Goal: Contribute content: Contribute content

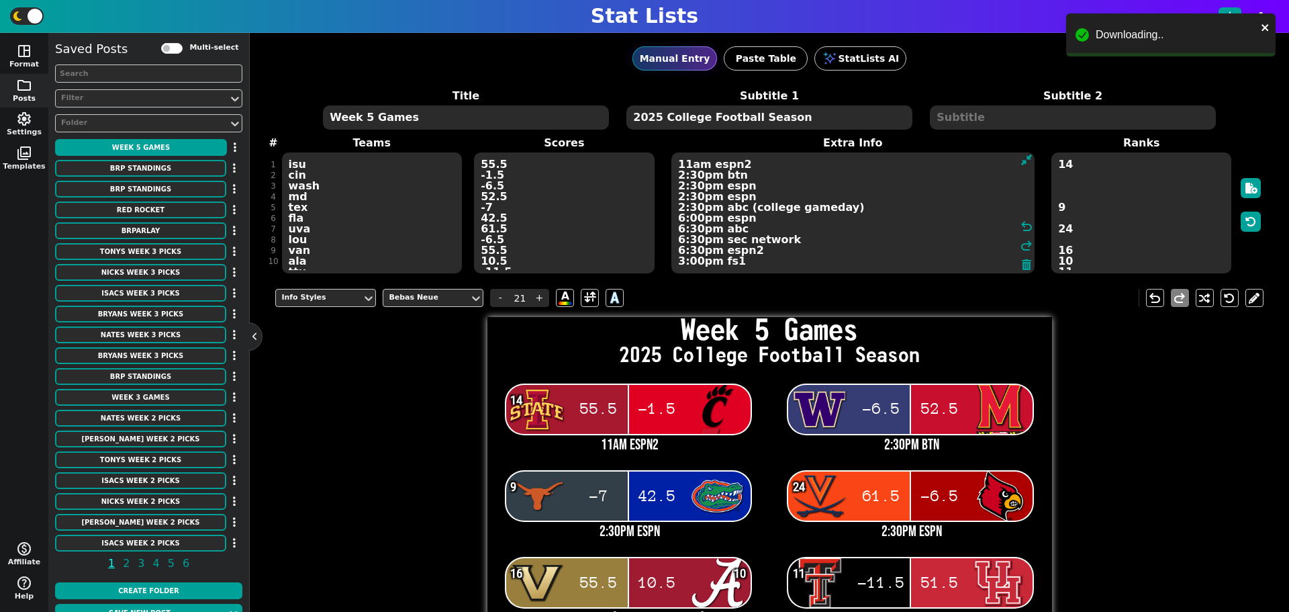
scroll to position [64, 0]
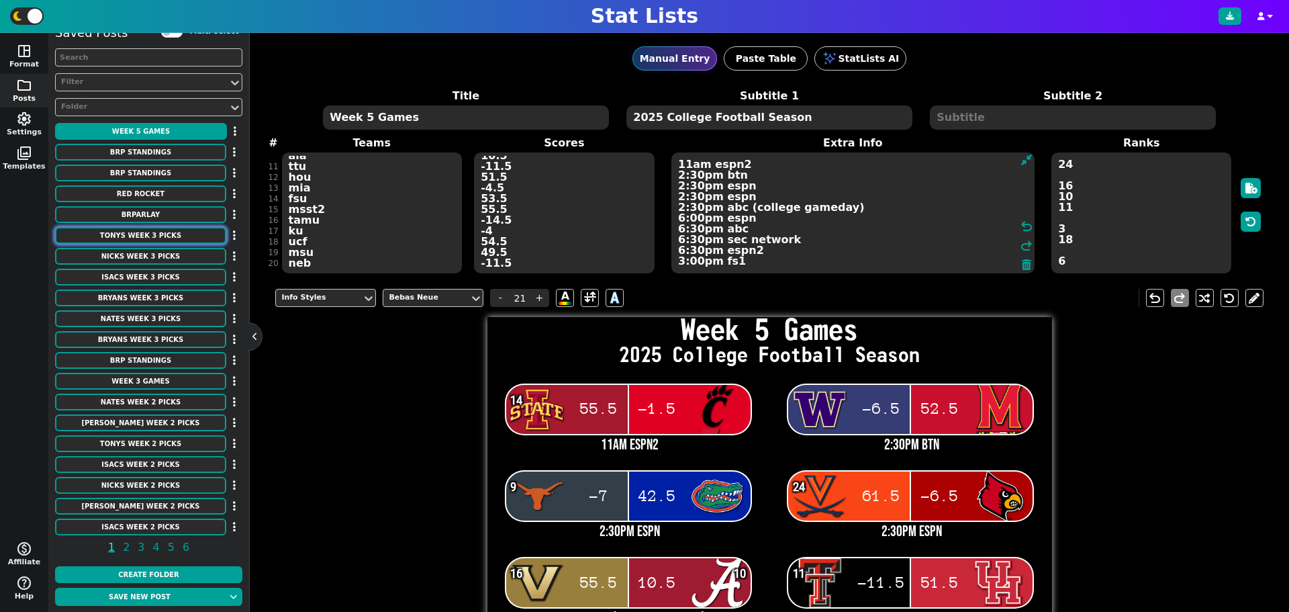
click at [162, 240] on button "Tonys Week 3 Picks" at bounding box center [140, 235] width 171 height 17
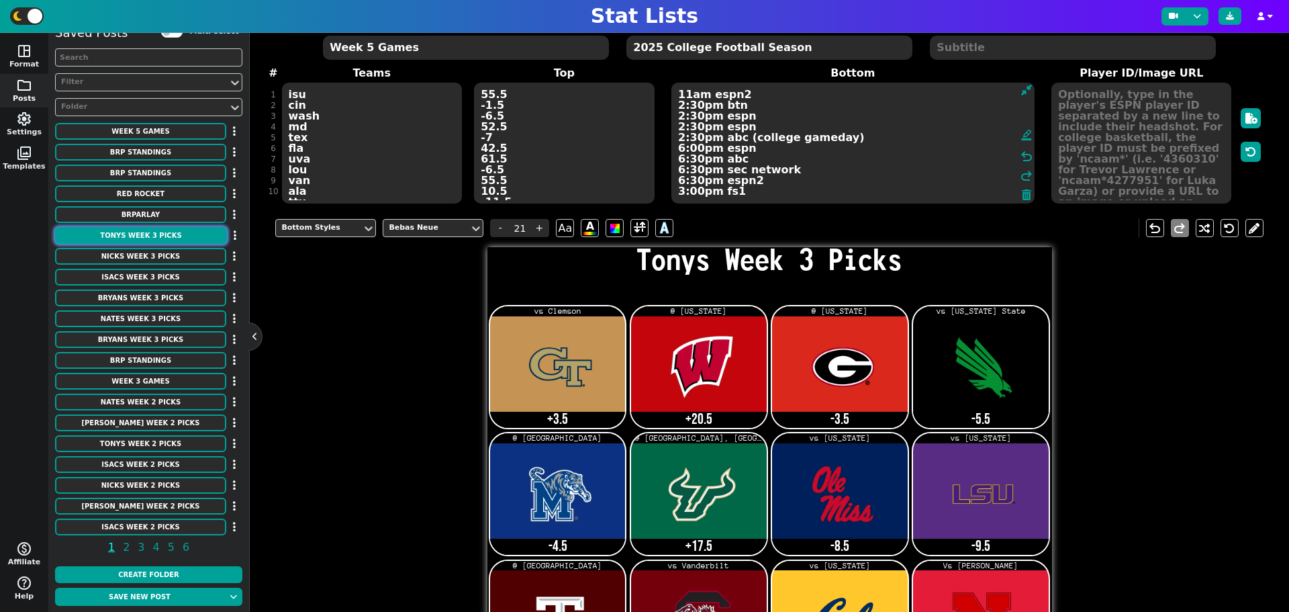
scroll to position [0, 0]
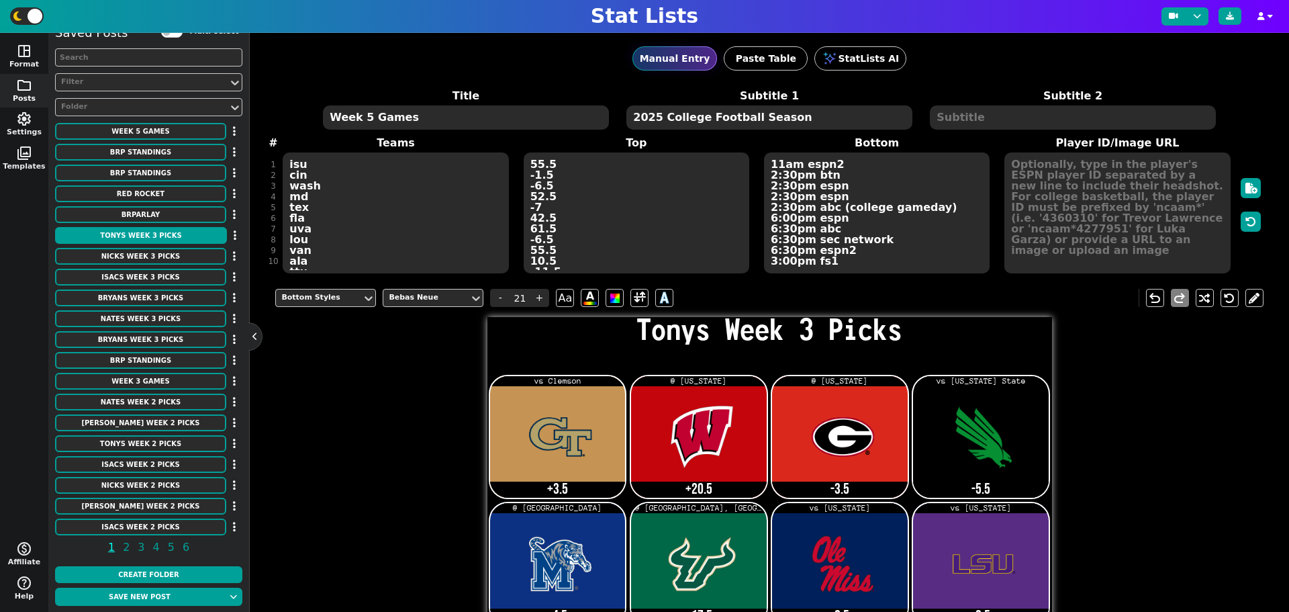
click at [401, 114] on textarea "Tonys Week 3 Picks" at bounding box center [465, 117] width 285 height 24
type input "14"
type textarea "Tonys Week 5 Picks"
click at [339, 263] on div "Title Tonys Week 5 Picks Subtitle 1 2025 College Football Season Subtitle 2 # 1…" at bounding box center [768, 181] width 987 height 187
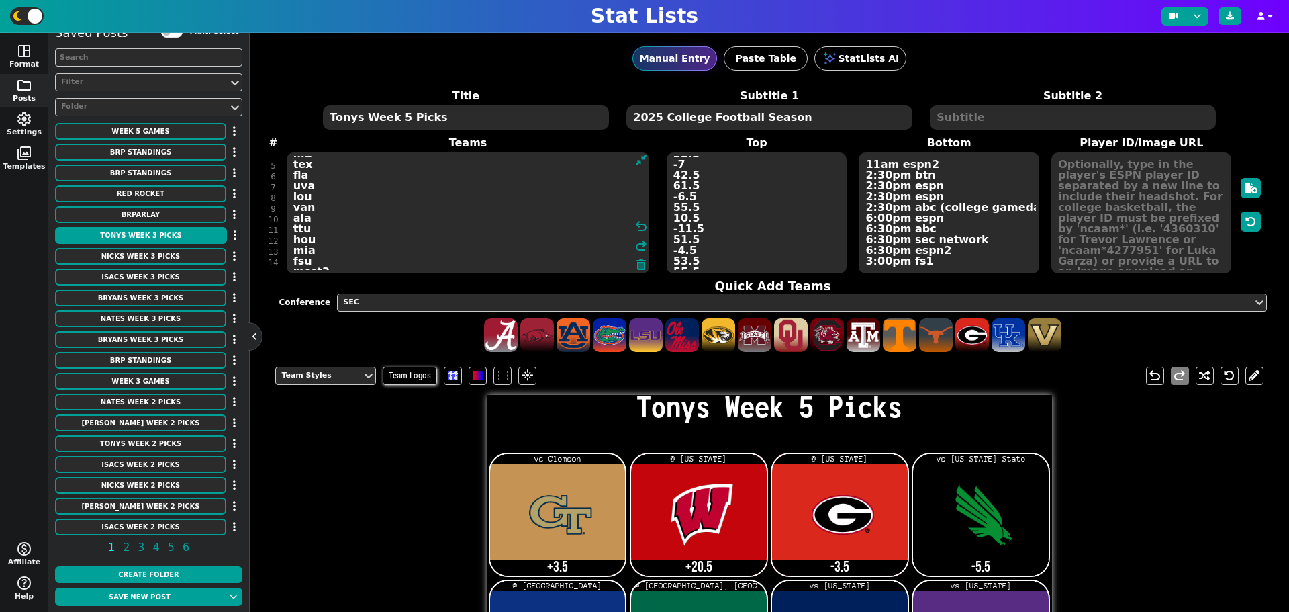
scroll to position [0, 0]
drag, startPoint x: 341, startPoint y: 255, endPoint x: 285, endPoint y: 121, distance: 144.7
click at [285, 121] on span "Title Tonys Week 5 Picks Subtitle 1 2025 College Football Season Subtitle 2 # 1…" at bounding box center [768, 181] width 987 height 187
type textarea "ncaa"
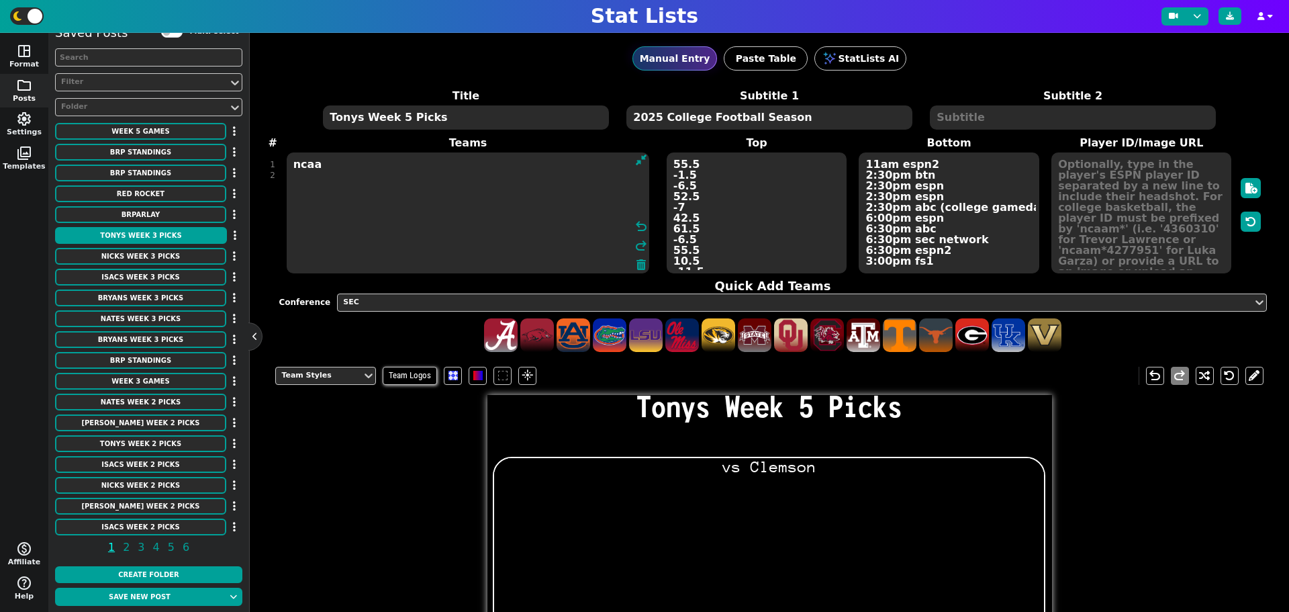
drag, startPoint x: 338, startPoint y: 179, endPoint x: 260, endPoint y: 184, distance: 78.0
click at [275, 185] on div "Manual Entry Paste Table StatLists AI Title Tonys Week 5 Picks Subtitle 1 2025 …" at bounding box center [769, 322] width 1039 height 579
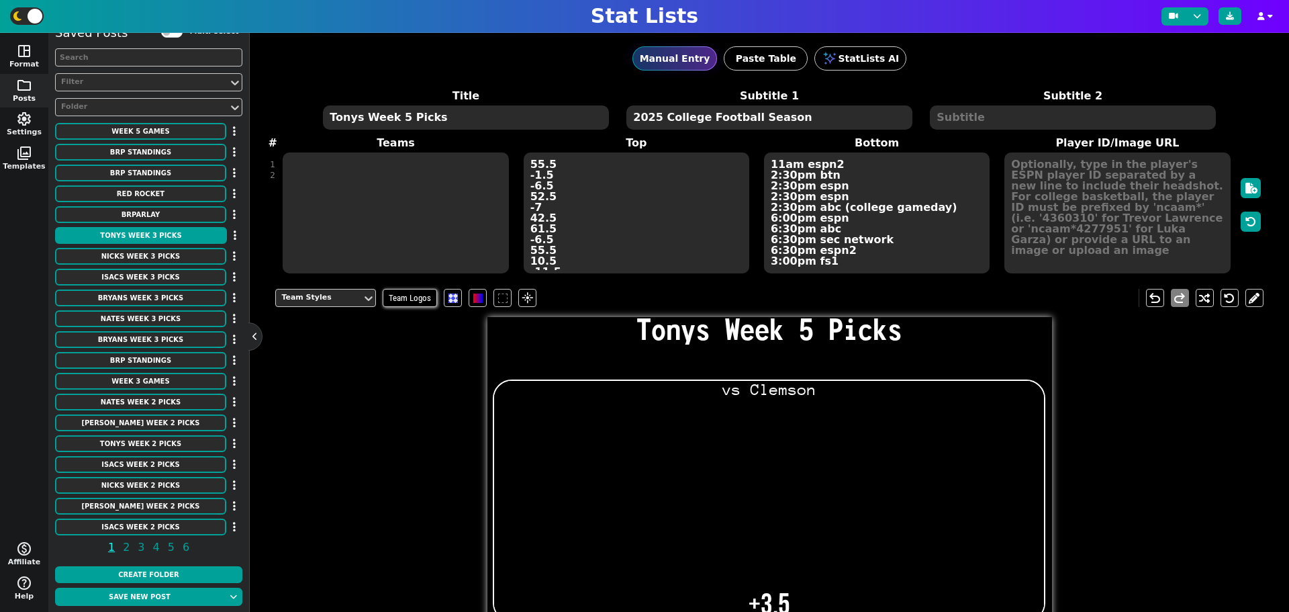
click at [568, 217] on textarea "vs Clemson @ [US_STATE] @ [US_STATE] vs [US_STATE] State @ [GEOGRAPHIC_DATA] @ …" at bounding box center [637, 212] width 226 height 121
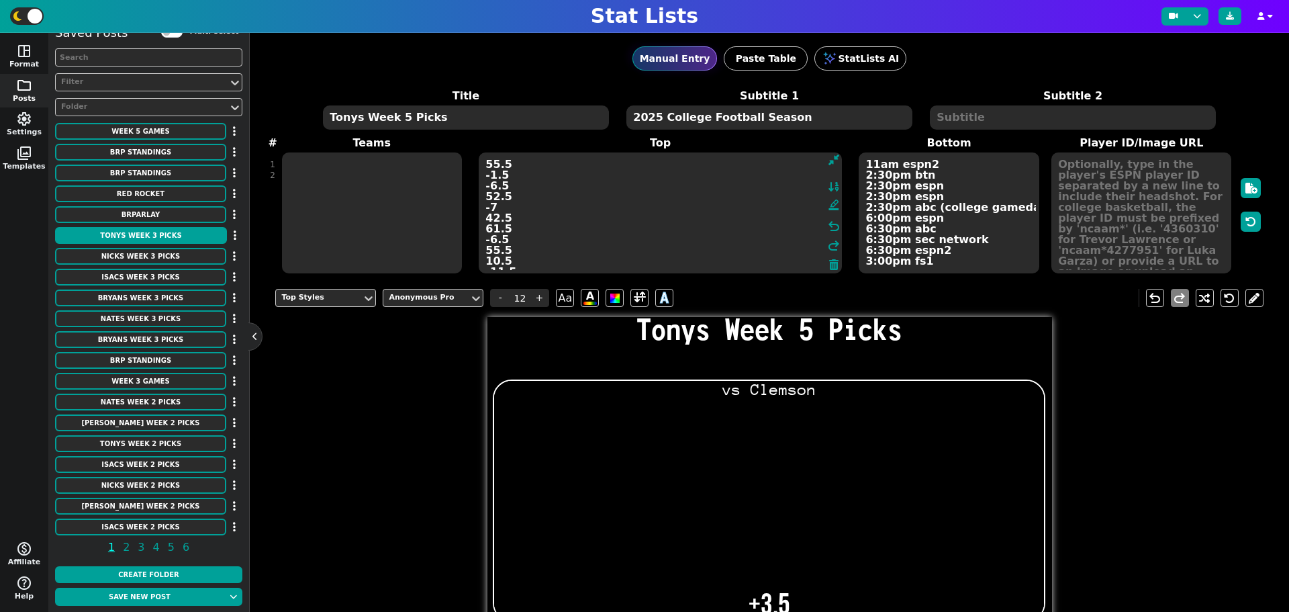
drag, startPoint x: 559, startPoint y: 261, endPoint x: 489, endPoint y: 144, distance: 137.0
click at [489, 145] on span "Top vs Clemson @ [US_STATE] @ [US_STATE] vs [US_STATE] State @ [GEOGRAPHIC_DATA…" at bounding box center [660, 205] width 385 height 140
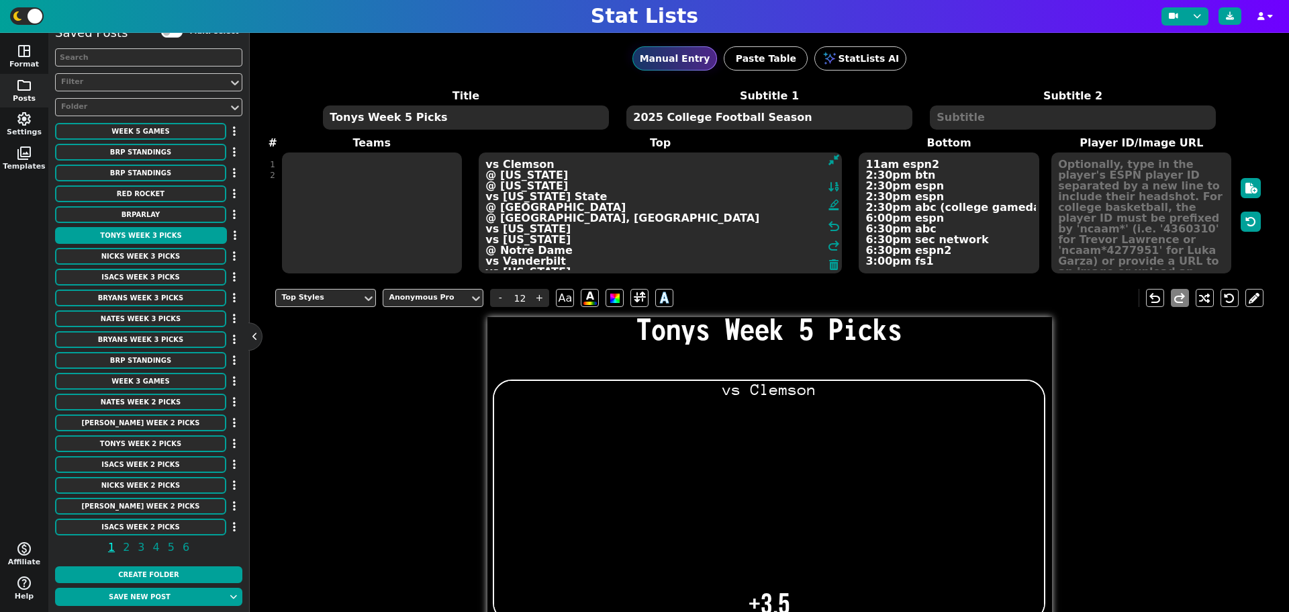
type textarea "v vs [US_STATE] Vs [PERSON_NAME] @ [US_STATE] State [US_STATE]/[GEOGRAPHIC_DATA]"
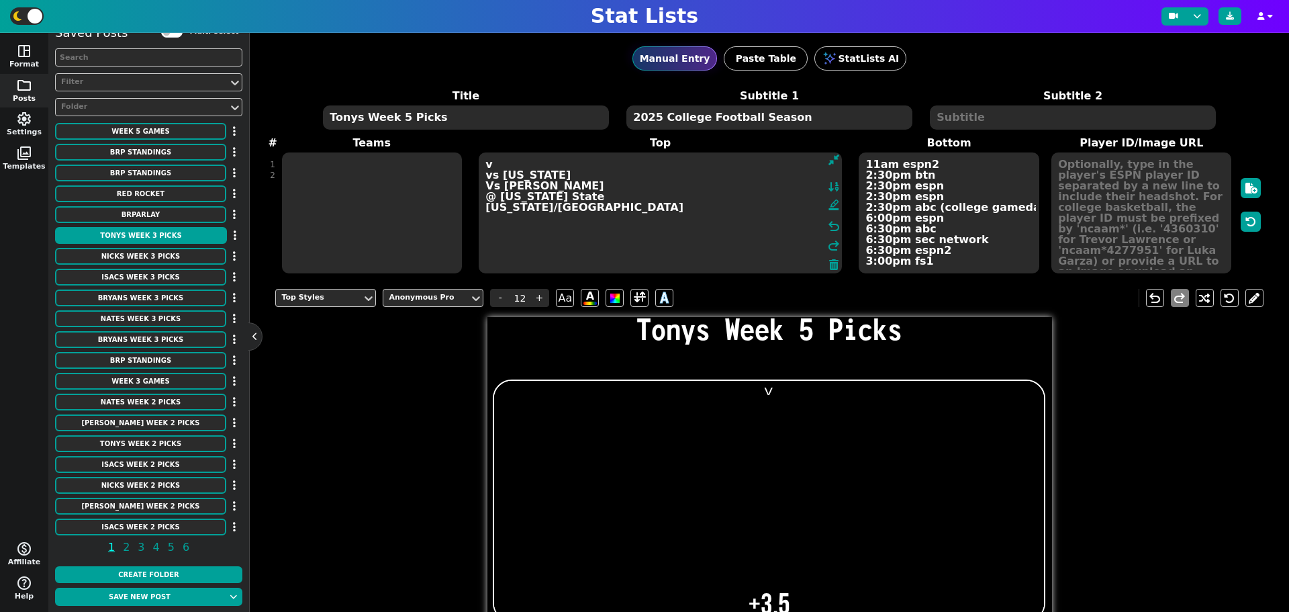
drag, startPoint x: 521, startPoint y: 205, endPoint x: 399, endPoint y: 161, distance: 130.0
click at [401, 164] on span "Teams Top v vs [US_STATE] Vs [PERSON_NAME] @ [US_STATE] State [US_STATE]/[GEOGR…" at bounding box center [768, 205] width 987 height 140
click at [957, 244] on textarea "+3.5 +20.5 -3.5 -5.5 -4.5 +17.5 -8.5 -9.5 +7 -5.5 +2.5 56-3 ML ( Red-Rocket) OV…" at bounding box center [949, 212] width 180 height 121
type input "21"
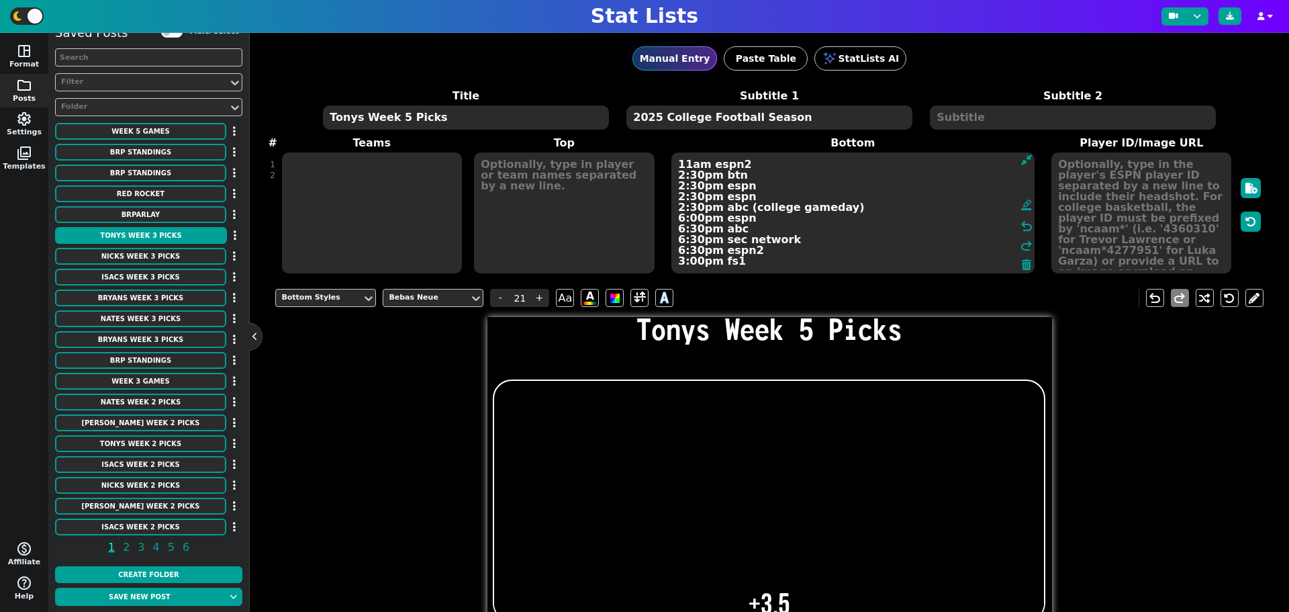
drag, startPoint x: 871, startPoint y: 248, endPoint x: 617, endPoint y: 137, distance: 276.9
click at [617, 137] on span "Teams Top Bottom +3.5 +20.5 -3.5 -5.5 -4.5 +17.5 -8.5 -9.5 +7 -5.5 +2.5 56-3 ML…" at bounding box center [768, 205] width 987 height 140
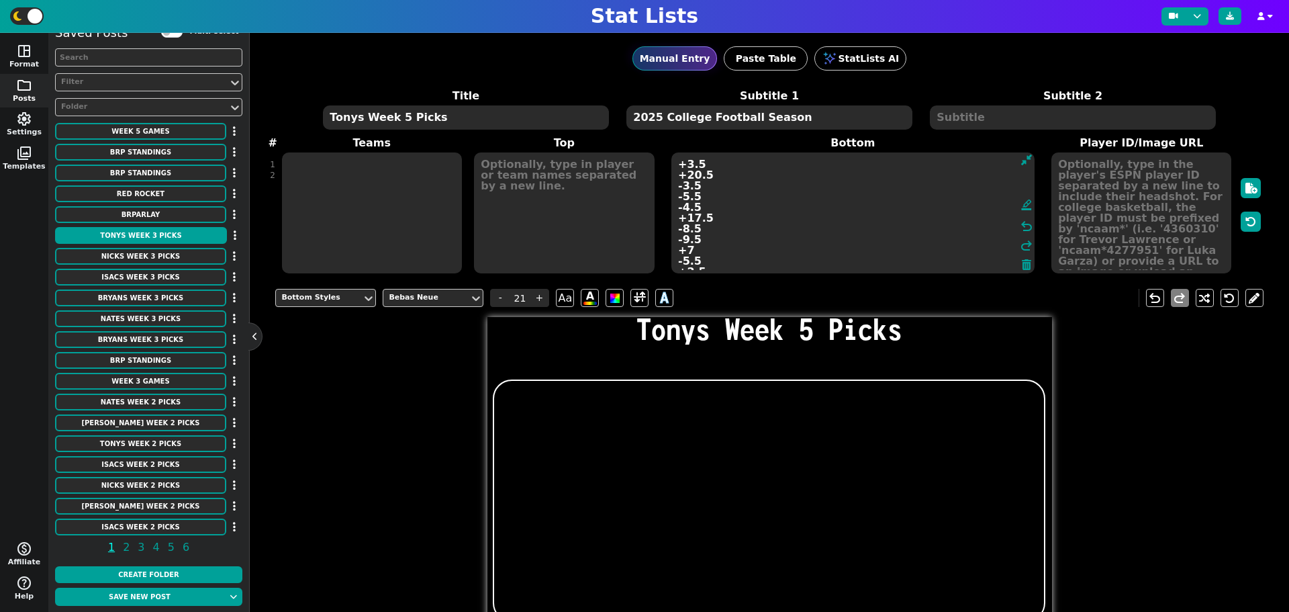
type textarea "-5.5 +2.5 56-3 ML ( Red-Rocket) OVER 49.5 (BRParlay Lock)"
drag, startPoint x: 808, startPoint y: 217, endPoint x: 511, endPoint y: 153, distance: 303.6
click at [513, 154] on span "Teams Top Bottom -5.5 +2.5 56-3 ML ( Red-Rocket) OVER 49.5 (BRParlay Lock) form…" at bounding box center [768, 205] width 987 height 140
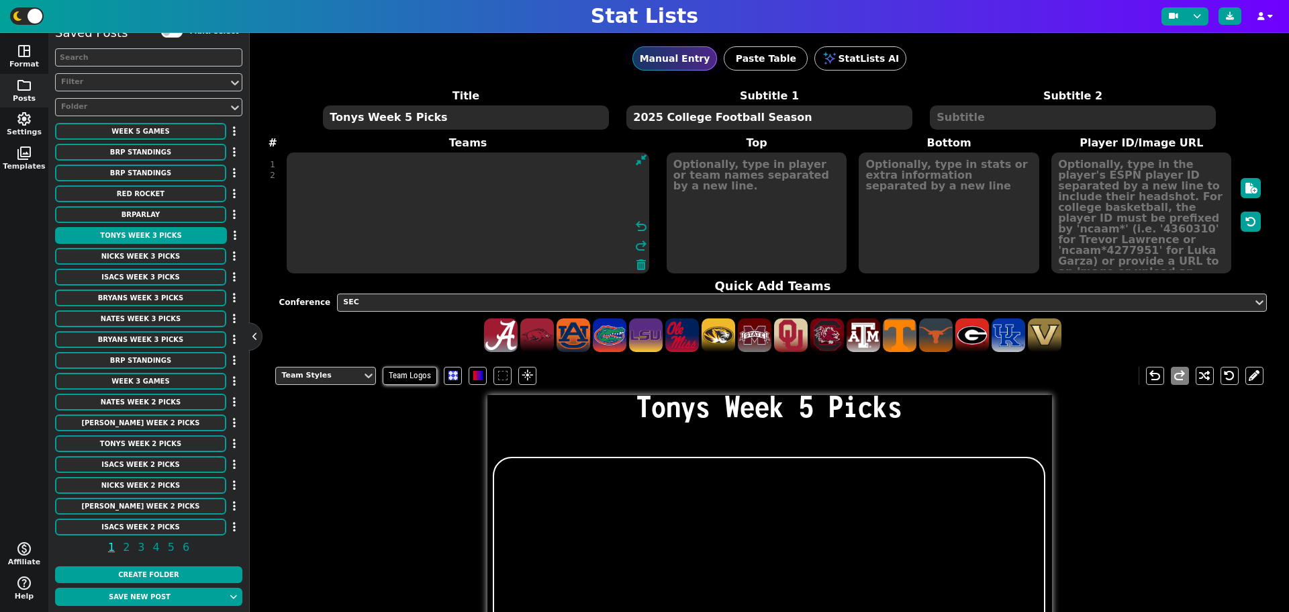
click at [397, 172] on textarea at bounding box center [468, 212] width 363 height 121
click at [396, 158] on textarea at bounding box center [468, 212] width 363 height 121
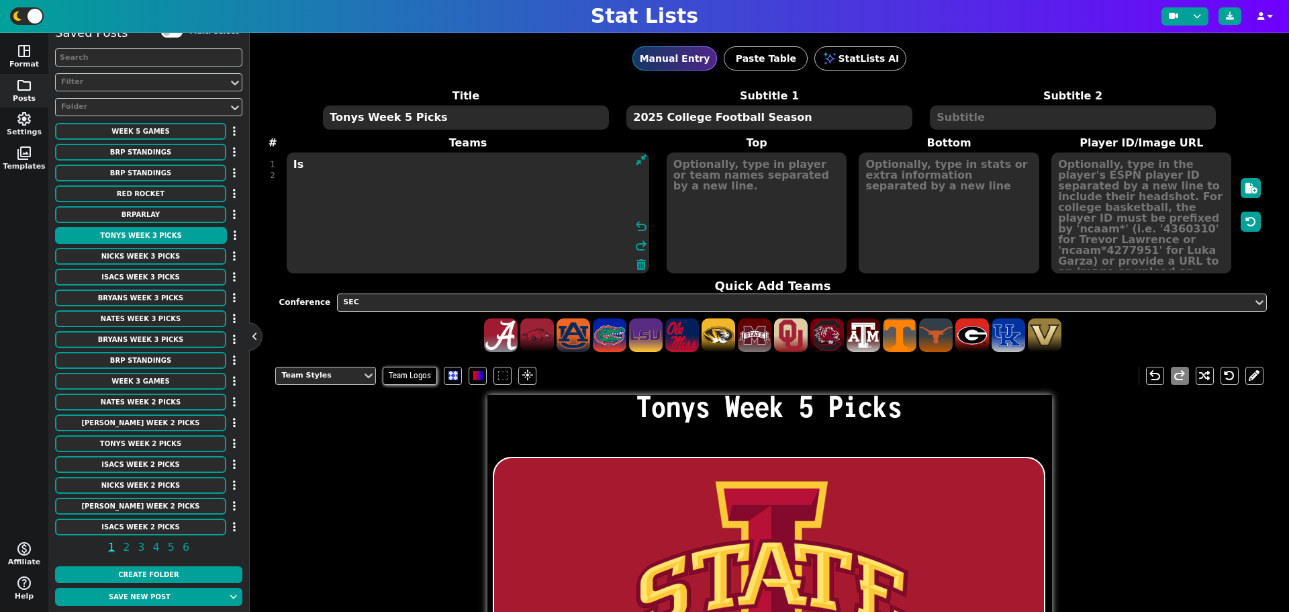
type textarea "I"
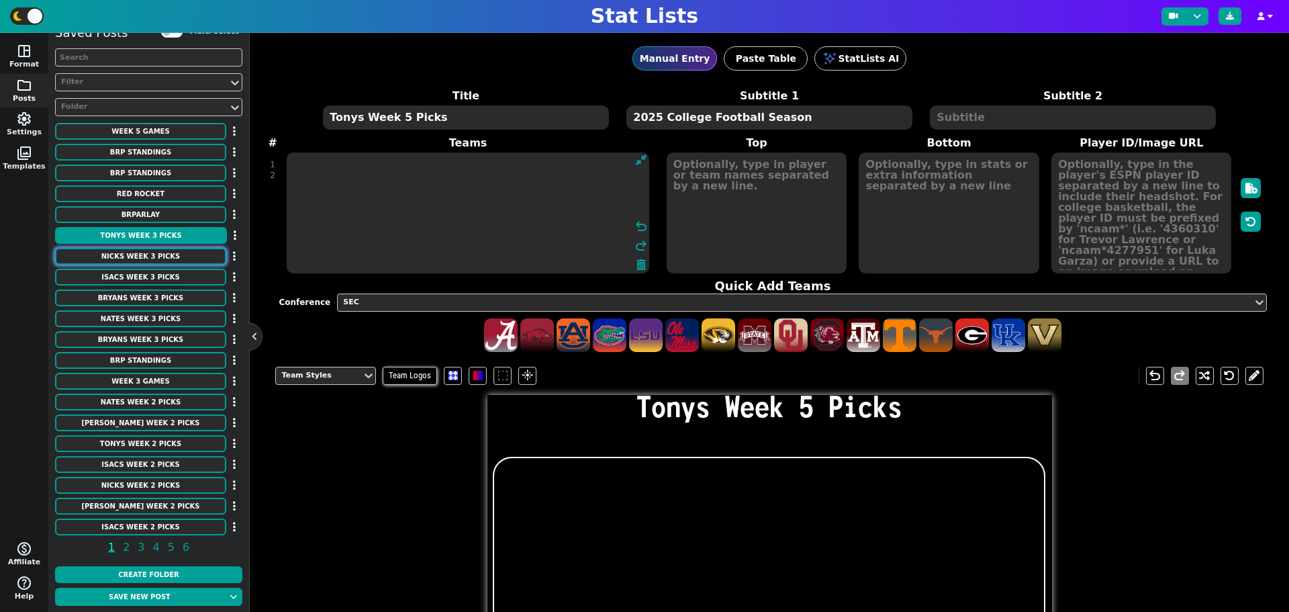
click at [189, 259] on button "Nicks Week 3 Picks" at bounding box center [140, 256] width 171 height 17
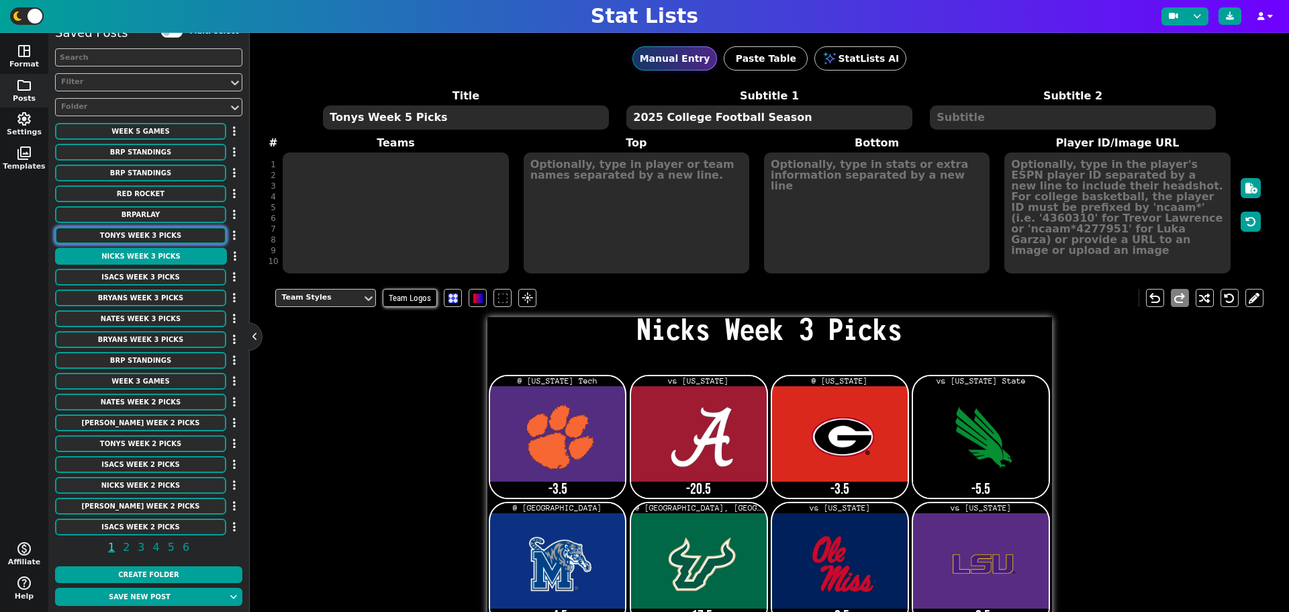
click at [177, 233] on button "Tonys Week 3 Picks" at bounding box center [140, 235] width 171 height 17
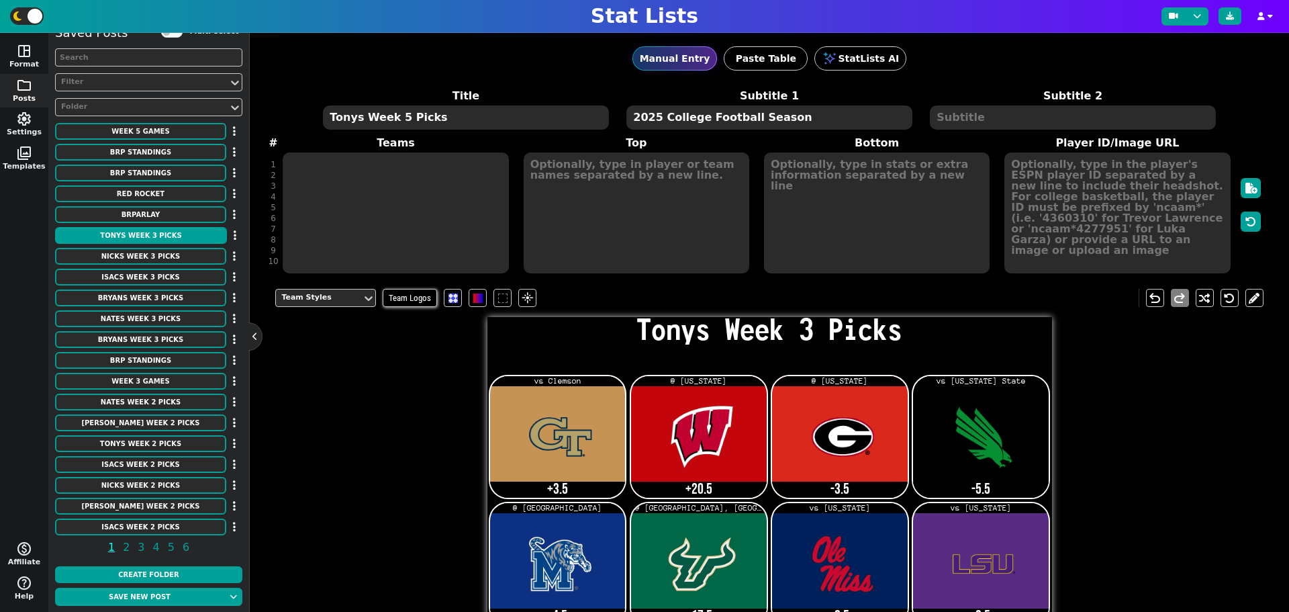
click at [322, 162] on textarea "gt wis uga unt mem usf miss lsu tamu SC cal NEB txst ncaa" at bounding box center [396, 212] width 226 height 121
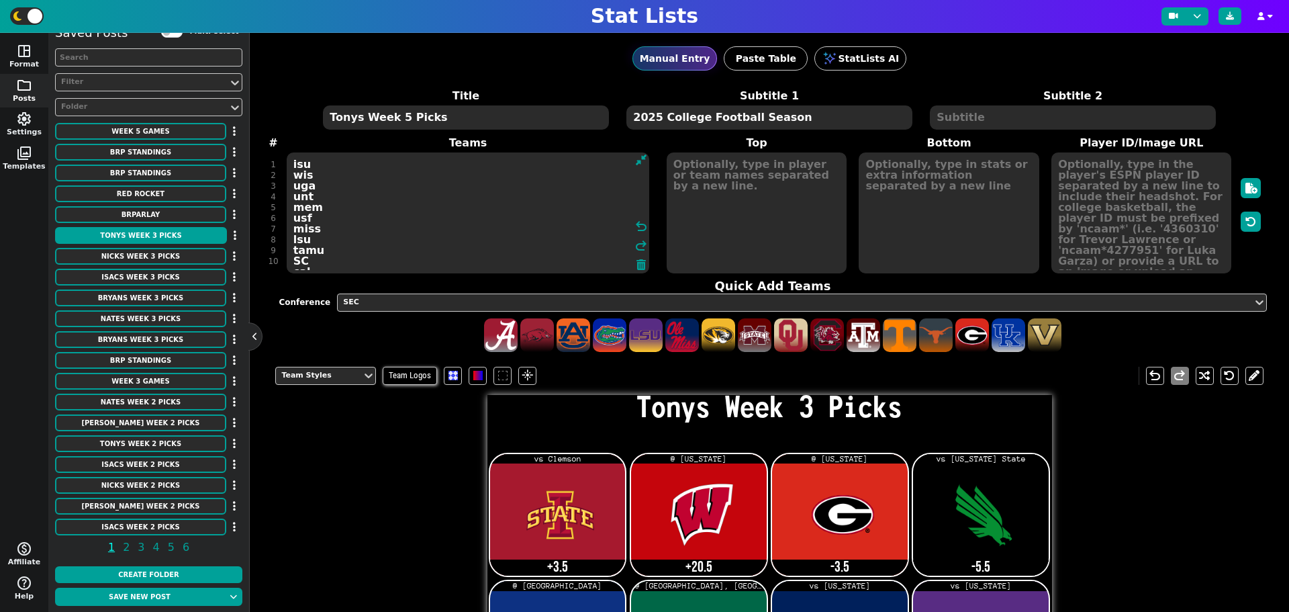
type textarea "isu wis uga unt mem usf miss lsu tamu SC cal NEB txst ncaa"
click at [734, 162] on textarea "vs Clemson @ [US_STATE] @ [US_STATE] vs [US_STATE] State @ [GEOGRAPHIC_DATA] @ …" at bounding box center [757, 212] width 180 height 121
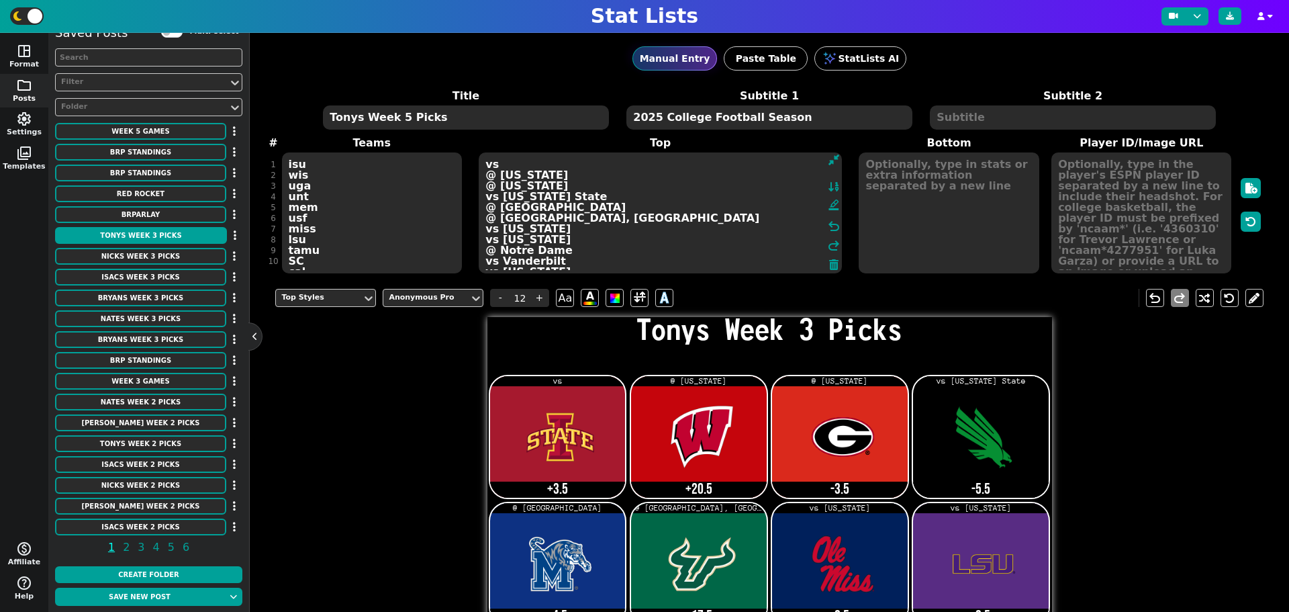
type textarea "vs @ [US_STATE] @ [US_STATE] vs [US_STATE] State @ [GEOGRAPHIC_DATA] @ [GEOGRAP…"
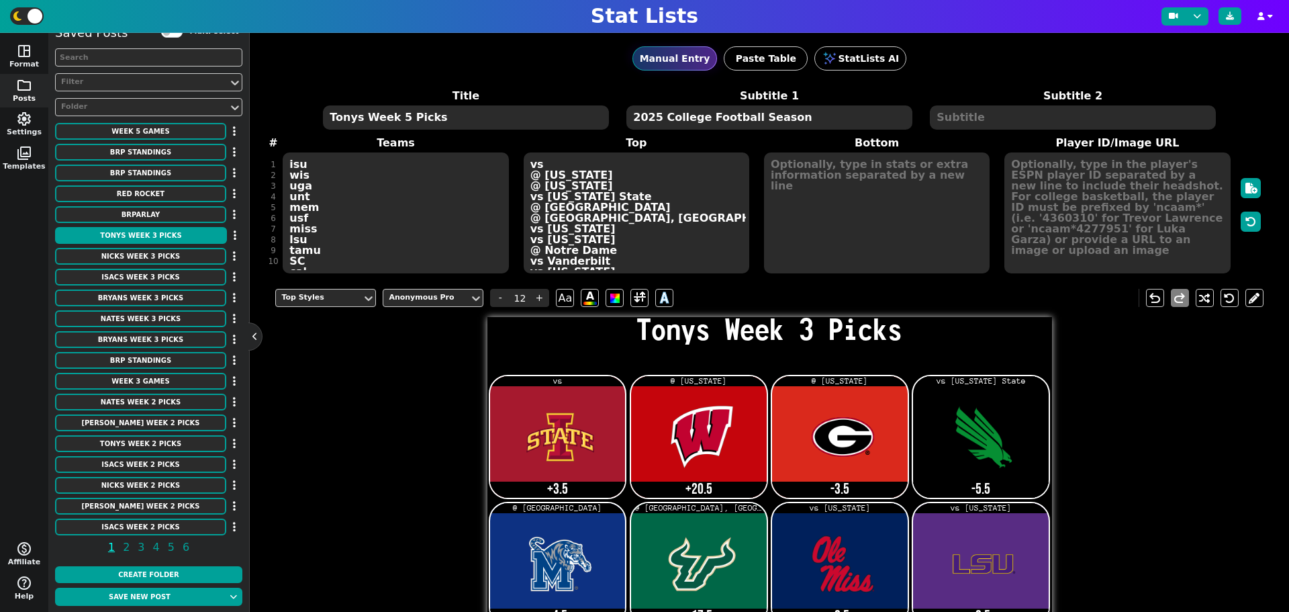
click at [399, 114] on textarea "Tonys Week 3 Picks" at bounding box center [465, 117] width 285 height 24
type input "14"
type textarea "Tonys Week 5 Picks"
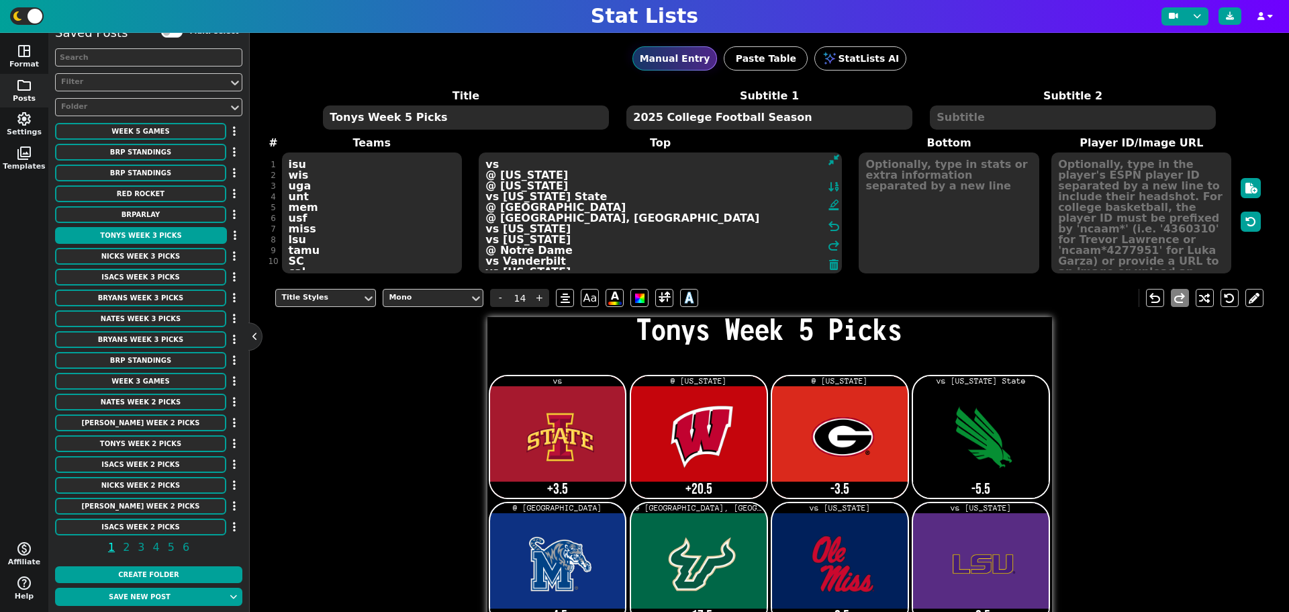
click at [561, 162] on textarea "vs @ [US_STATE] @ [US_STATE] vs [US_STATE] State @ [GEOGRAPHIC_DATA] @ [GEOGRAP…" at bounding box center [660, 212] width 363 height 121
type input "12"
type textarea "@ [GEOGRAPHIC_DATA] @ [US_STATE] @ [US_STATE] vs [US_STATE] State @ [GEOGRAPHIC…"
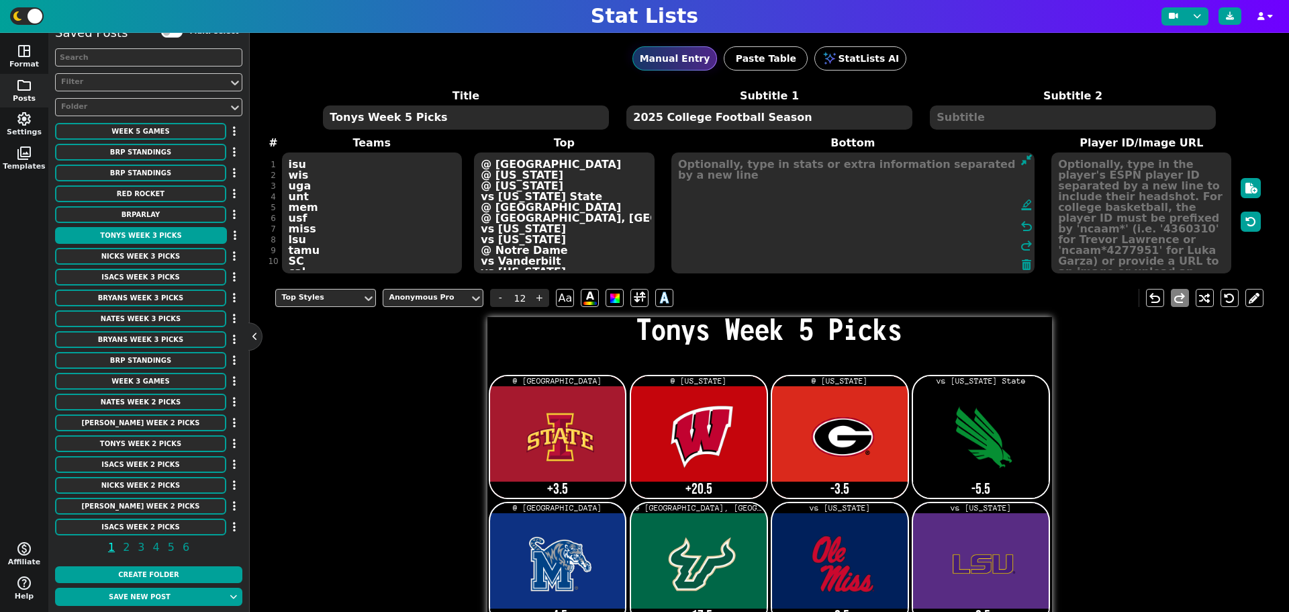
click at [873, 161] on textarea "+3.5 +20.5 -3.5 -5.5 -4.5 +17.5 -8.5 -9.5 +7 -5.5 +2.5 56-3 ML ( Red-Rocket) OV…" at bounding box center [852, 212] width 363 height 121
type input "21"
type textarea "+1.5 +20.5 -3.5 -5.5 -4.5 +17.5 -8.5 -9.5 +7 -5.5 +2.5 56-3 ML ( Red-Rocket) OV…"
click at [311, 173] on textarea "isu wis uga unt mem usf miss lsu tamu SC cal NEB txst ncaa" at bounding box center [372, 212] width 180 height 121
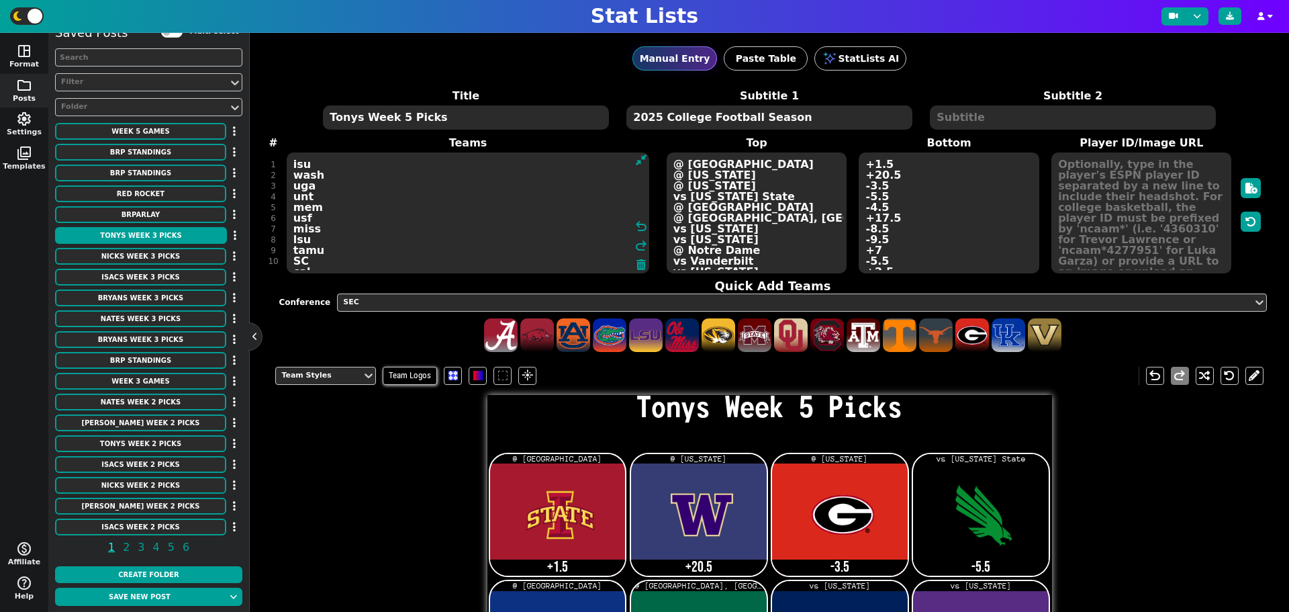
type textarea "isu wash uga unt mem usf miss lsu tamu SC cal NEB txst ncaa"
click at [681, 174] on textarea "@ [GEOGRAPHIC_DATA] @ [US_STATE] @ [US_STATE] vs [US_STATE] State @ [GEOGRAPHIC…" at bounding box center [757, 212] width 180 height 121
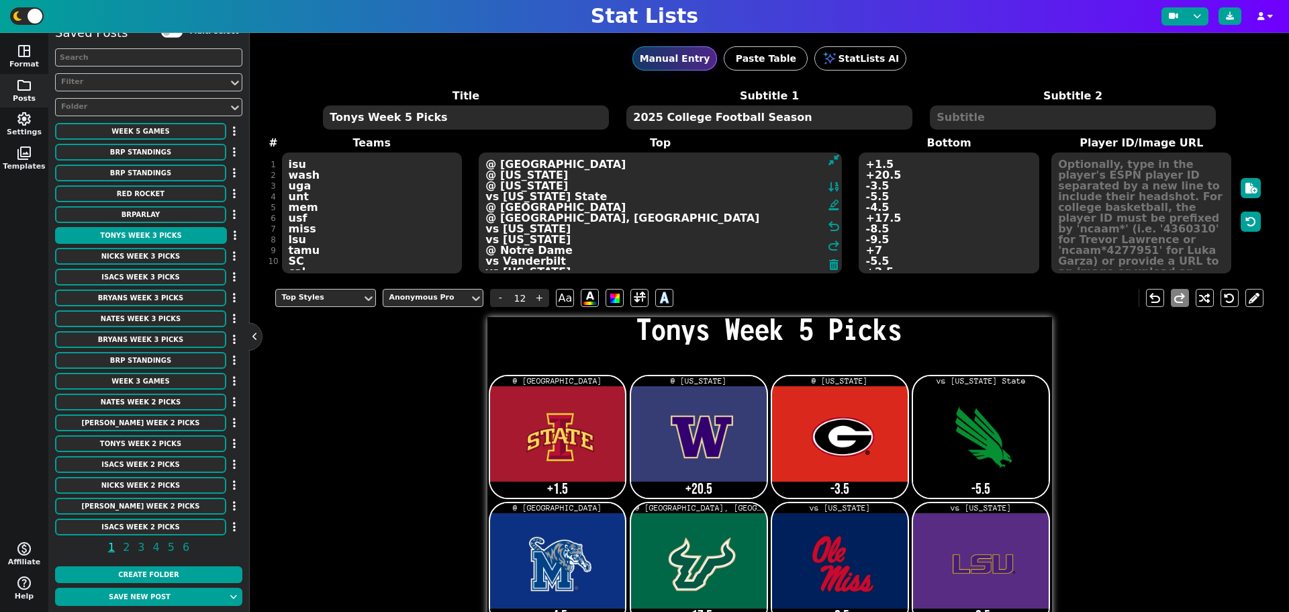
click at [548, 177] on textarea "@ [GEOGRAPHIC_DATA] @ [US_STATE] @ [US_STATE] vs [US_STATE] State @ [GEOGRAPHIC…" at bounding box center [660, 212] width 363 height 121
click at [551, 184] on textarea "@ [GEOGRAPHIC_DATA] @ [US_STATE] @ [US_STATE] vs [US_STATE] State @ [GEOGRAPHIC…" at bounding box center [660, 212] width 363 height 121
type textarea "@ [GEOGRAPHIC_DATA] @ [US_STATE] @ vs [US_STATE] State @ [GEOGRAPHIC_DATA] @ [G…"
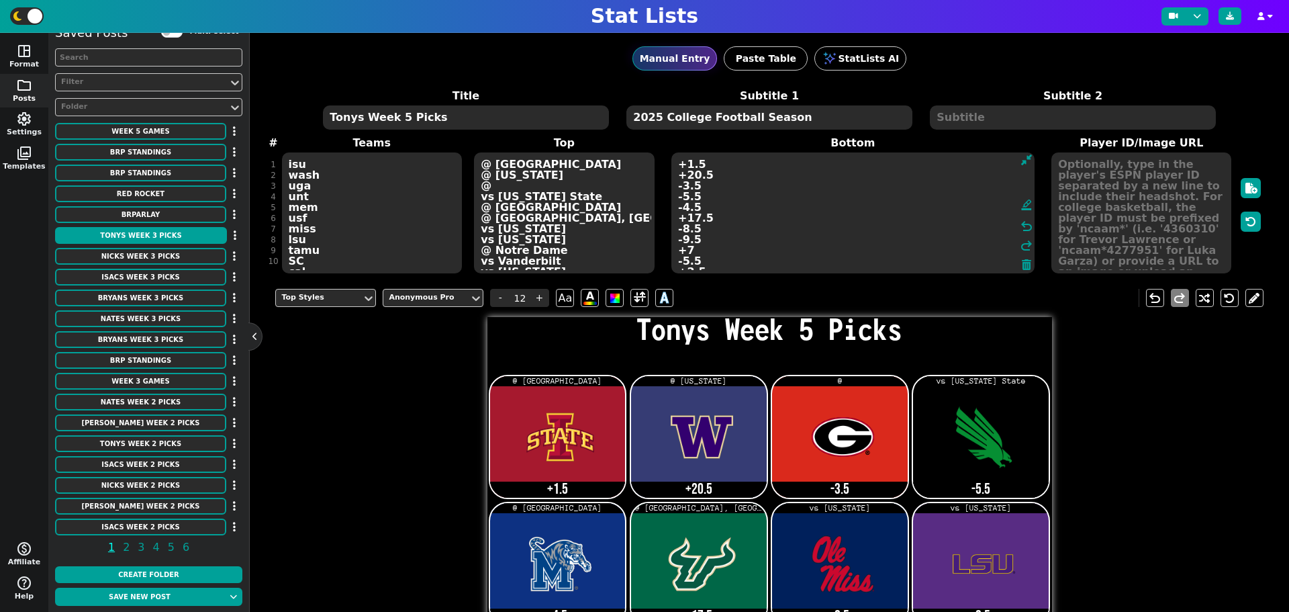
click at [890, 173] on textarea "+1.5 +20.5 -3.5 -5.5 -4.5 +17.5 -8.5 -9.5 +7 -5.5 +2.5 56-3 ML ( Red-Rocket) OV…" at bounding box center [852, 212] width 363 height 121
type input "21"
type textarea "+1.5 -6.5 -3.5 -5.5 -4.5 +17.5 -8.5 -9.5 +7 -5.5 +2.5 56-3 ML ( Red-Rocket) OVE…"
click at [332, 183] on textarea "isu wash uga unt mem usf miss lsu tamu SC cal NEB txst ncaa" at bounding box center [372, 212] width 180 height 121
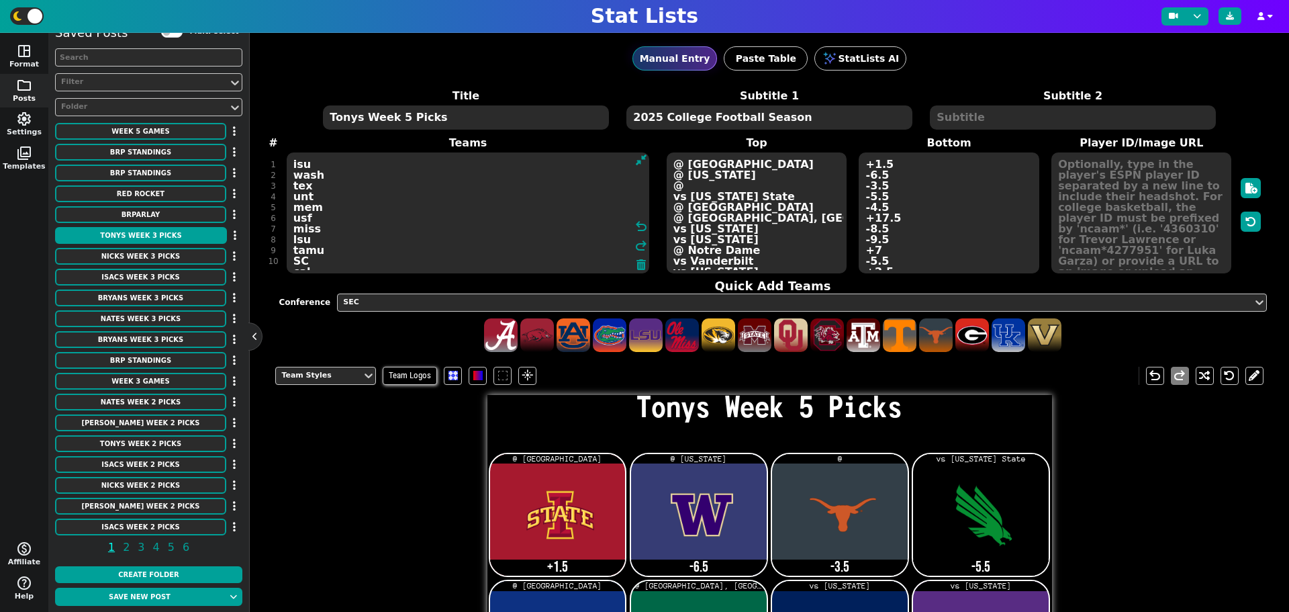
type textarea "isu wash tex unt mem usf miss lsu tamu SC cal NEB txst ncaa"
click at [687, 186] on textarea "@ [GEOGRAPHIC_DATA] @ [US_STATE] @ vs [US_STATE] State @ [GEOGRAPHIC_DATA] @ [G…" at bounding box center [757, 212] width 180 height 121
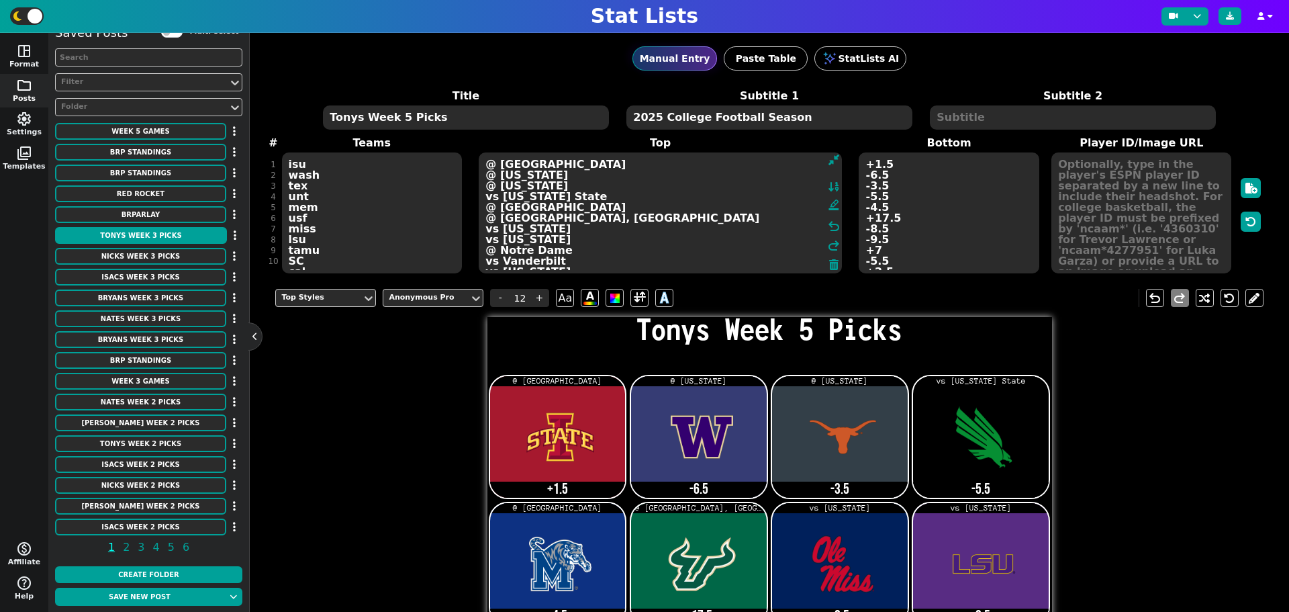
type textarea "@ [GEOGRAPHIC_DATA] @ [US_STATE] @ [US_STATE] vs [US_STATE] State @ [GEOGRAPHIC…"
click at [889, 187] on textarea "+1.5 -6.5 -3.5 -5.5 -4.5 +17.5 -8.5 -9.5 +7 -5.5 +2.5 56-3 ML ( Red-Rocket) OVE…" at bounding box center [949, 212] width 180 height 121
type input "21"
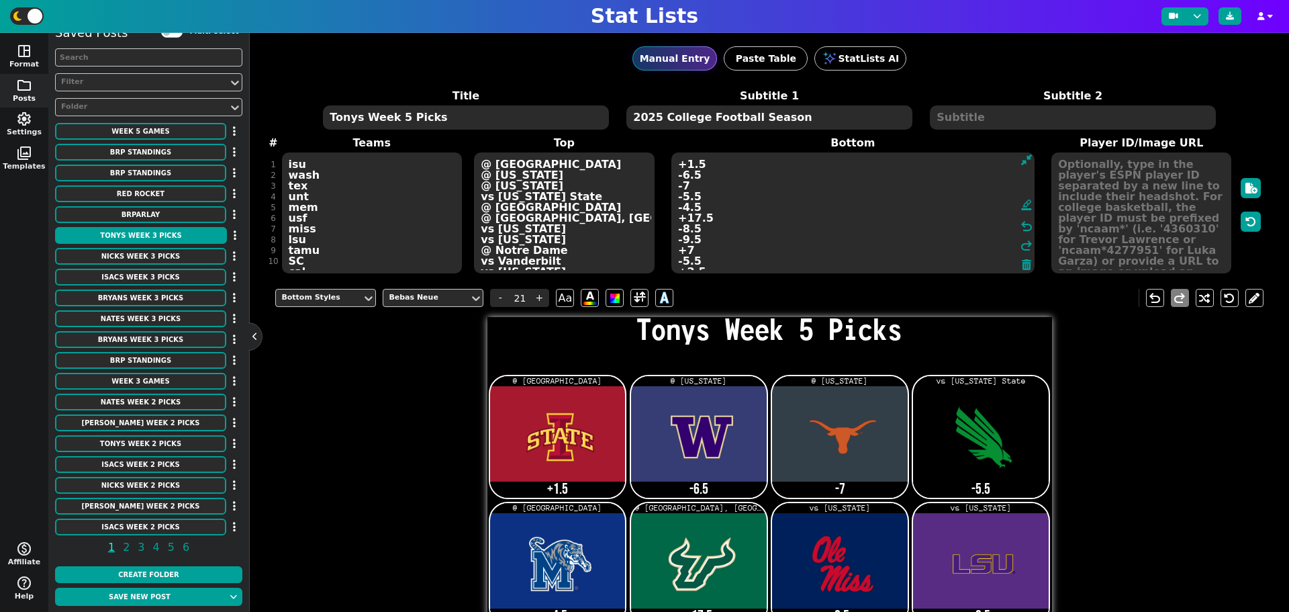
type textarea "+1.5 -6.5 -7 -5.5 -4.5 +17.5 -8.5 -9.5 +7 -5.5 +2.5 56-3 ML ( Red-Rocket) OVER …"
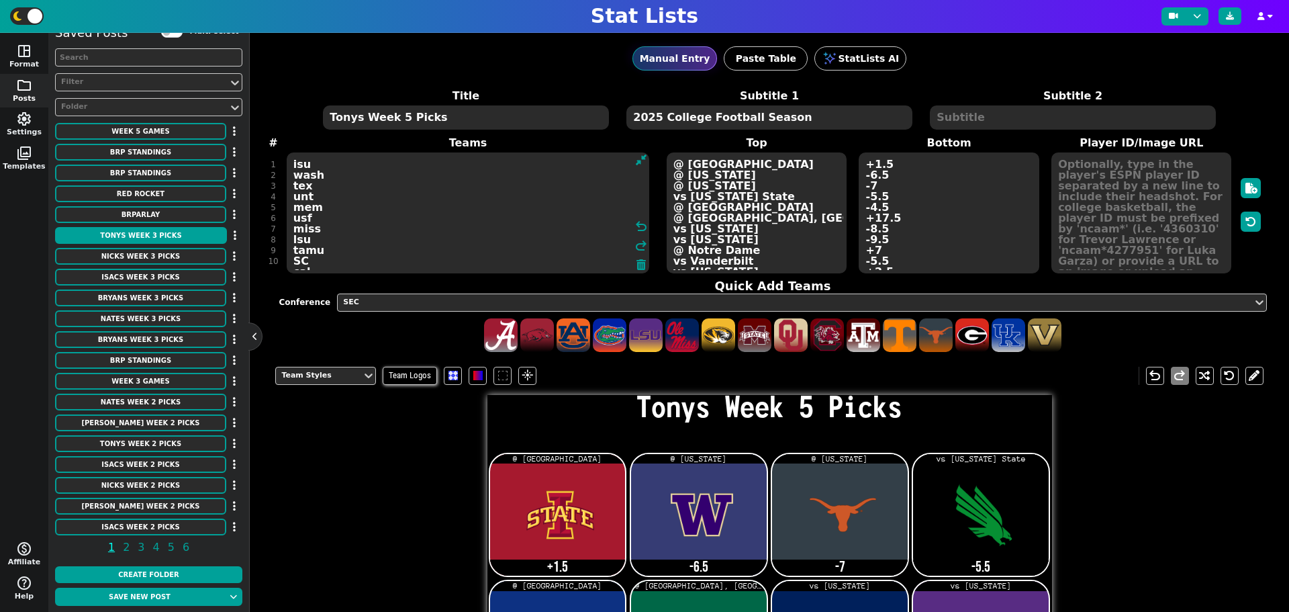
click at [391, 201] on textarea "isu wash tex unt mem usf miss lsu tamu SC cal NEB txst ncaa" at bounding box center [468, 212] width 363 height 121
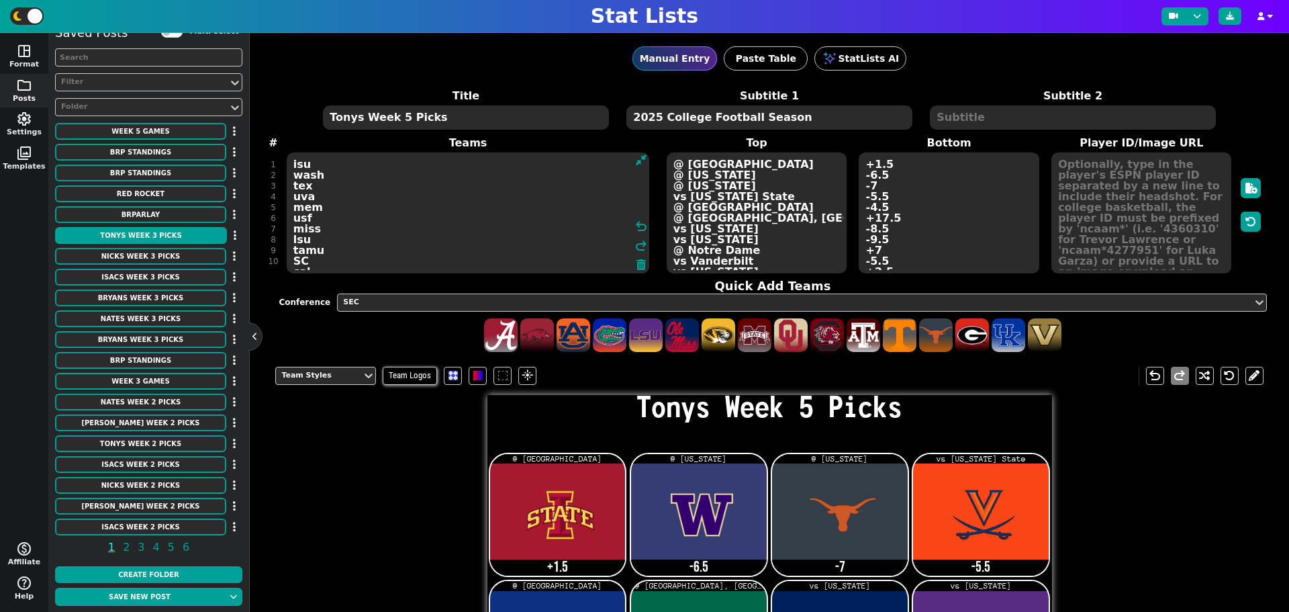
type textarea "isu wash tex uva mem usf miss lsu tamu SC cal NEB txst ncaa"
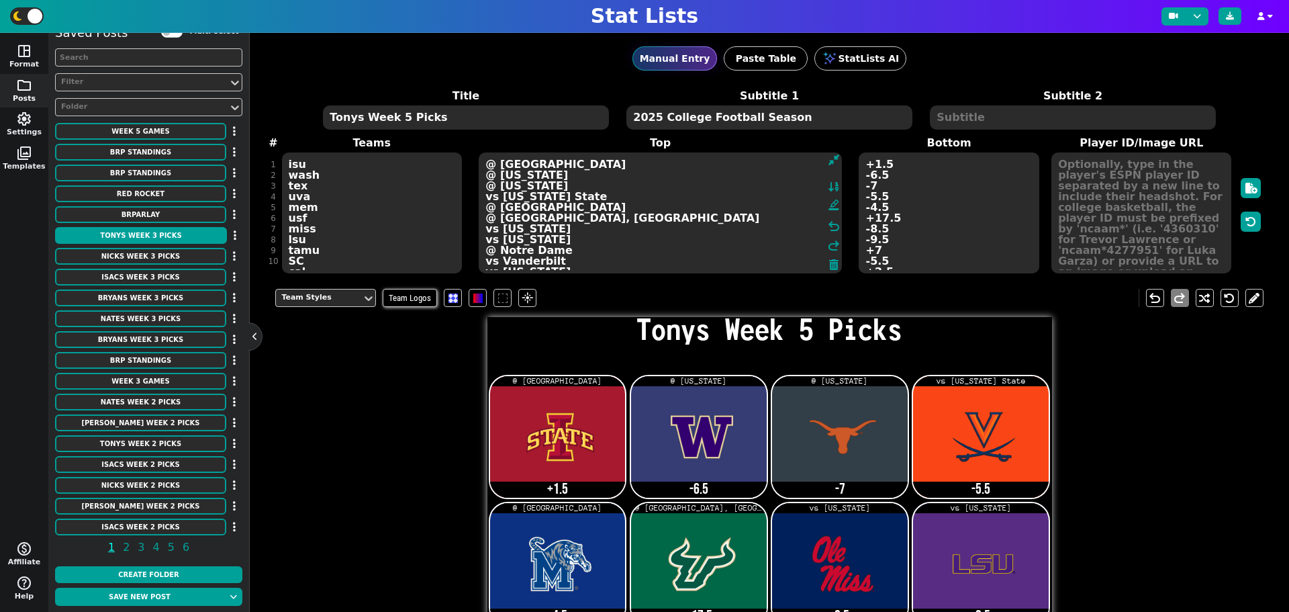
click at [780, 197] on textarea "@ [GEOGRAPHIC_DATA] @ [US_STATE] @ [US_STATE] vs [US_STATE] State @ [GEOGRAPHIC…" at bounding box center [660, 212] width 363 height 121
type textarea "@ [GEOGRAPHIC_DATA] @ [US_STATE] @ [US_STATE] @ [GEOGRAPHIC_DATA] @ [GEOGRAPHIC…"
click at [889, 198] on textarea "+1.5 -6.5 -7 -5.5 -4.5 +17.5 -8.5 -9.5 +7 -5.5 +2.5 56-3 ML ( Red-Rocket) OVER …" at bounding box center [949, 212] width 180 height 121
type input "21"
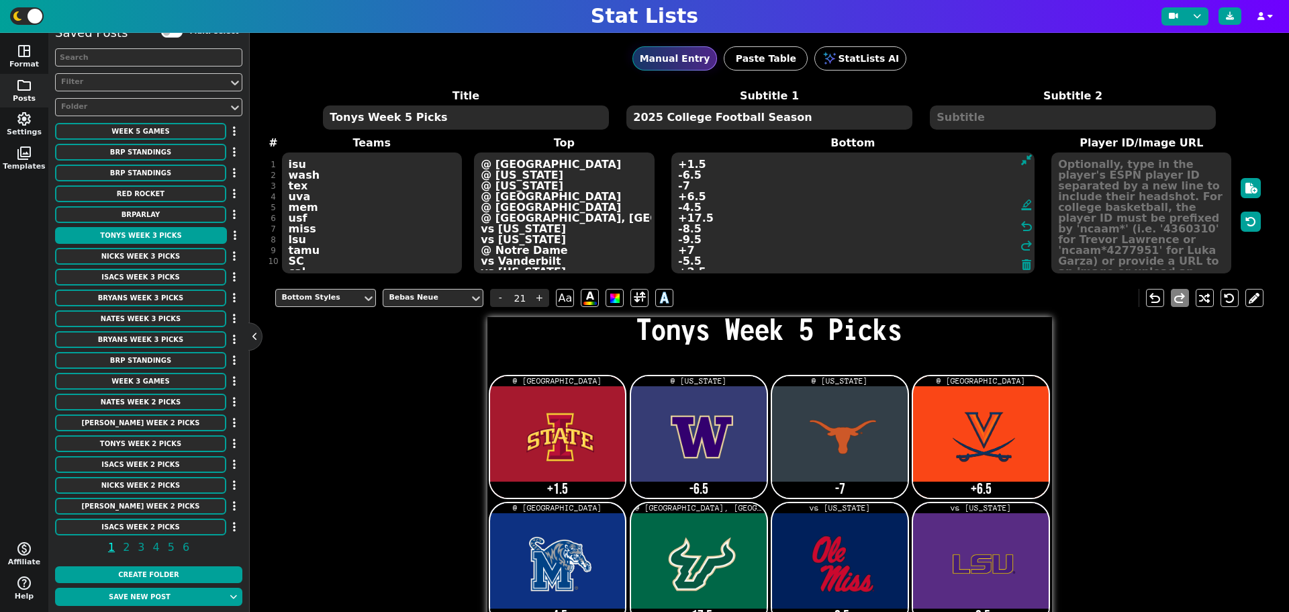
type textarea "+1.5 -6.5 -7 +6.5 -4.5 +17.5 -8.5 -9.5 +7 -5.5 +2.5 56-3 ML ( Red-Rocket) OVER …"
click at [389, 206] on textarea "isu wash tex uva mem usf miss lsu tamu SC cal NEB txst ncaa" at bounding box center [372, 212] width 180 height 121
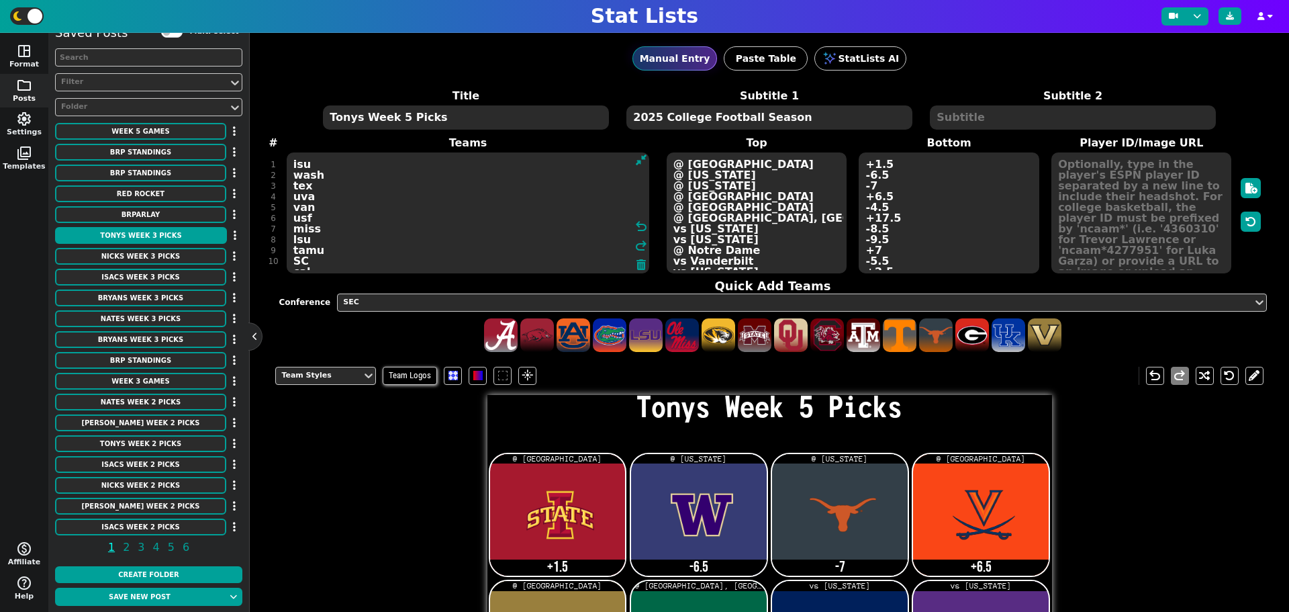
type textarea "isu wash tex uva van usf miss lsu tamu SC cal NEB txst ncaa"
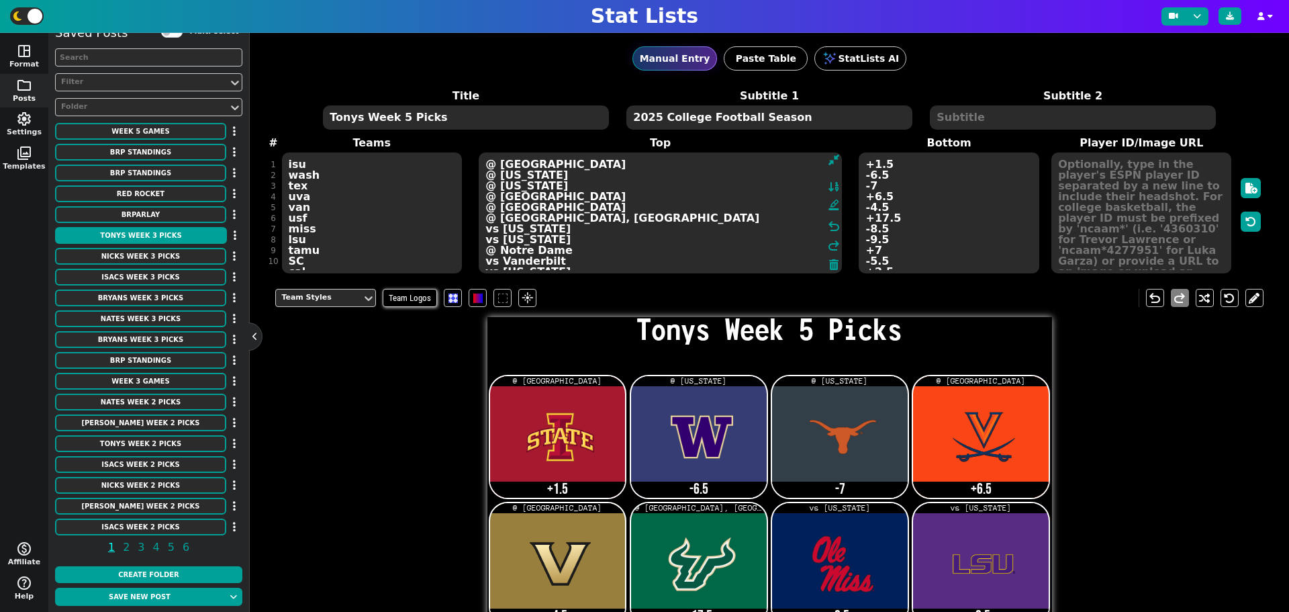
click at [711, 207] on textarea "@ [GEOGRAPHIC_DATA] @ [US_STATE] @ [US_STATE] @ [GEOGRAPHIC_DATA] @ [GEOGRAPHIC…" at bounding box center [660, 212] width 363 height 121
click at [545, 209] on textarea "@ [GEOGRAPHIC_DATA] @ [US_STATE] @ [US_STATE] @ [GEOGRAPHIC_DATA] @ [GEOGRAPHIC…" at bounding box center [660, 212] width 363 height 121
type textarea "@ [GEOGRAPHIC_DATA] @ [US_STATE] @ [US_STATE] @ [GEOGRAPHIC_DATA] @ [US_STATE] …"
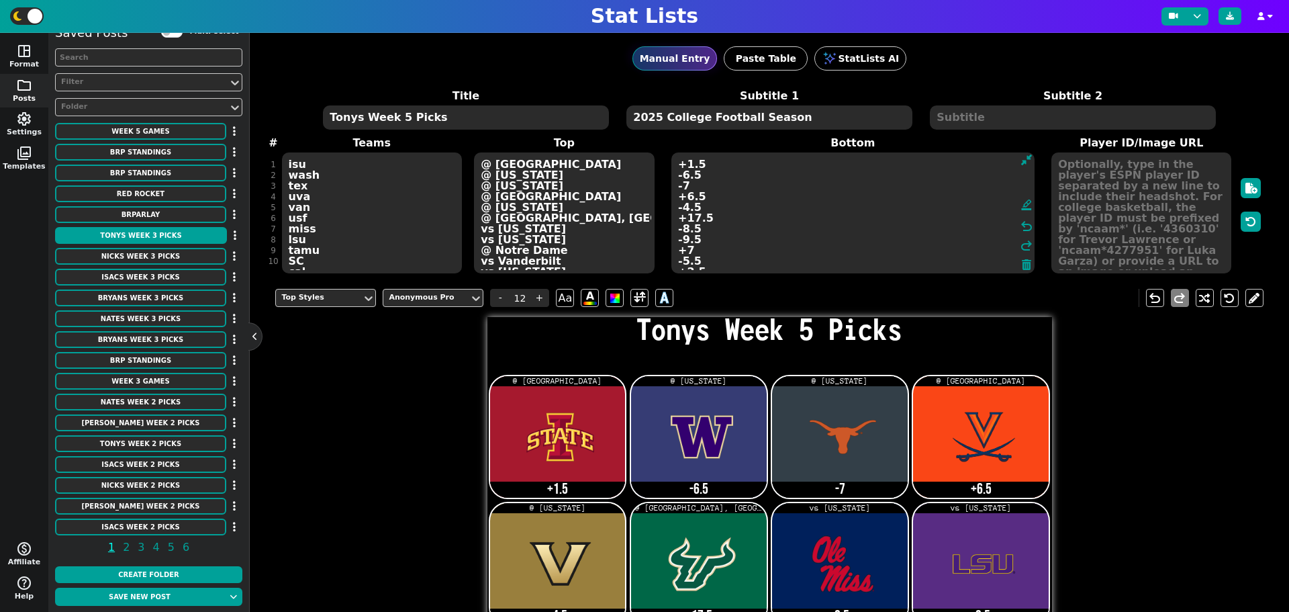
click at [886, 206] on textarea "+1.5 -6.5 -7 +6.5 -4.5 +17.5 -8.5 -9.5 +7 -5.5 +2.5 56-3 ML ( Red-Rocket) OVER …" at bounding box center [852, 212] width 363 height 121
type input "21"
type textarea "+1.5 -6.5 -7 +6.5 +10.5 +17.5 -8.5 -9.5 +7 -5.5 +2.5 56-3 ML ( Red-Rocket) OVER…"
click at [319, 219] on textarea "isu wash tex uva van usf miss lsu tamu SC cal NEB txst ncaa" at bounding box center [372, 212] width 180 height 121
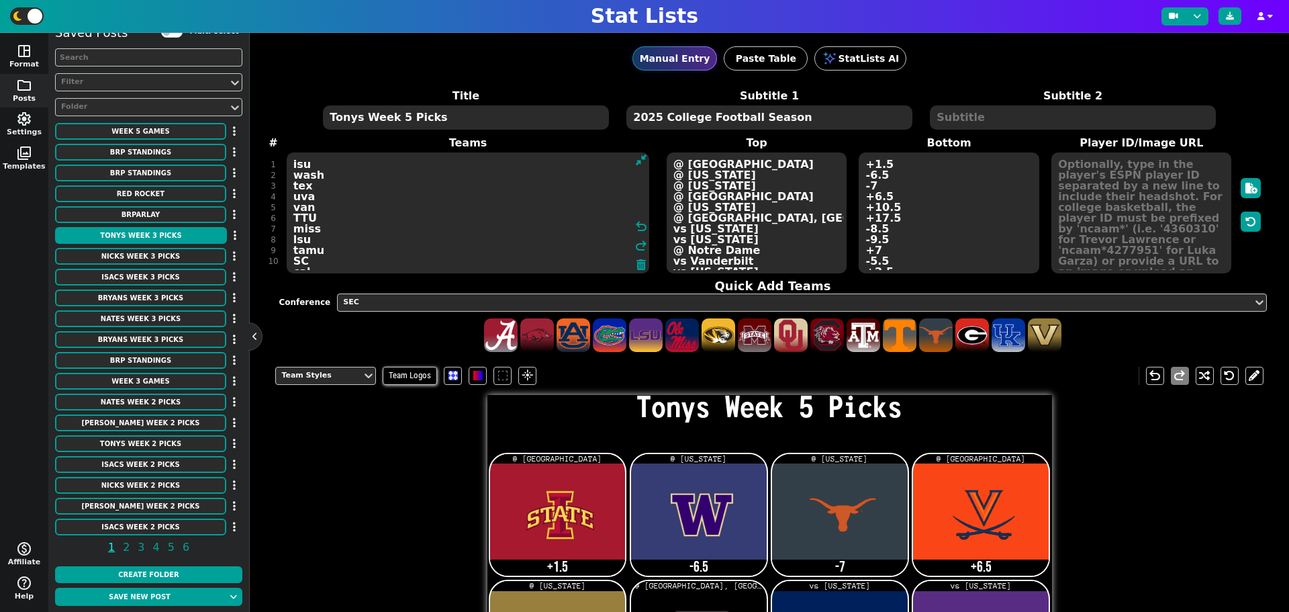
type textarea "isu wash tex uva van TTU miss lsu tamu SC cal NEB txst ncaa"
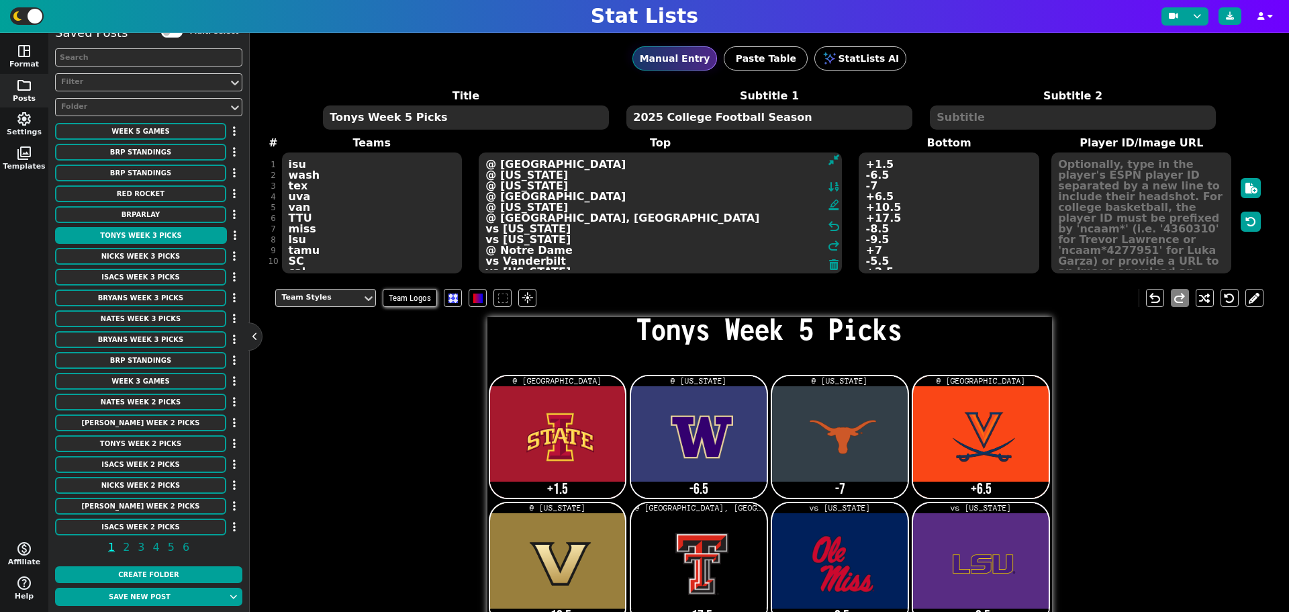
click at [734, 217] on textarea "@ [GEOGRAPHIC_DATA] @ [US_STATE] @ [US_STATE] @ [GEOGRAPHIC_DATA] @ [US_STATE] …" at bounding box center [660, 212] width 363 height 121
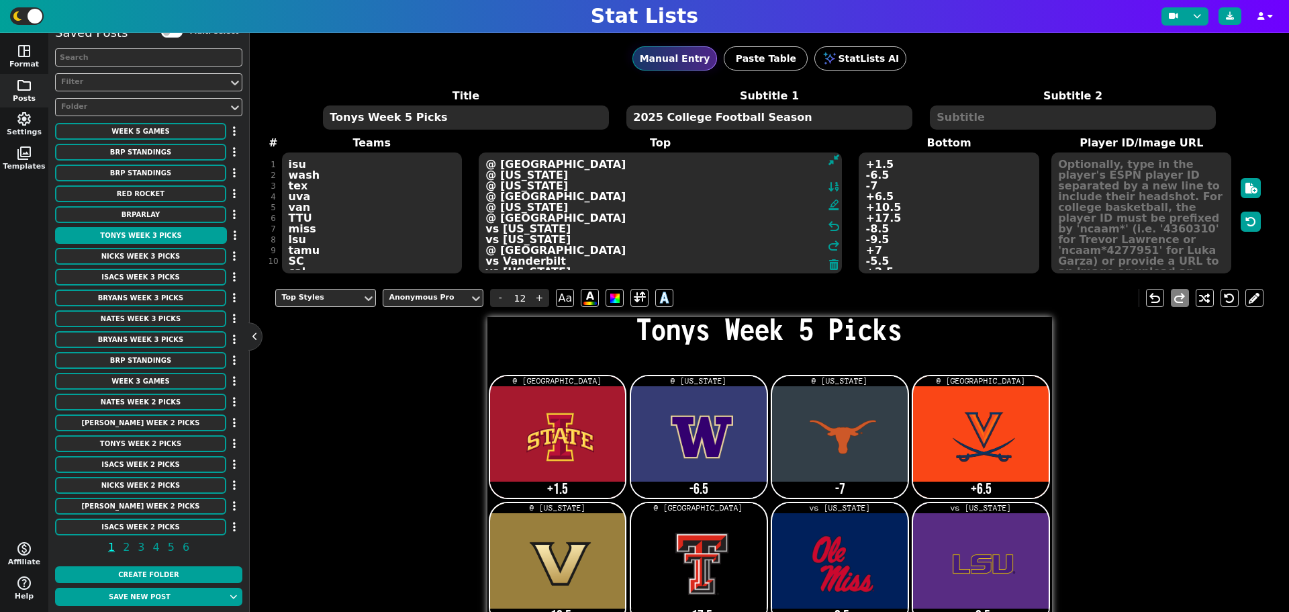
type textarea "@ [GEOGRAPHIC_DATA] @ [US_STATE] @ [US_STATE] @ [GEOGRAPHIC_DATA] @ [US_STATE] …"
click at [887, 218] on textarea "+1.5 -6.5 -7 +6.5 +10.5 +17.5 -8.5 -9.5 +7 -5.5 +2.5 56-3 ML ( Red-Rocket) OVER…" at bounding box center [949, 212] width 180 height 121
type input "21"
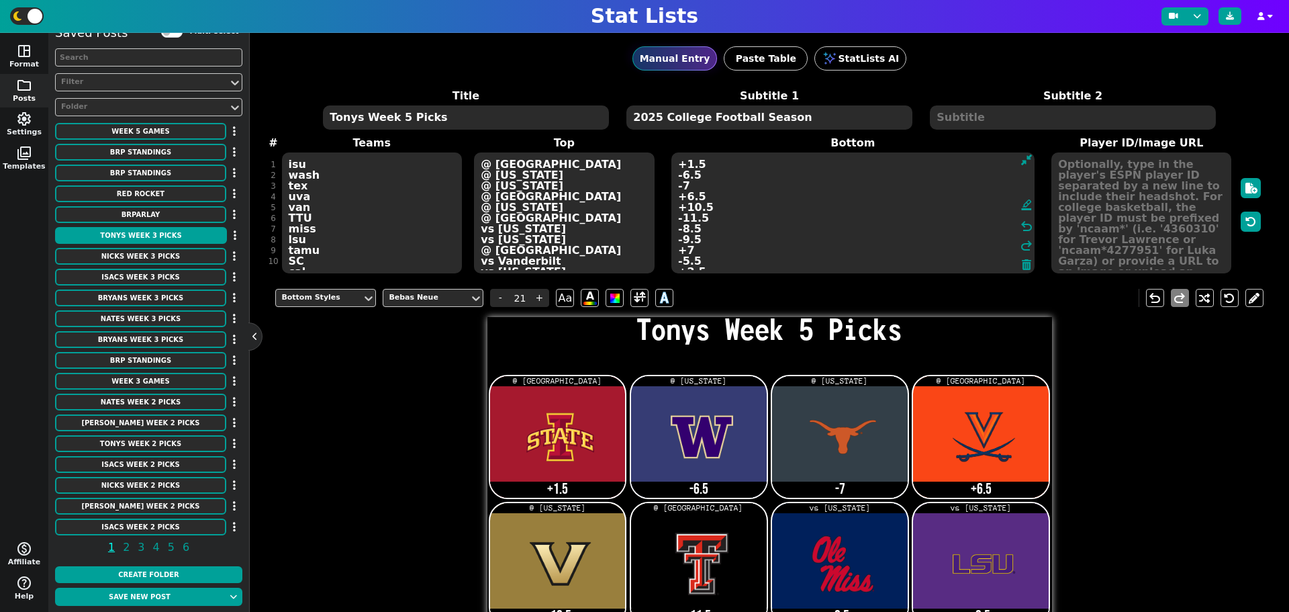
type textarea "+1.5 -6.5 -7 +6.5 +10.5 -11.5 -8.5 -9.5 +7 -5.5 +2.5 56-3 ML ( Red-Rocket) OVER…"
click at [312, 230] on textarea "isu wash tex uva van TTU miss lsu tamu SC cal NEB txst ncaa" at bounding box center [372, 212] width 180 height 121
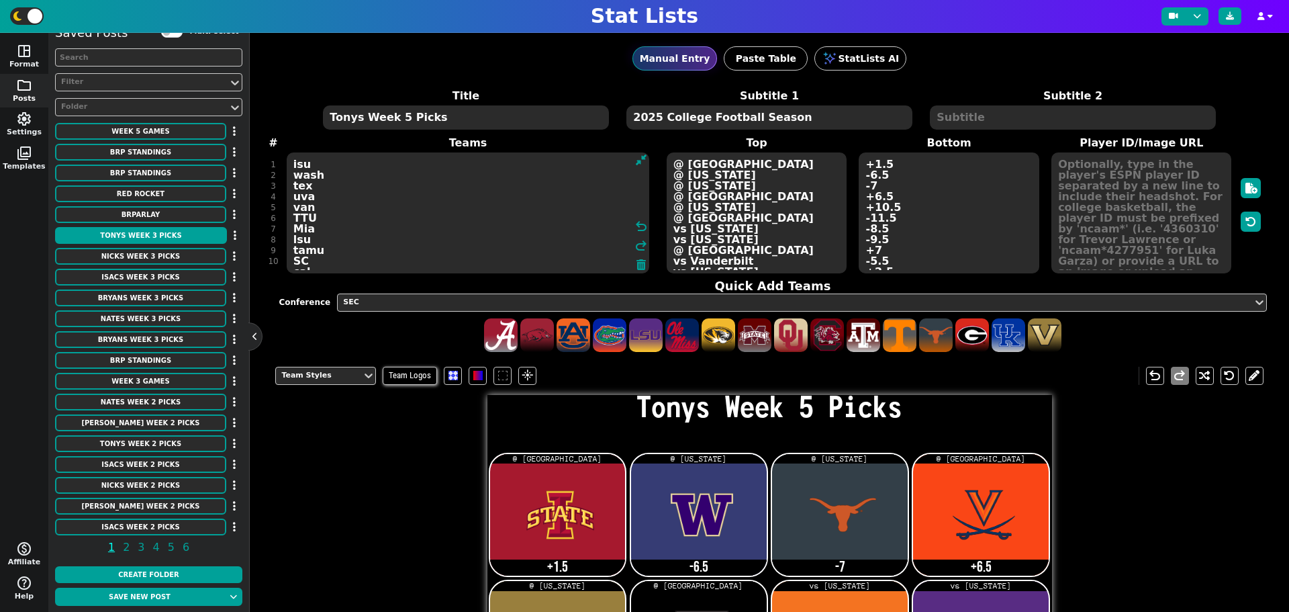
type textarea "isu wash tex uva van TTU Mia lsu tamu SC cal NEB txst ncaa"
click at [736, 229] on textarea "@ [GEOGRAPHIC_DATA] @ [US_STATE] @ [US_STATE] @ [GEOGRAPHIC_DATA] @ [US_STATE] …" at bounding box center [757, 212] width 180 height 121
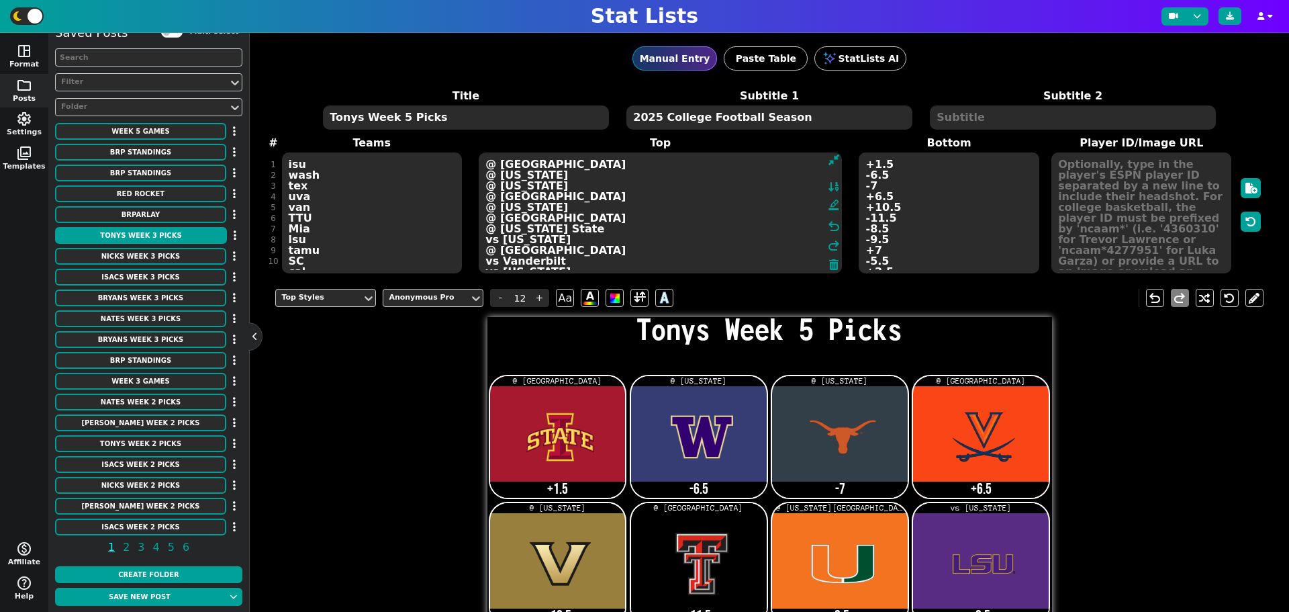
type textarea "@ [GEOGRAPHIC_DATA] @ [US_STATE] @ [US_STATE] @ [GEOGRAPHIC_DATA] @ [US_STATE] …"
click at [881, 232] on textarea "+1.5 -6.5 -7 +6.5 +10.5 -11.5 -8.5 -9.5 +7 -5.5 +2.5 56-3 ML ( Red-Rocket) OVER…" at bounding box center [949, 212] width 180 height 121
type input "21"
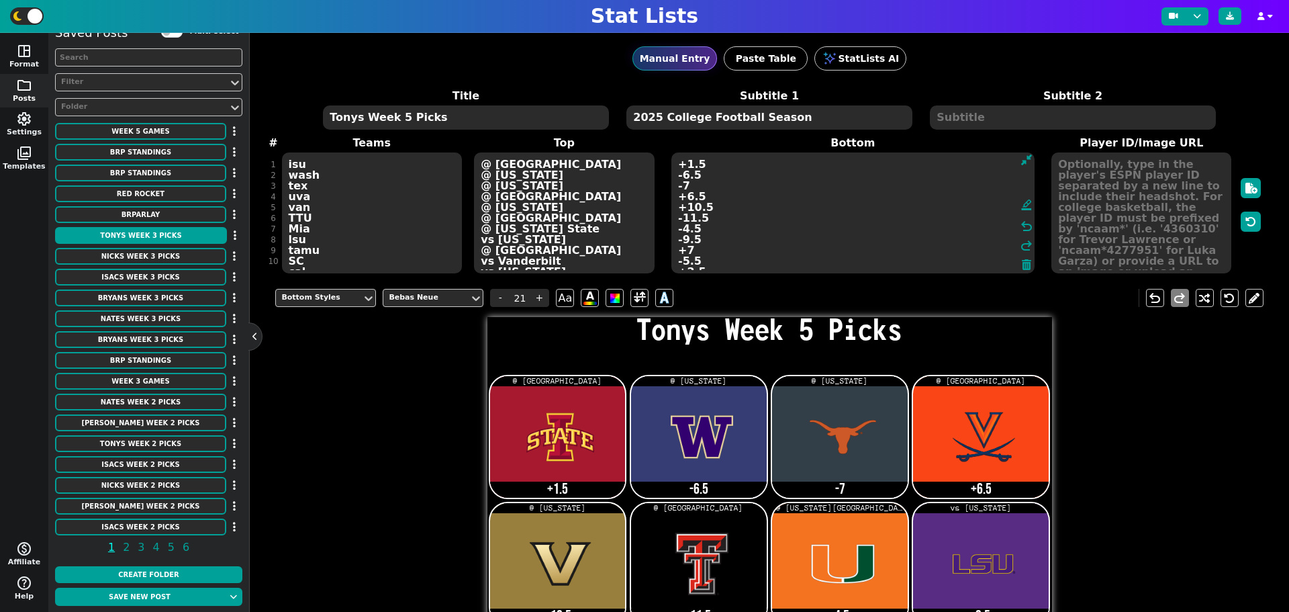
type textarea "+1.5 -6.5 -7 +6.5 +10.5 -11.5 -4.5 -9.5 +7 -5.5 +2.5 56-3 ML ( Red-Rocket) OVER…"
click at [322, 240] on textarea "isu wash tex uva van TTU Mia lsu tamu SC cal NEB txst ncaa" at bounding box center [372, 212] width 180 height 121
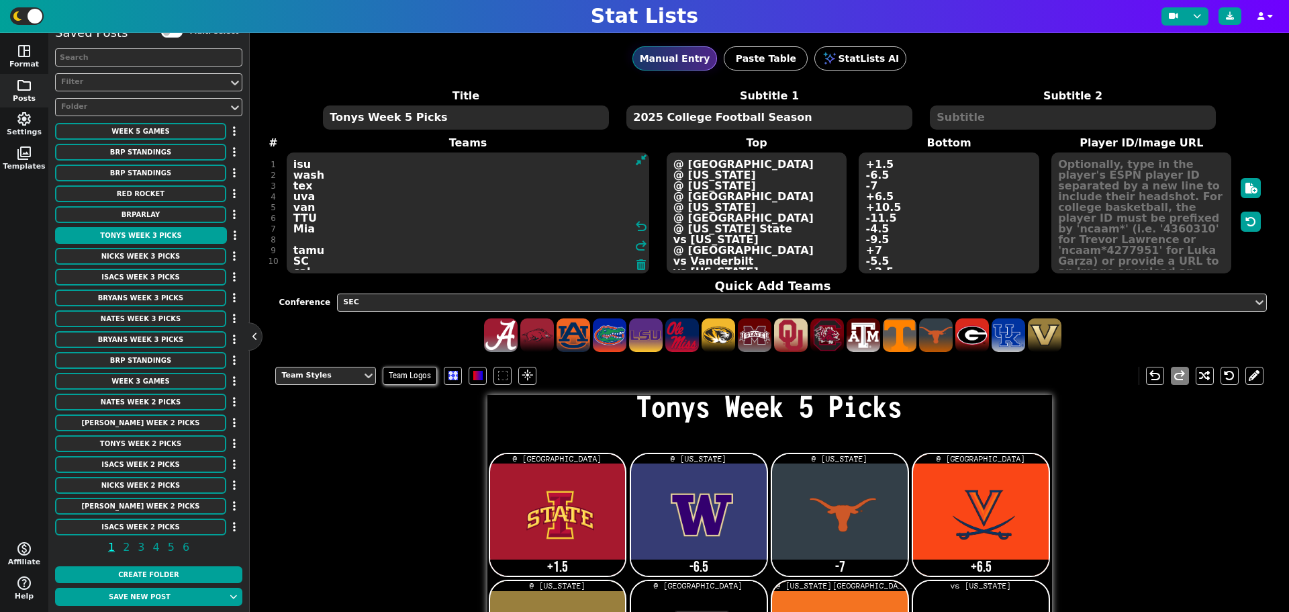
type textarea "isu wash tex uva van TTU Mia tamu SC cal NEB txst ncaa"
click at [724, 241] on textarea "@ [GEOGRAPHIC_DATA] @ [US_STATE] @ [US_STATE] @ [GEOGRAPHIC_DATA] @ [US_STATE] …" at bounding box center [757, 212] width 180 height 121
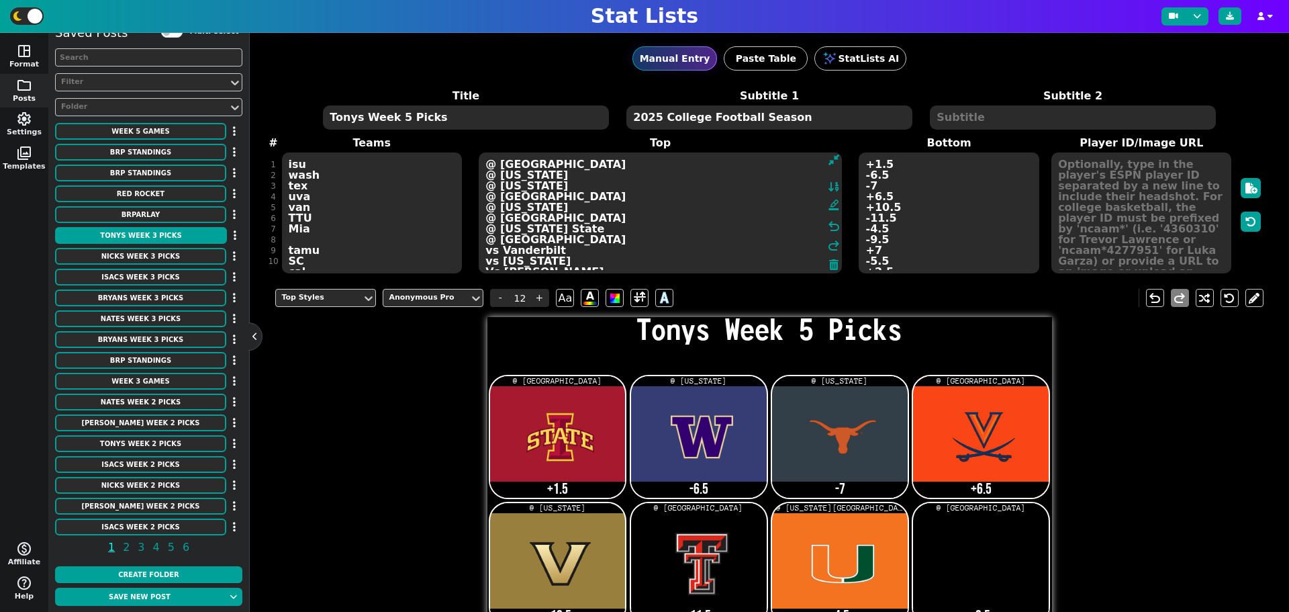
type textarea "@ [GEOGRAPHIC_DATA] @ [US_STATE] @ [US_STATE] @ [GEOGRAPHIC_DATA] @ [US_STATE] …"
click at [285, 250] on textarea "isu wash tex uva van TTU Mia tamu SC cal NEB txst ncaa" at bounding box center [372, 212] width 180 height 121
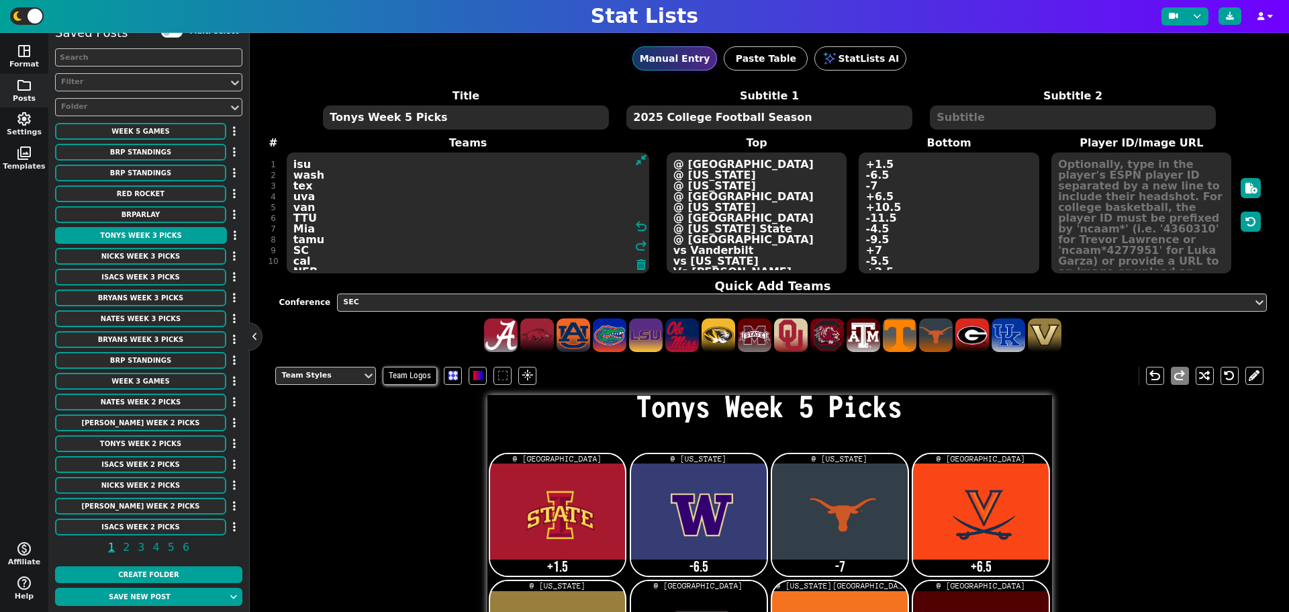
type textarea "isu wash tex uva van TTU Mia tamu SC cal NEB txst ncaa"
click at [746, 240] on textarea "@ [GEOGRAPHIC_DATA] @ [US_STATE] @ [US_STATE] @ [GEOGRAPHIC_DATA] @ [US_STATE] …" at bounding box center [757, 212] width 180 height 121
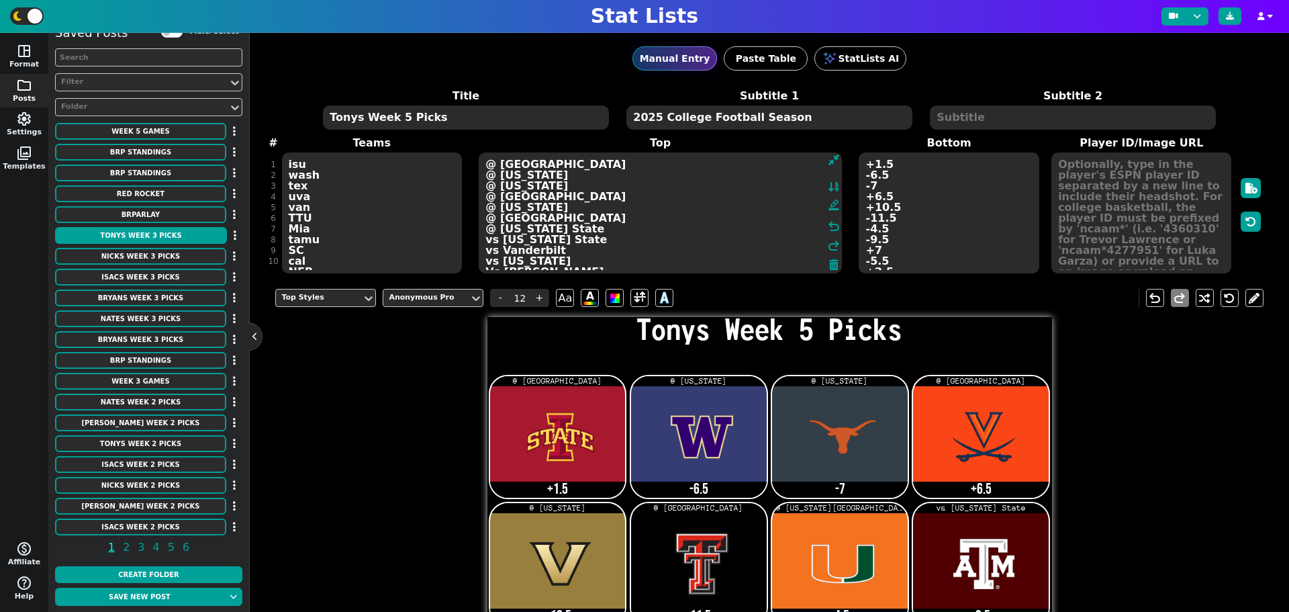
type textarea "@ [GEOGRAPHIC_DATA] @ [US_STATE] @ [US_STATE] @ [GEOGRAPHIC_DATA] @ [US_STATE] …"
click at [884, 240] on textarea "+1.5 -6.5 -7 +6.5 +10.5 -11.5 -4.5 -9.5 +7 -5.5 +2.5 56-3 ML ( Red-Rocket) OVER…" at bounding box center [949, 212] width 180 height 121
type input "21"
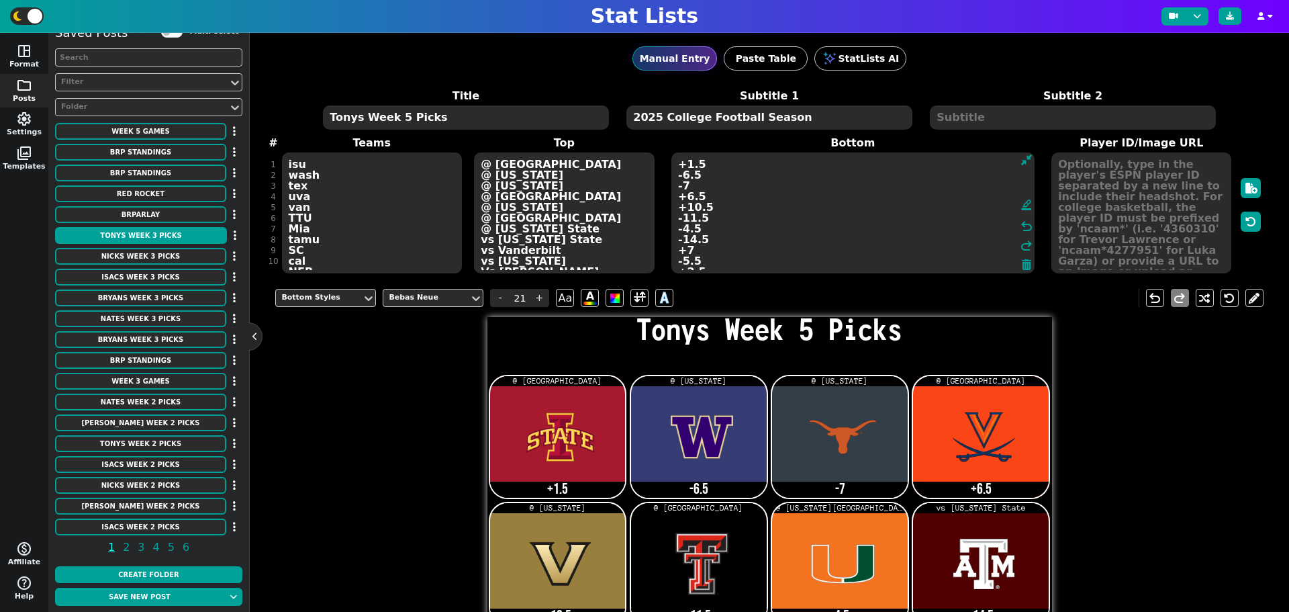
type textarea "+1.5 -6.5 -7 +6.5 +10.5 -11.5 -4.5 -14.5 +7 -5.5 +2.5 56-3 ML ( Red-Rocket) OVE…"
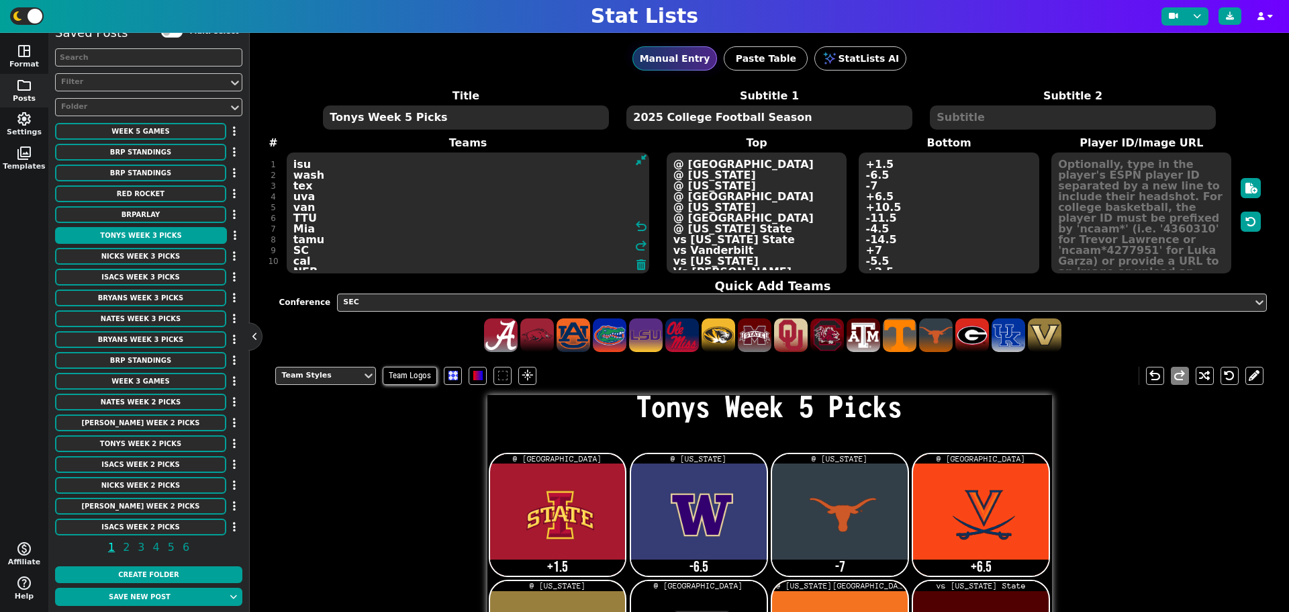
click at [322, 247] on textarea "isu wash tex uva van TTU Mia tamu SC cal NEB txst ncaa" at bounding box center [468, 212] width 363 height 121
type textarea "isu wash tex uva van TTU Mia tamu UCF cal NEB txst ncaa"
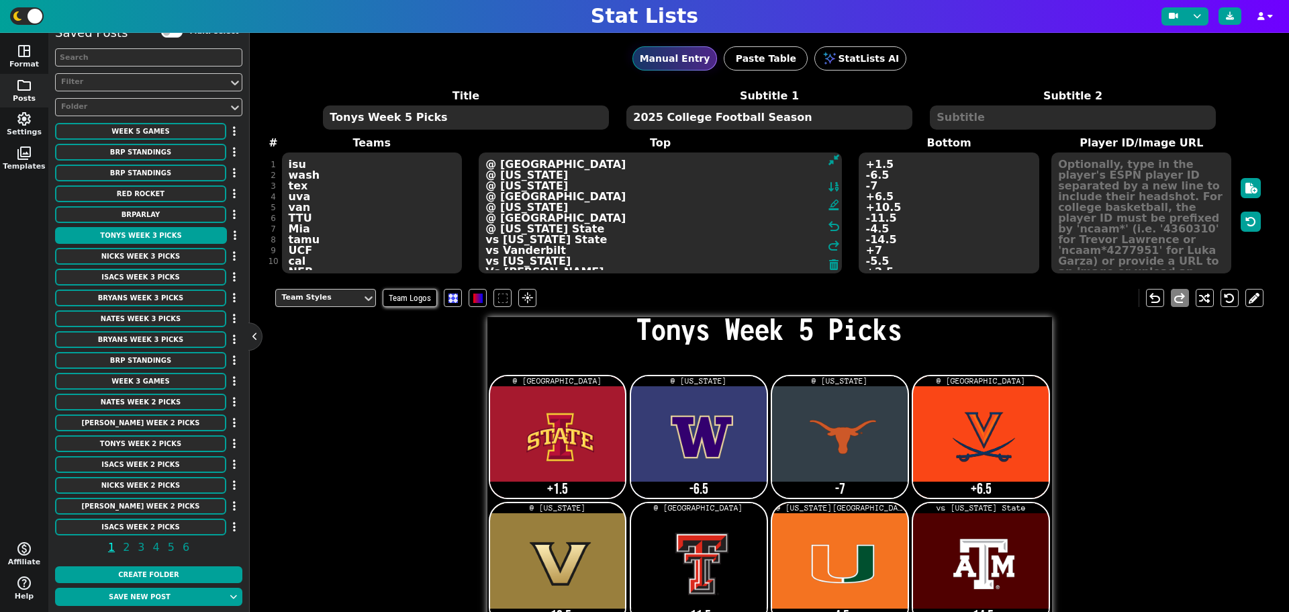
click at [741, 253] on textarea "@ [GEOGRAPHIC_DATA] @ [US_STATE] @ [US_STATE] @ [GEOGRAPHIC_DATA] @ [US_STATE] …" at bounding box center [660, 212] width 363 height 121
type textarea "@ [GEOGRAPHIC_DATA] @ [US_STATE] @ [US_STATE] @ [GEOGRAPHIC_DATA] @ [US_STATE] …"
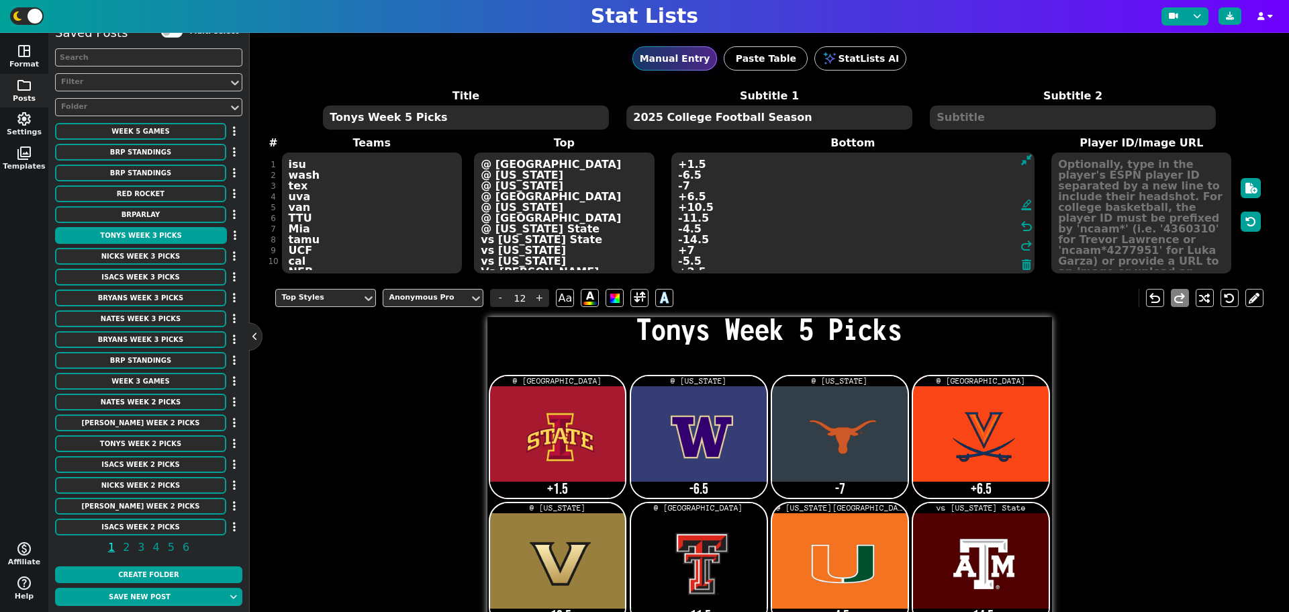
click at [883, 252] on textarea "+1.5 -6.5 -7 +6.5 +10.5 -11.5 -4.5 -14.5 +7 -5.5 +2.5 56-3 ML ( Red-Rocket) OVE…" at bounding box center [852, 212] width 363 height 121
type input "21"
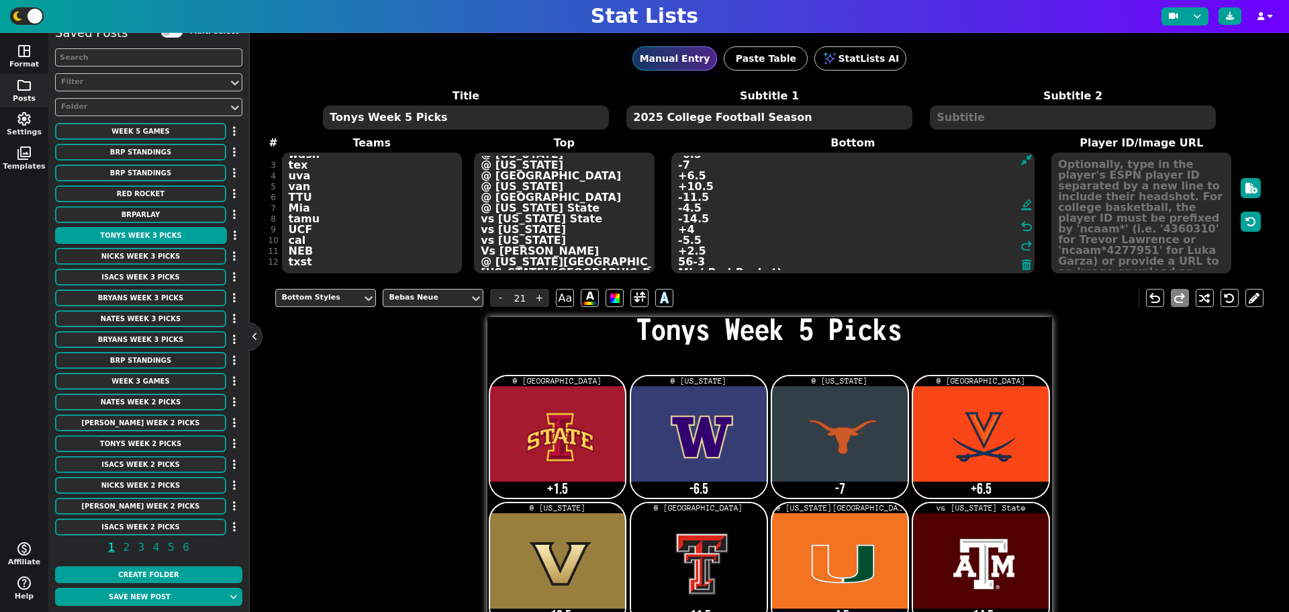
scroll to position [31, 0]
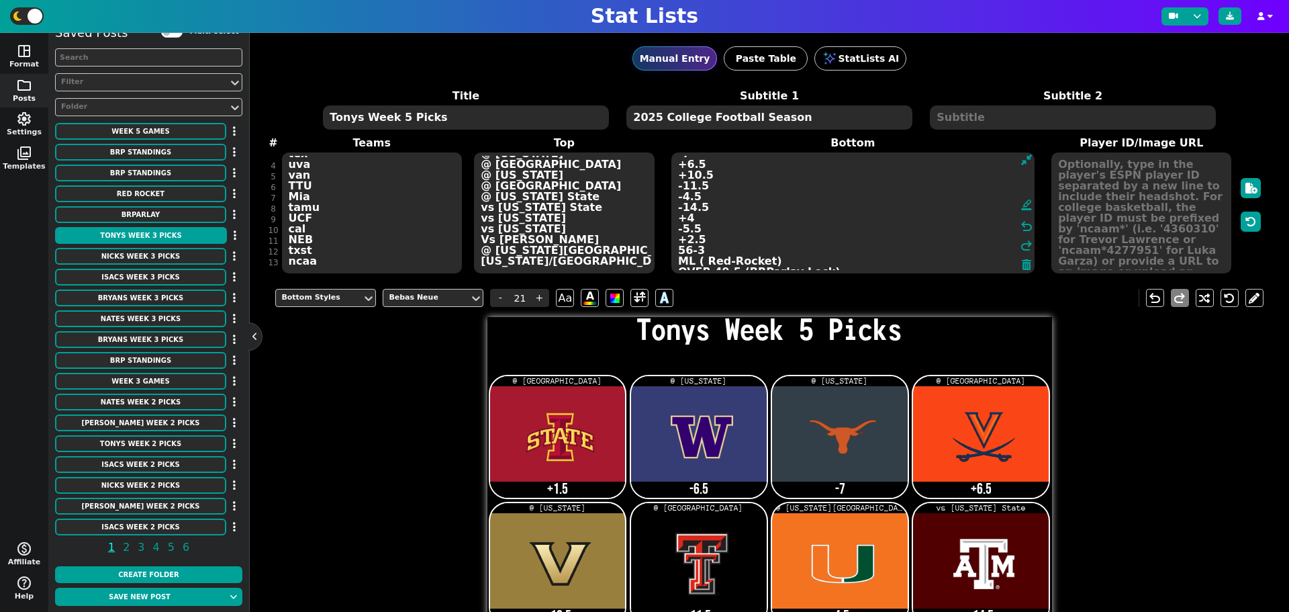
type textarea "+1.5 -6.5 -7 +6.5 +10.5 -11.5 -4.5 -14.5 +4 -5.5 +2.5 56-3 ML ( Red-Rocket) OVE…"
click at [309, 228] on textarea "isu wash tex uva van TTU Mia tamu UCF cal NEB txst ncaa" at bounding box center [372, 212] width 180 height 121
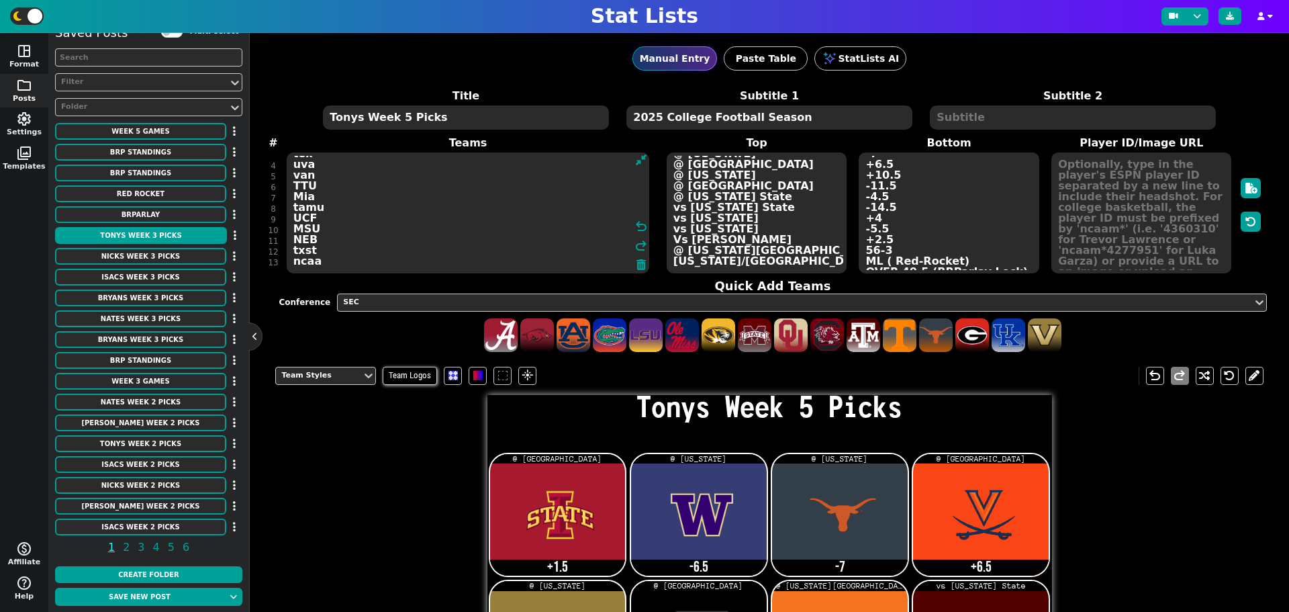
type textarea "isu wash tex uva van TTU Mia tamu UCF MSU NEB txst ncaa"
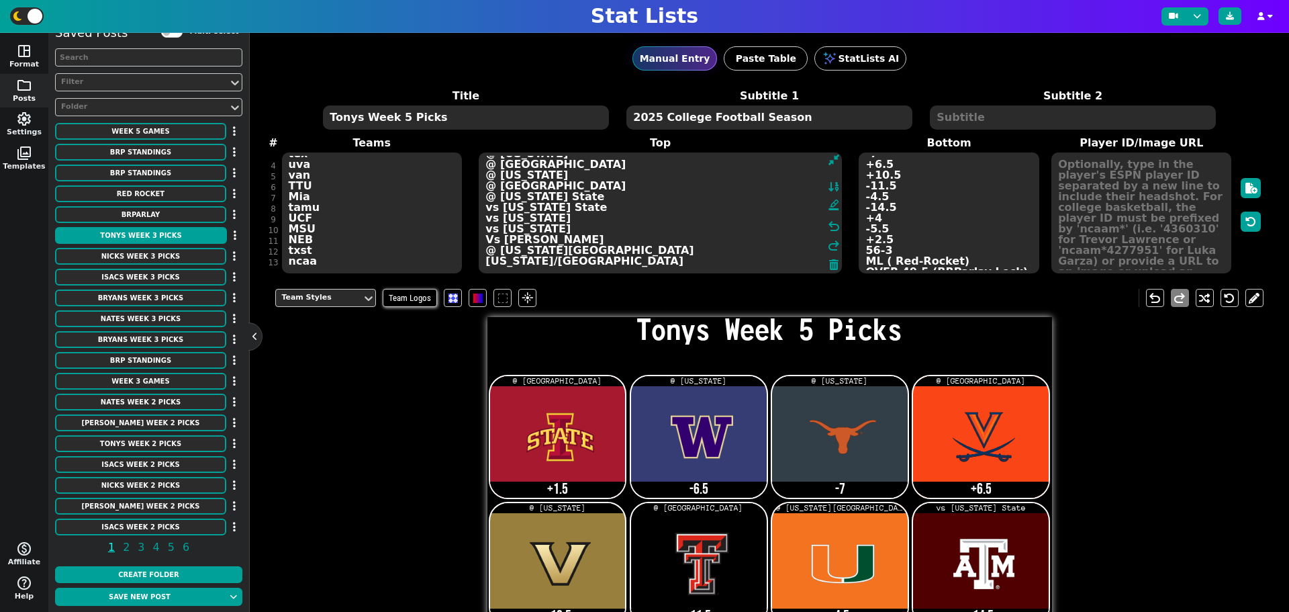
click at [741, 226] on textarea "@ [GEOGRAPHIC_DATA] @ [US_STATE] @ [US_STATE] @ [GEOGRAPHIC_DATA] @ [US_STATE] …" at bounding box center [660, 212] width 363 height 121
type textarea "@ [GEOGRAPHIC_DATA] @ [US_STATE] @ [US_STATE] @ [GEOGRAPHIC_DATA] @ [US_STATE] …"
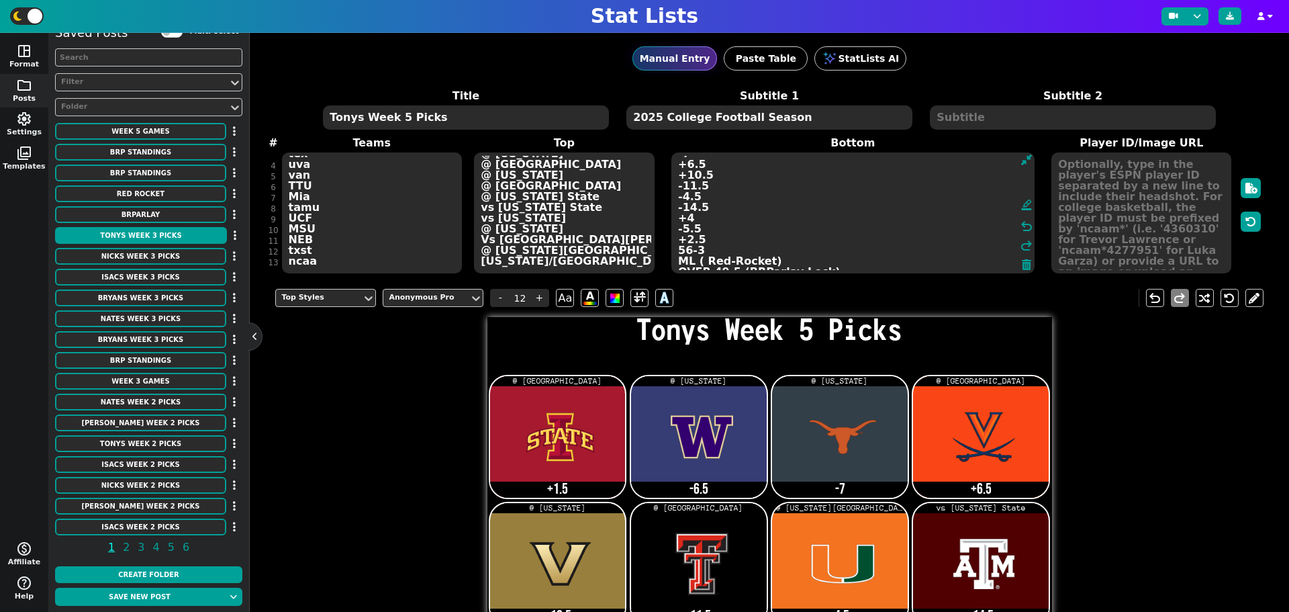
click at [895, 230] on textarea "+1.5 -6.5 -7 +6.5 +10.5 -11.5 -4.5 -14.5 +4 -5.5 +2.5 56-3 ML ( Red-Rocket) OVE…" at bounding box center [852, 212] width 363 height 121
type input "21"
type textarea "+1.5 -6.5 -7 +6.5 +10.5 -11.5 -4.5 -14.5 +4 +11.5 +2.5 56-3 ML ( Red-Rocket) OV…"
click at [314, 240] on textarea "isu wash tex uva van TTU Mia tamu UCF MSU NEB txst ncaa" at bounding box center [372, 212] width 180 height 121
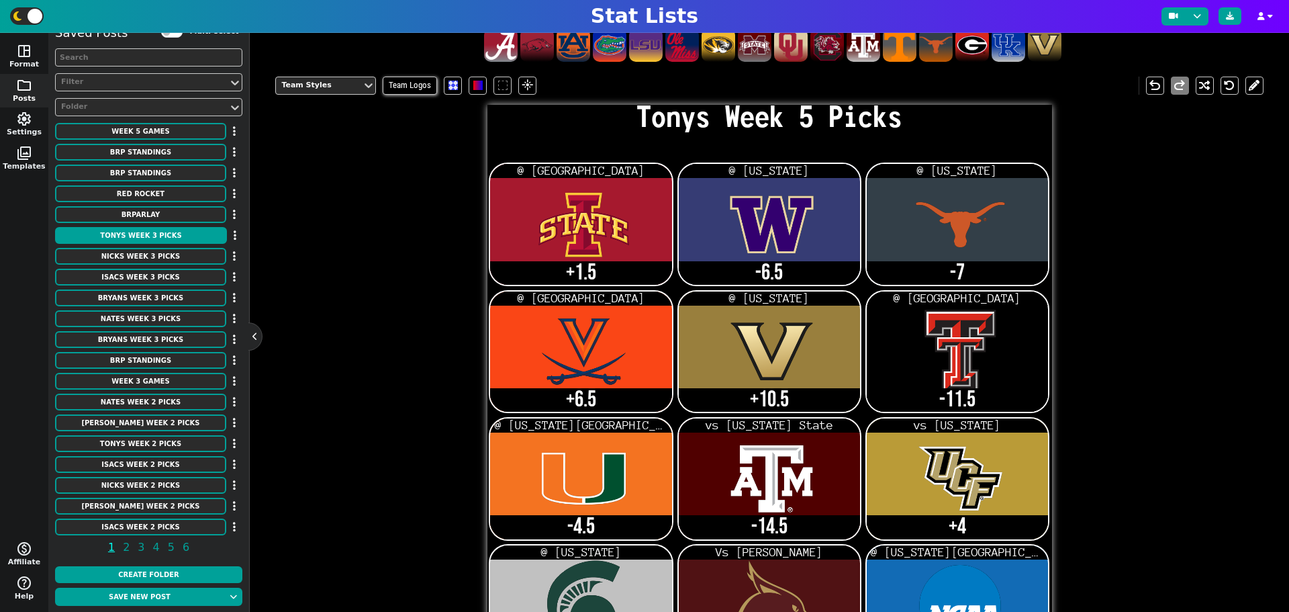
scroll to position [0, 0]
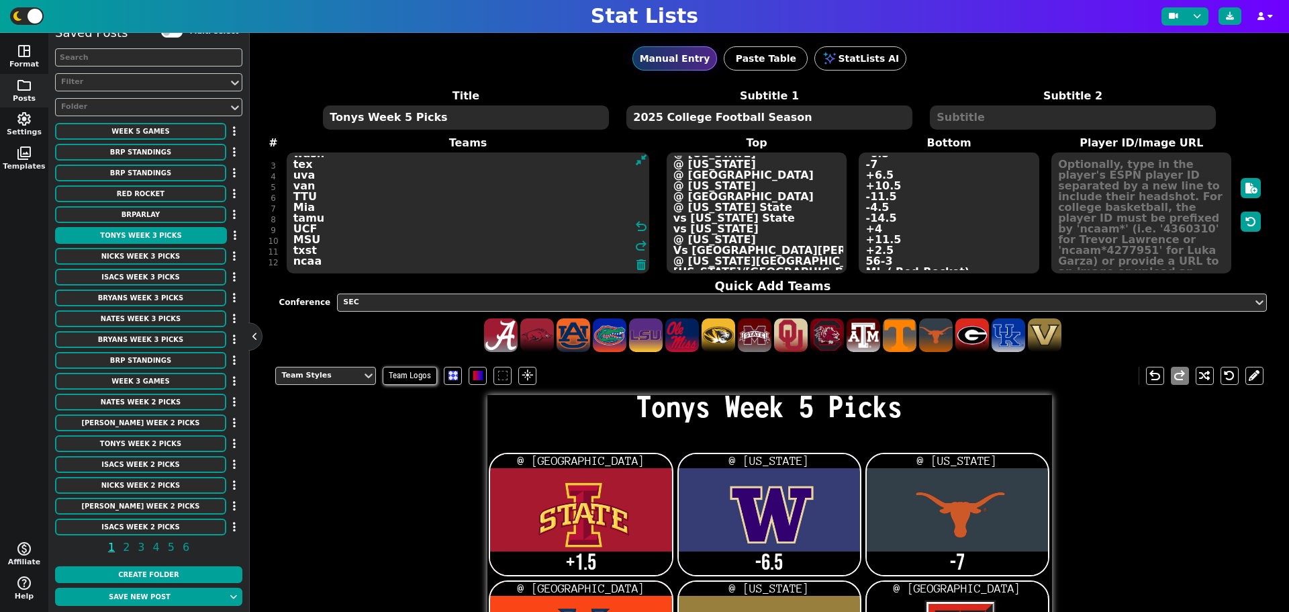
click at [320, 258] on textarea "isu wash tex uva van TTU Mia tamu UCF MSU txst ncaa" at bounding box center [468, 212] width 363 height 121
click at [321, 250] on textarea "isu wash tex uva van TTU Mia tamu UCF MSU txst" at bounding box center [468, 212] width 363 height 121
type textarea "isu wash tex uva van TTU Mia tamu UCF MSU"
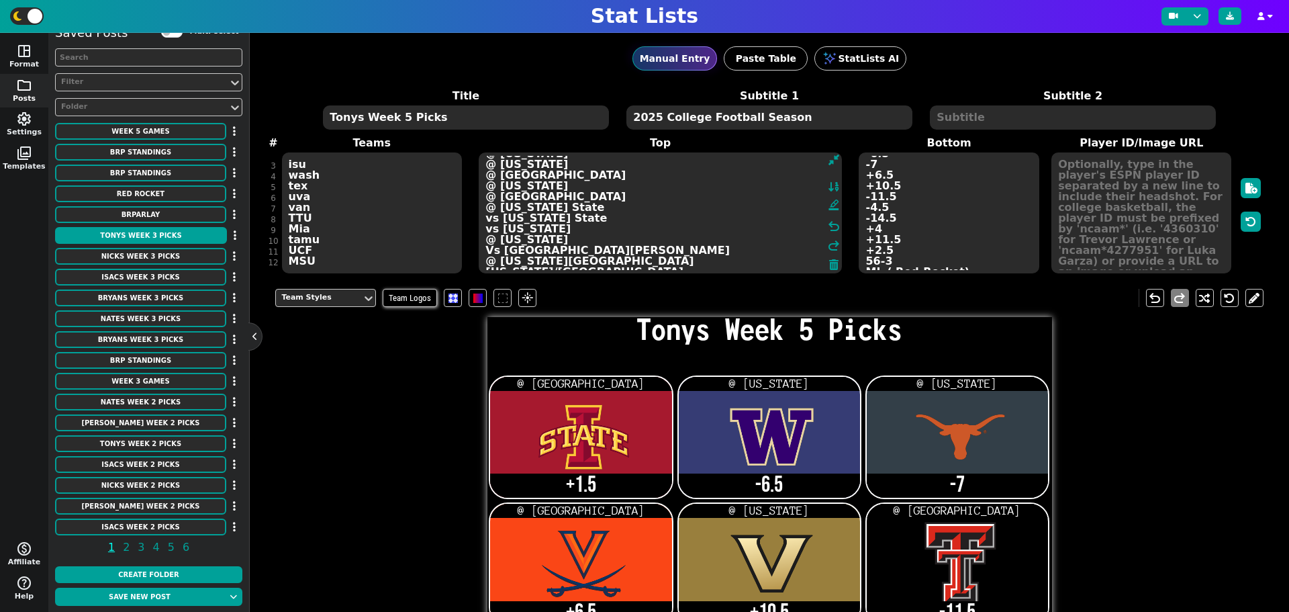
click at [669, 256] on textarea "@ [GEOGRAPHIC_DATA] @ [US_STATE] @ [US_STATE] @ [GEOGRAPHIC_DATA] @ [US_STATE] …" at bounding box center [660, 212] width 363 height 121
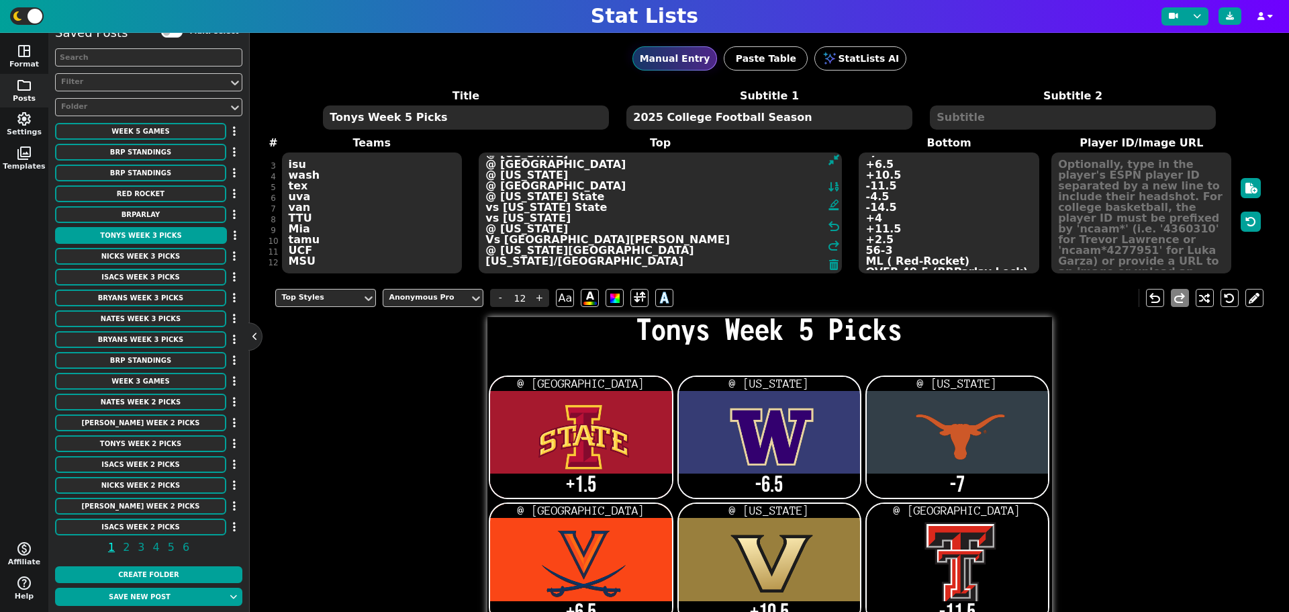
drag, startPoint x: 484, startPoint y: 249, endPoint x: 603, endPoint y: 269, distance: 120.5
click at [603, 269] on textarea "@ [GEOGRAPHIC_DATA] @ [US_STATE] @ [US_STATE] @ [GEOGRAPHIC_DATA] @ [US_STATE] …" at bounding box center [660, 212] width 363 height 121
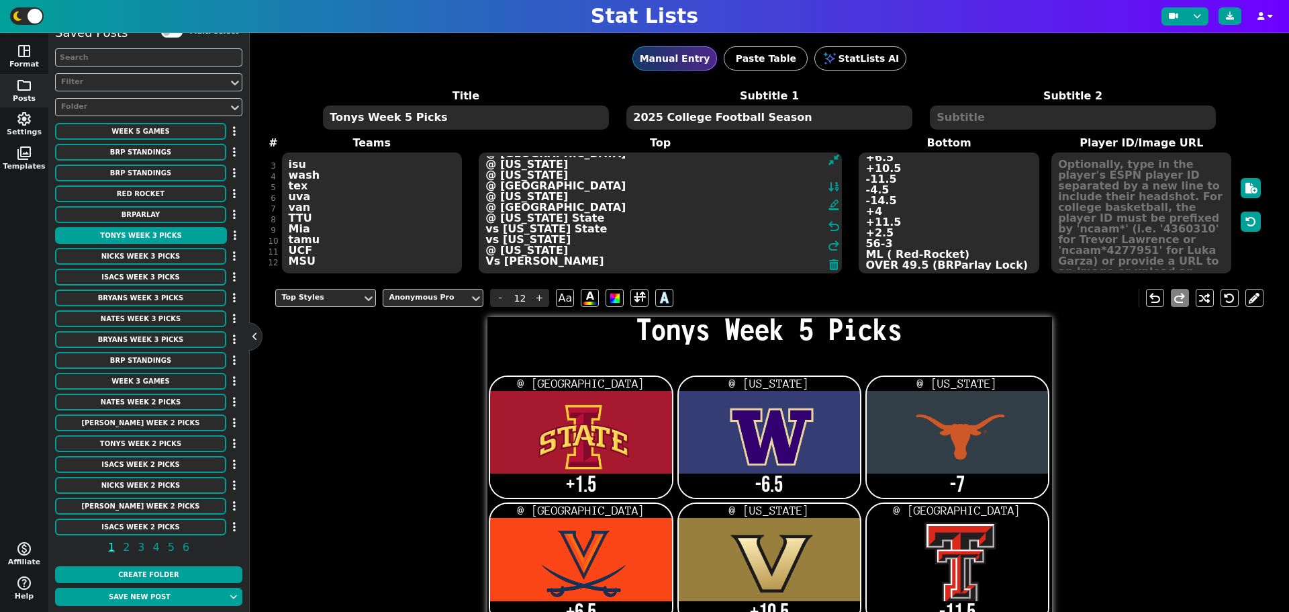
scroll to position [43, 0]
type textarea "@ [GEOGRAPHIC_DATA] @ [US_STATE] @ [US_STATE] @ [GEOGRAPHIC_DATA] @ [US_STATE] …"
click at [883, 237] on textarea "+1.5 -6.5 -7 +6.5 +10.5 -11.5 -4.5 -14.5 +4 +11.5 +2.5 56-3 ML ( Red-Rocket) OV…" at bounding box center [949, 212] width 180 height 121
type input "21"
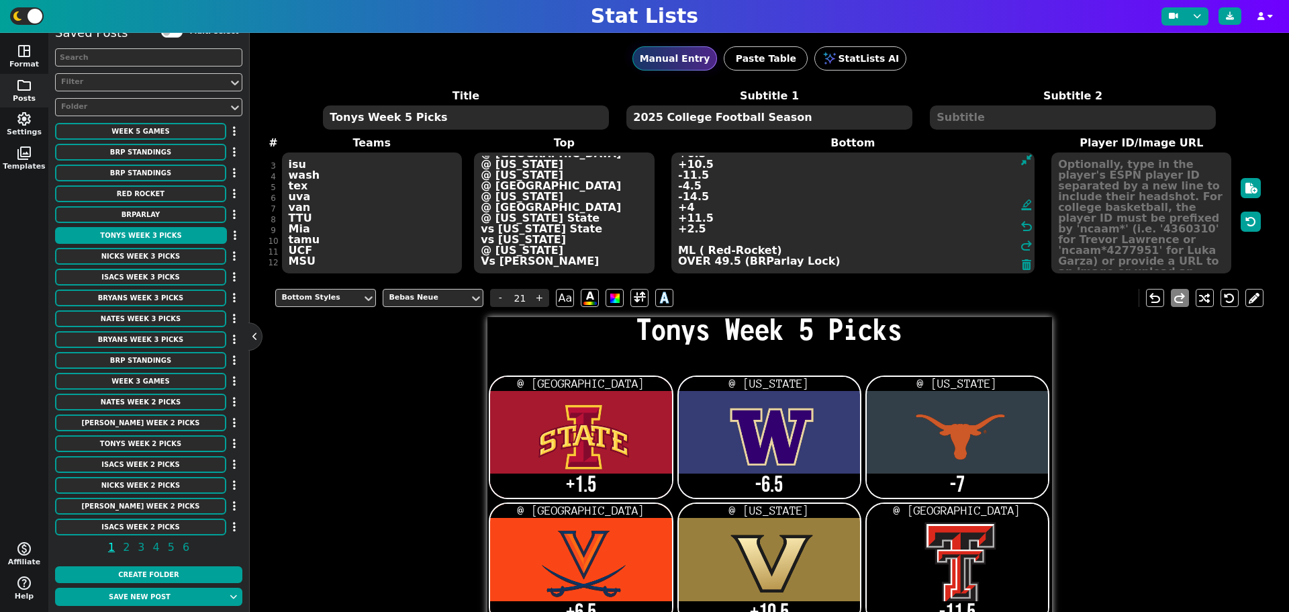
click at [801, 256] on textarea "+1.5 -6.5 -7 +6.5 +10.5 -11.5 -4.5 -14.5 +4 +11.5 +2.5 ML ( Red-Rocket) OVER 49…" at bounding box center [852, 212] width 363 height 121
drag, startPoint x: 727, startPoint y: 260, endPoint x: 673, endPoint y: 261, distance: 53.7
click at [673, 261] on textarea "+1.5 -6.5 -7 +6.5 +10.5 -11.5 -4.5 -14.5 +4 +11.5 +2.5 ML ( Red-Rocket) OVER 49…" at bounding box center [852, 212] width 363 height 121
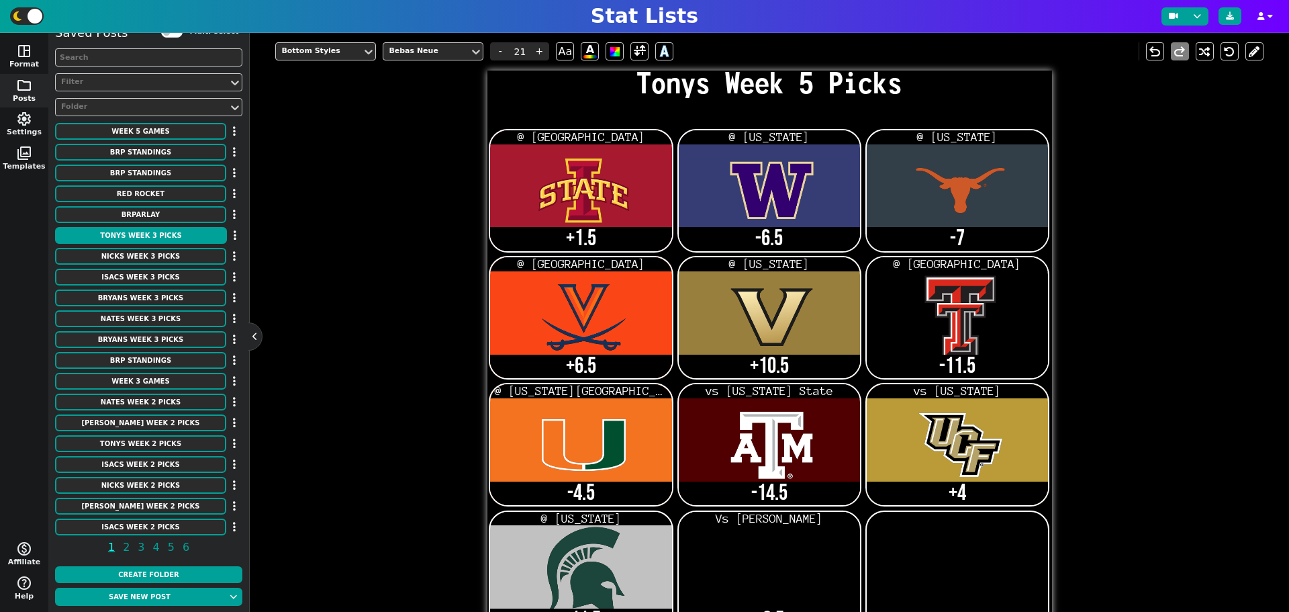
scroll to position [0, 0]
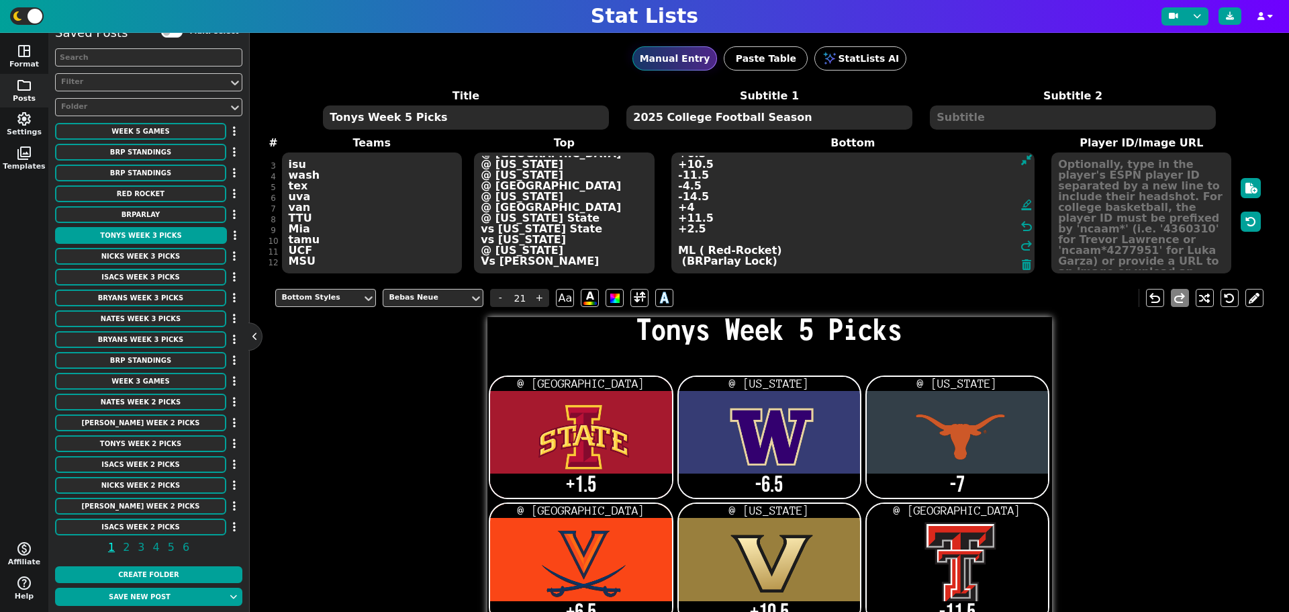
click at [675, 238] on textarea "+1.5 -6.5 -7 +6.5 +10.5 -11.5 -4.5 -14.5 +4 +11.5 +2.5 ML ( Red-Rocket) (BRParl…" at bounding box center [852, 212] width 363 height 121
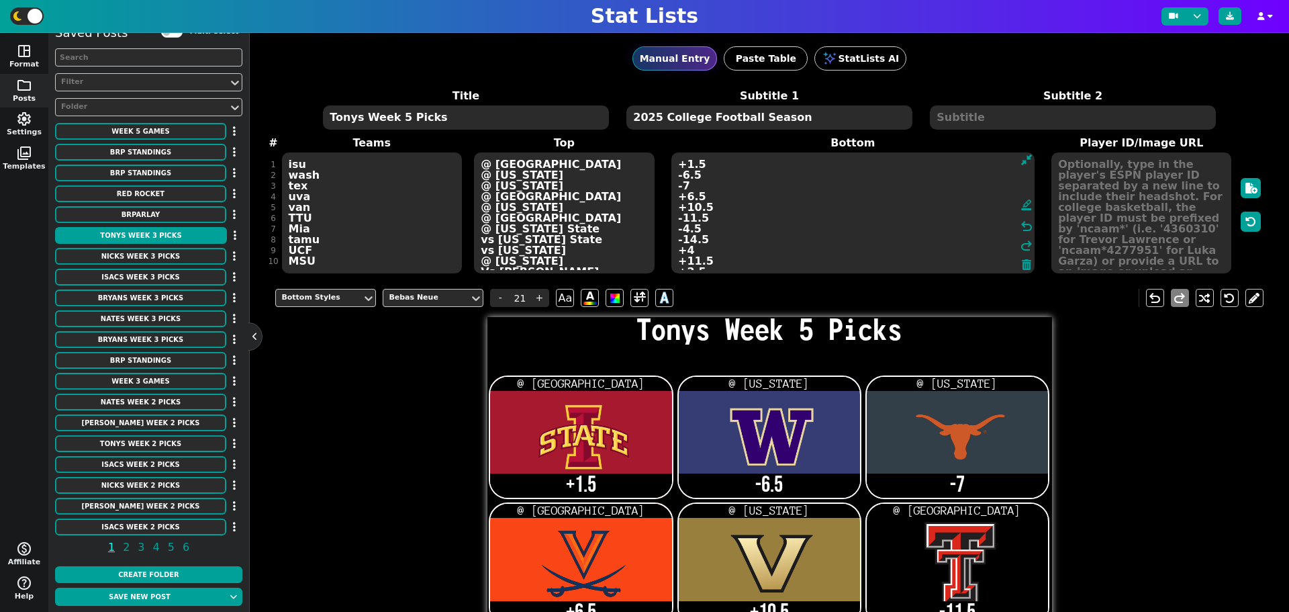
scroll to position [12, 0]
type textarea "+1.5 -6.5 -7 +6.5 +10.5 -11.5 -4.5 -14.5 +4 +11.5 +2.5 ML ( Red-Rocket) (BRParl…"
click at [149, 597] on button "Save new post" at bounding box center [139, 596] width 169 height 18
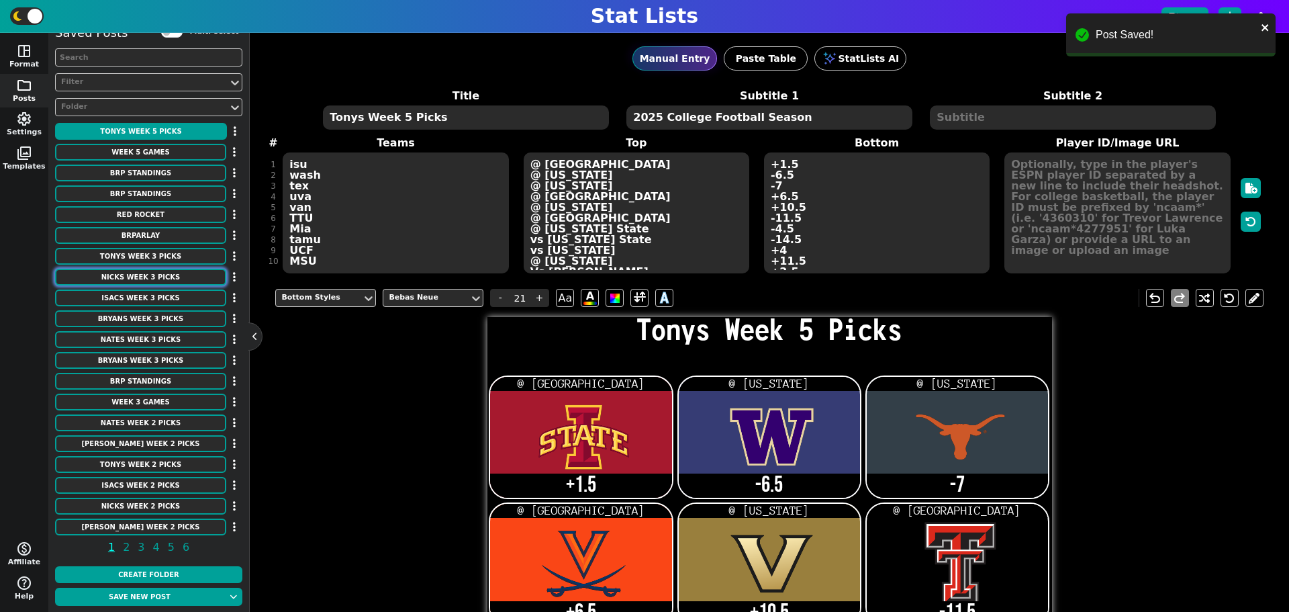
click at [192, 280] on button "Nicks Week 3 Picks" at bounding box center [140, 276] width 171 height 17
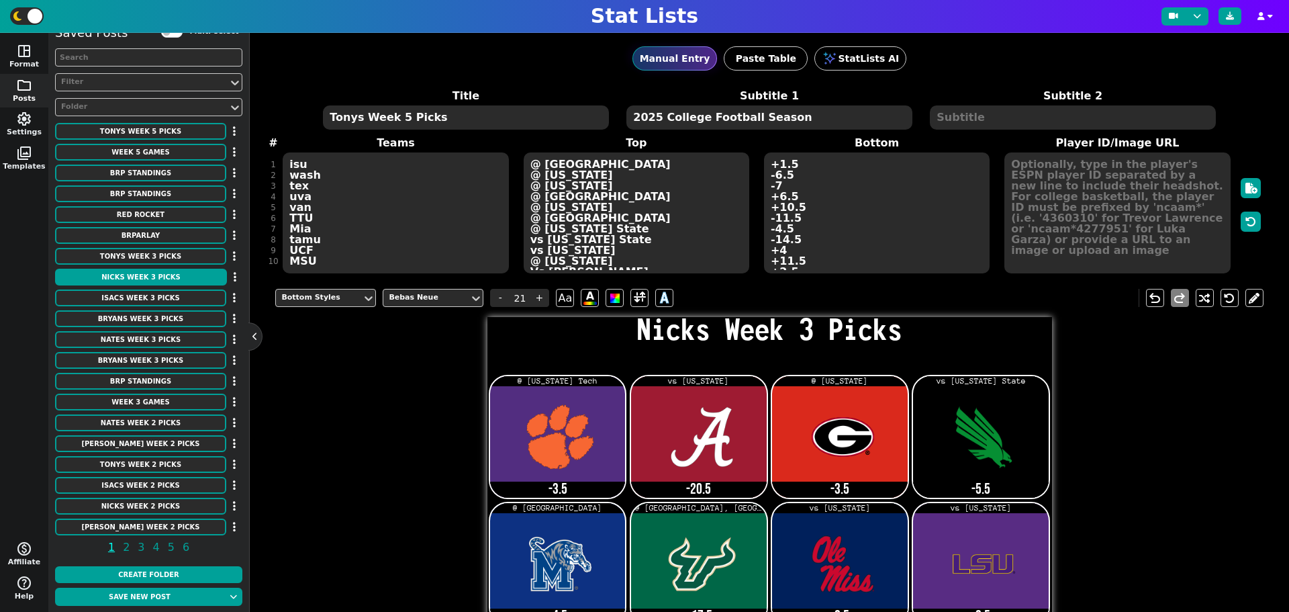
click at [399, 115] on textarea "Nicks Week 3 Picks" at bounding box center [465, 117] width 285 height 24
type input "14"
type textarea "Nicks Week 5 Picks"
click at [359, 171] on textarea "[PERSON_NAME] Ala uga unt mem usf miss lsu nd SC minn NEB NMSU Miss" at bounding box center [396, 212] width 226 height 121
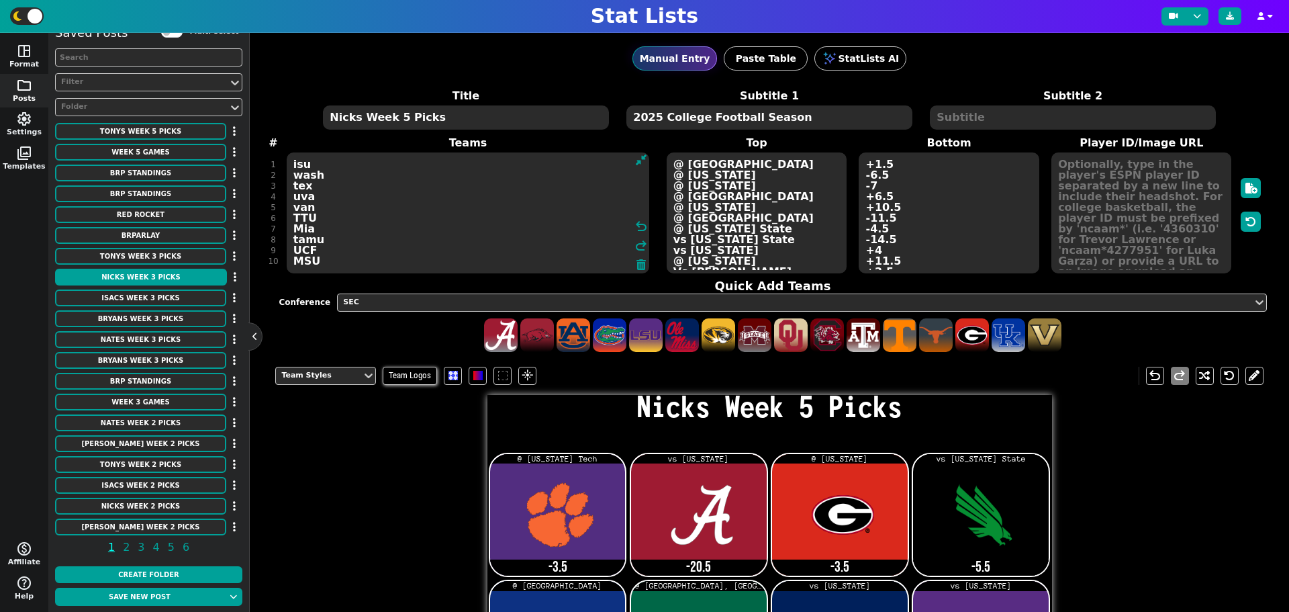
click at [358, 168] on textarea "[PERSON_NAME] Ala uga unt mem usf miss lsu nd SC minn NEB NMSU Miss" at bounding box center [468, 212] width 363 height 121
click at [358, 167] on textarea "[PERSON_NAME] Ala uga unt mem usf miss lsu nd SC minn NEB NMSU Miss" at bounding box center [468, 212] width 363 height 121
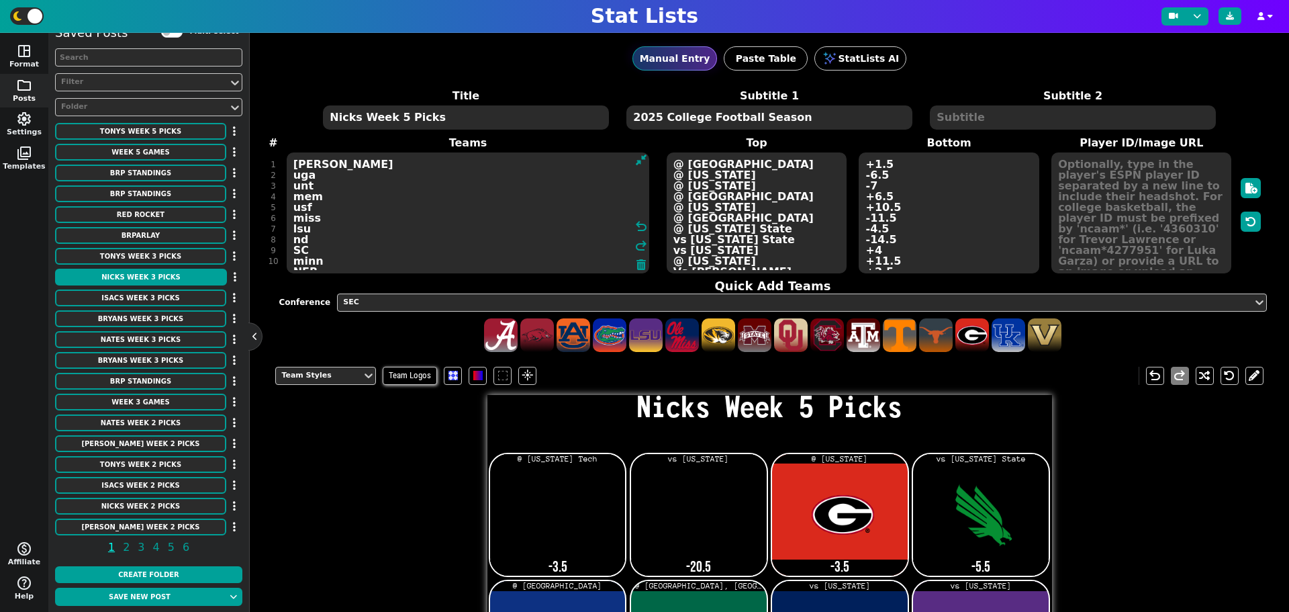
click at [332, 162] on textarea "[PERSON_NAME] uga unt mem usf miss lsu nd SC minn NEB NMSU Miss" at bounding box center [468, 212] width 363 height 121
click at [329, 175] on textarea "[PERSON_NAME] uga unt mem usf miss lsu nd SC minn NEB NMSU Miss" at bounding box center [468, 212] width 363 height 121
click at [324, 175] on textarea "cl uga unt mem usf miss lsu nd SC minn NEB NMSU Miss" at bounding box center [468, 212] width 363 height 121
click at [324, 166] on textarea "cl uga unt mem usf miss lsu nd SC minn NEB NMSU Miss" at bounding box center [468, 212] width 363 height 121
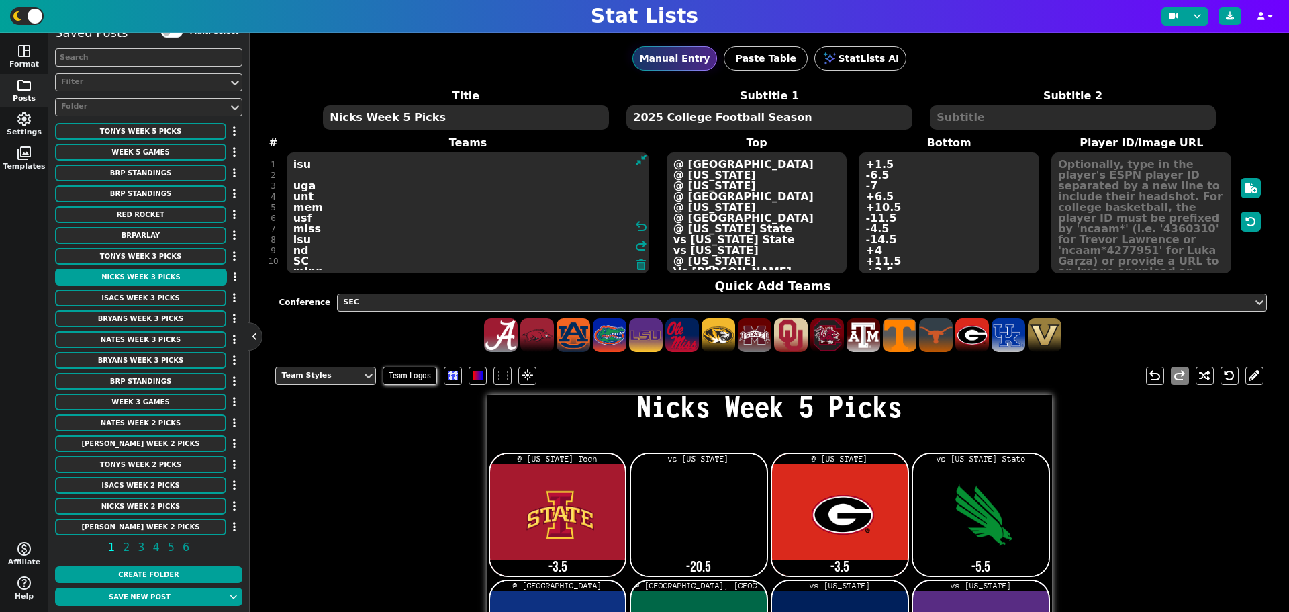
type textarea "isu uga unt mem usf miss lsu nd SC minn NEB NMSU Miss"
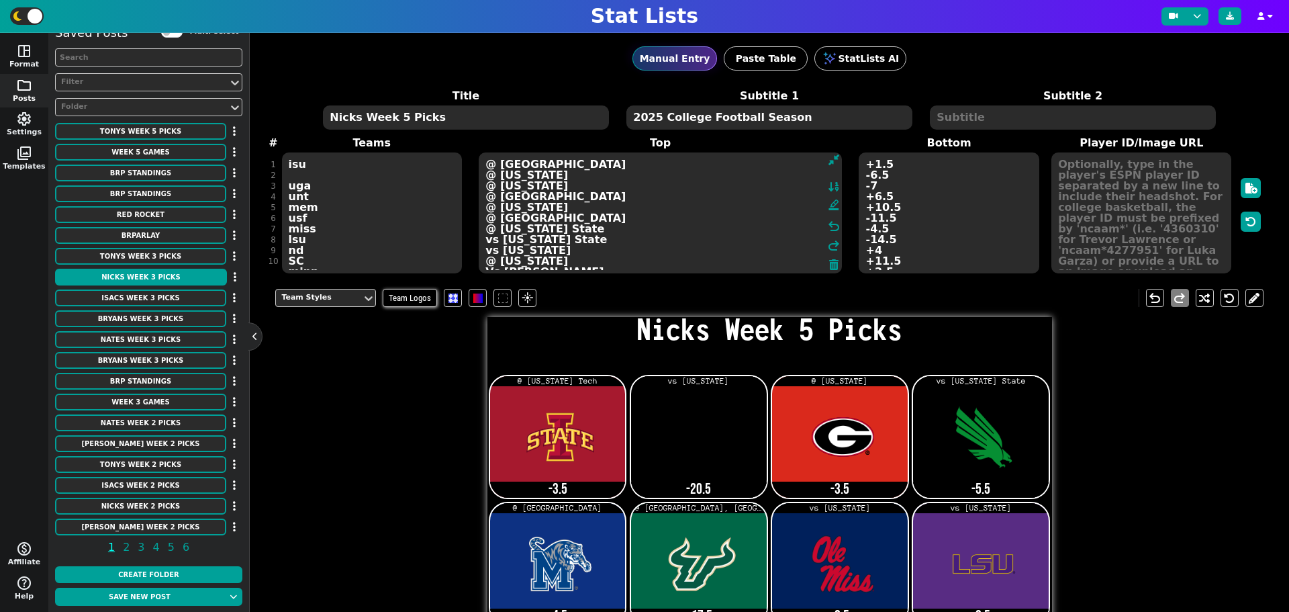
click at [754, 162] on textarea "@ [US_STATE] Tech vs [US_STATE] @ [US_STATE] vs [US_STATE] State @ [GEOGRAPHIC_…" at bounding box center [660, 212] width 363 height 121
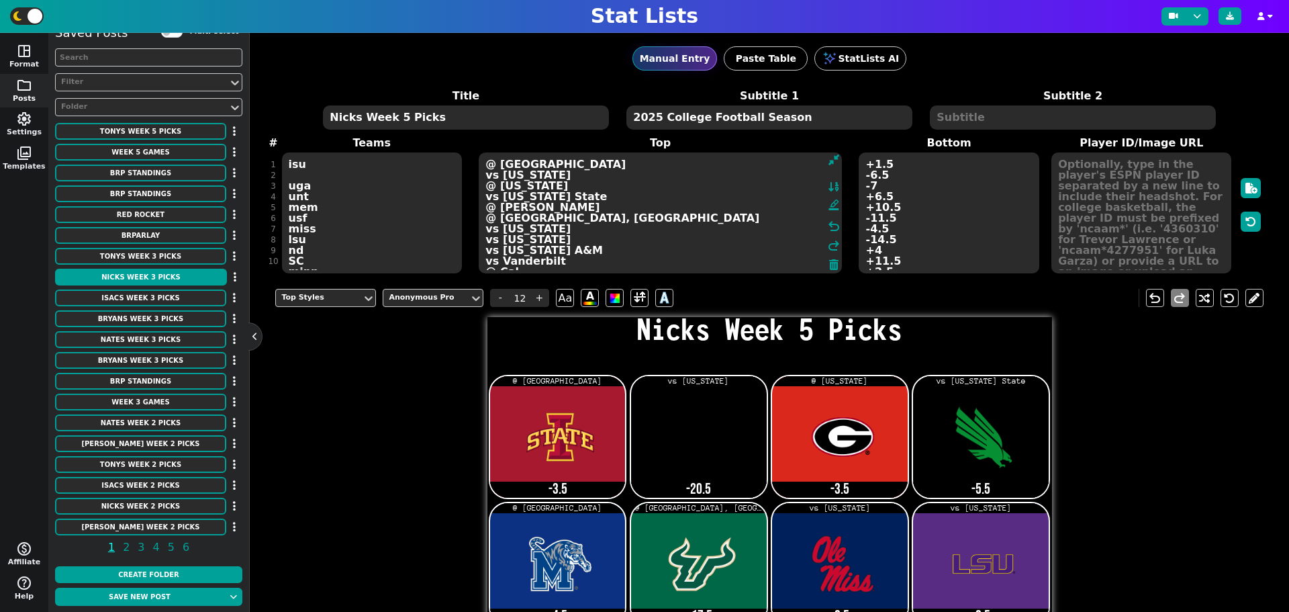
type textarea "@ [GEOGRAPHIC_DATA] vs [US_STATE] @ [US_STATE] vs [US_STATE] State @ [PERSON_NA…"
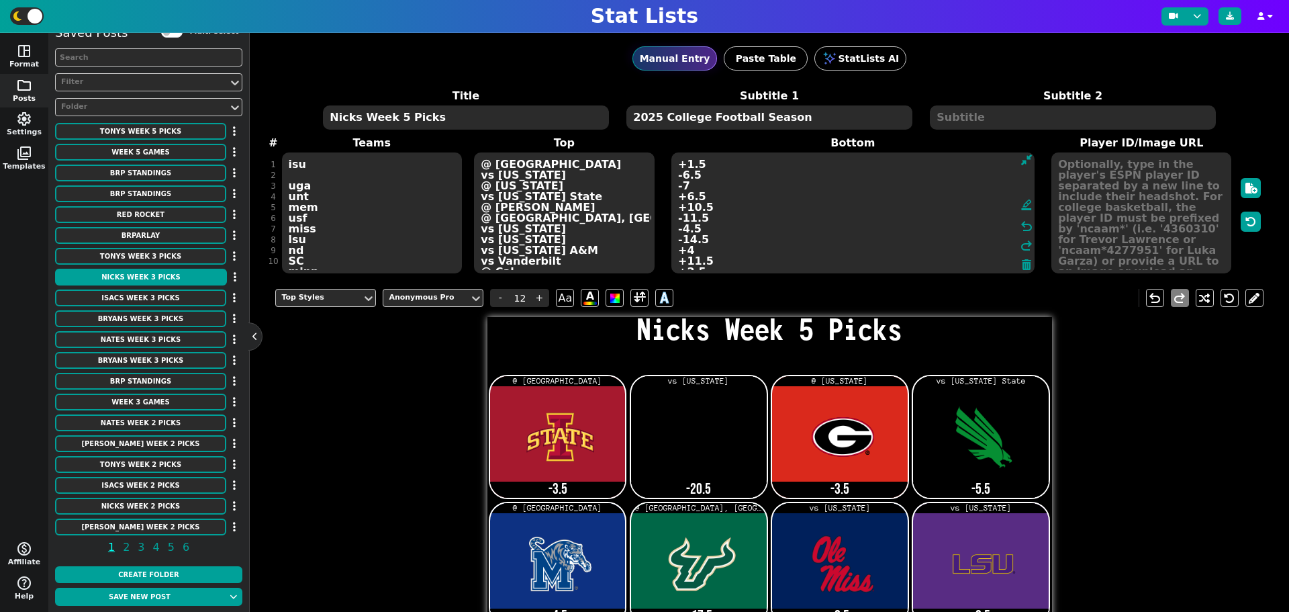
click at [873, 162] on textarea "-3.5 -20.5 -3.5 -5.5 -4.5 +17.5 -8.5 -9.5 -7 -5.5 -2.5 59-9 ML ( Red-Rocket) -7…" at bounding box center [852, 212] width 363 height 121
type input "21"
type textarea "-1.5 -20.5 -3.5 -5.5 -4.5 +17.5 -8.5 -9.5 -7 -5.5 -2.5 59-9 ML ( Red-Rocket) -7…"
click at [310, 174] on textarea "isu uga unt mem usf miss lsu nd SC minn NEB NMSU Miss" at bounding box center [372, 212] width 180 height 121
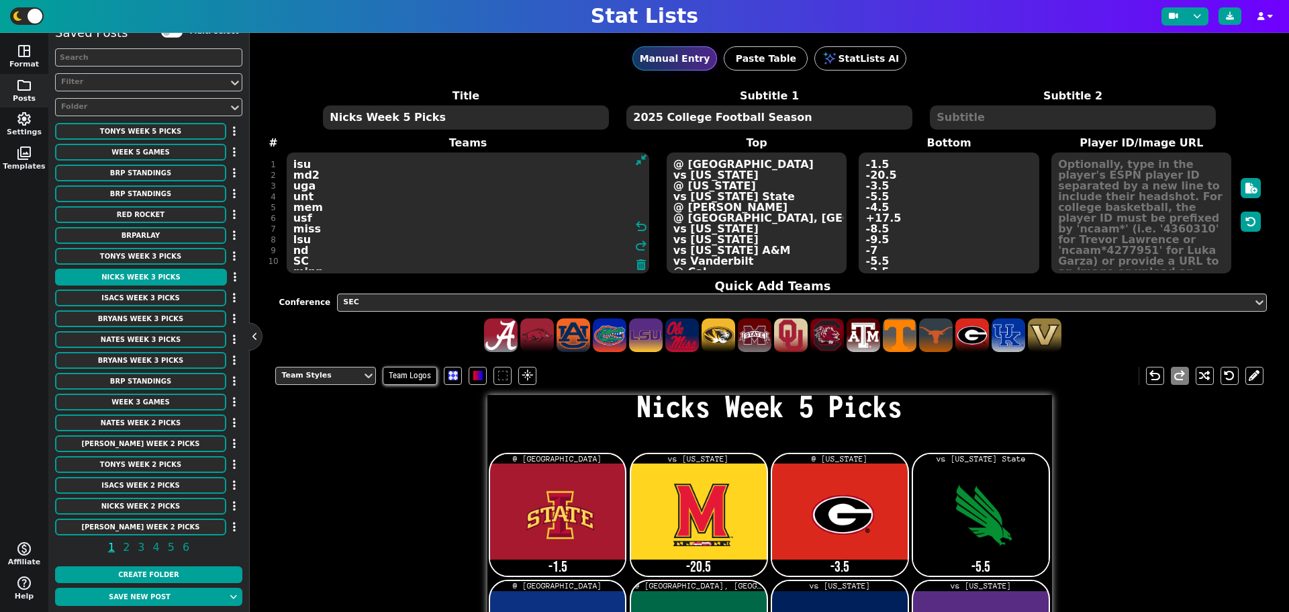
type textarea "isu md2 uga unt mem usf miss lsu nd SC minn NEB NMSU Miss"
click at [744, 172] on textarea "@ [GEOGRAPHIC_DATA] vs [US_STATE] @ [US_STATE] vs [US_STATE] State @ [PERSON_NA…" at bounding box center [757, 212] width 180 height 121
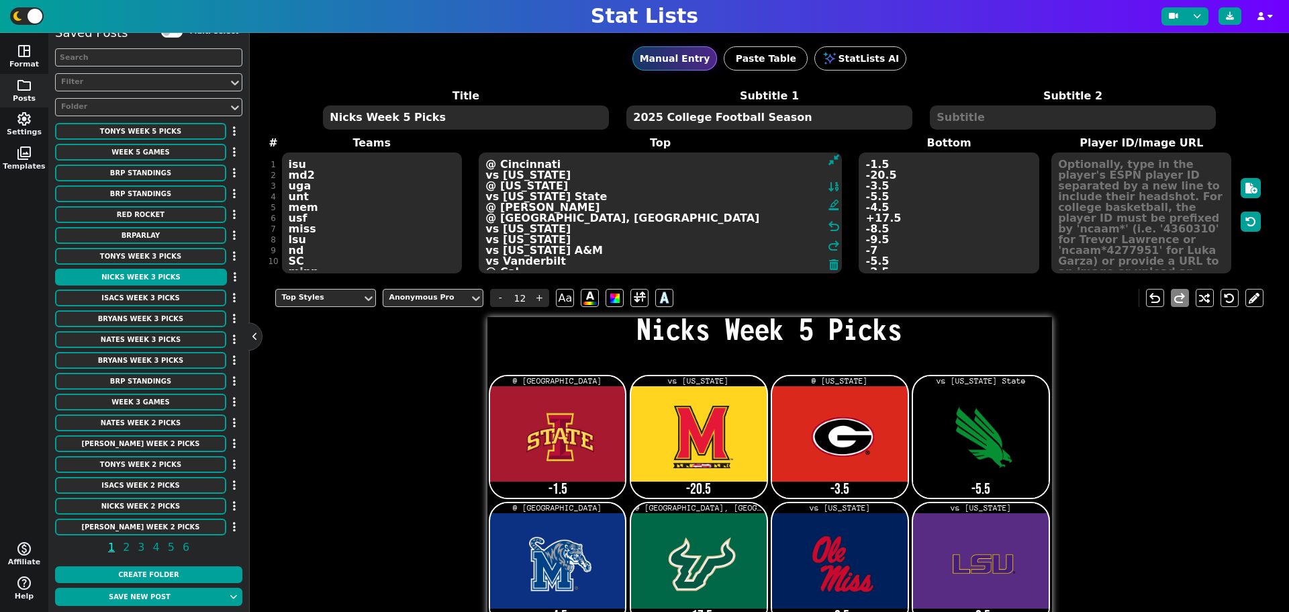
type textarea "@ Cincinnati vs [US_STATE] @ [US_STATE] vs [US_STATE] State @ [PERSON_NAME] @ […"
click at [865, 176] on textarea "-1.5 -20.5 -3.5 -5.5 -4.5 +17.5 -8.5 -9.5 -7 -5.5 -2.5 59-9 ML ( Red-Rocket) -7…" at bounding box center [949, 212] width 180 height 121
type input "21"
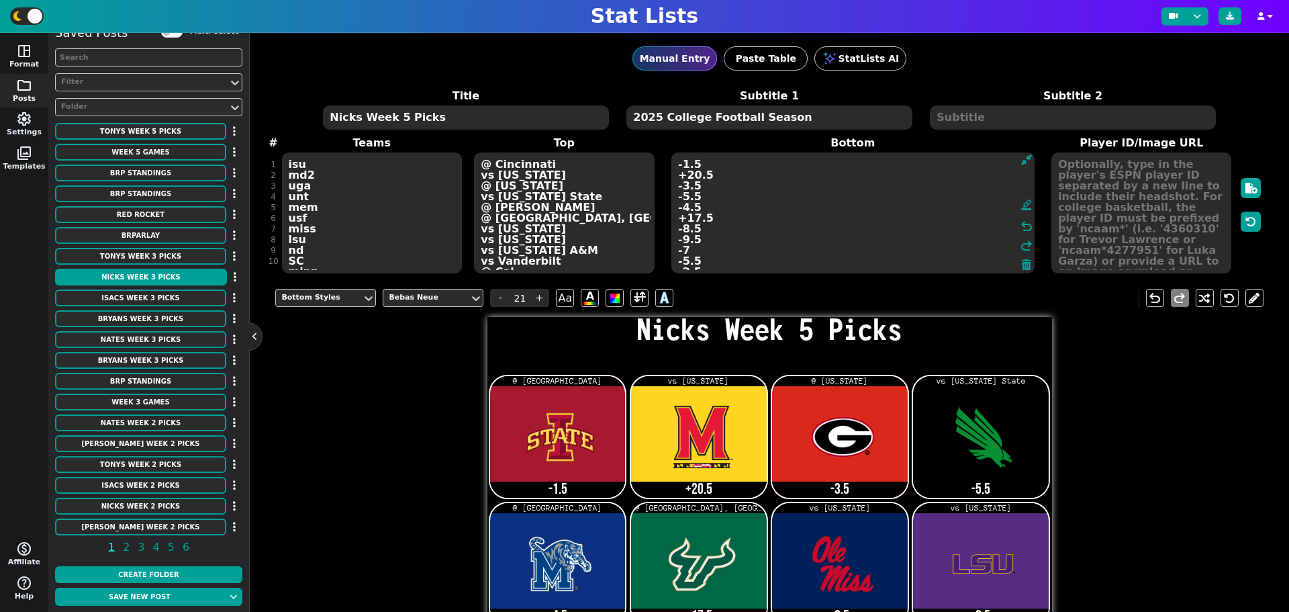
click at [693, 174] on textarea "-1.5 +20.5 -3.5 -5.5 -4.5 +17.5 -8.5 -9.5 -7 -5.5 -2.5 59-9 ML ( Red-Rocket) -7…" at bounding box center [852, 212] width 363 height 121
type textarea "-1.5 +6.5 -3.5 -5.5 -4.5 +17.5 -8.5 -9.5 -7 -5.5 -2.5 59-9 ML ( Red-Rocket) -7.…"
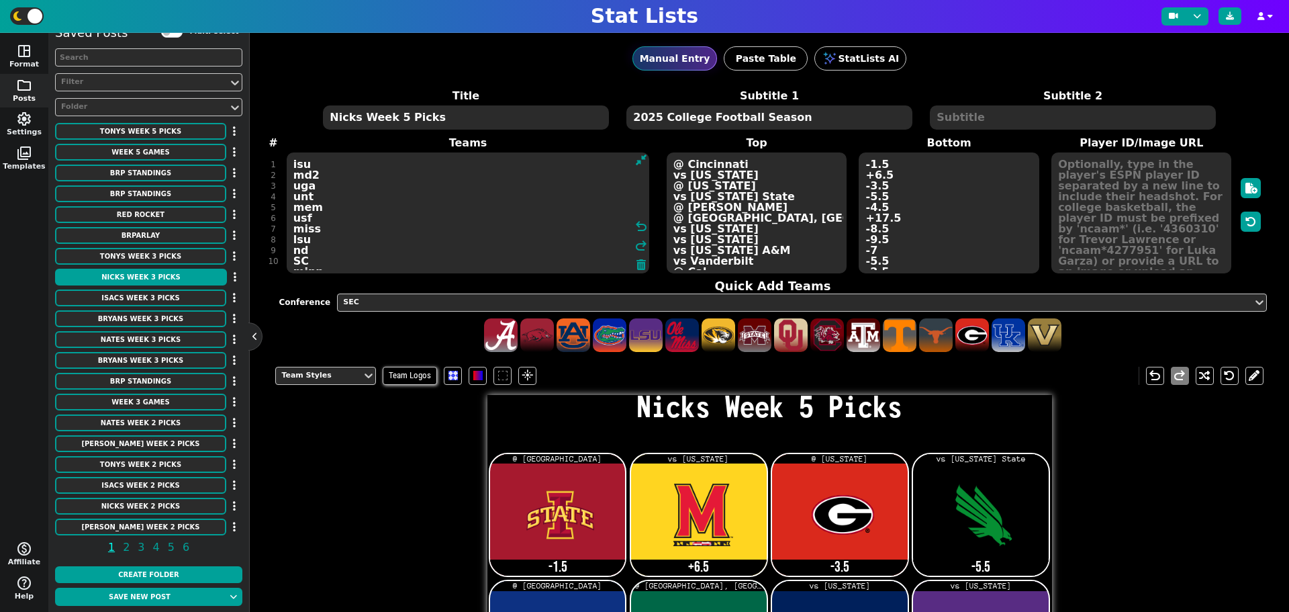
click at [320, 185] on textarea "isu md2 uga unt mem usf miss lsu nd SC minn NEB NMSU Miss" at bounding box center [468, 212] width 363 height 121
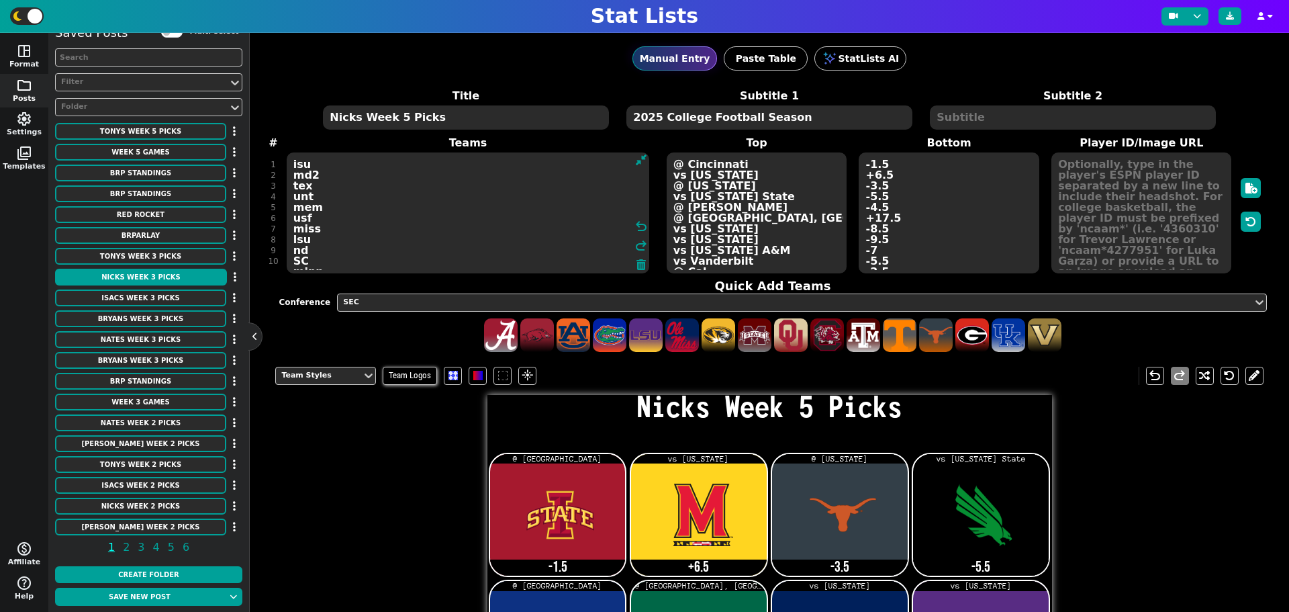
type textarea "isu md2 tex unt mem usf miss lsu nd SC minn NEB NMSU Miss"
click at [734, 184] on textarea "@ Cincinnati vs [US_STATE] @ [US_STATE] vs [US_STATE] State @ [PERSON_NAME] @ […" at bounding box center [757, 212] width 180 height 121
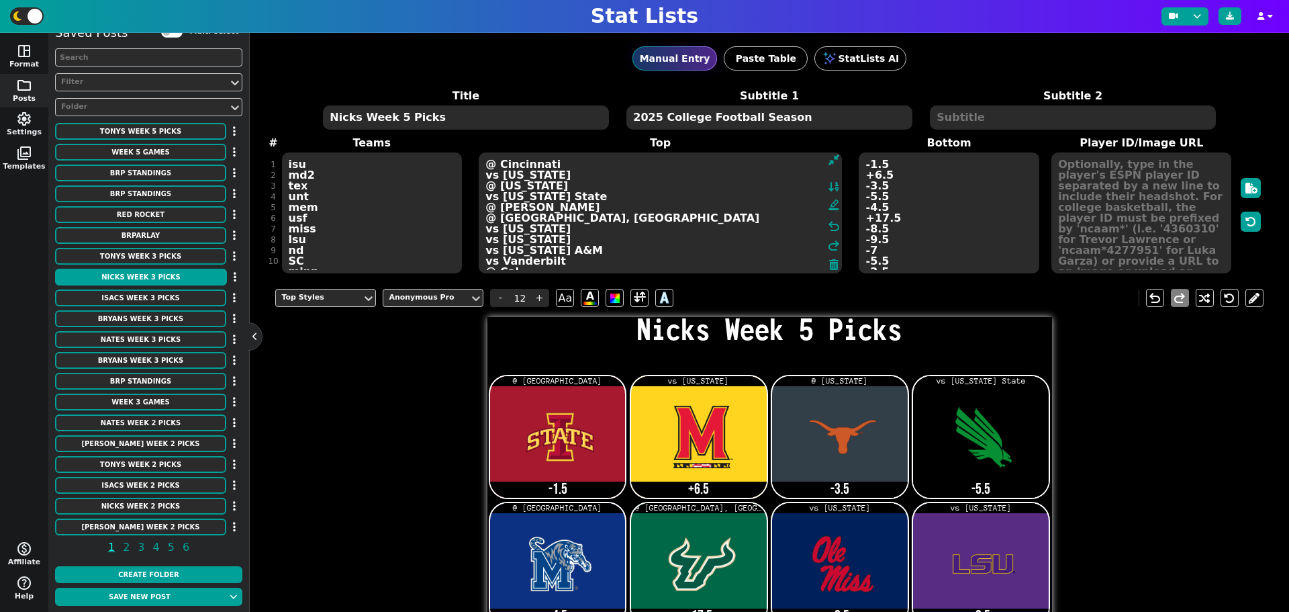
type textarea "@ Cincinnati vs [US_STATE] @ [US_STATE] vs [US_STATE] State @ [PERSON_NAME] @ […"
click at [882, 184] on textarea "-1.5 +6.5 -3.5 -5.5 -4.5 +17.5 -8.5 -9.5 -7 -5.5 -2.5 59-9 ML ( Red-Rocket) -7.…" at bounding box center [949, 212] width 180 height 121
type input "21"
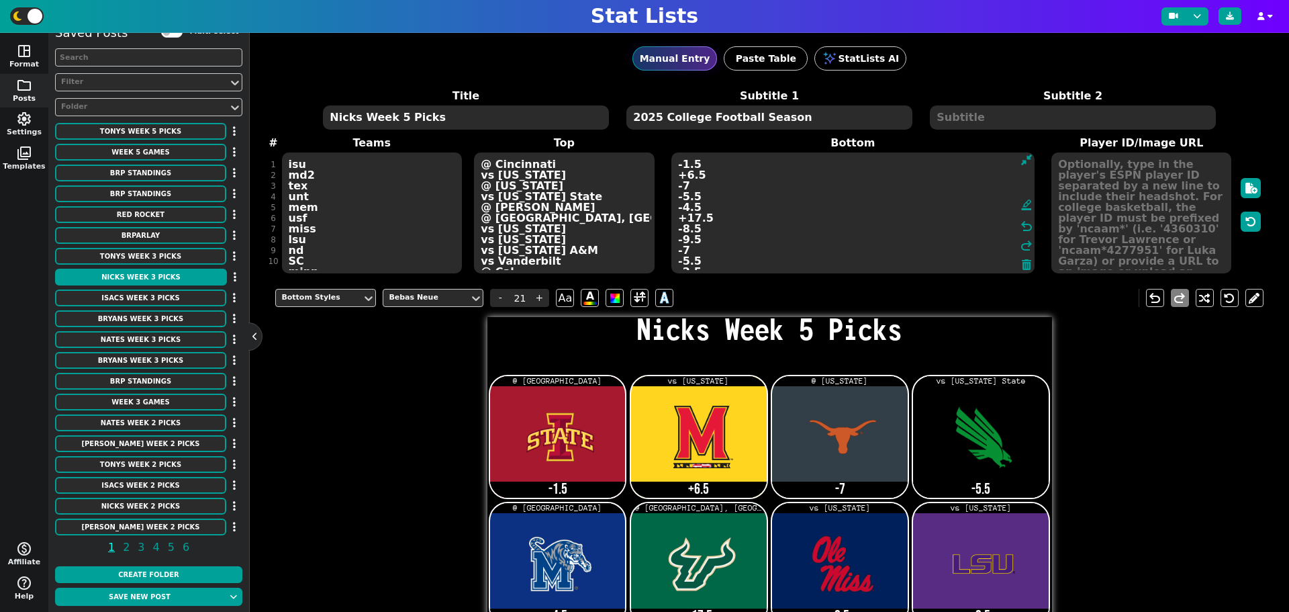
type textarea "-1.5 +6.5 -7 -5.5 -4.5 +17.5 -8.5 -9.5 -7 -5.5 -2.5 59-9 ML ( Red-Rocket) -7.5 …"
click at [324, 200] on textarea "isu md2 tex unt mem usf miss lsu nd SC minn NEB NMSU Miss" at bounding box center [372, 212] width 180 height 121
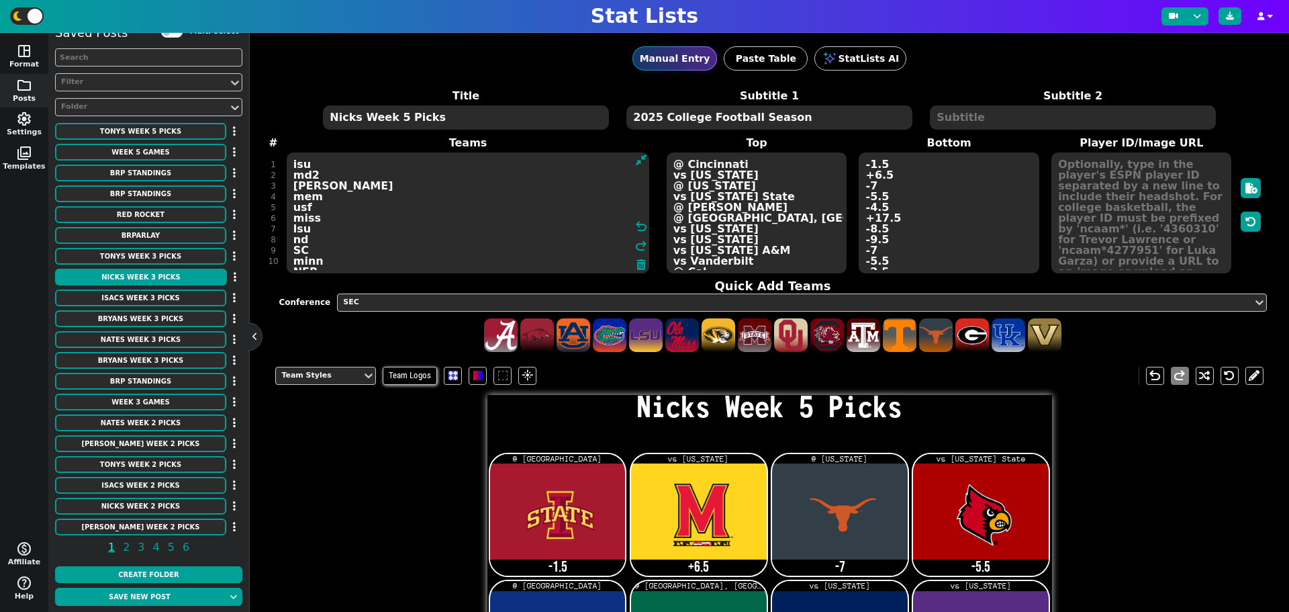
type textarea "isu md2 [PERSON_NAME] mem usf miss lsu nd SC minn NEB NMSU Miss"
click at [767, 197] on textarea "@ Cincinnati vs [US_STATE] @ [US_STATE] vs [US_STATE] State @ [PERSON_NAME] @ […" at bounding box center [757, 212] width 180 height 121
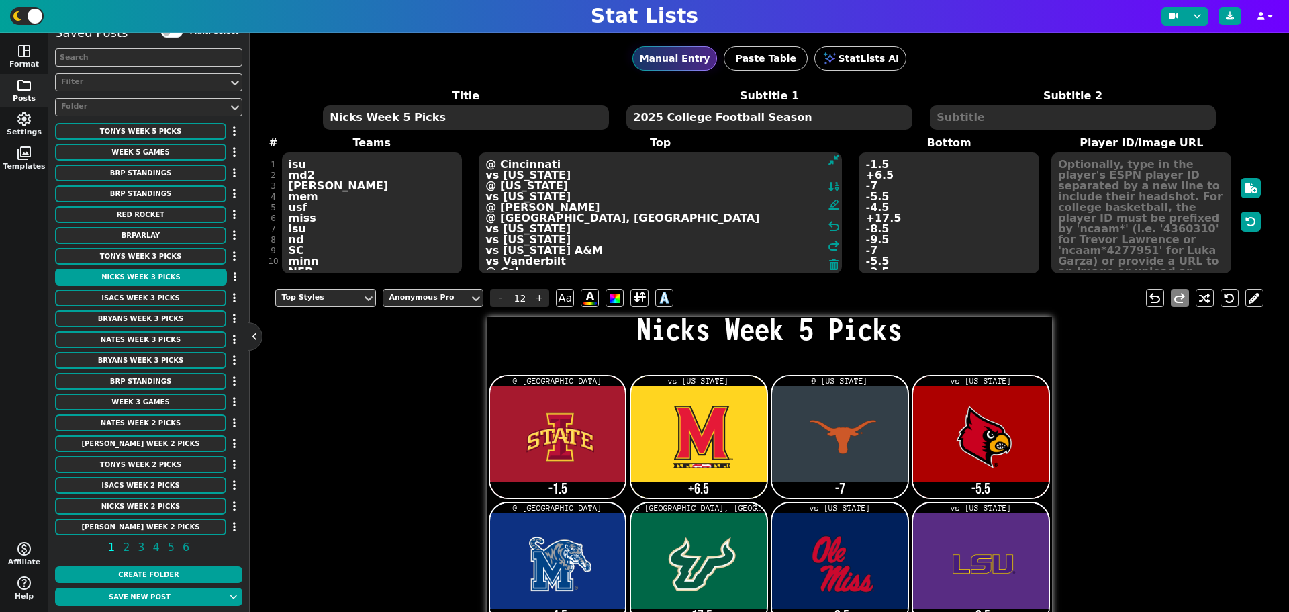
type textarea "@ Cincinnati vs [US_STATE] @ [US_STATE] vs [US_STATE] @ [PERSON_NAME] @ [GEOGRA…"
click at [868, 196] on textarea "-1.5 +6.5 -7 -5.5 -4.5 +17.5 -8.5 -9.5 -7 -5.5 -2.5 59-9 ML ( Red-Rocket) -7.5 …" at bounding box center [949, 212] width 180 height 121
type input "21"
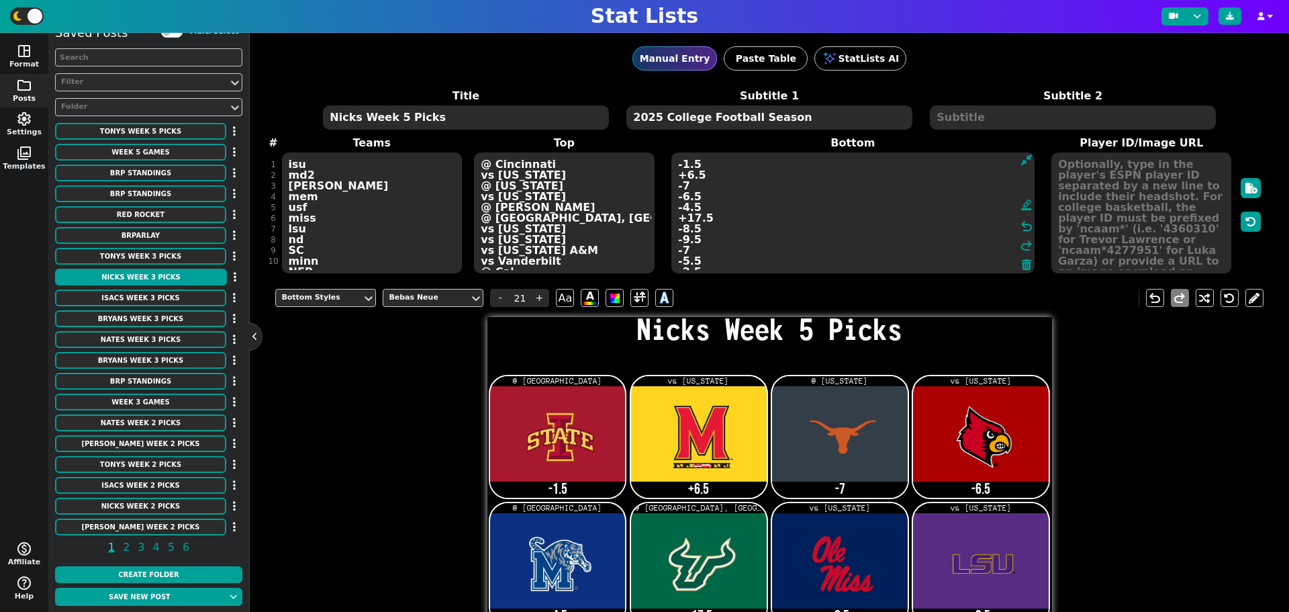
type textarea "-1.5 +6.5 -7 -6.5 -4.5 +17.5 -8.5 -9.5 -7 -5.5 -2.5 59-9 ML ( Red-Rocket) -7.5 …"
click at [318, 206] on textarea "isu md2 [PERSON_NAME] mem usf miss lsu nd SC minn NEB NMSU Miss" at bounding box center [372, 212] width 180 height 121
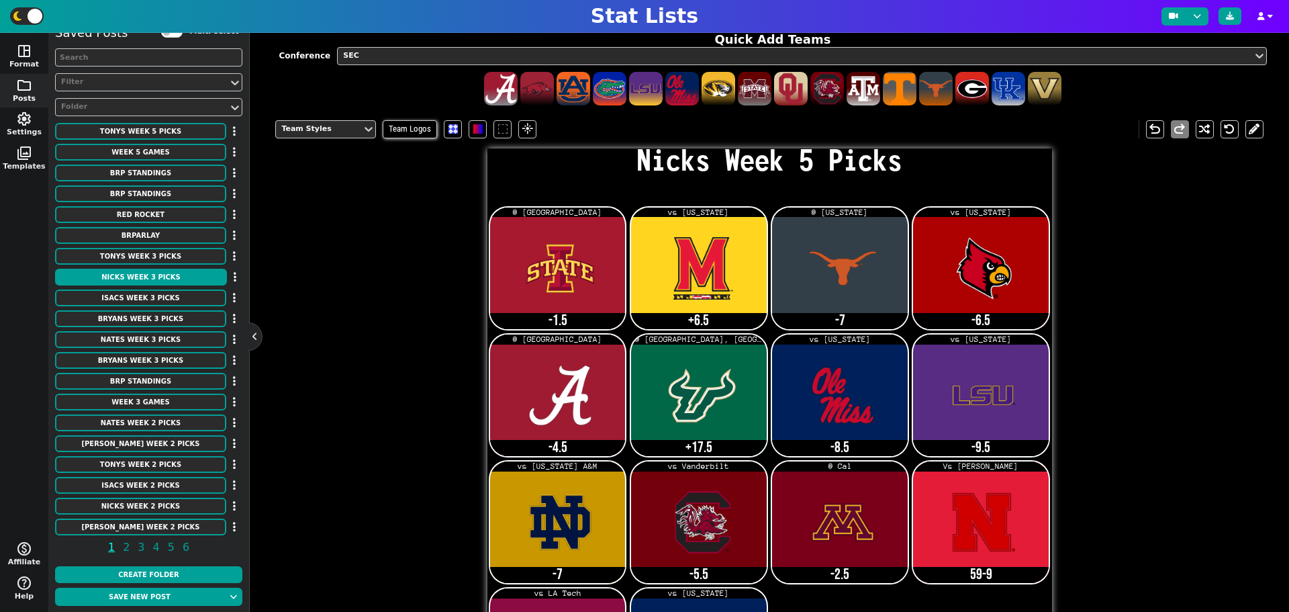
scroll to position [0, 0]
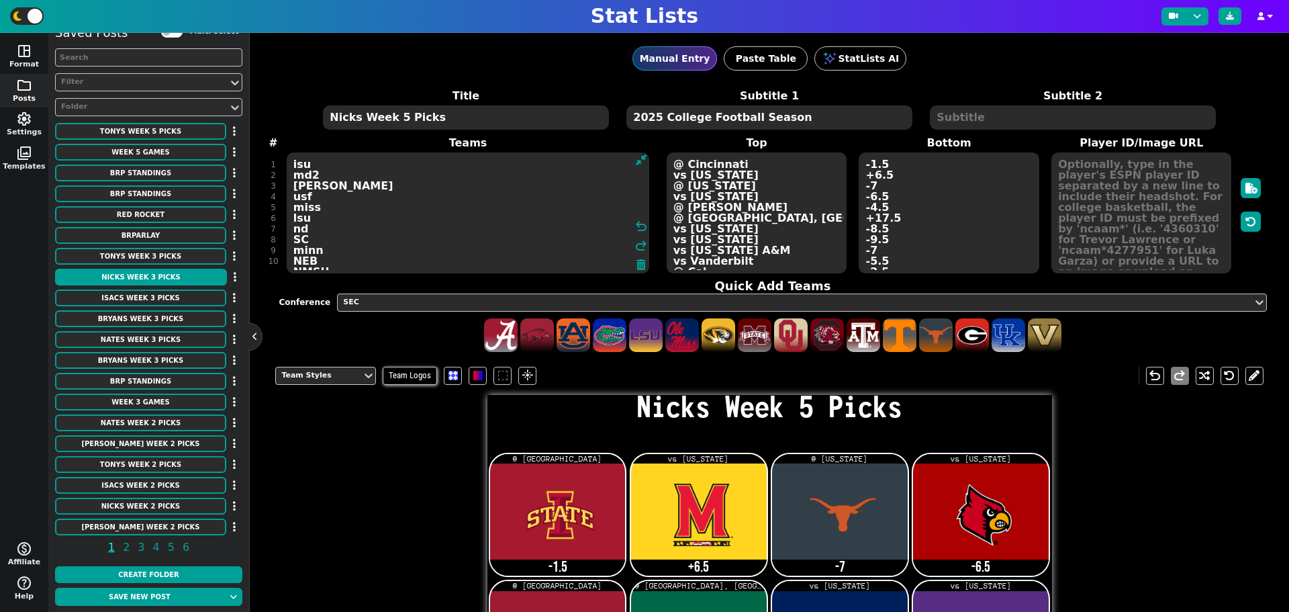
click at [309, 215] on textarea "isu md2 [PERSON_NAME] usf miss lsu nd SC minn NEB NMSU Miss" at bounding box center [468, 212] width 363 height 121
type textarea "isu md2 tex [PERSON_NAME] ala ttu miss lsu nd SC minn NEB NMSU Miss"
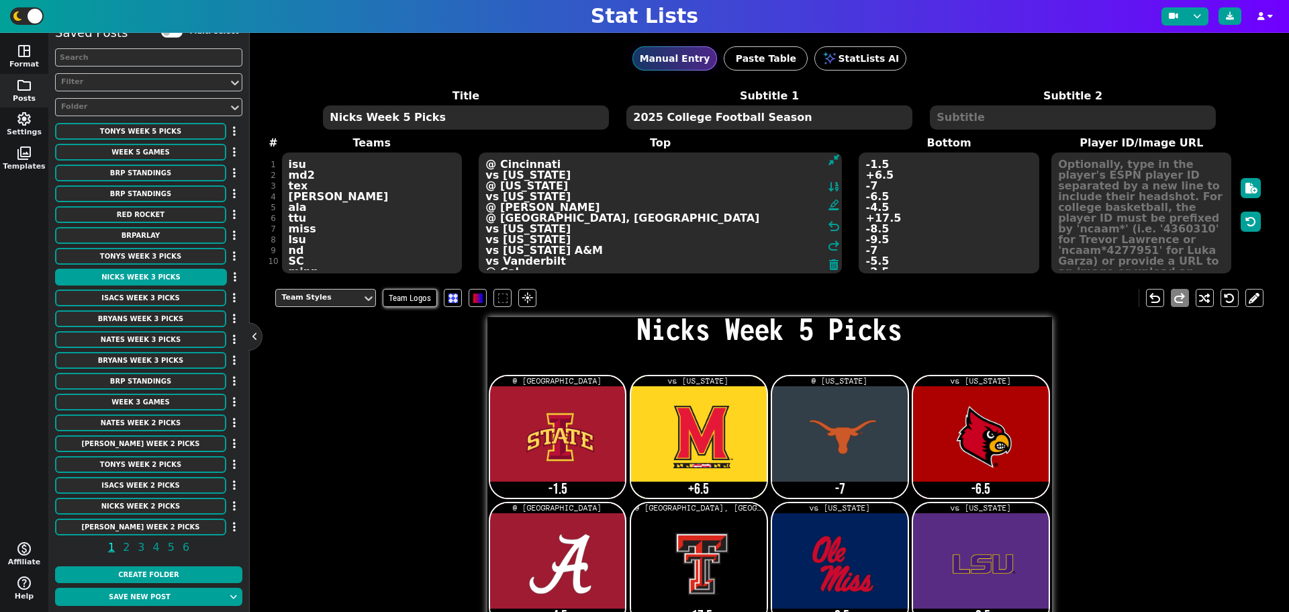
click at [711, 203] on textarea "@ Cincinnati vs [US_STATE] @ [US_STATE] vs [US_STATE] @ [PERSON_NAME] @ [GEOGRA…" at bounding box center [660, 212] width 363 height 121
click at [523, 205] on textarea "@ Cincinnati vs [US_STATE] @ [US_STATE] vs [US_STATE] @ [PERSON_NAME] @ [GEOGRA…" at bounding box center [660, 212] width 363 height 121
type textarea "@ Cincinnati vs [US_STATE] @ [US_STATE] vs [US_STATE] vs Vanderbilt @ [GEOGRAPH…"
click at [881, 207] on textarea "-1.5 +6.5 -7 -6.5 -4.5 +17.5 -8.5 -9.5 -7 -5.5 -2.5 59-9 ML ( Red-Rocket) -7.5 …" at bounding box center [949, 212] width 180 height 121
type input "21"
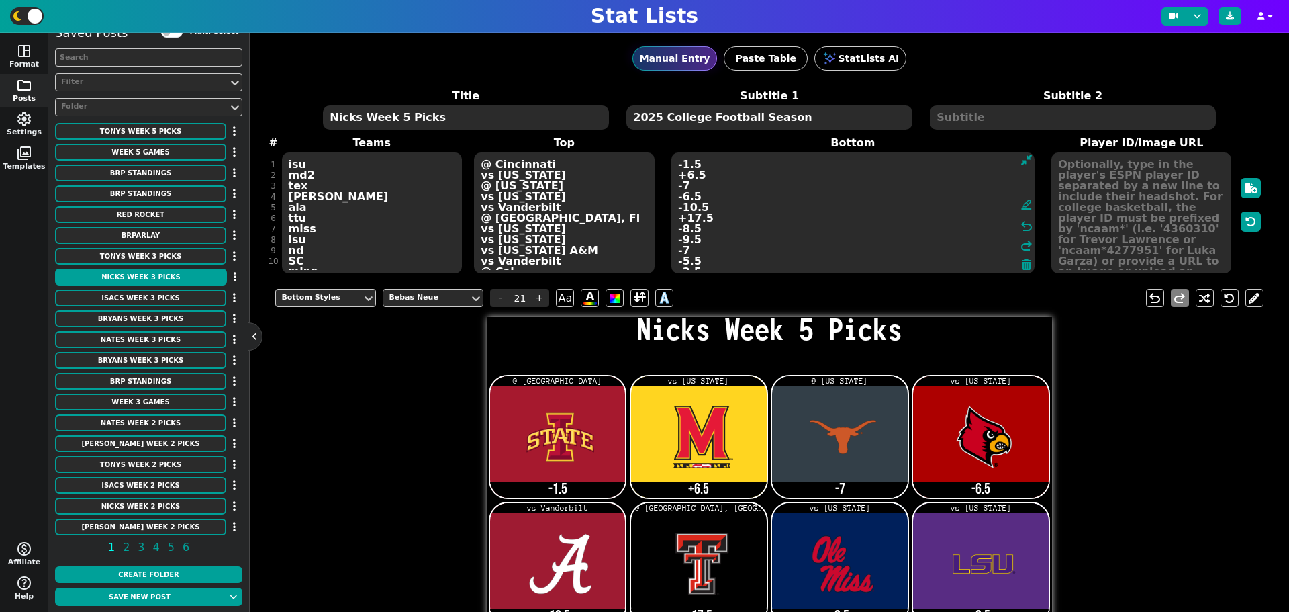
click at [702, 217] on textarea "-1.5 +6.5 -7 -6.5 -10.5 +17.5 -8.5 -9.5 -7 -5.5 -2.5 59-9 ML ( Red-Rocket) -7.5…" at bounding box center [852, 212] width 363 height 121
type textarea "-1.5 +6.5 -7 -6.5 -10.5 -11.5 -8.5 -9.5 -7 -5.5 -2.5 59-9 ML ( Red-Rocket) -7.5…"
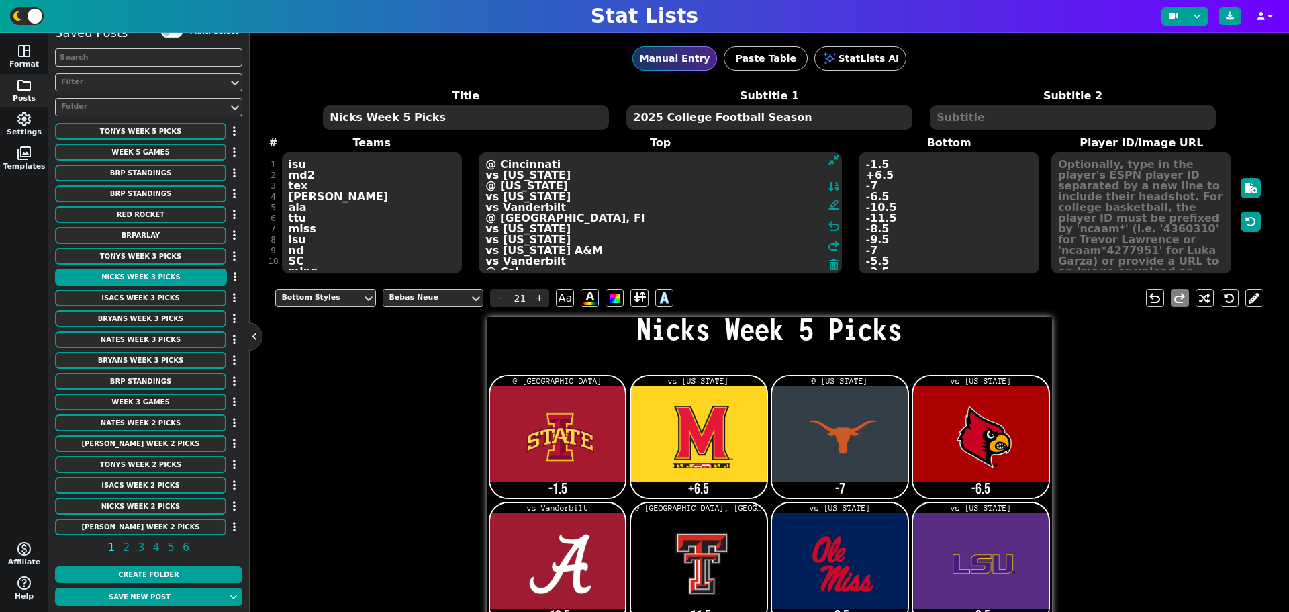
click at [543, 217] on textarea "@ Cincinnati vs [US_STATE] @ [US_STATE] vs [US_STATE] vs Vanderbilt @ [GEOGRAPH…" at bounding box center [660, 212] width 363 height 121
type input "12"
type textarea "@ Cincinnati vs [US_STATE] @ [US_STATE] vs [US_STATE] vs Vanderbilt @ Houston v…"
click at [315, 228] on textarea "isu md2 tex [PERSON_NAME] ala ttu miss lsu nd SC minn NEB NMSU Miss" at bounding box center [372, 212] width 180 height 121
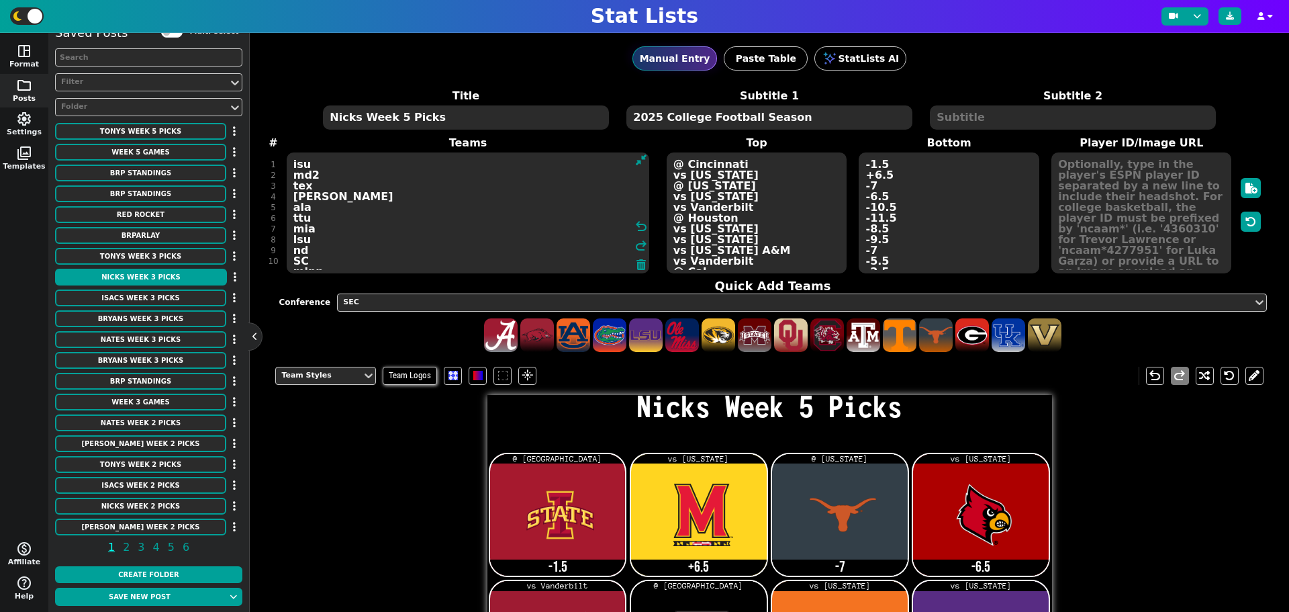
type textarea "isu md2 tex [PERSON_NAME] ala ttu mia lsu nd SC minn NEB NMSU Miss"
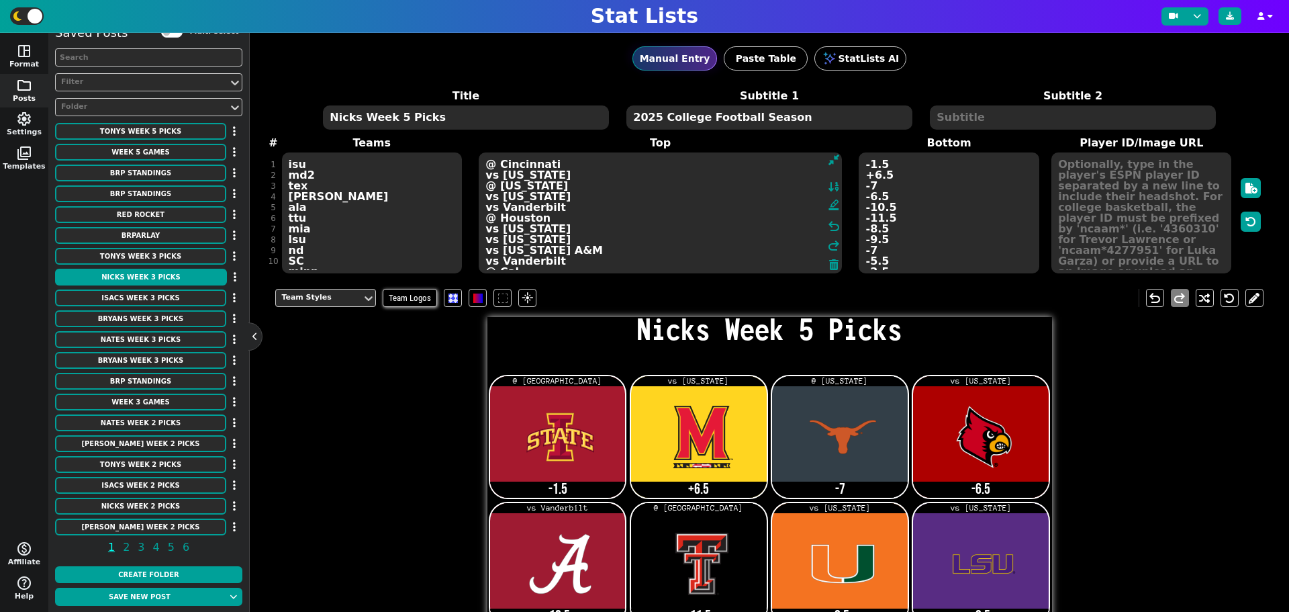
click at [738, 230] on textarea "@ Cincinnati vs [US_STATE] @ [US_STATE] vs [US_STATE] vs Vanderbilt @ Houston v…" at bounding box center [660, 212] width 363 height 121
type textarea "@ Cincinnati vs [US_STATE] @ [US_STATE] vs [US_STATE] vs Vanderbilt @ [GEOGRAPH…"
click at [870, 228] on textarea "-1.5 +6.5 -7 -6.5 -10.5 -11.5 -8.5 -9.5 -7 -5.5 -2.5 59-9 ML ( Red-Rocket) -7.5…" at bounding box center [949, 212] width 180 height 121
type input "21"
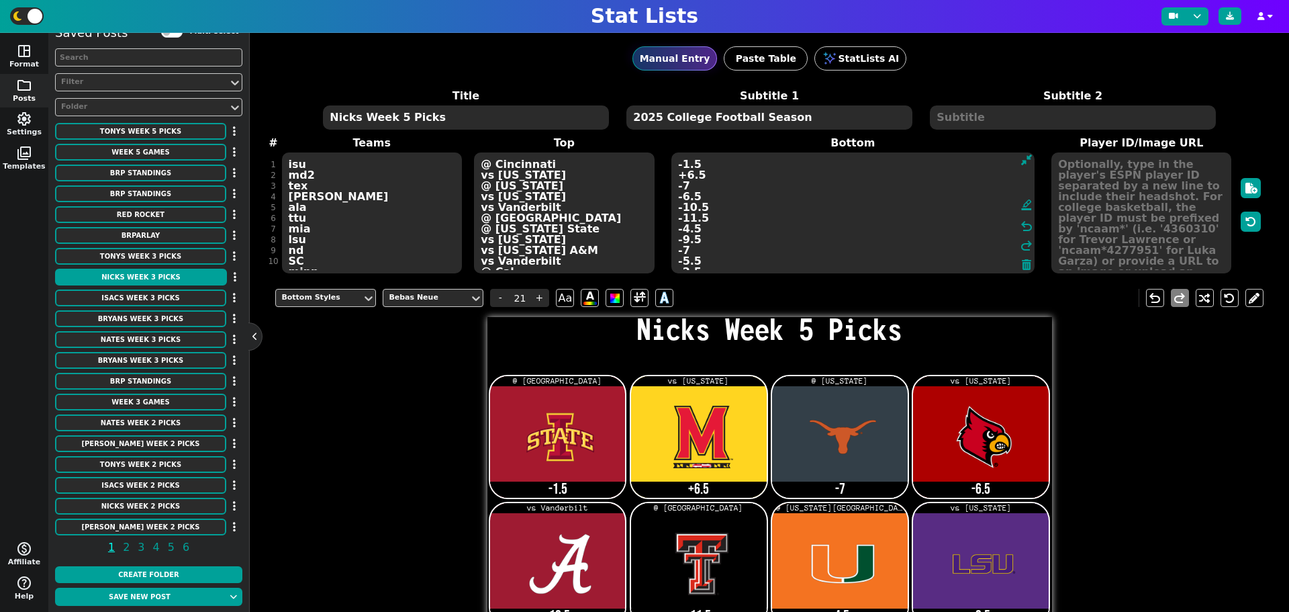
type textarea "-1.5 +6.5 -7 -6.5 -10.5 -11.5 -4.5 -9.5 -7 -5.5 -2.5 59-9 ML ( Red-Rocket) -7.5…"
click at [314, 238] on textarea "isu md2 tex [PERSON_NAME] ala ttu mia lsu nd SC minn NEB NMSU Miss" at bounding box center [372, 212] width 180 height 121
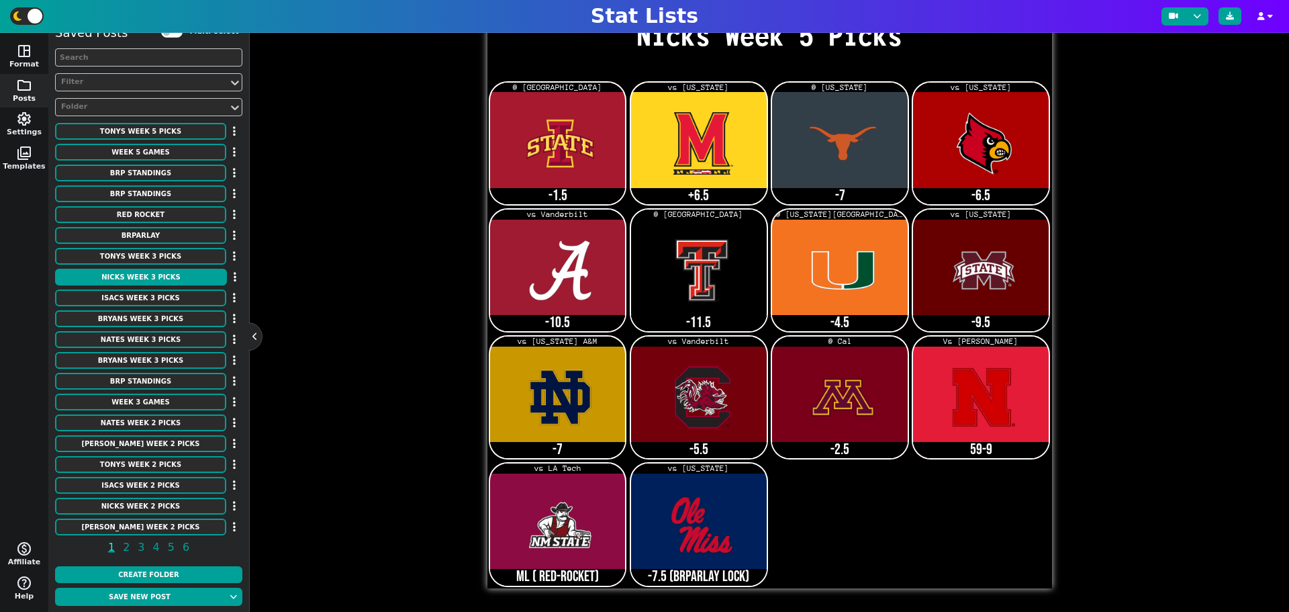
scroll to position [125, 0]
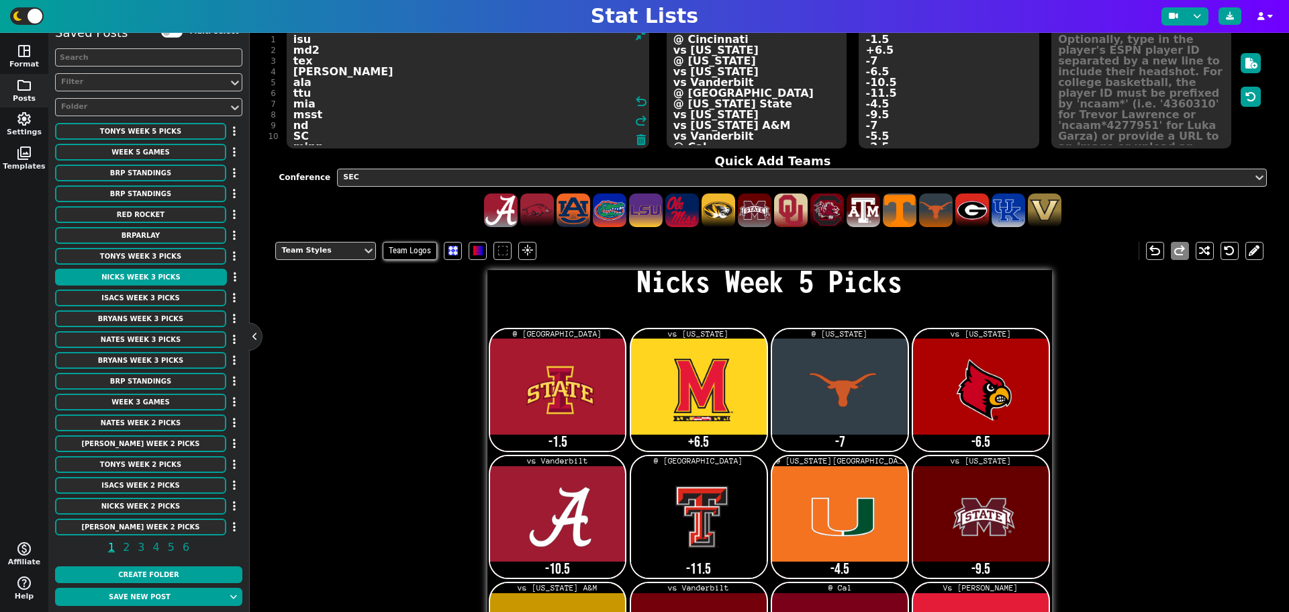
type textarea "isu md2 tex [PERSON_NAME] ala ttu mia msst nd SC minn NEB NMSU Miss"
click at [728, 113] on textarea "@ Cincinnati vs [US_STATE] @ [US_STATE] vs [US_STATE] vs Vanderbilt @ [GEOGRAPH…" at bounding box center [757, 88] width 180 height 121
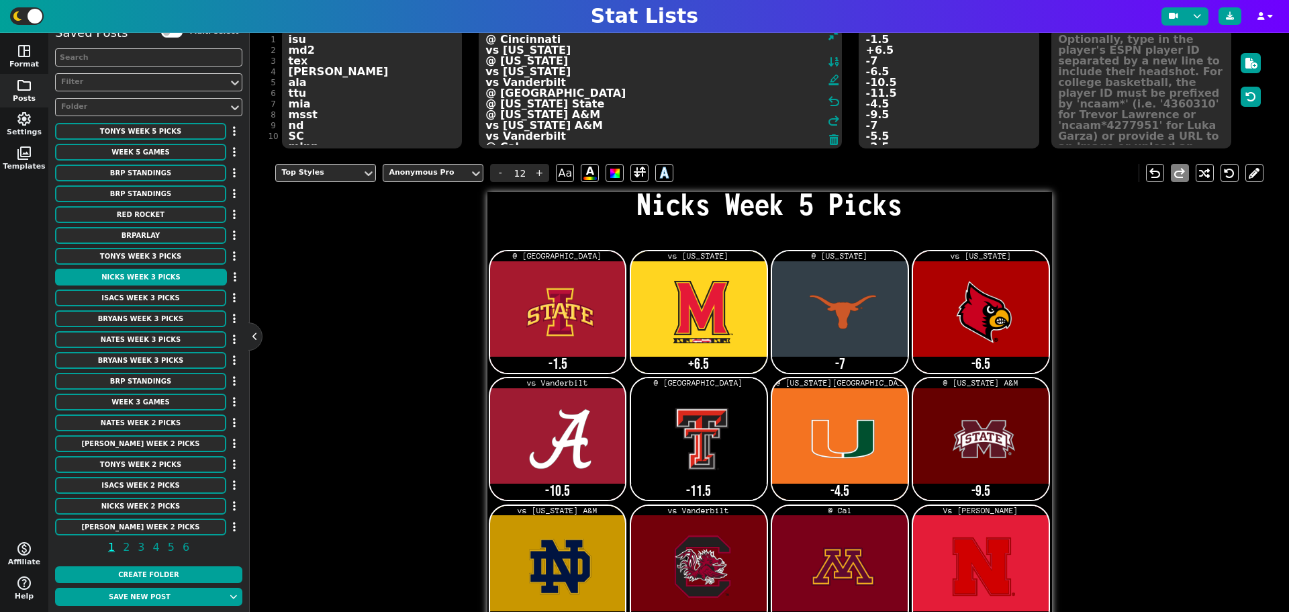
type textarea "@ Cincinnati vs [US_STATE] @ [US_STATE] vs [US_STATE] vs Vanderbilt @ [GEOGRAPH…"
click at [871, 113] on textarea "-1.5 +6.5 -7 -6.5 -10.5 -11.5 -4.5 -9.5 -7 -5.5 -2.5 59-9 ML ( Red-Rocket) -7.5…" at bounding box center [949, 88] width 180 height 121
type input "21"
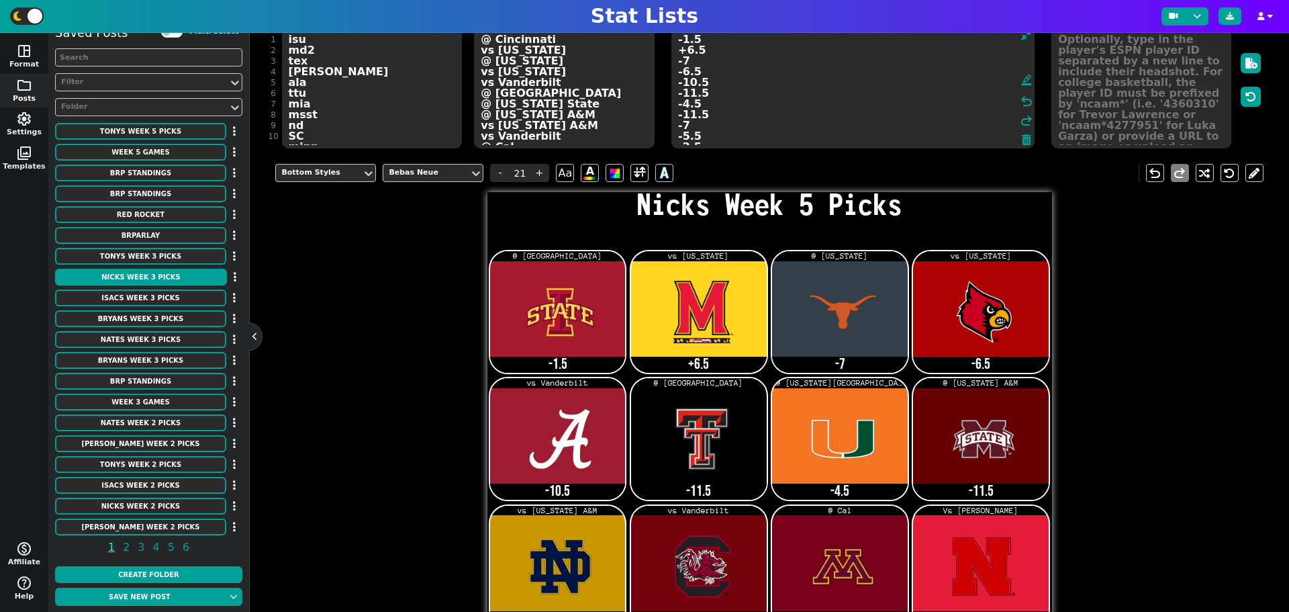
type textarea "-1.5 +6.5 -7 -6.5 -10.5 -11.5 -4.5 -11.5 -7 -5.5 -2.5 59-9 ML ( Red-Rocket) -7.…"
click at [315, 124] on textarea "isu md2 tex [PERSON_NAME] ala ttu mia msst nd SC minn NEB NMSU Miss" at bounding box center [372, 88] width 180 height 121
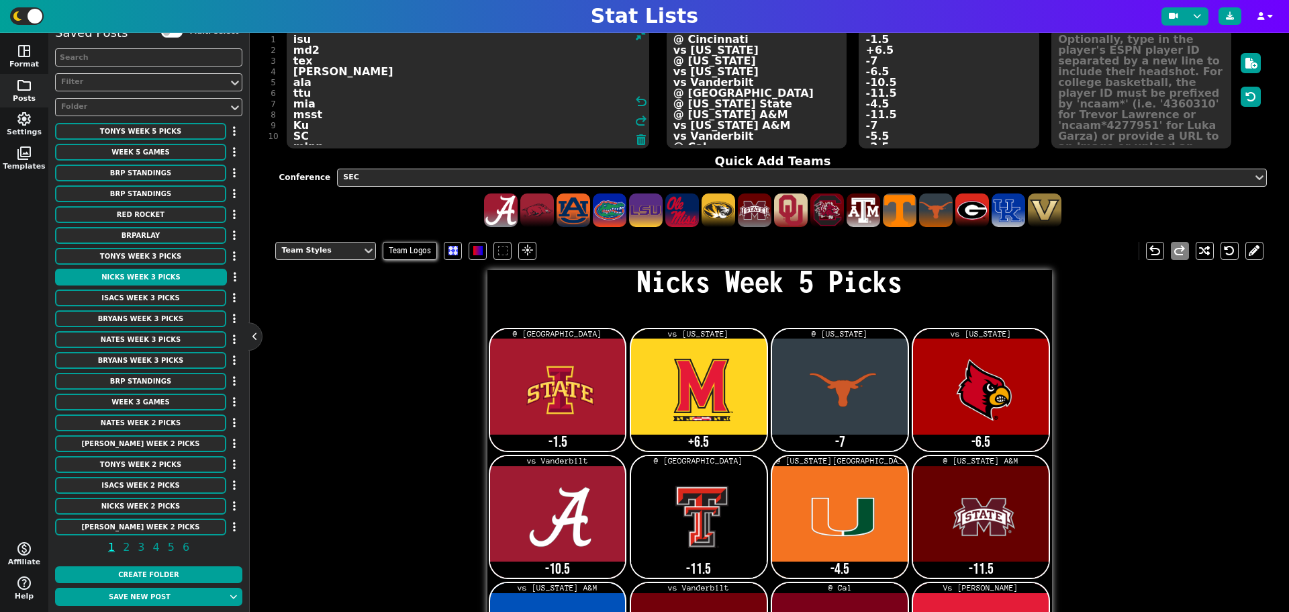
type textarea "isu md2 tex [PERSON_NAME] ala ttu mia msst Ku SC minn NEB NMSU Miss"
click at [746, 125] on textarea "@ Cincinnati vs [US_STATE] @ [US_STATE] vs [US_STATE] vs Vanderbilt @ [GEOGRAPH…" at bounding box center [757, 88] width 180 height 121
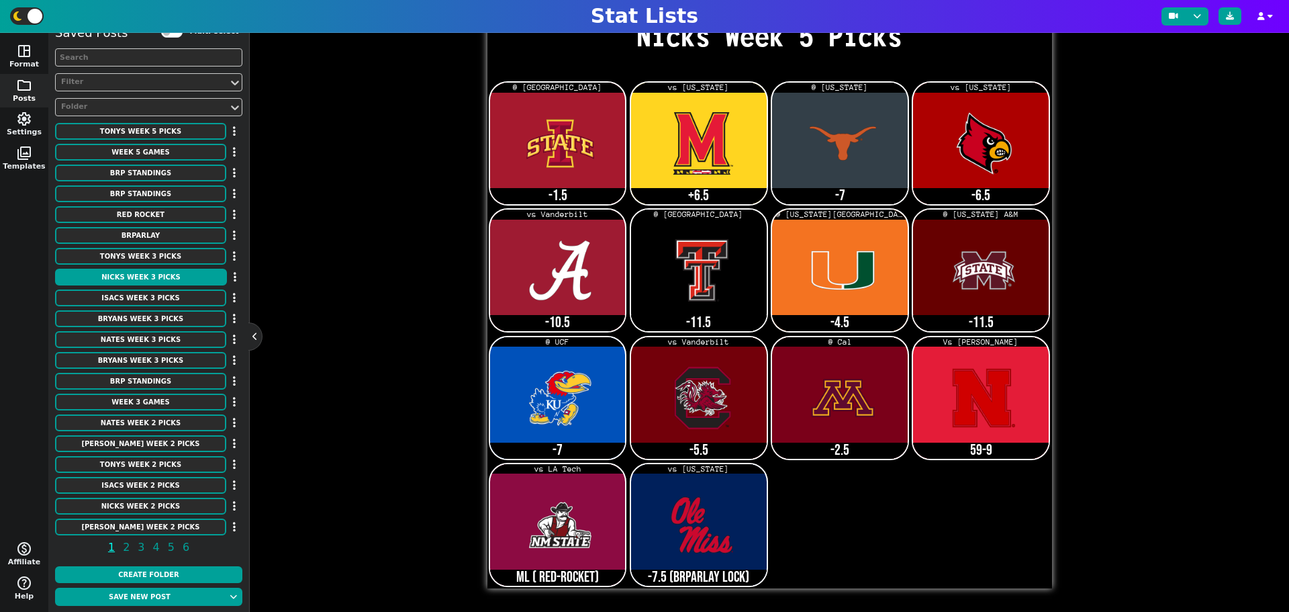
scroll to position [47, 0]
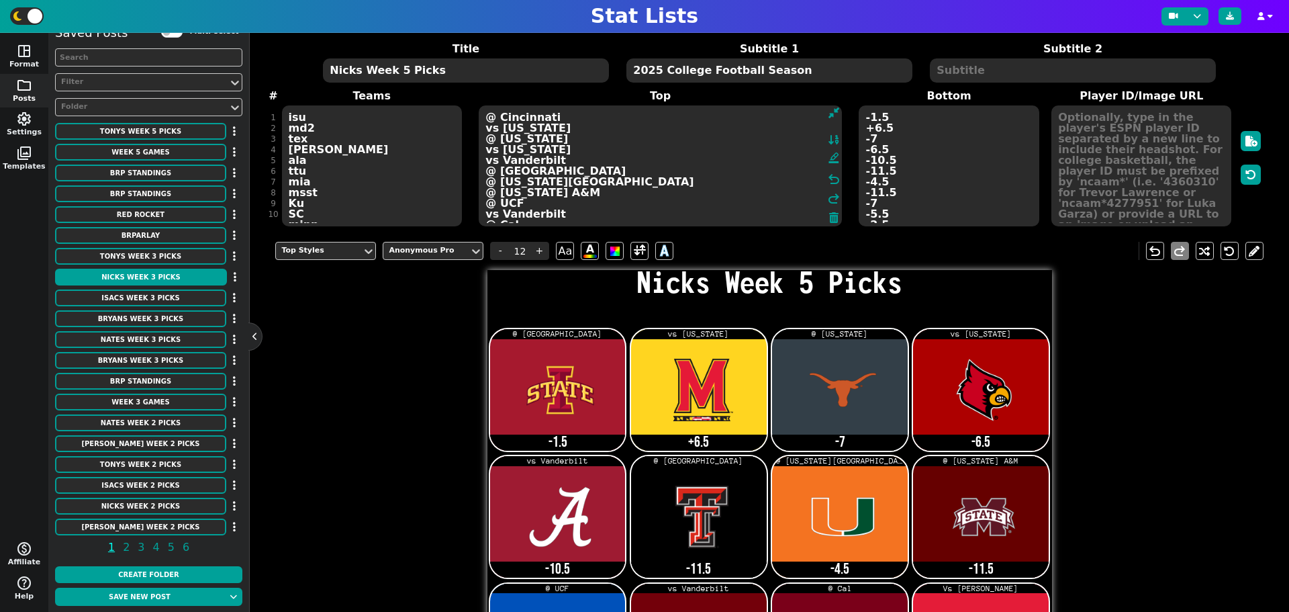
type textarea "@ Cincinnati vs [US_STATE] @ [US_STATE] vs [US_STATE] vs Vanderbilt @ [GEOGRAPH…"
click at [873, 203] on textarea "-1.5 +6.5 -7 -6.5 -10.5 -11.5 -4.5 -11.5 -7 -5.5 -2.5 59-9 ML ( Red-Rocket) -7.…" at bounding box center [949, 165] width 180 height 121
type input "21"
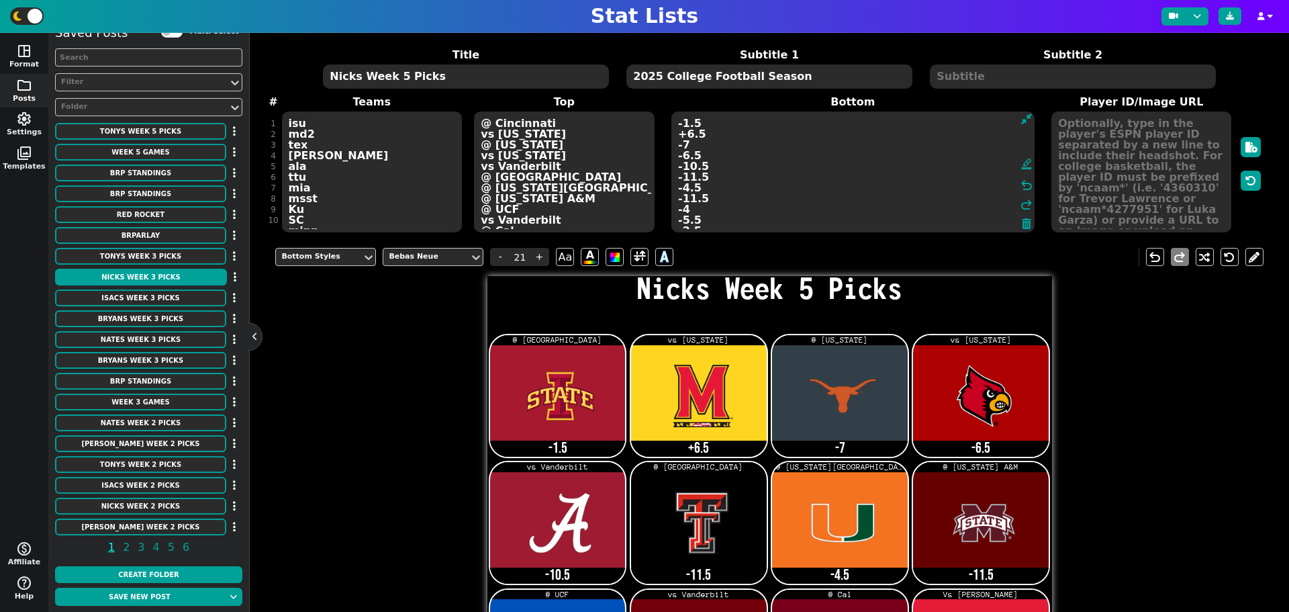
scroll to position [0, 0]
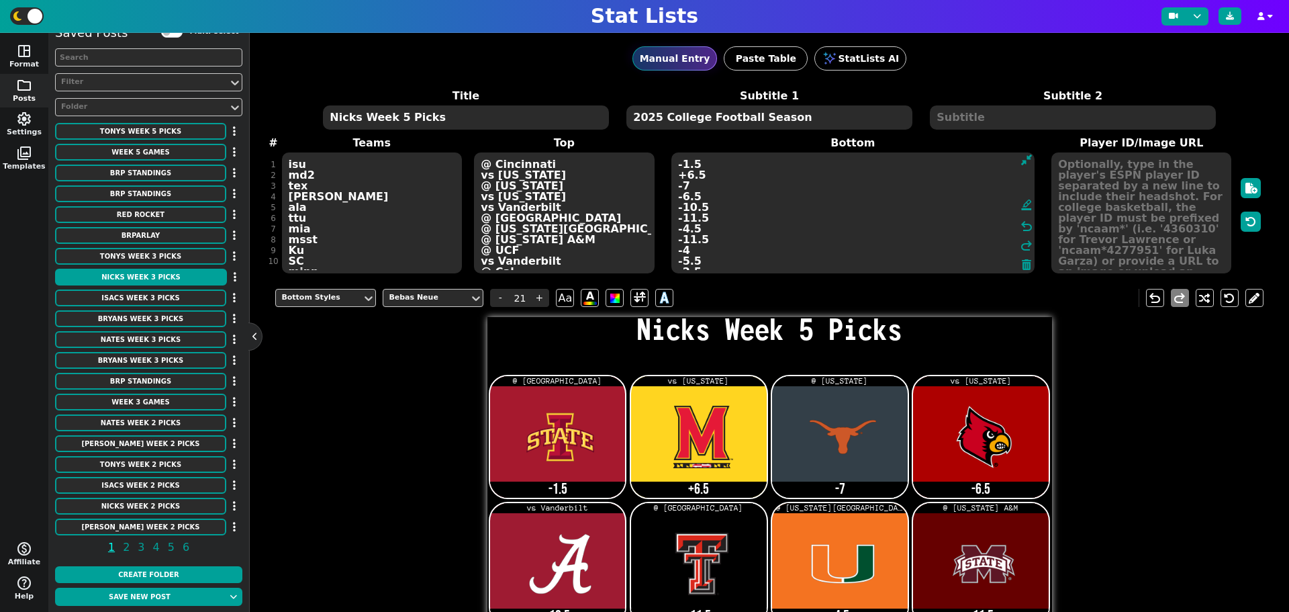
type textarea "-1.5 +6.5 -7 -6.5 -10.5 -11.5 -4.5 -11.5 -4 -5.5 -2.5 59-9 ML ( Red-Rocket) -7.…"
click at [324, 259] on div "Title Nicks Week 5 Picks Subtitle 1 2025 College Football Season Subtitle 2 # 1…" at bounding box center [768, 181] width 987 height 187
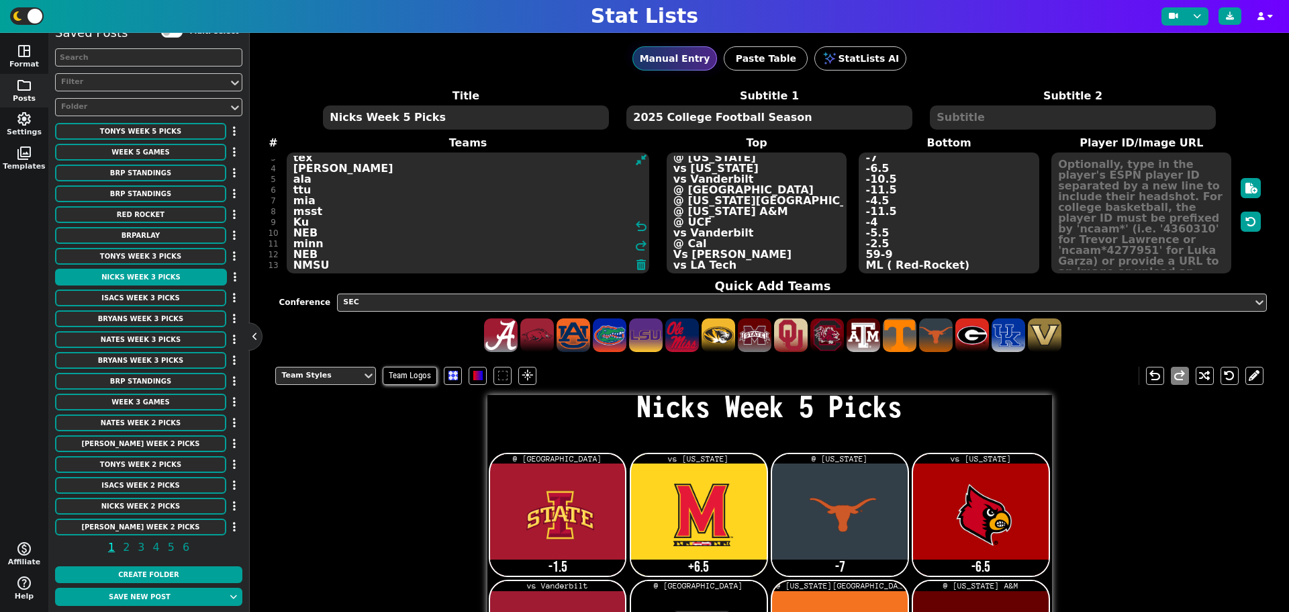
scroll to position [42, 0]
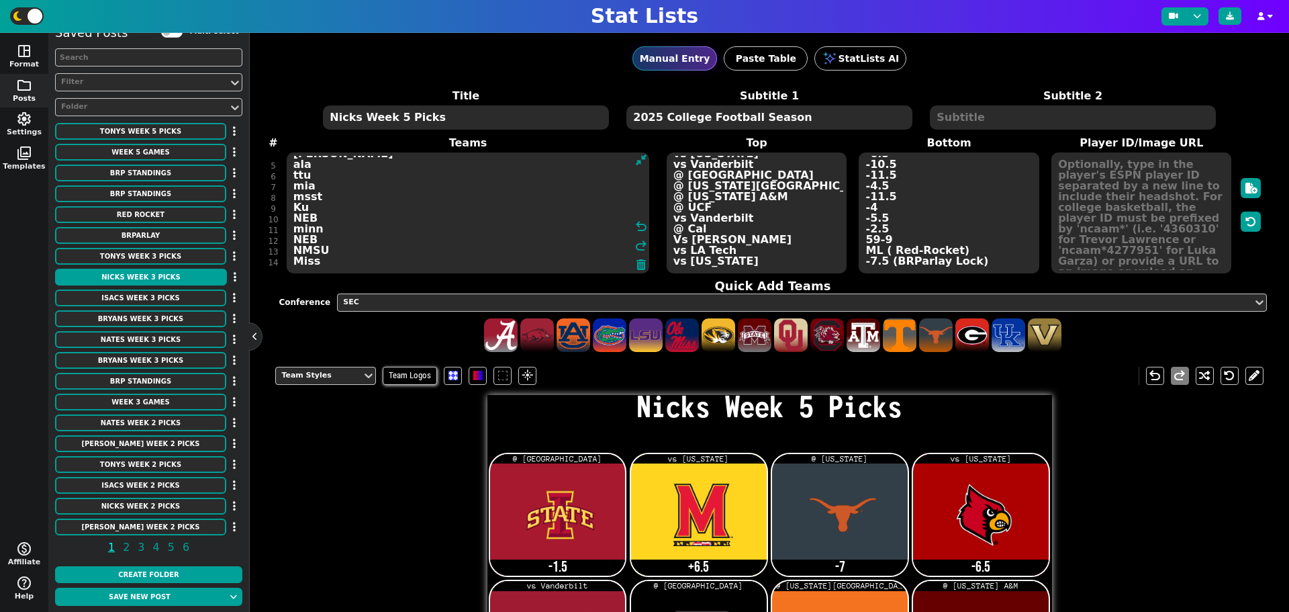
type textarea "isu md2 tex [PERSON_NAME] ala ttu mia msst Ku NEB minn NEB NMSU Miss"
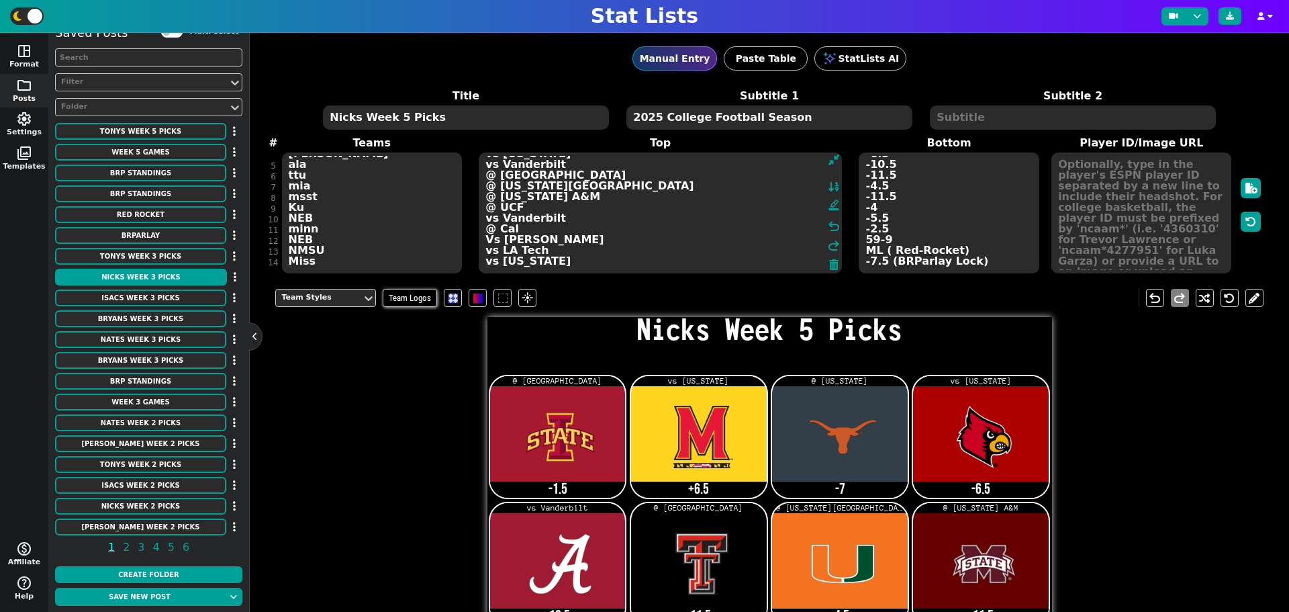
drag, startPoint x: 748, startPoint y: 217, endPoint x: 497, endPoint y: 217, distance: 250.4
click at [497, 217] on textarea "@ Cincinnati vs [US_STATE] @ [US_STATE] vs [US_STATE] vs Vanderbilt @ [GEOGRAPH…" at bounding box center [660, 212] width 363 height 121
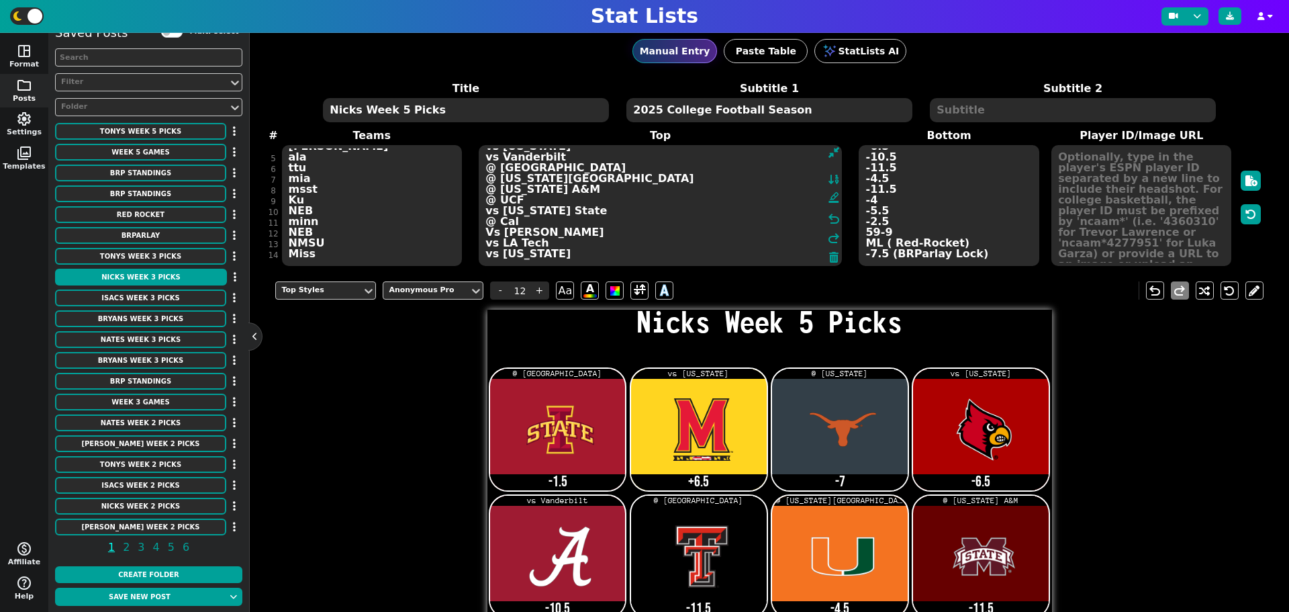
scroll to position [0, 0]
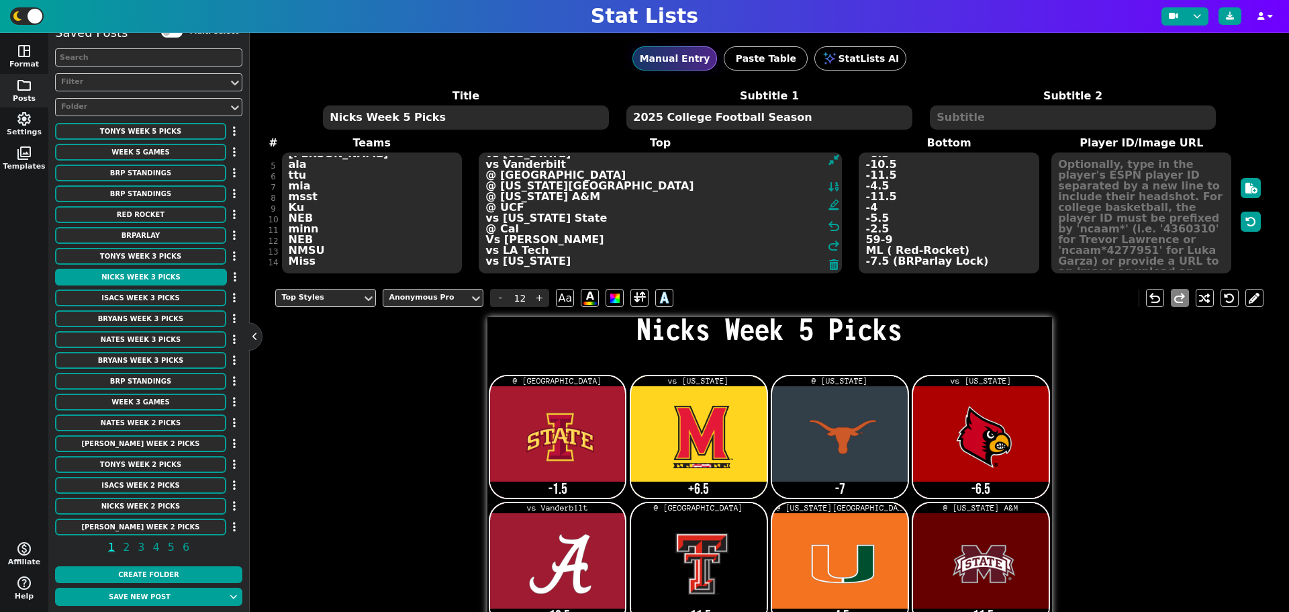
type textarea "@ Cincinnati vs [US_STATE] @ [US_STATE] vs [US_STATE] vs Vanderbilt @ [GEOGRAPH…"
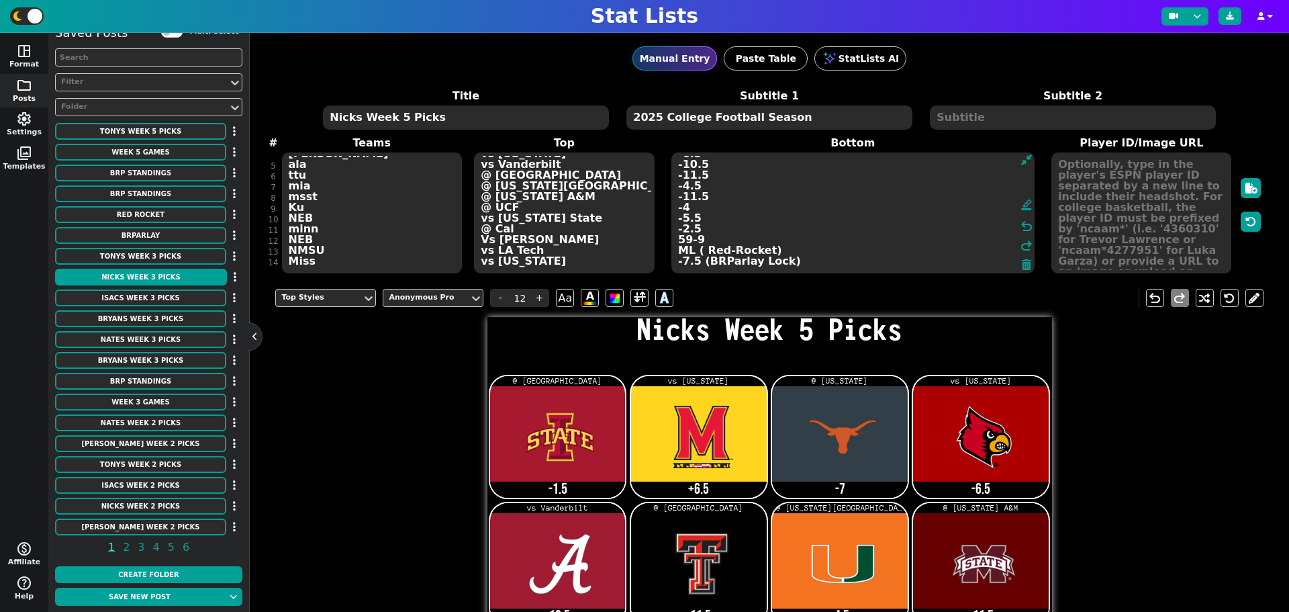
click at [885, 217] on textarea "-1.5 +6.5 -7 -6.5 -10.5 -11.5 -4.5 -11.5 -4 -5.5 -2.5 59-9 ML ( Red-Rocket) -7.…" at bounding box center [852, 212] width 363 height 121
type input "21"
type textarea "-1.5 +6.5 -7 -6.5 -10.5 -11.5 -4.5 -11.5 -4 -11.5 -2.5 59-9 ML ( Red-Rocket) -7…"
click at [313, 232] on textarea "isu md2 tex [PERSON_NAME] ala ttu mia msst Ku NEB minn NEB NMSU Miss" at bounding box center [372, 212] width 180 height 121
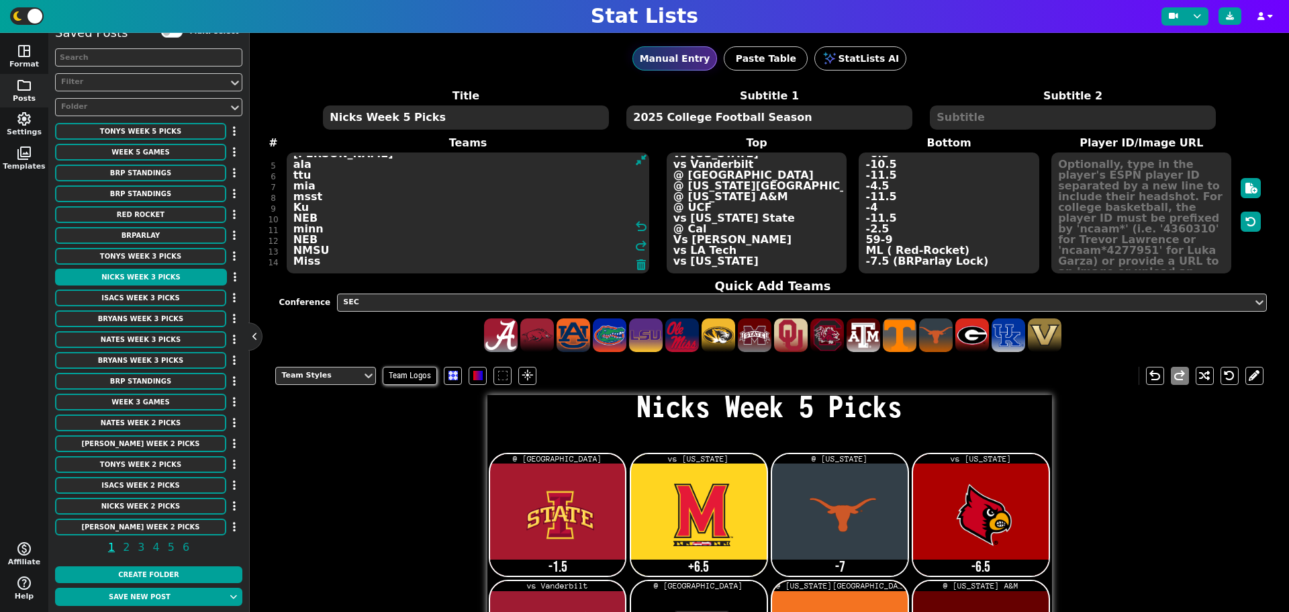
drag, startPoint x: 322, startPoint y: 260, endPoint x: 287, endPoint y: 230, distance: 47.1
click at [287, 230] on textarea "isu md2 tex [PERSON_NAME] ala ttu mia msst Ku NEB minn NEB NMSU Miss" at bounding box center [468, 212] width 363 height 121
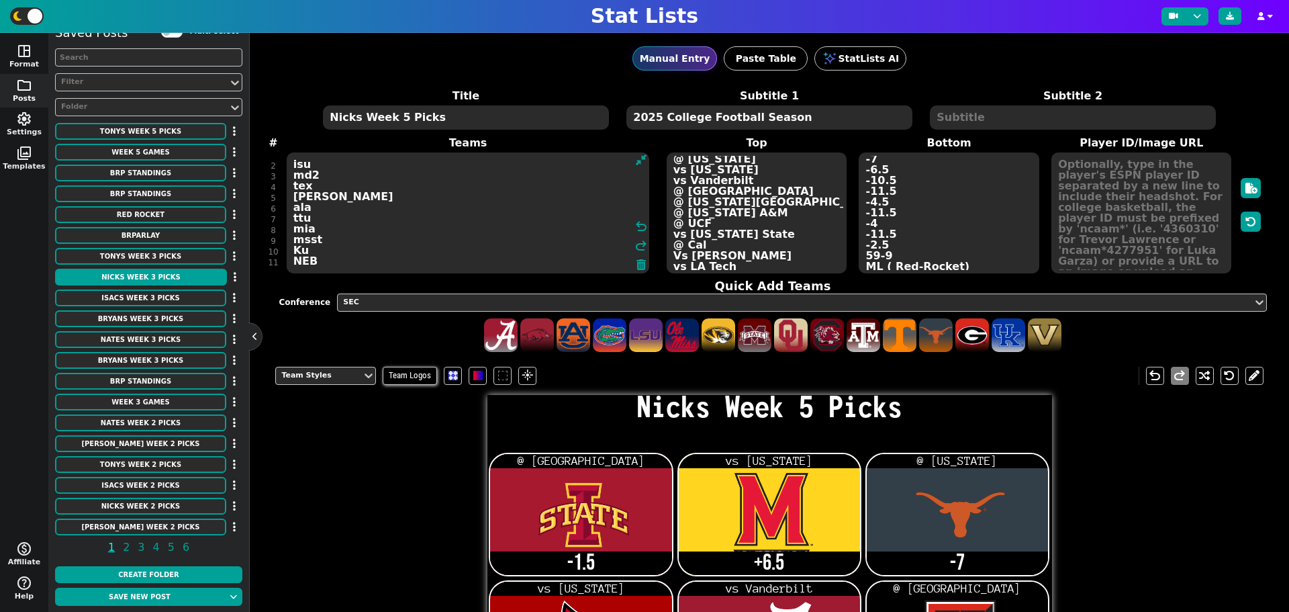
scroll to position [43, 0]
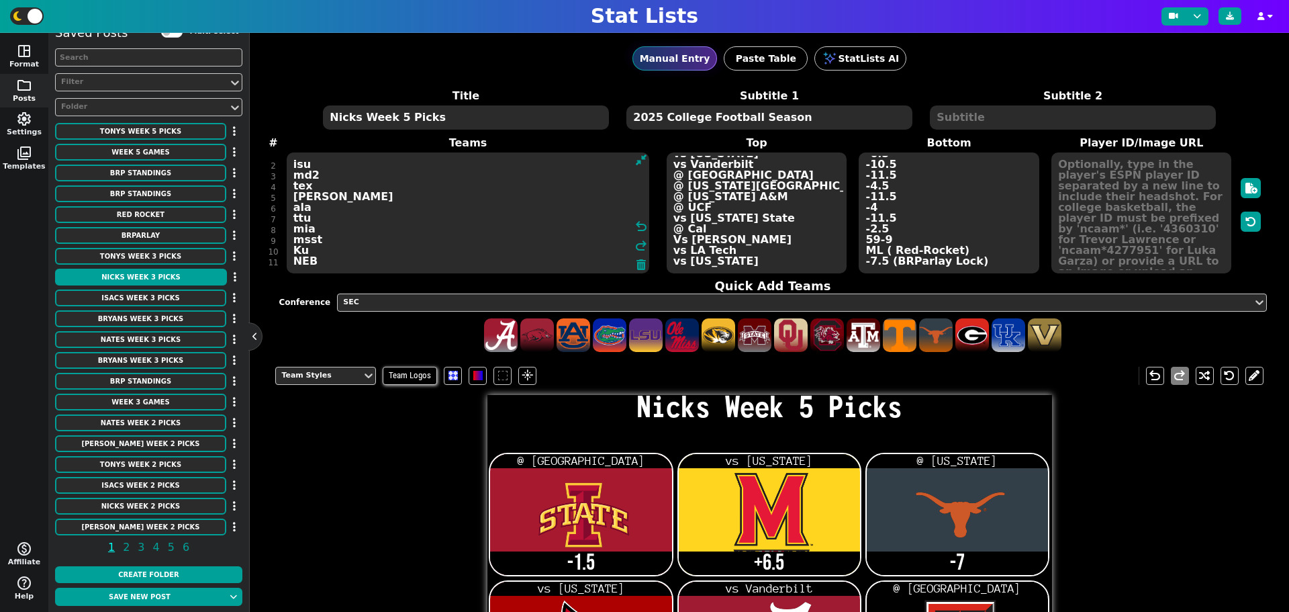
type textarea "isu md2 tex [PERSON_NAME] ala ttu mia msst Ku NEB"
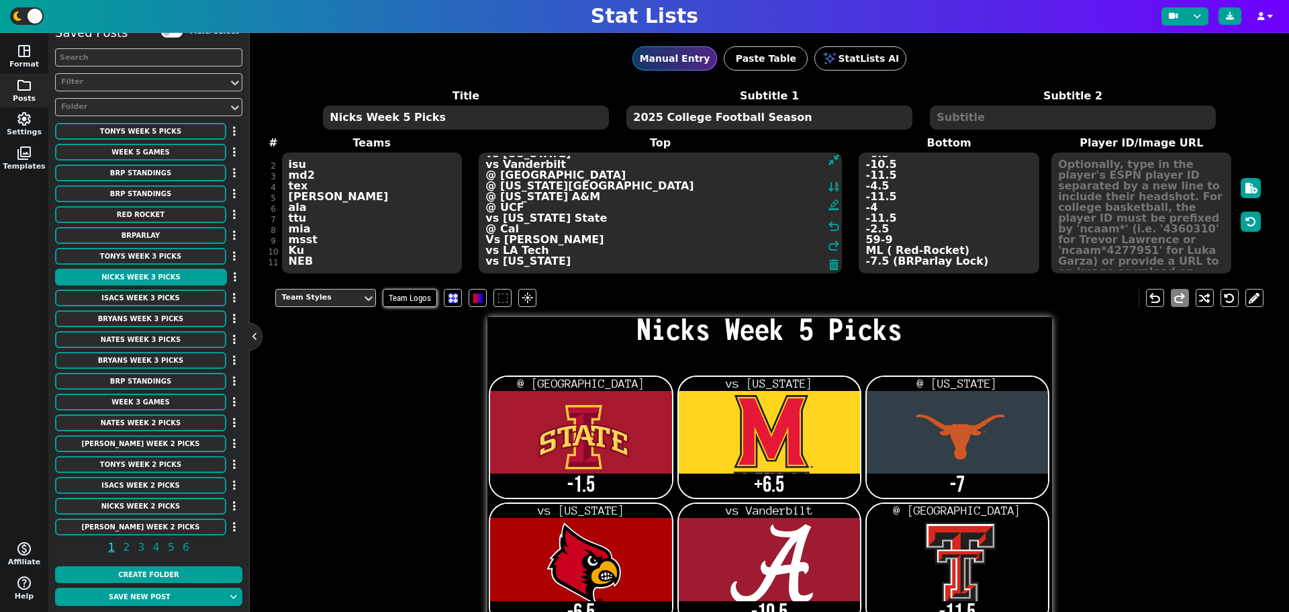
drag, startPoint x: 670, startPoint y: 231, endPoint x: 714, endPoint y: 262, distance: 53.5
click at [714, 262] on textarea "@ Cincinnati vs [US_STATE] @ [US_STATE] vs [US_STATE] vs Vanderbilt @ [GEOGRAPH…" at bounding box center [660, 212] width 363 height 121
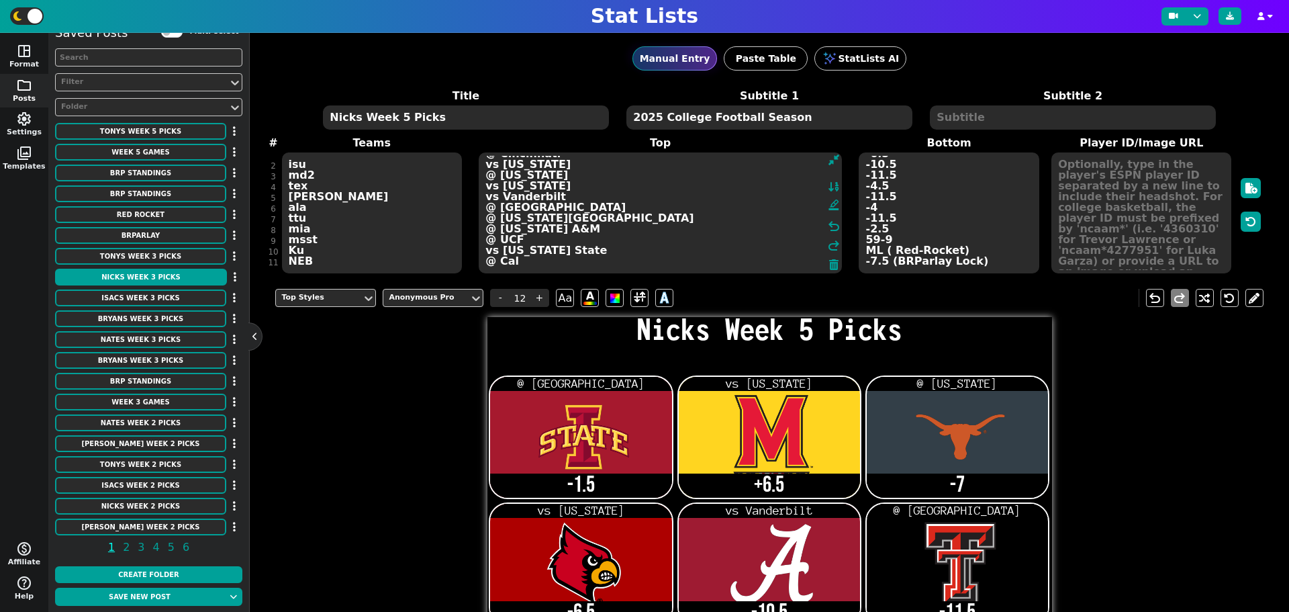
scroll to position [11, 0]
drag, startPoint x: 525, startPoint y: 258, endPoint x: 485, endPoint y: 258, distance: 39.6
click at [485, 258] on textarea "@ Cincinnati vs [US_STATE] @ [US_STATE] vs [US_STATE] vs Vanderbilt @ [GEOGRAPH…" at bounding box center [660, 212] width 363 height 121
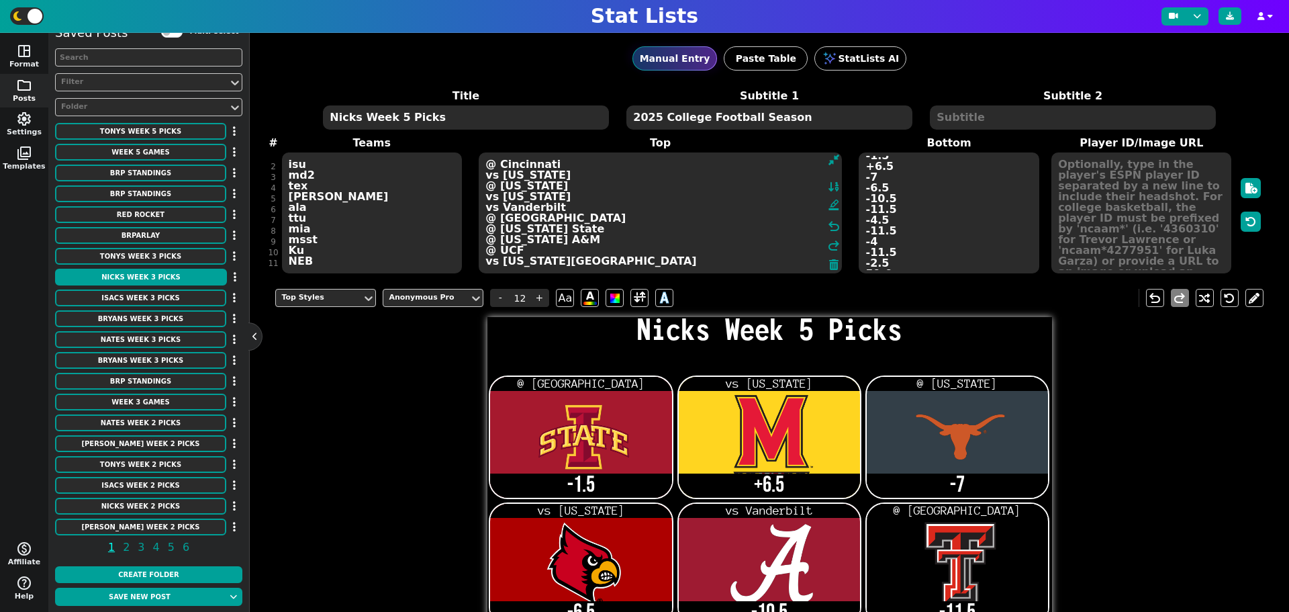
type textarea "@ Cincinnati vs [US_STATE] @ [US_STATE] vs [US_STATE] vs Vanderbilt @ [GEOGRAPH…"
click at [303, 267] on div "Title Nicks Week 5 Picks Subtitle 1 2025 College Football Season Subtitle 2 # 1…" at bounding box center [768, 181] width 987 height 187
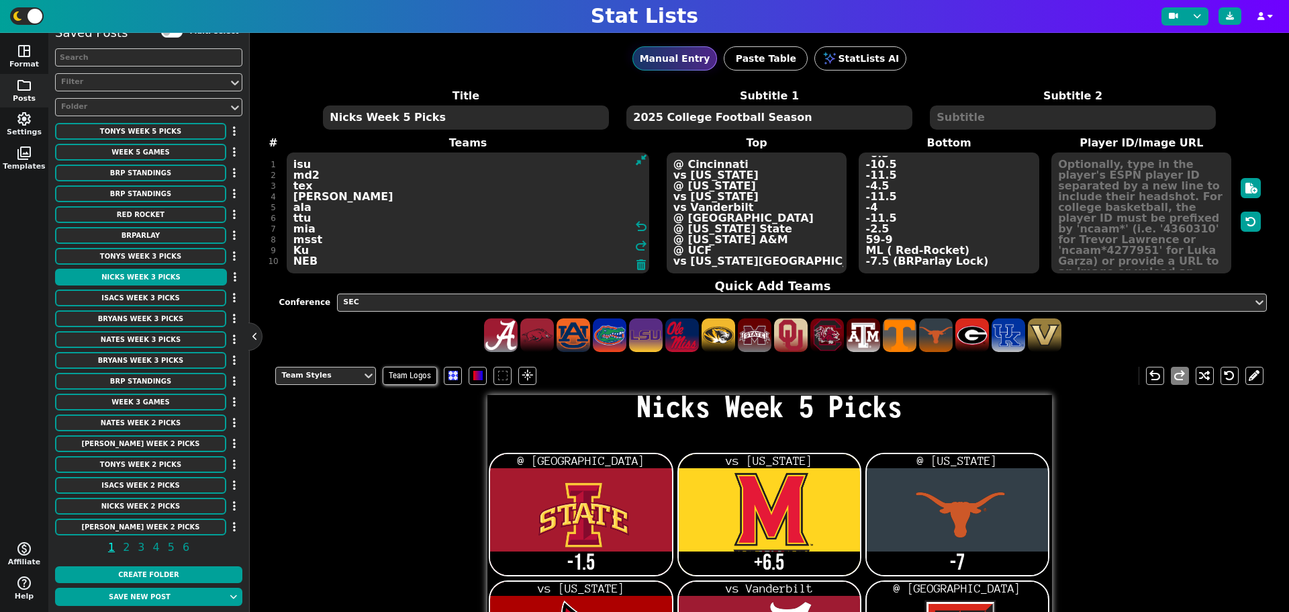
type textarea "isu md2 tex [PERSON_NAME] ala ttu mia msst Ku NEB"
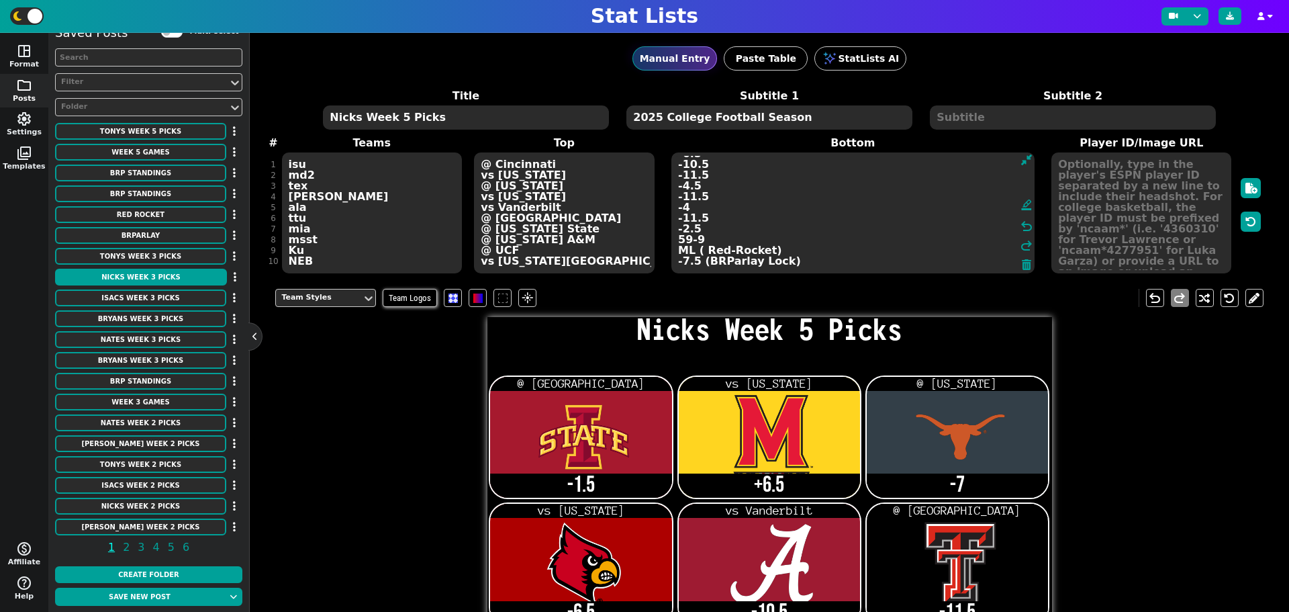
drag, startPoint x: 854, startPoint y: 231, endPoint x: 884, endPoint y: 252, distance: 36.5
click at [884, 252] on textarea "-1.5 +6.5 -7 -6.5 -10.5 -11.5 -4.5 -11.5 -4 -11.5 -2.5 59-9 ML ( Red-Rocket) -7…" at bounding box center [852, 212] width 363 height 121
drag, startPoint x: 802, startPoint y: 260, endPoint x: 777, endPoint y: 260, distance: 24.8
click at [800, 260] on textarea "-1.5 +6.5 -7 -6.5 -10.5 -11.5 -4.5 -11.5 -4 -11.5 -2.5 59-9 ML ( Red-Rocket) -7…" at bounding box center [852, 212] width 363 height 121
drag, startPoint x: 789, startPoint y: 262, endPoint x: 671, endPoint y: 231, distance: 122.8
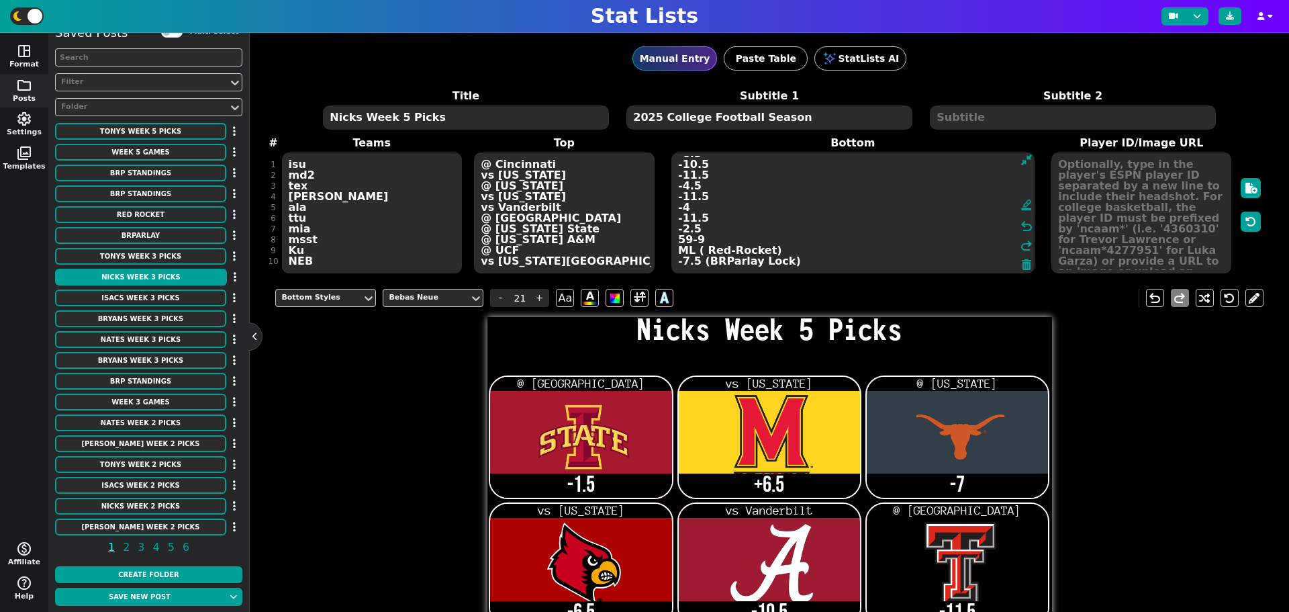
click at [671, 231] on textarea "-1.5 +6.5 -7 -6.5 -10.5 -11.5 -4.5 -11.5 -4 -11.5 -2.5 59-9 ML ( Red-Rocket) -7…" at bounding box center [852, 212] width 363 height 121
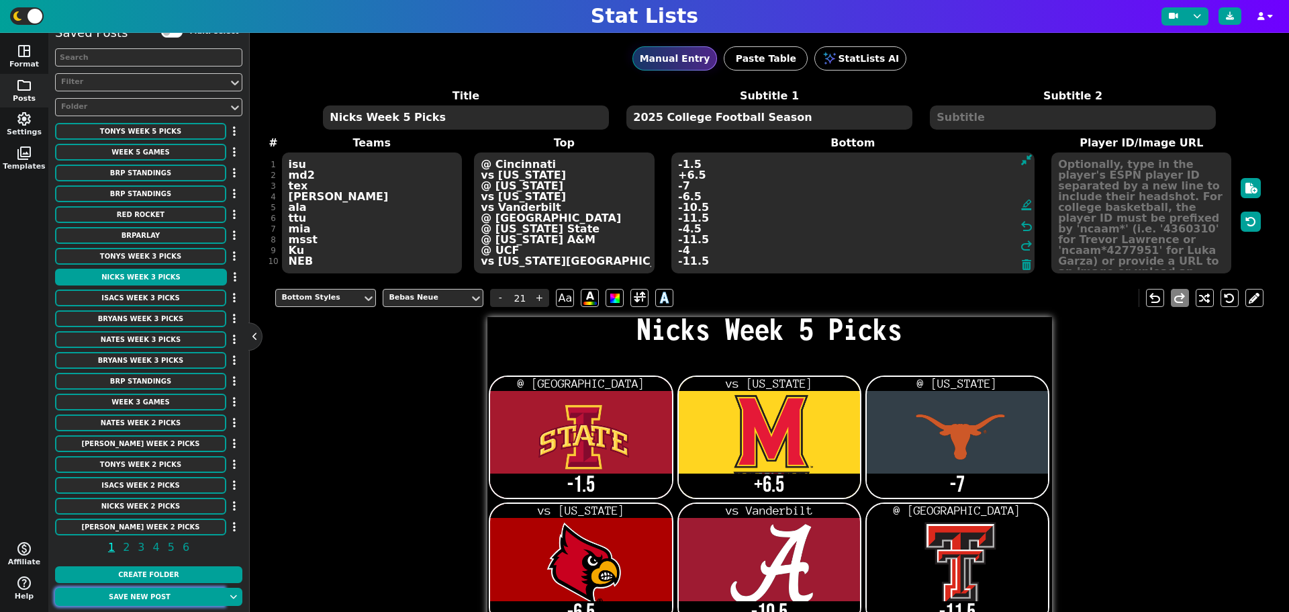
type textarea "-1.5 +6.5 -7 -6.5 -10.5 -11.5 -4.5 -11.5 -4 -11.5"
click at [134, 597] on button "Save new post" at bounding box center [139, 596] width 169 height 18
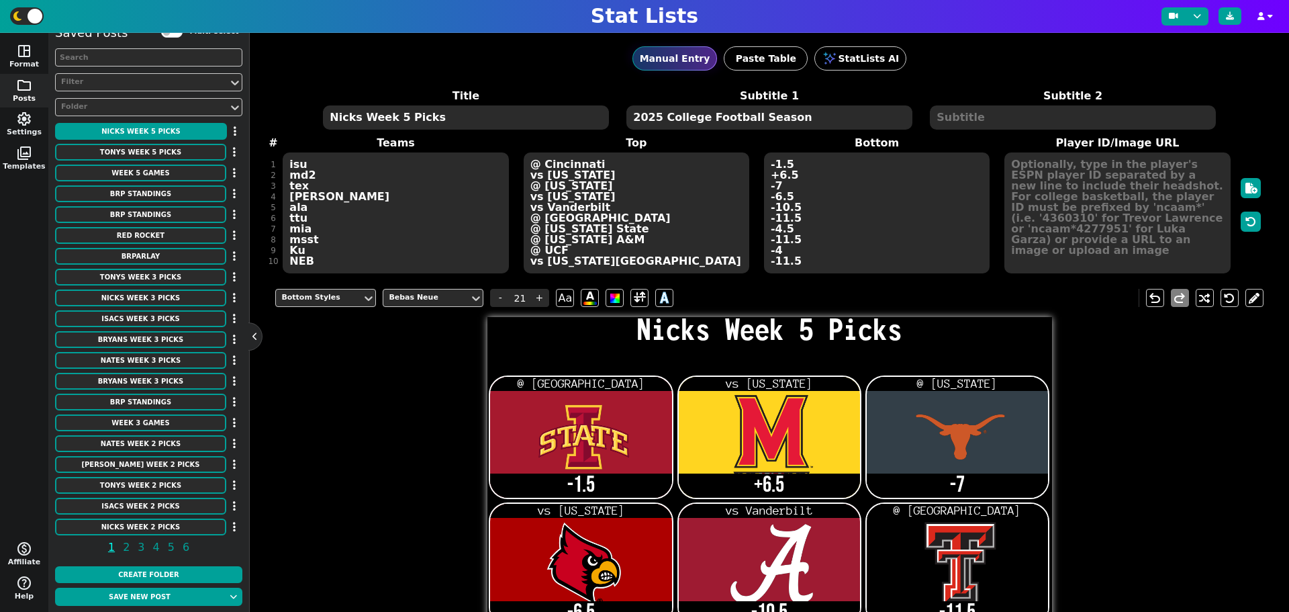
click at [354, 116] on textarea "Nicks Week 5 Picks" at bounding box center [465, 117] width 285 height 24
type input "14"
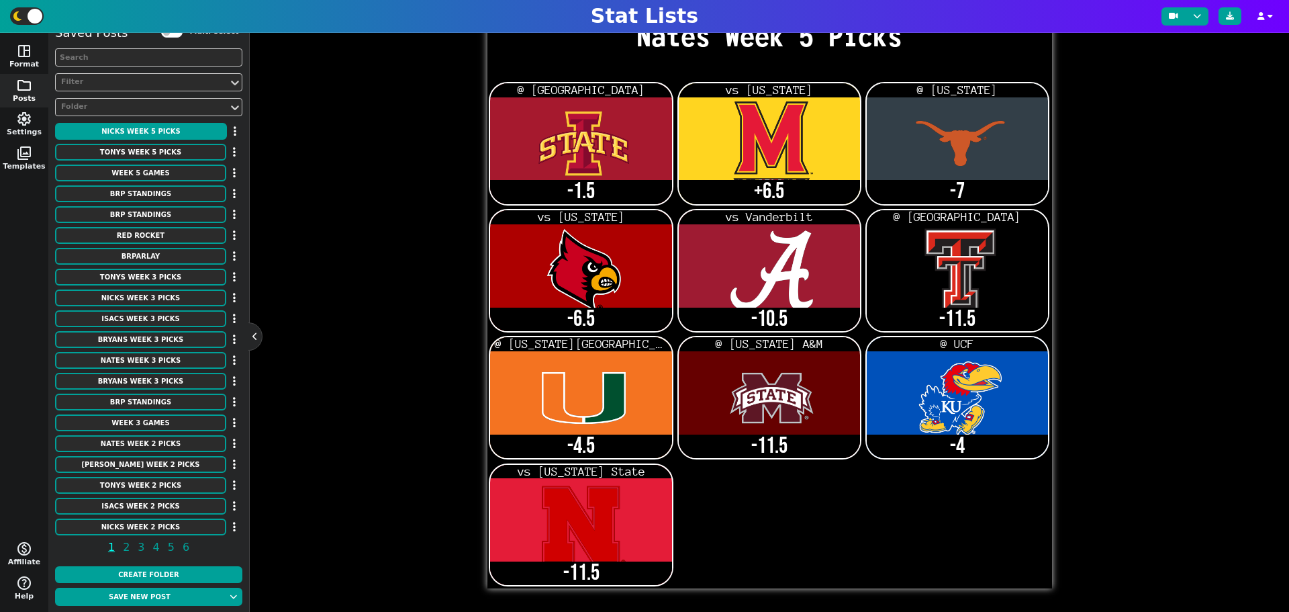
scroll to position [0, 0]
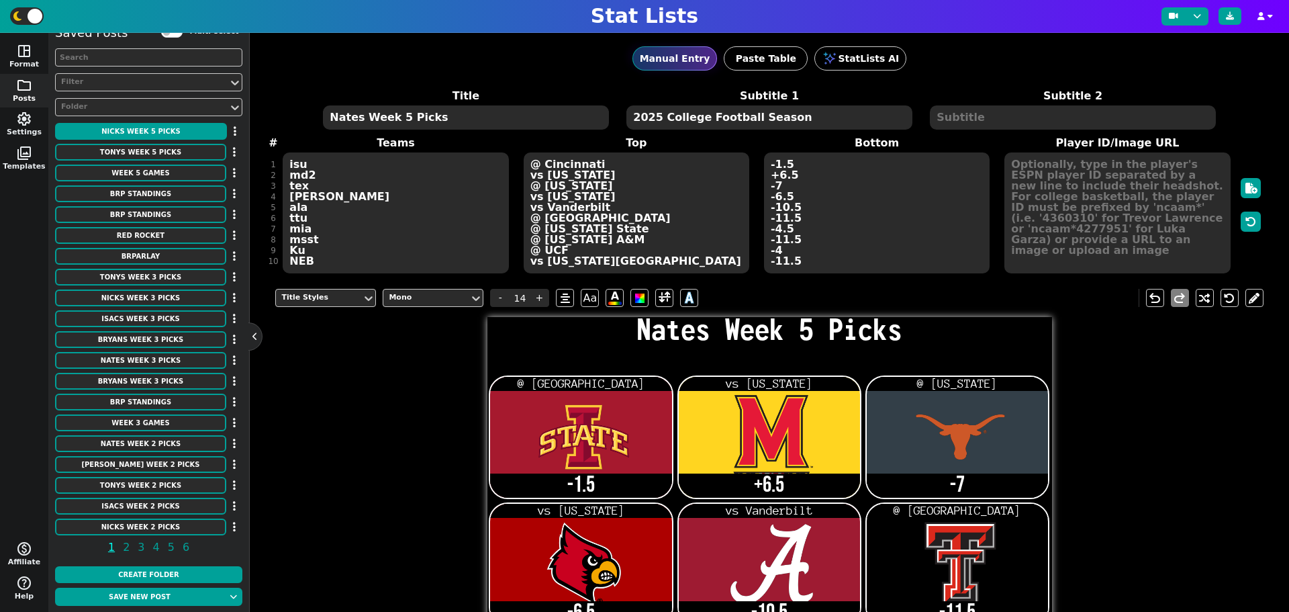
type textarea "Nates Week 5 Picks"
click at [315, 231] on textarea "isu md2 tex [PERSON_NAME] ala ttu mia msst Ku NEB" at bounding box center [396, 212] width 226 height 121
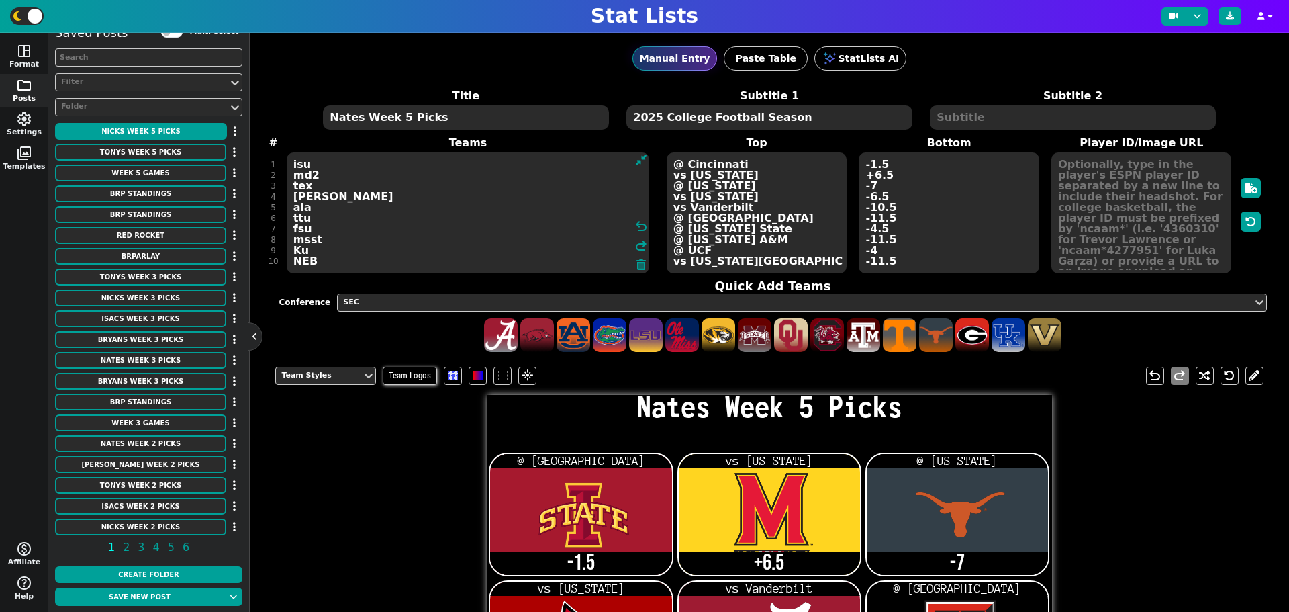
type textarea "isu md2 tex [PERSON_NAME] ala ttu fsu msst Ku NEB"
click at [756, 224] on textarea "@ Cincinnati vs [US_STATE] @ [US_STATE] vs [US_STATE] vs Vanderbilt @ [GEOGRAPH…" at bounding box center [757, 212] width 180 height 121
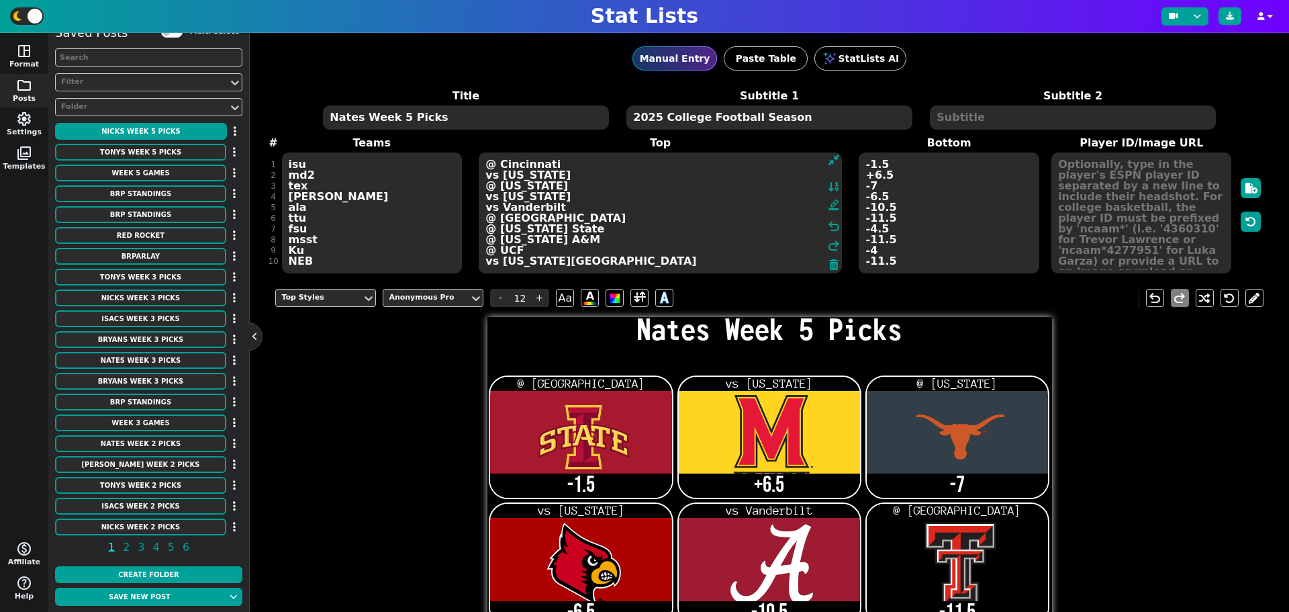
drag, startPoint x: 566, startPoint y: 227, endPoint x: 493, endPoint y: 229, distance: 73.2
click at [485, 230] on textarea "@ Cincinnati vs [US_STATE] @ [US_STATE] vs [US_STATE] vs Vanderbilt @ [GEOGRAPH…" at bounding box center [660, 212] width 363 height 121
type textarea "@ Cincinnati vs [US_STATE] @ [US_STATE] vs [US_STATE] vs Vanderbilt @ Houston v…"
click at [865, 231] on textarea "-1.5 +6.5 -7 -6.5 -10.5 -11.5 -4.5 -11.5 -4 -11.5" at bounding box center [949, 212] width 180 height 121
type input "21"
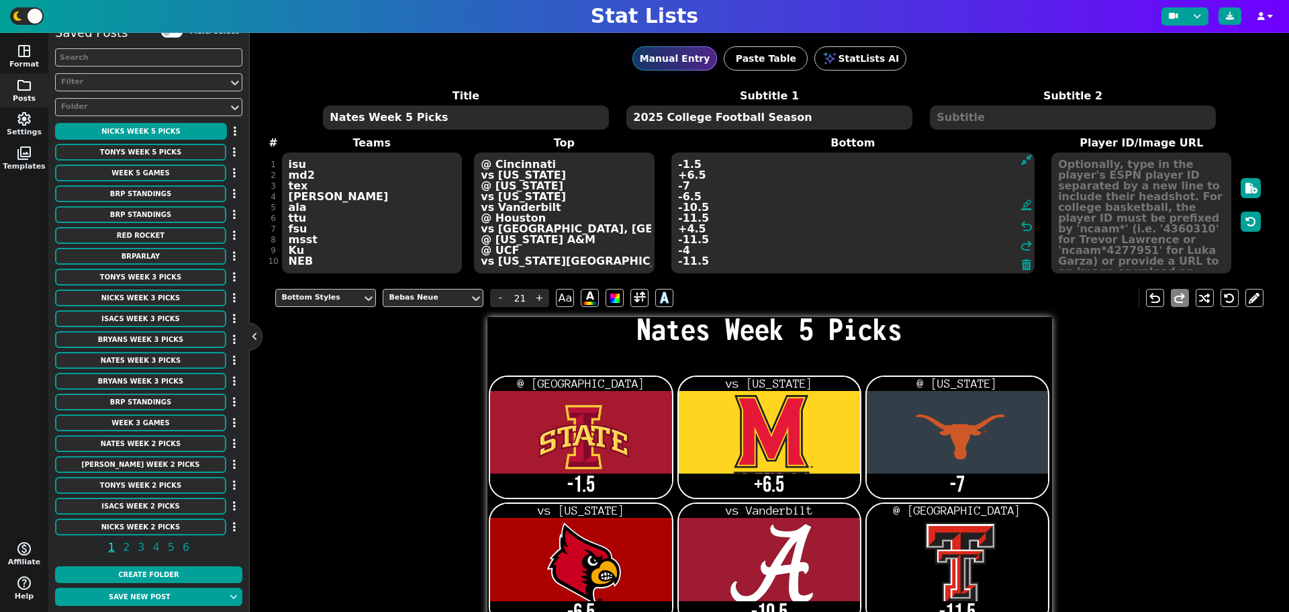
type textarea "-1.5 +6.5 -7 -6.5 -10.5 -11.5 +4.5 -11.5 -4 -11.5"
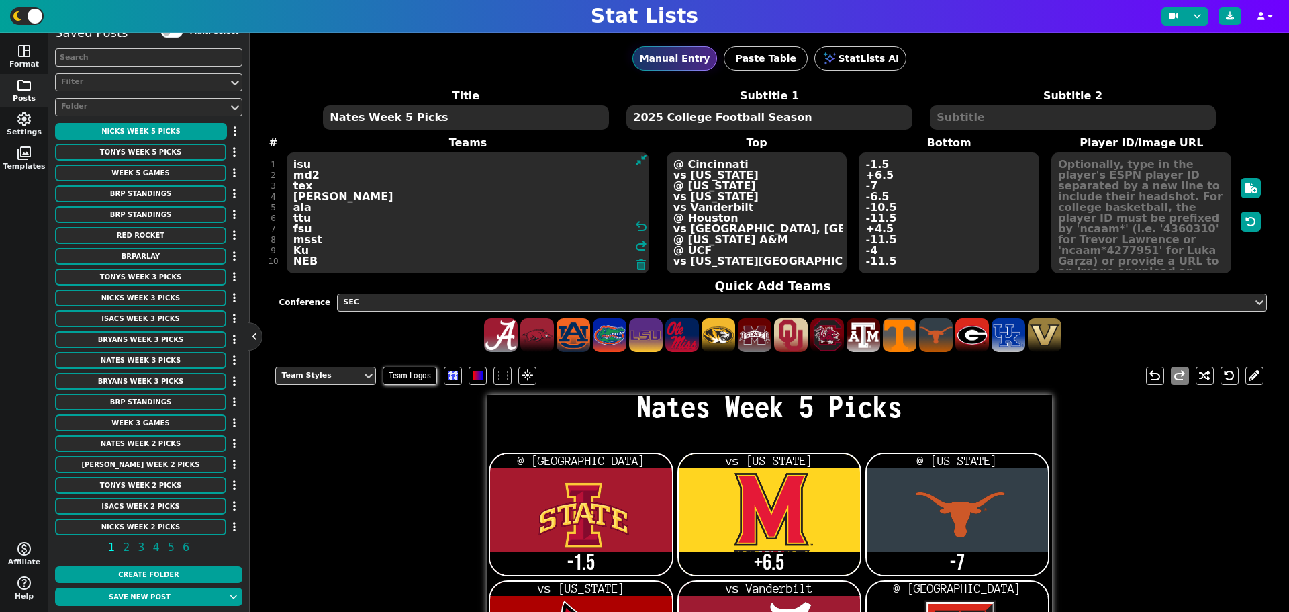
click at [317, 240] on textarea "isu md2 tex [PERSON_NAME] ala ttu fsu msst Ku NEB" at bounding box center [468, 212] width 363 height 121
type textarea "isu md2 tex [PERSON_NAME] ala ttu fsu TAMU Ku NEB"
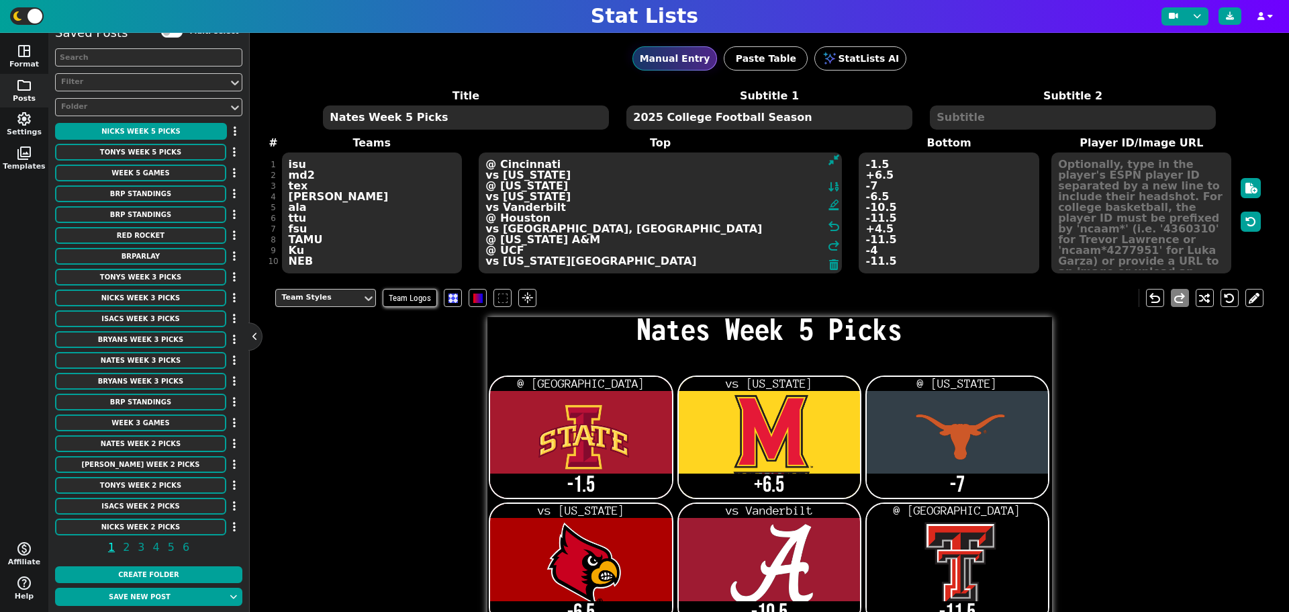
click at [747, 237] on textarea "@ Cincinnati vs [US_STATE] @ [US_STATE] vs [US_STATE] vs Vanderbilt @ Houston v…" at bounding box center [660, 212] width 363 height 121
drag, startPoint x: 552, startPoint y: 238, endPoint x: 479, endPoint y: 239, distance: 73.2
click at [479, 239] on textarea "@ Cincinnati vs [US_STATE] @ [US_STATE] vs [US_STATE] vs Vanderbilt @ Houston v…" at bounding box center [660, 212] width 363 height 121
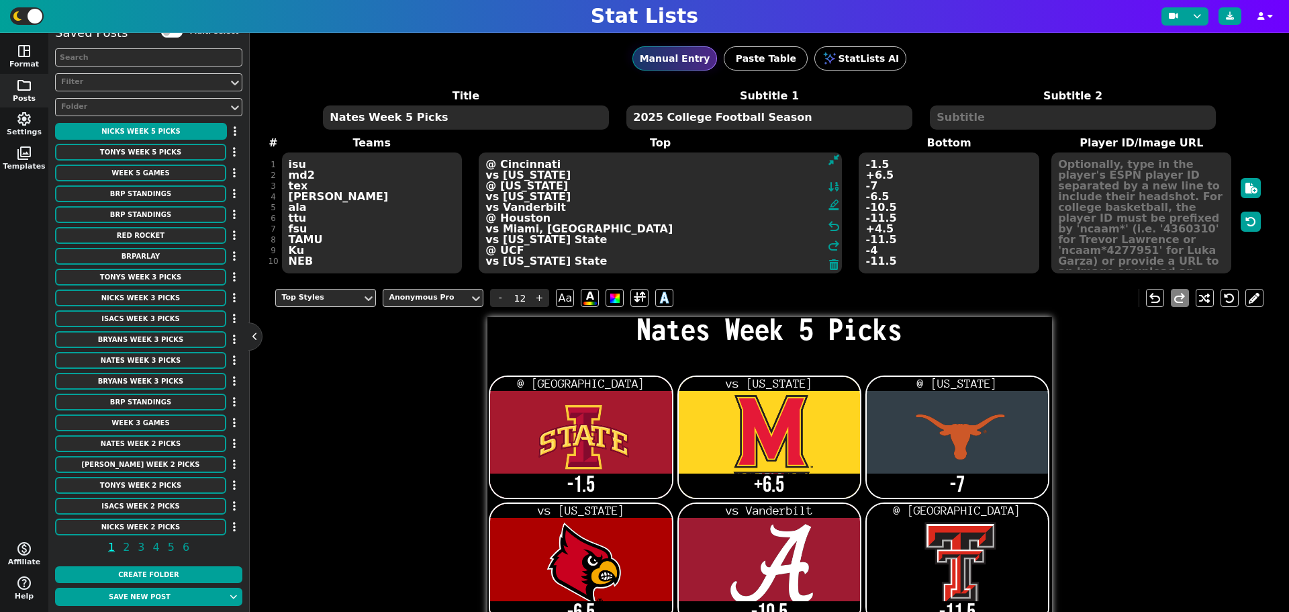
type textarea "@ Cincinnati vs [US_STATE] @ [US_STATE] vs [US_STATE] vs Vanderbilt @ Houston v…"
click at [315, 250] on textarea "isu md2 tex [PERSON_NAME] ala ttu fsu TAMU Ku NEB" at bounding box center [372, 212] width 180 height 121
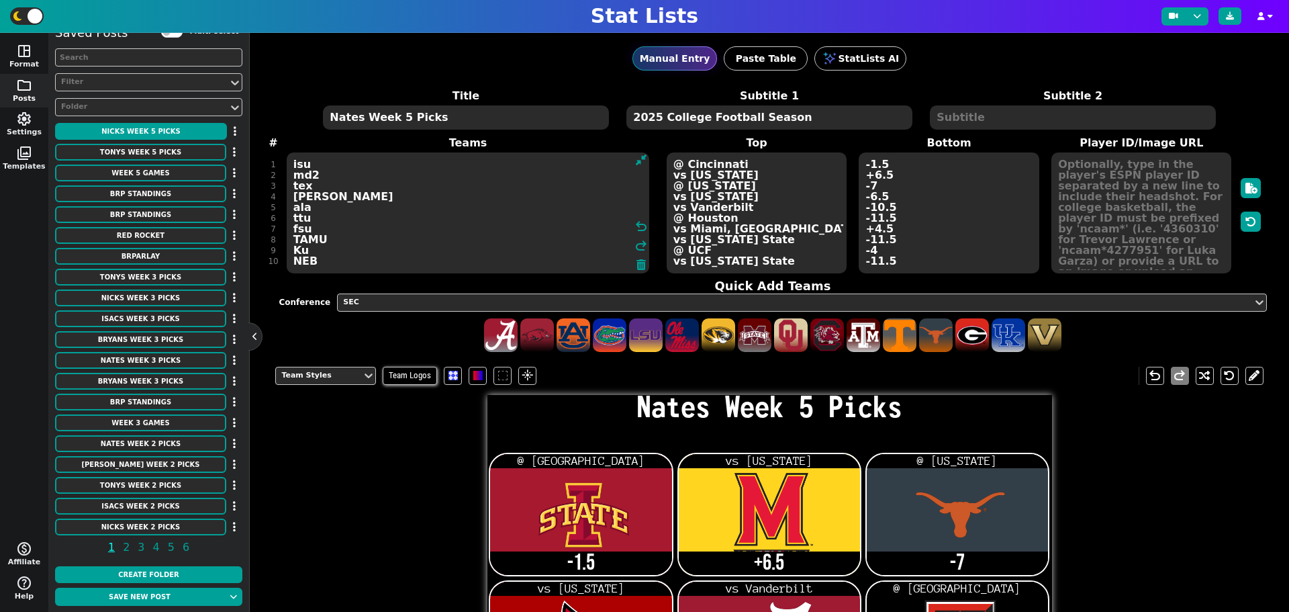
drag, startPoint x: 307, startPoint y: 250, endPoint x: 280, endPoint y: 250, distance: 27.5
click at [280, 250] on span "Teams isu md2 tex [PERSON_NAME] ala ttu fsu TAMU Ku NEB undo redo" at bounding box center [467, 205] width 385 height 140
type textarea "isu md2 tex [PERSON_NAME] ala ttu fsu TAMU ucf NEB"
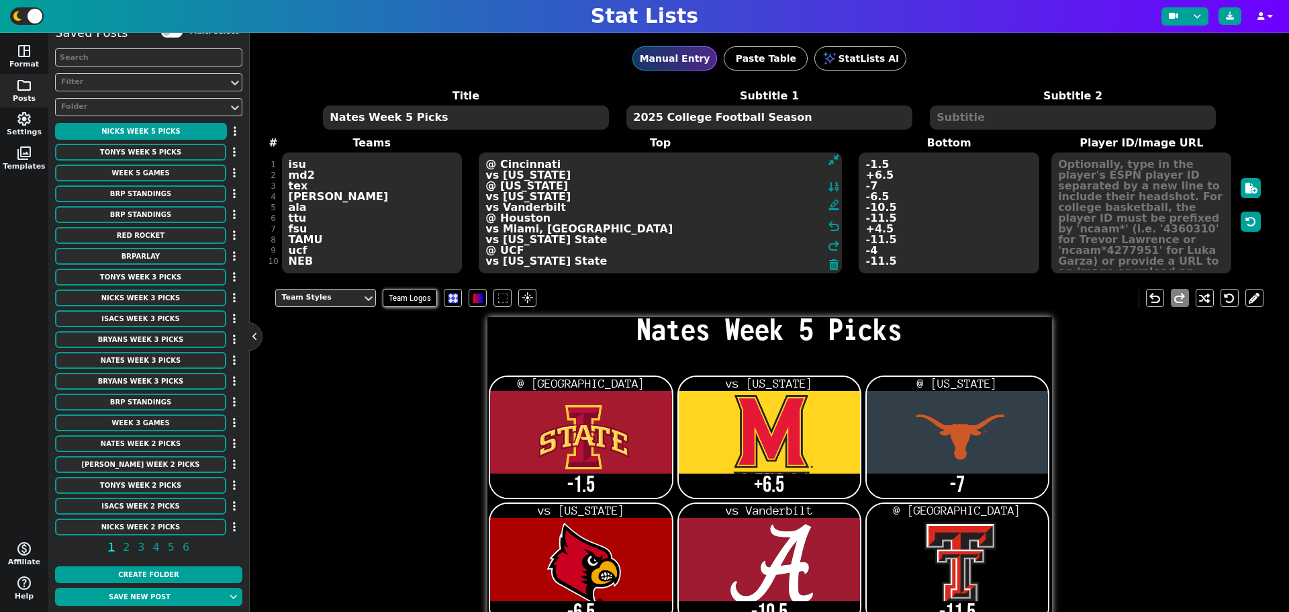
click at [705, 248] on textarea "@ Cincinnati vs [US_STATE] @ [US_STATE] vs [US_STATE] vs Vanderbilt @ Houston v…" at bounding box center [660, 212] width 363 height 121
drag, startPoint x: 519, startPoint y: 246, endPoint x: 484, endPoint y: 248, distance: 34.9
click at [484, 248] on textarea "@ Cincinnati vs [US_STATE] @ [US_STATE] vs [US_STATE] vs Vanderbilt @ Houston v…" at bounding box center [660, 212] width 363 height 121
type textarea "@ Cincinnati vs [US_STATE] @ [US_STATE] vs [US_STATE] vs Vanderbilt @ Houston v…"
click at [863, 253] on textarea "-1.5 +6.5 -7 -6.5 -10.5 -11.5 +4.5 -11.5 -4 -11.5" at bounding box center [949, 212] width 180 height 121
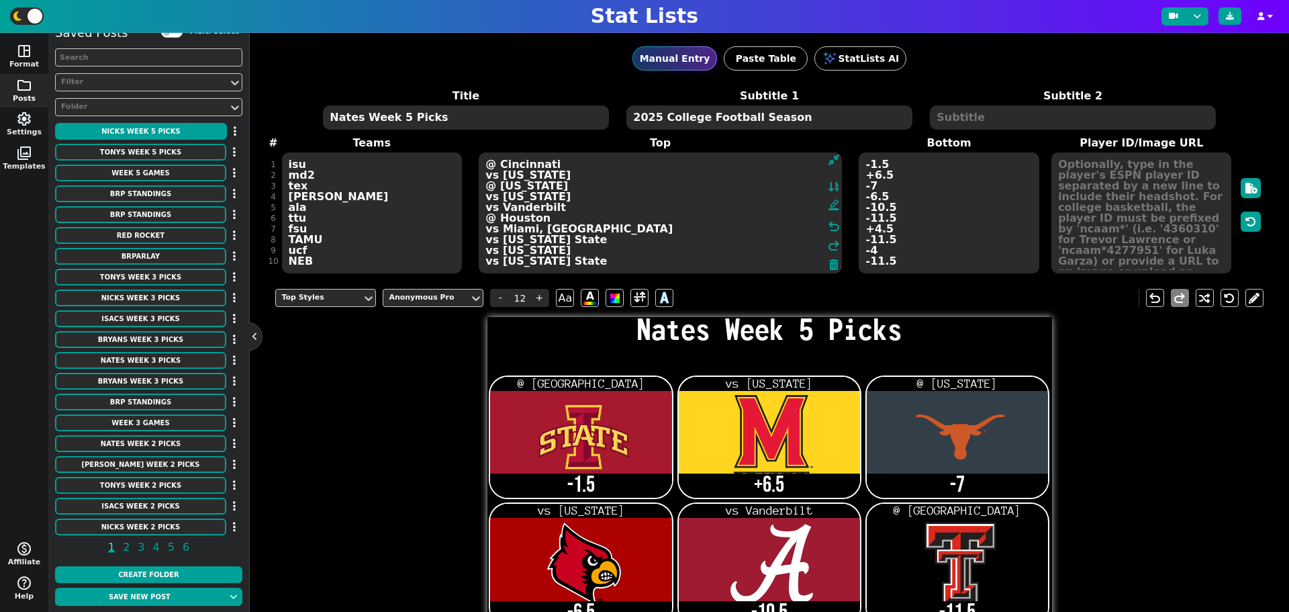
type input "21"
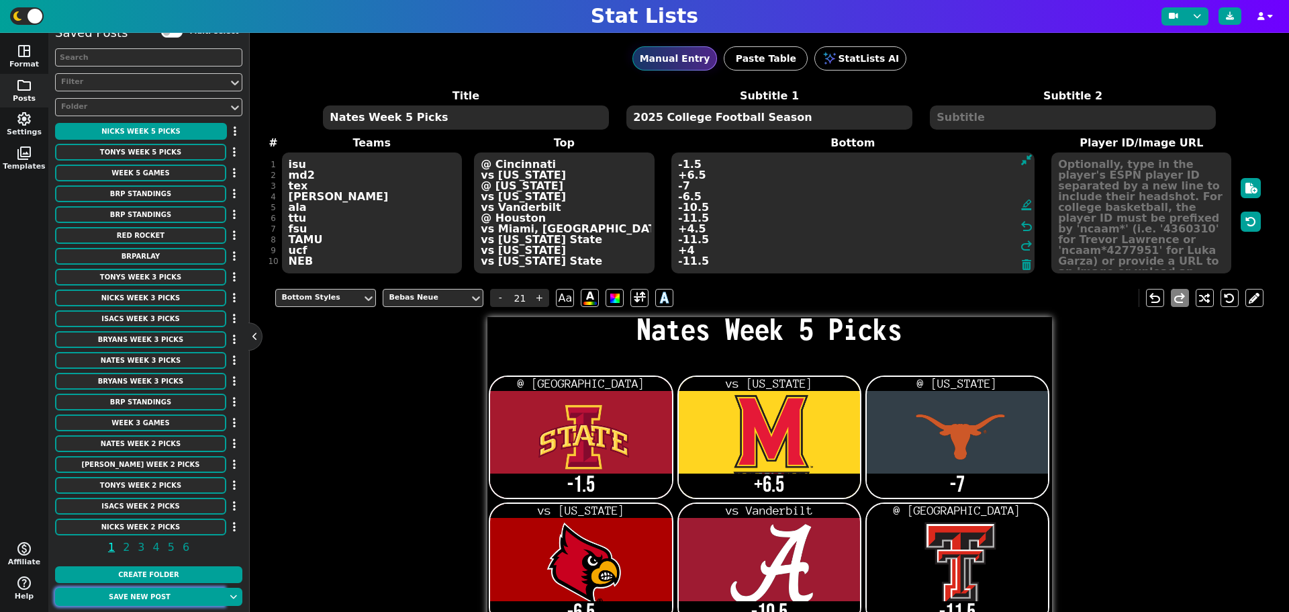
click at [163, 598] on button "Save new post" at bounding box center [139, 596] width 169 height 18
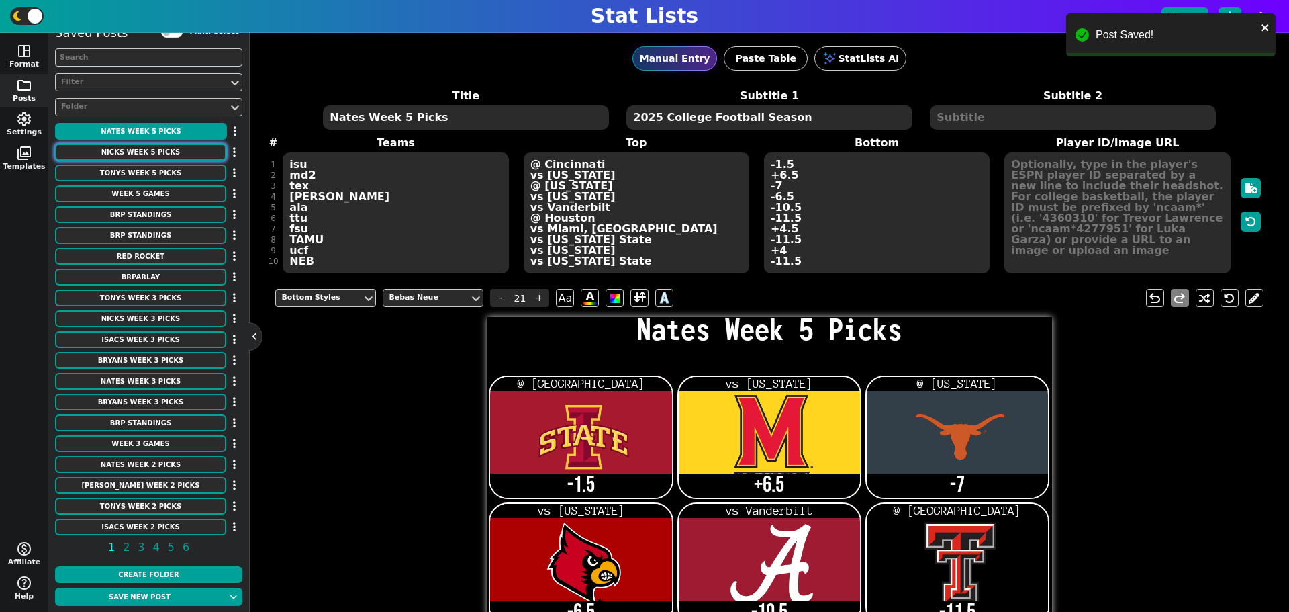
click at [151, 152] on button "Nicks Week 5 Picks" at bounding box center [140, 152] width 171 height 17
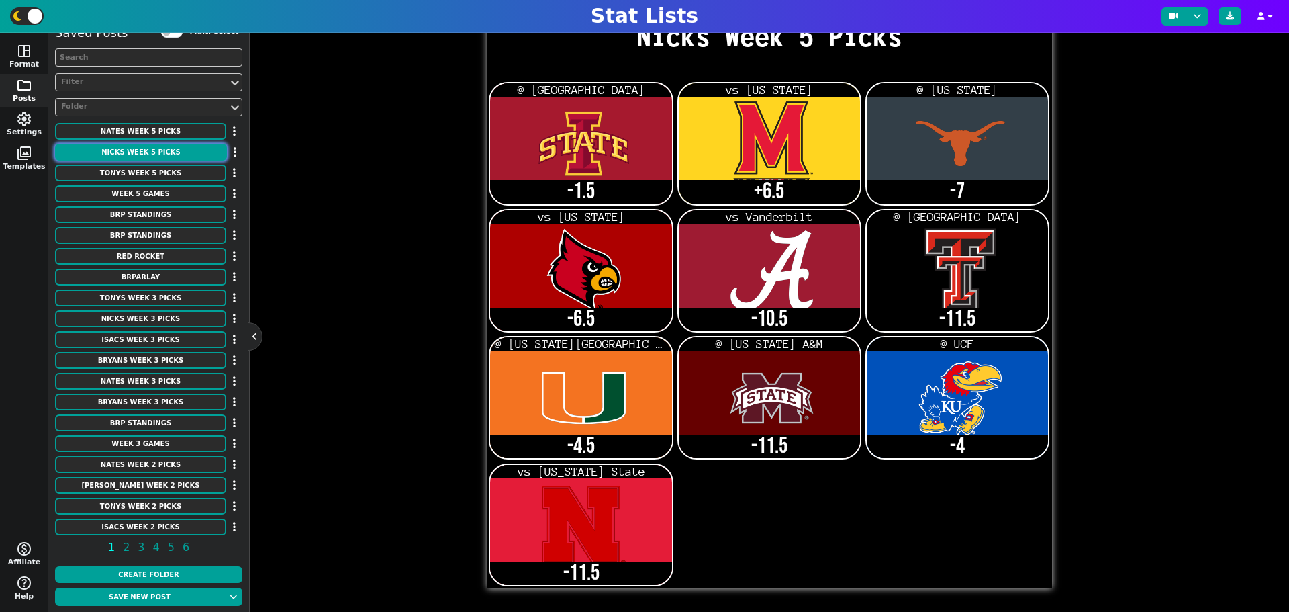
scroll to position [47, 0]
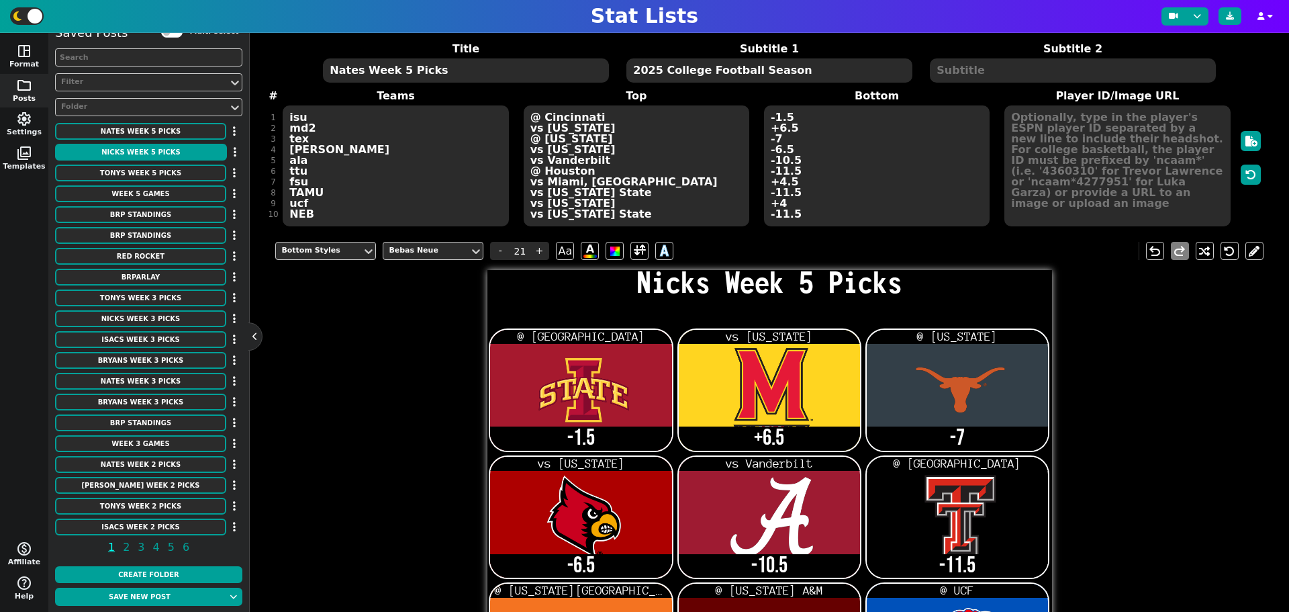
click at [769, 192] on textarea "-1.5 +6.5 -7 -6.5 -10.5 -11.5 -4.5 -11.5 -4 -11.5" at bounding box center [877, 165] width 226 height 121
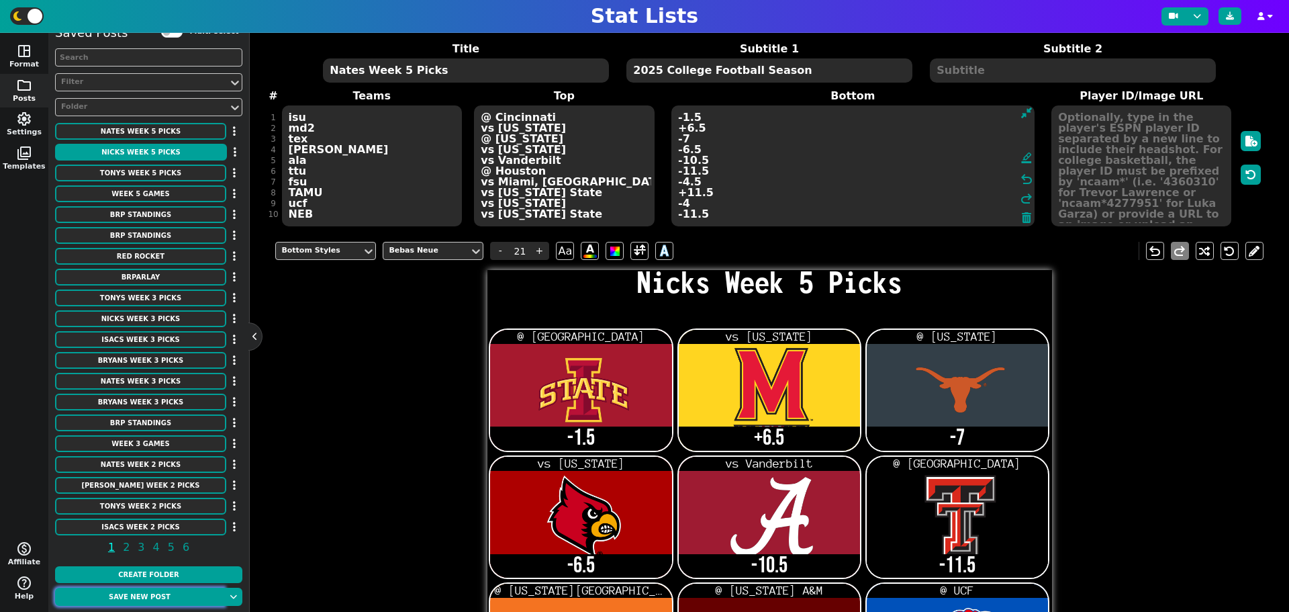
type textarea "-1.5 +6.5 -7 -6.5 -10.5 -11.5 -4.5 +11.5 -4 -11.5"
click at [143, 594] on button "Save new post" at bounding box center [139, 596] width 169 height 18
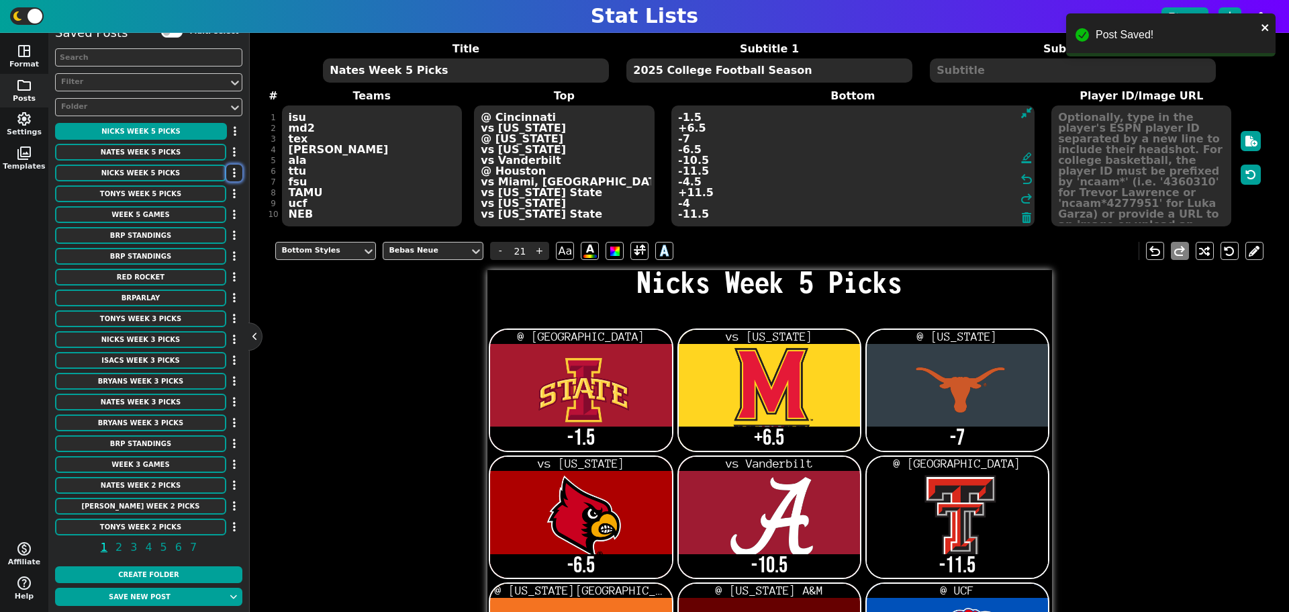
click at [233, 170] on button "button" at bounding box center [234, 172] width 16 height 17
click at [188, 236] on li "Delete" at bounding box center [195, 237] width 107 height 20
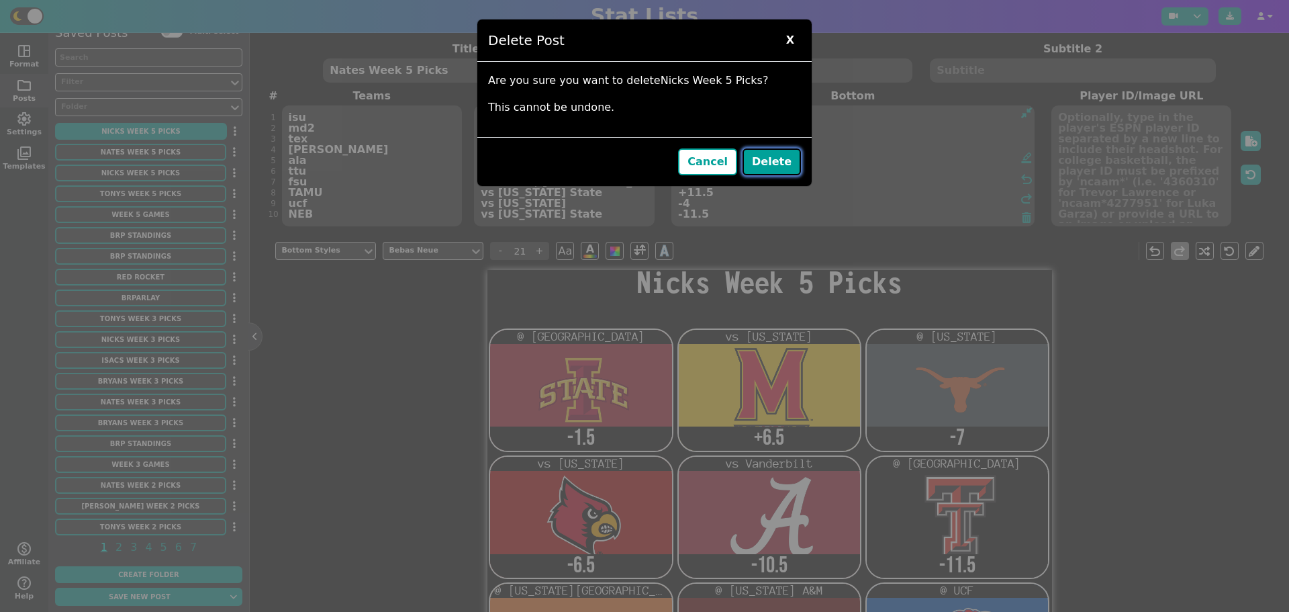
click at [789, 168] on button "Delete" at bounding box center [771, 161] width 58 height 27
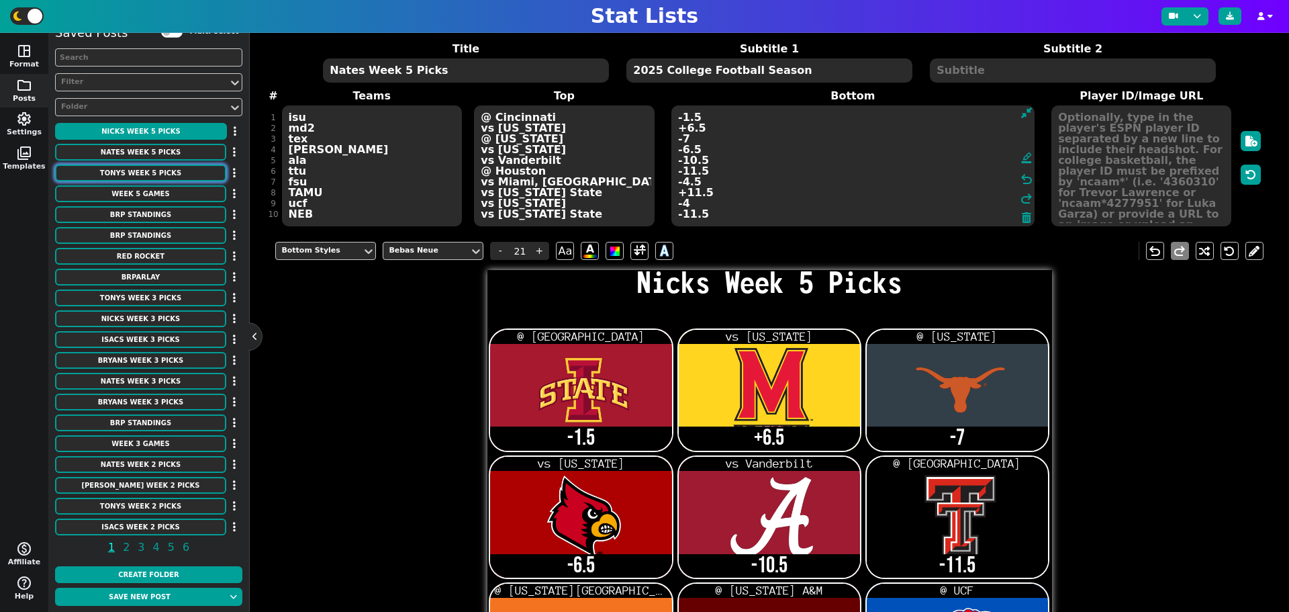
click at [169, 177] on button "Tonys Week 5 Picks" at bounding box center [140, 172] width 171 height 17
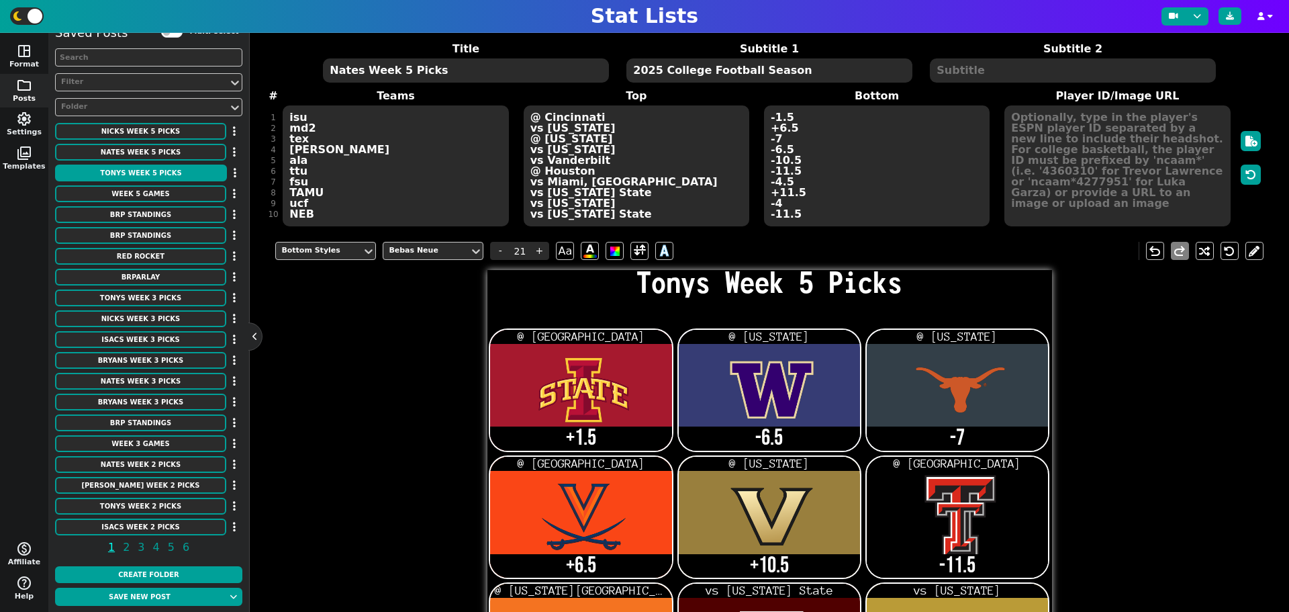
click at [358, 72] on textarea "Tonys Week 5 Picks" at bounding box center [465, 70] width 285 height 24
type input "14"
drag, startPoint x: 355, startPoint y: 69, endPoint x: 330, endPoint y: 69, distance: 25.5
click at [330, 69] on textarea "Tonys Week 5 Picks" at bounding box center [465, 70] width 285 height 24
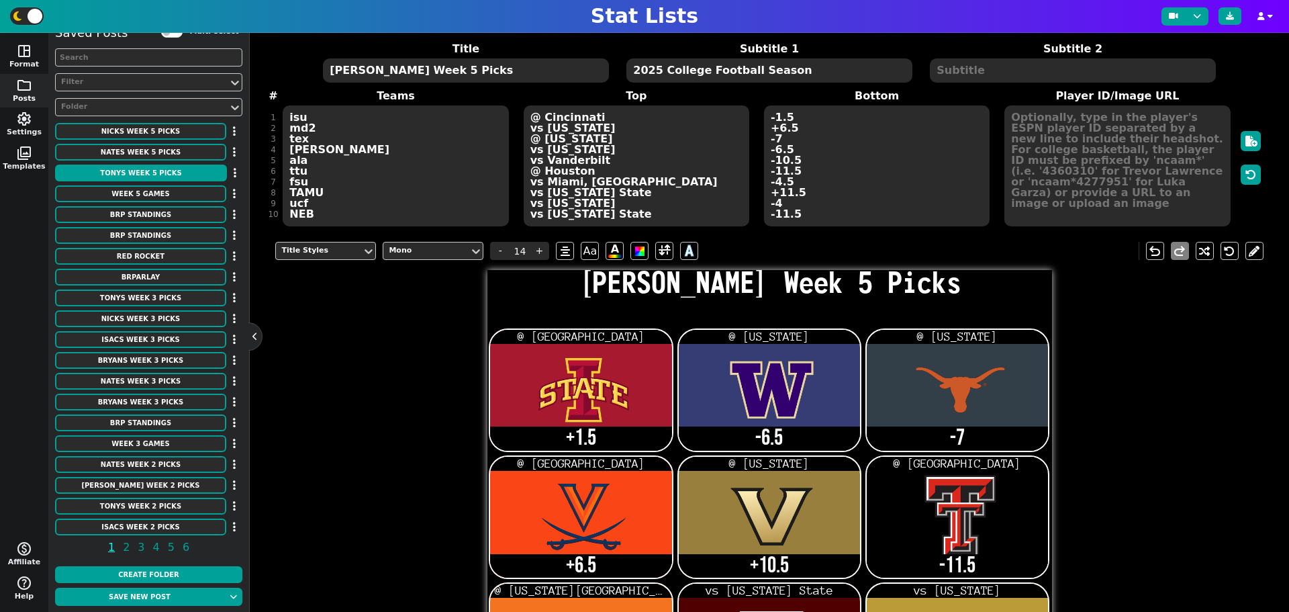
type textarea "[PERSON_NAME] Week 5 Picks"
click at [311, 159] on textarea "isu wash tex uva van TTU Mia tamu UCF MSU" at bounding box center [396, 165] width 226 height 121
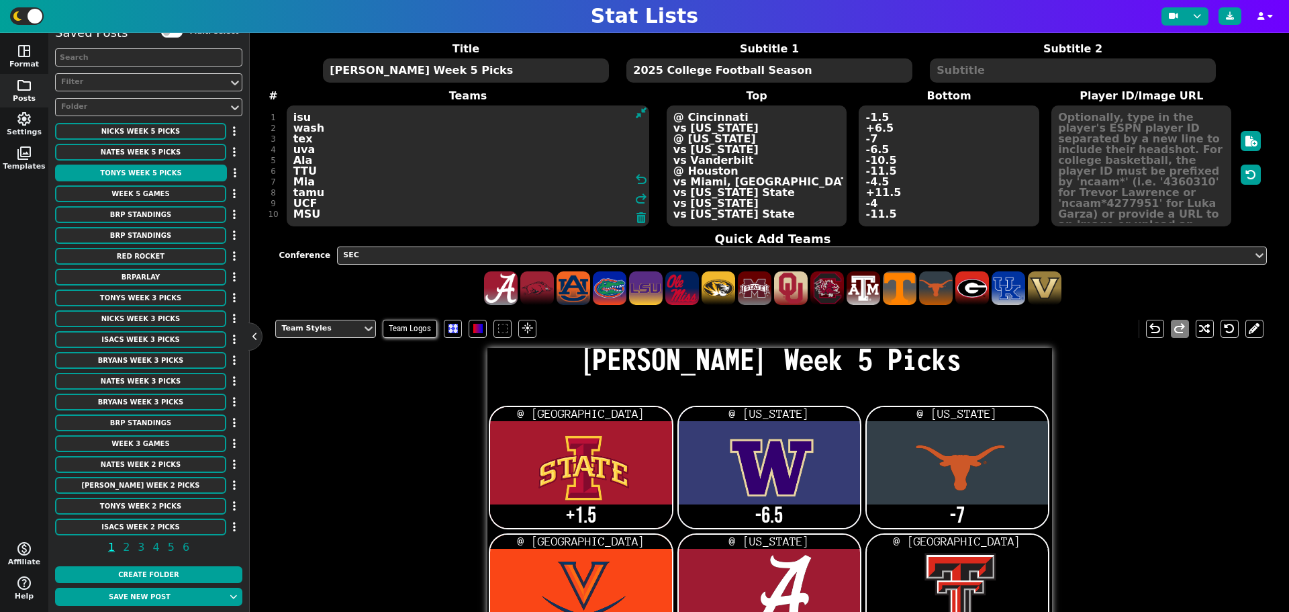
type textarea "isu wash tex uva Ala TTU Mia tamu UCF MSU"
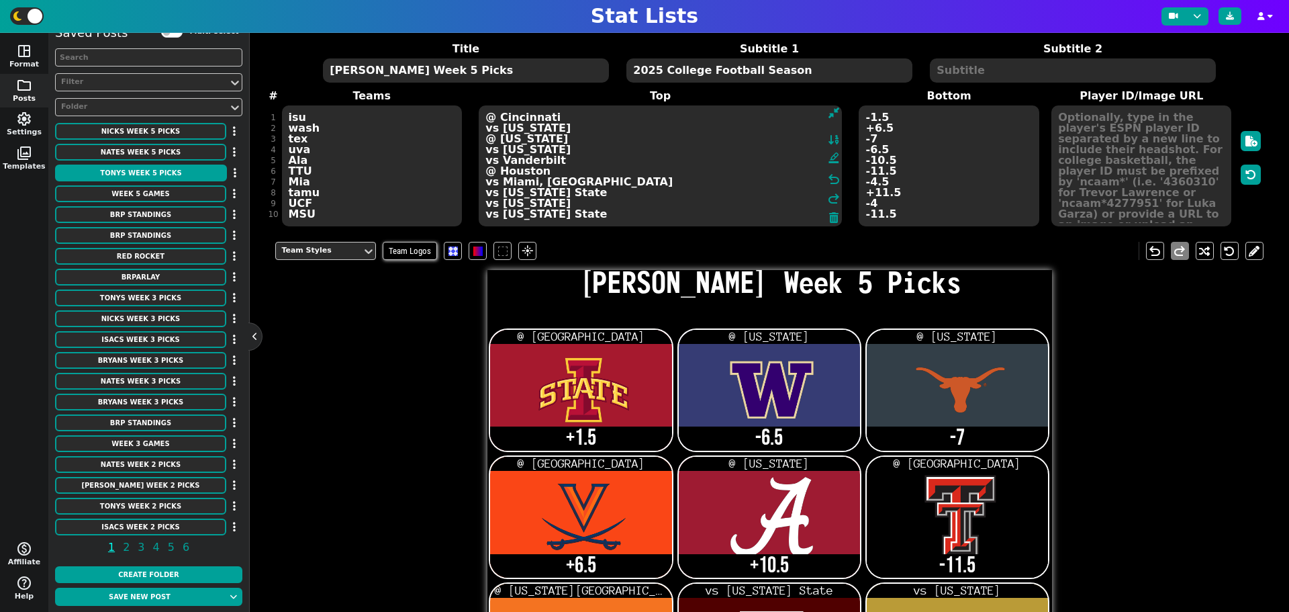
click at [730, 162] on textarea "@ [GEOGRAPHIC_DATA] @ [US_STATE] @ [US_STATE] @ [GEOGRAPHIC_DATA] @ [US_STATE] …" at bounding box center [660, 165] width 363 height 121
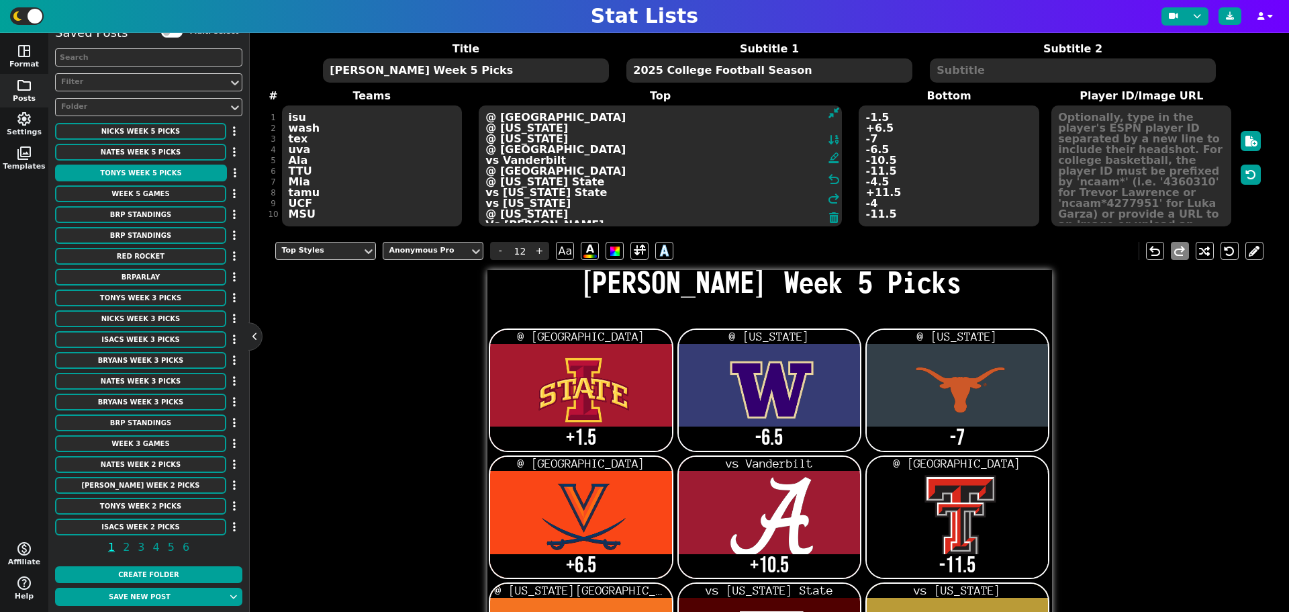
type textarea "@ [GEOGRAPHIC_DATA] @ [US_STATE] @ [US_STATE] @ [GEOGRAPHIC_DATA] vs Vanderbilt…"
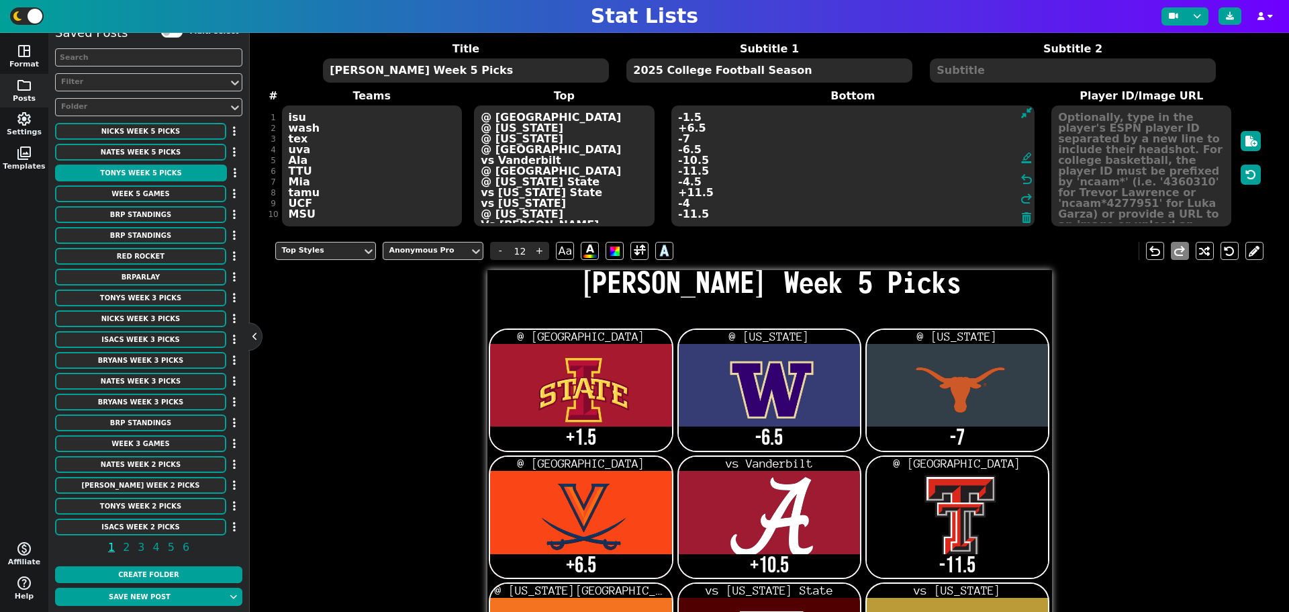
click at [869, 160] on textarea "+1.5 -6.5 -7 +6.5 +10.5 -11.5 -4.5 -14.5 +4 +11.5 +2.5 ML ( Red-Rocket) (BRParl…" at bounding box center [852, 165] width 363 height 121
type input "21"
type textarea "+1.5 -6.5 -7 +6.5 -10.5 -11.5 -4.5 -14.5 +4 +11.5 +2.5 ML ( Red-Rocket) (BRParl…"
click at [304, 171] on textarea "isu wash tex uva Ala TTU Mia tamu UCF MSU" at bounding box center [372, 165] width 180 height 121
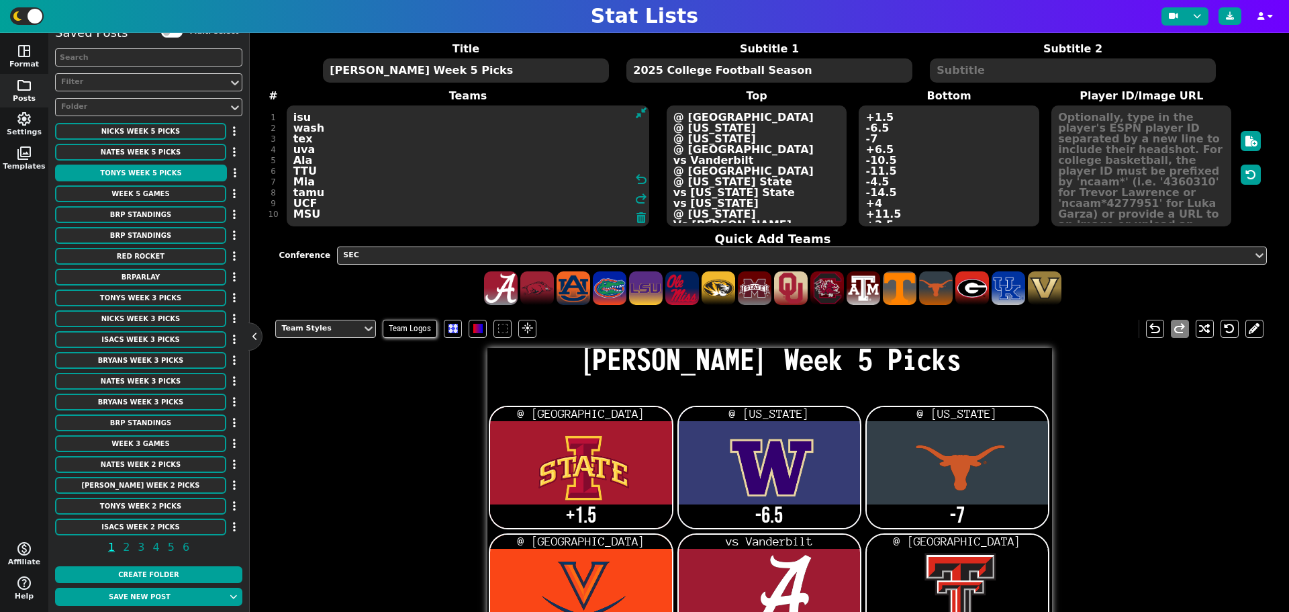
click at [311, 169] on textarea "isu wash tex uva Ala TTU Mia tamu UCF MSU" at bounding box center [468, 165] width 363 height 121
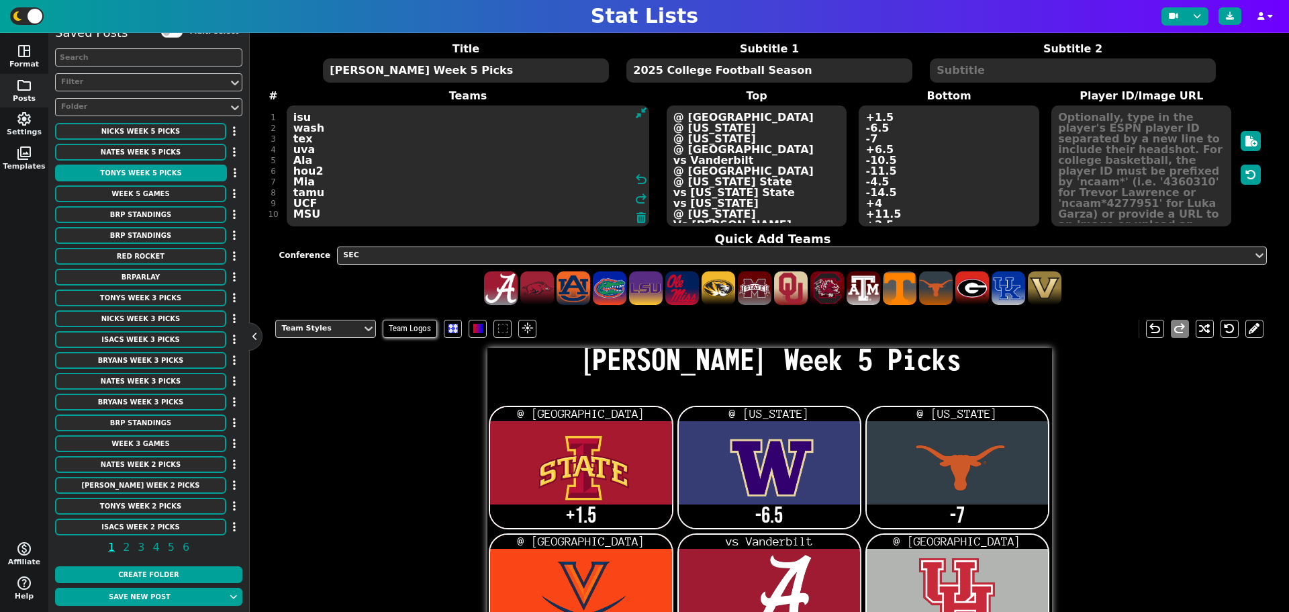
type textarea "isu wash tex uva Ala hou2 Mia tamu UCF MSU"
click at [734, 168] on textarea "@ [GEOGRAPHIC_DATA] @ [US_STATE] @ [US_STATE] @ [GEOGRAPHIC_DATA] vs Vanderbilt…" at bounding box center [757, 165] width 180 height 121
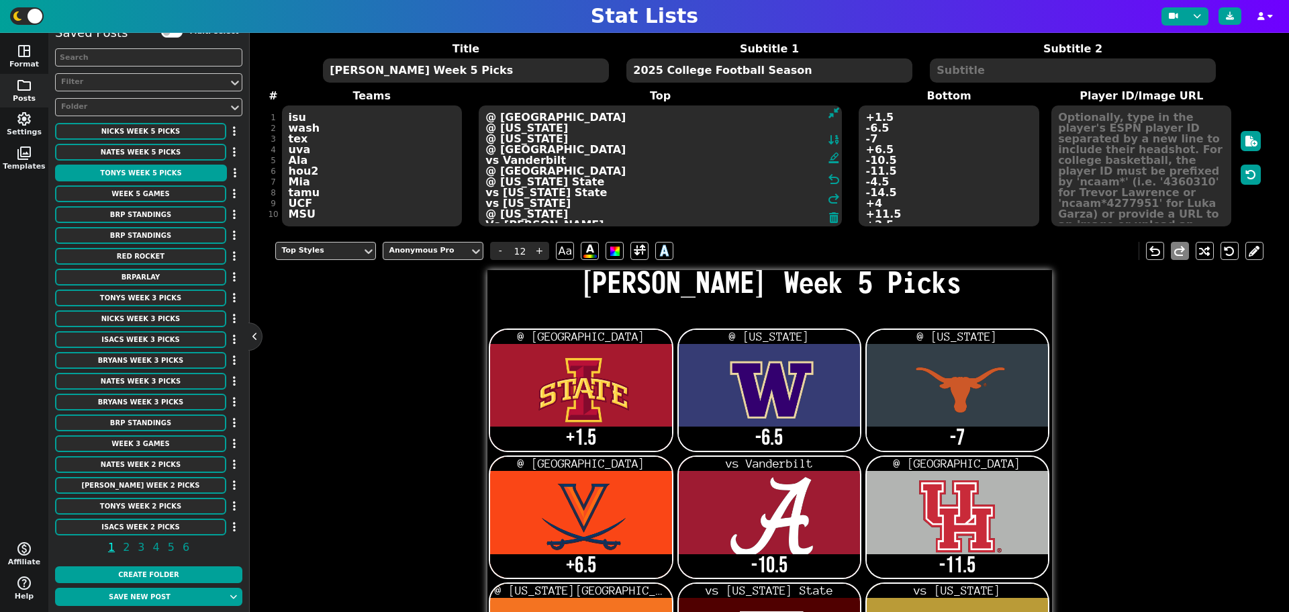
drag, startPoint x: 540, startPoint y: 171, endPoint x: 484, endPoint y: 170, distance: 55.7
click at [484, 170] on textarea "@ [GEOGRAPHIC_DATA] @ [US_STATE] @ [US_STATE] @ [GEOGRAPHIC_DATA] vs Vanderbilt…" at bounding box center [660, 165] width 363 height 121
type textarea "@ [GEOGRAPHIC_DATA] @ [US_STATE] @ [US_STATE] @ [GEOGRAPHIC_DATA] vs Vanderbilt…"
click at [865, 171] on textarea "+1.5 -6.5 -7 +6.5 -10.5 -11.5 -4.5 -14.5 +4 +11.5 +2.5 ML ( Red-Rocket) (BRParl…" at bounding box center [949, 165] width 180 height 121
type input "21"
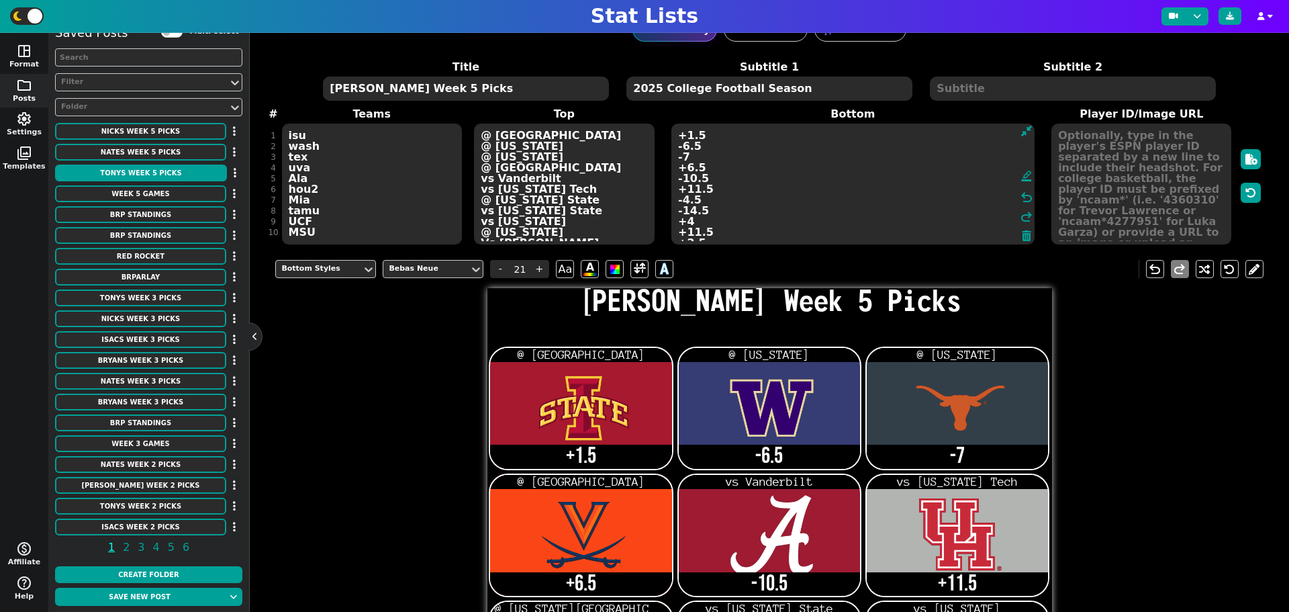
scroll to position [0, 0]
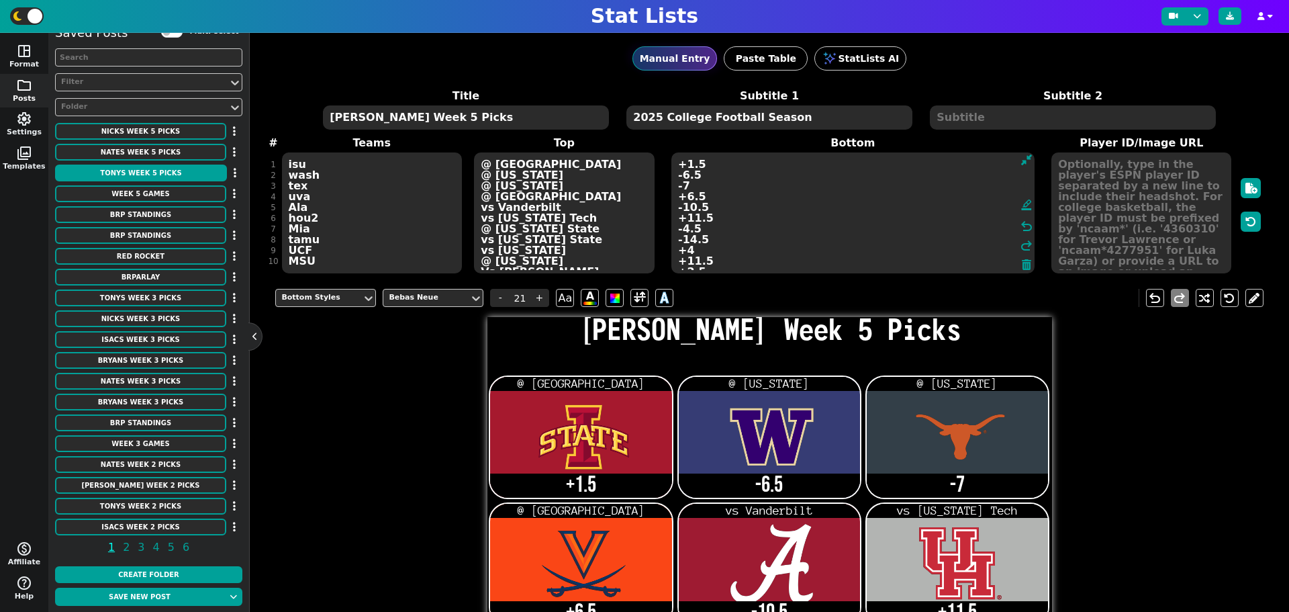
type textarea "+1.5 -6.5 -7 +6.5 -10.5 +11.5 -4.5 -14.5 +4 +11.5 +2.5 ML ( Red-Rocket) (BRParl…"
click at [307, 230] on textarea "isu wash tex uva Ala hou2 Mia tamu UCF MSU" at bounding box center [372, 212] width 180 height 121
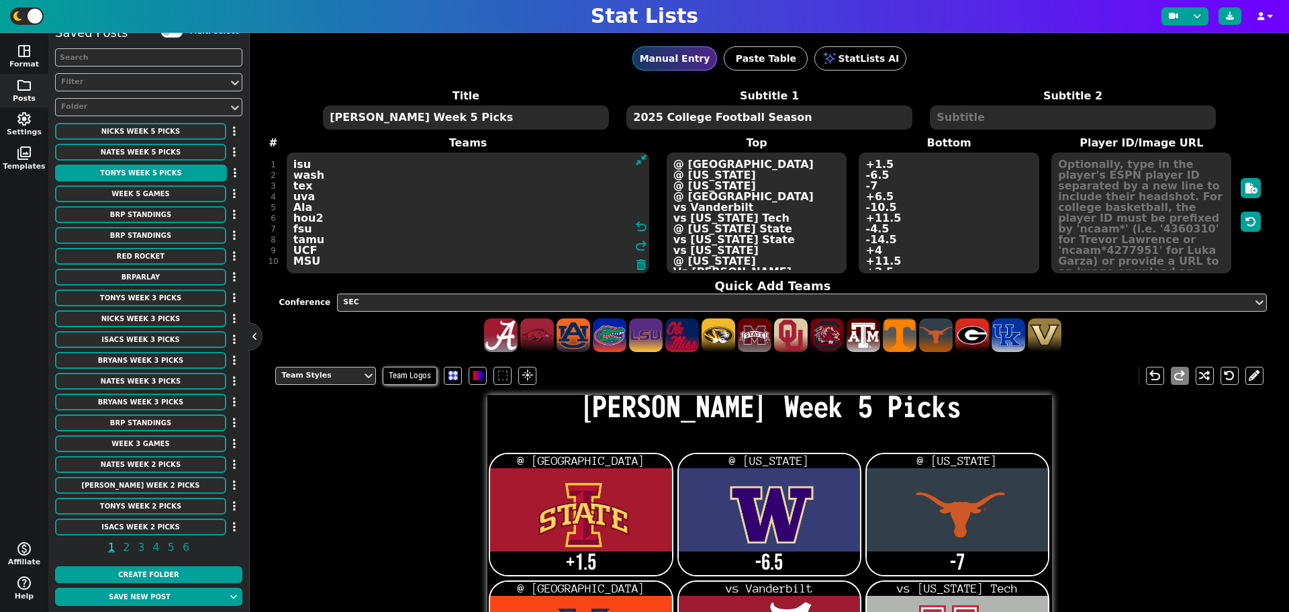
type textarea "isu wash tex uva Ala hou2 fsu tamu UCF MSU"
click at [742, 225] on textarea "@ [GEOGRAPHIC_DATA] @ [US_STATE] @ [US_STATE] @ [GEOGRAPHIC_DATA] vs Vanderbilt…" at bounding box center [757, 212] width 180 height 121
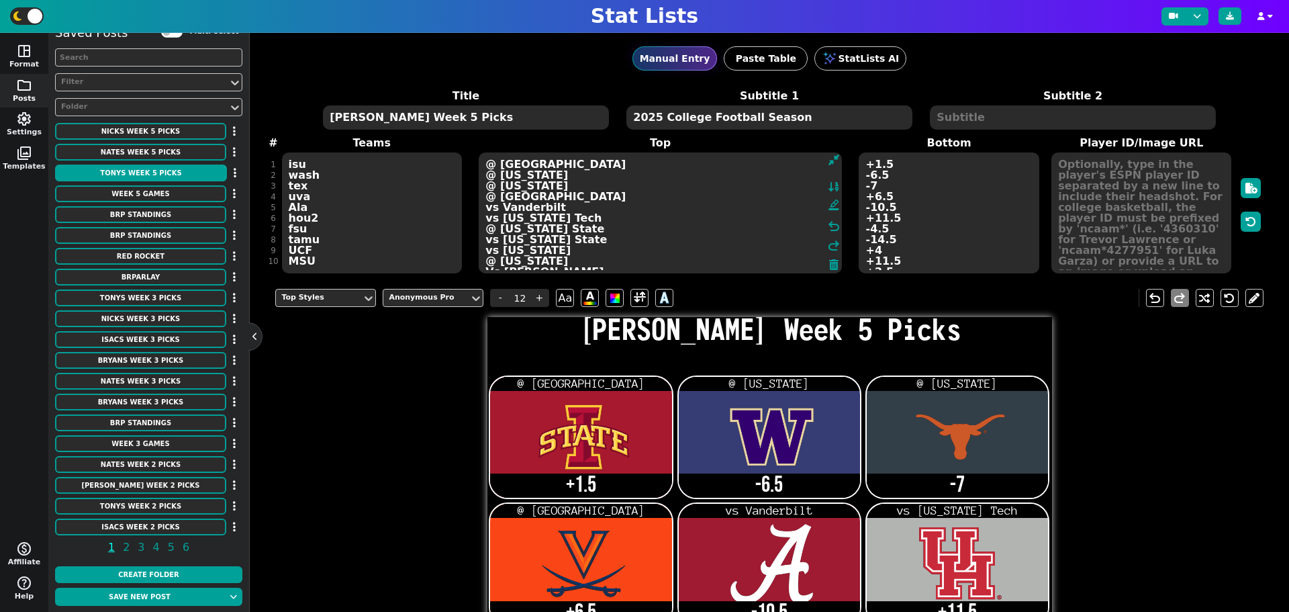
drag, startPoint x: 568, startPoint y: 228, endPoint x: 486, endPoint y: 227, distance: 81.9
click at [486, 227] on textarea "@ [GEOGRAPHIC_DATA] @ [US_STATE] @ [US_STATE] @ [GEOGRAPHIC_DATA] vs Vanderbilt…" at bounding box center [660, 212] width 363 height 121
type textarea "@ [GEOGRAPHIC_DATA] @ [US_STATE] @ [US_STATE] @ [GEOGRAPHIC_DATA] vs Vanderbilt…"
click at [863, 227] on textarea "+1.5 -6.5 -7 +6.5 -10.5 +11.5 -4.5 -14.5 +4 +11.5 +2.5 ML ( Red-Rocket) (BRParl…" at bounding box center [949, 212] width 180 height 121
type input "21"
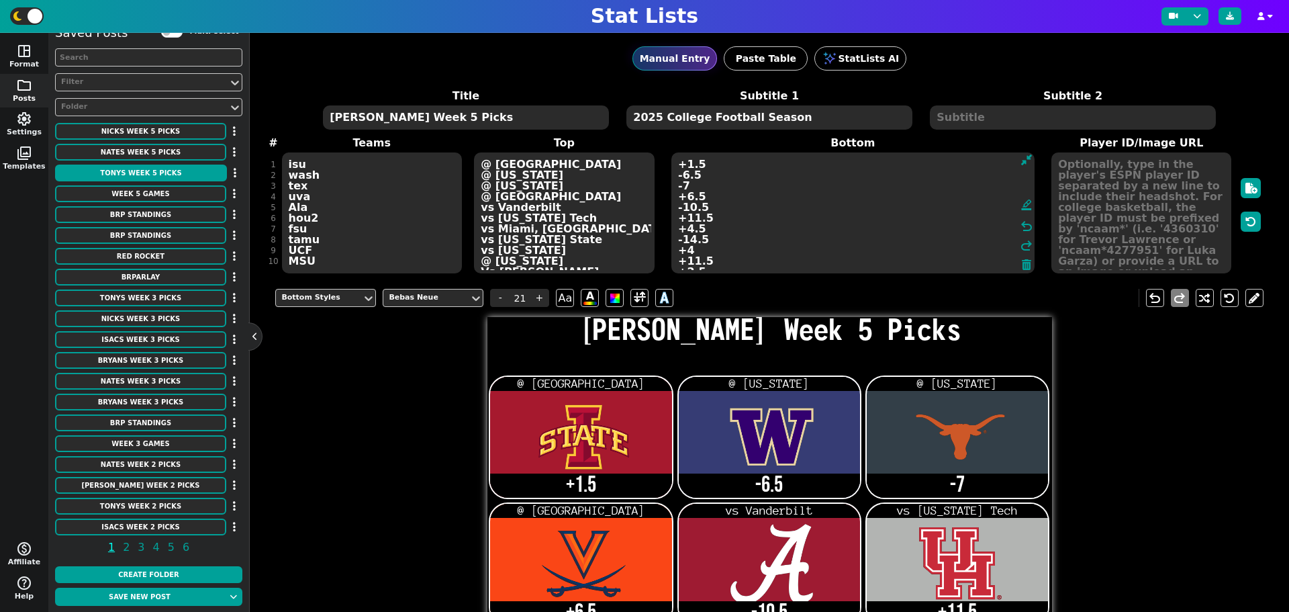
type textarea "+1.5 -6.5 -7 +6.5 -10.5 +11.5 +4.5 -14.5 +4 +11.5 +2.5 ML ( Red-Rocket) (BRParl…"
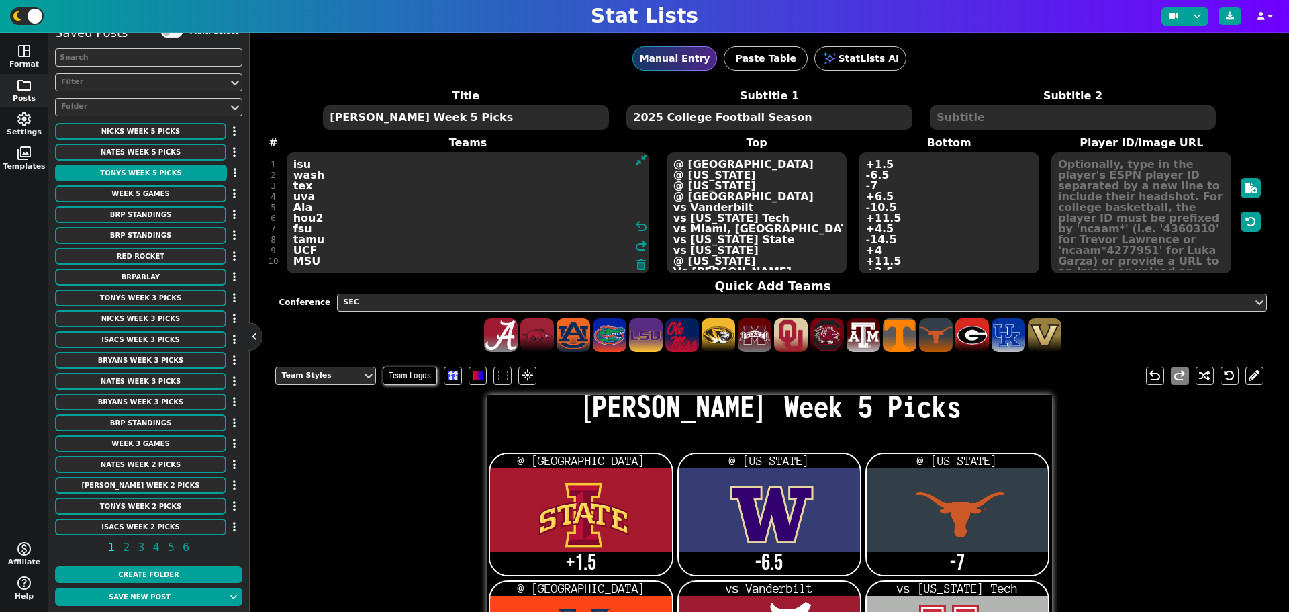
drag, startPoint x: 314, startPoint y: 240, endPoint x: 288, endPoint y: 239, distance: 26.2
click at [288, 239] on textarea "isu wash tex uva Ala hou2 fsu tamu UCF MSU" at bounding box center [468, 212] width 363 height 121
type textarea "isu wash tex uva Ala hou2 fsu msst UCF MSU"
click at [749, 237] on textarea "@ [GEOGRAPHIC_DATA] @ [US_STATE] @ [US_STATE] @ [GEOGRAPHIC_DATA] vs Vanderbilt…" at bounding box center [757, 212] width 180 height 121
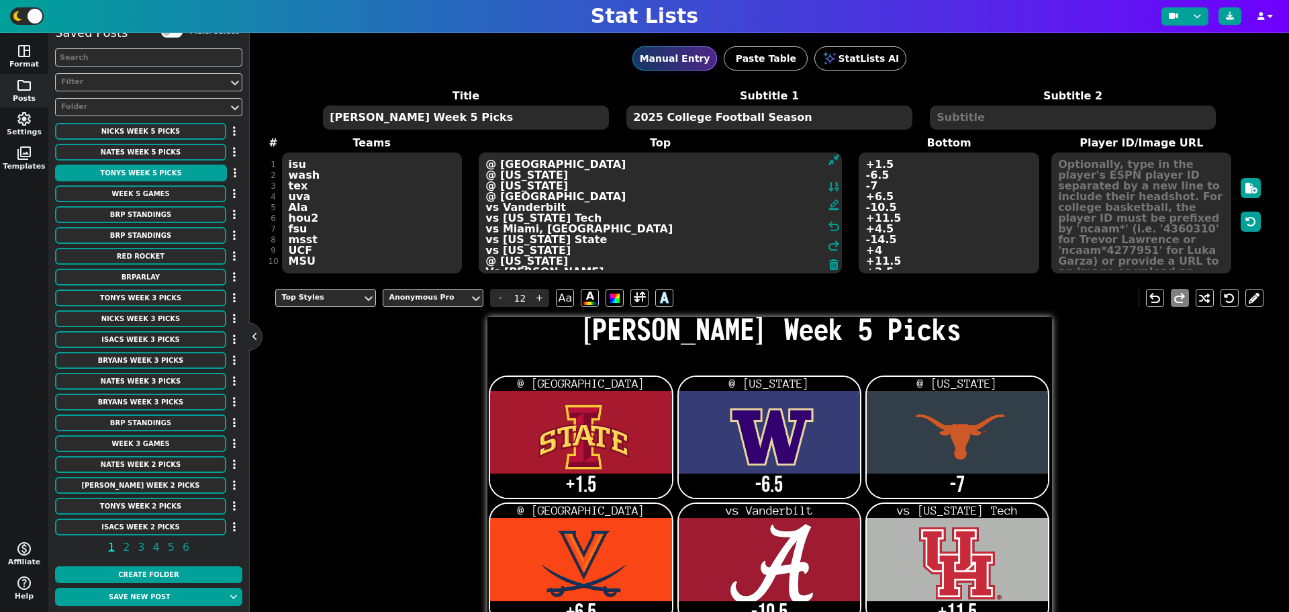
drag, startPoint x: 586, startPoint y: 238, endPoint x: 477, endPoint y: 236, distance: 109.4
click at [479, 236] on textarea "@ [GEOGRAPHIC_DATA] @ [US_STATE] @ [US_STATE] @ [GEOGRAPHIC_DATA] vs Vanderbilt…" at bounding box center [660, 212] width 363 height 121
type textarea "@ [GEOGRAPHIC_DATA] @ [US_STATE] @ [US_STATE] @ [GEOGRAPHIC_DATA] vs Vanderbilt…"
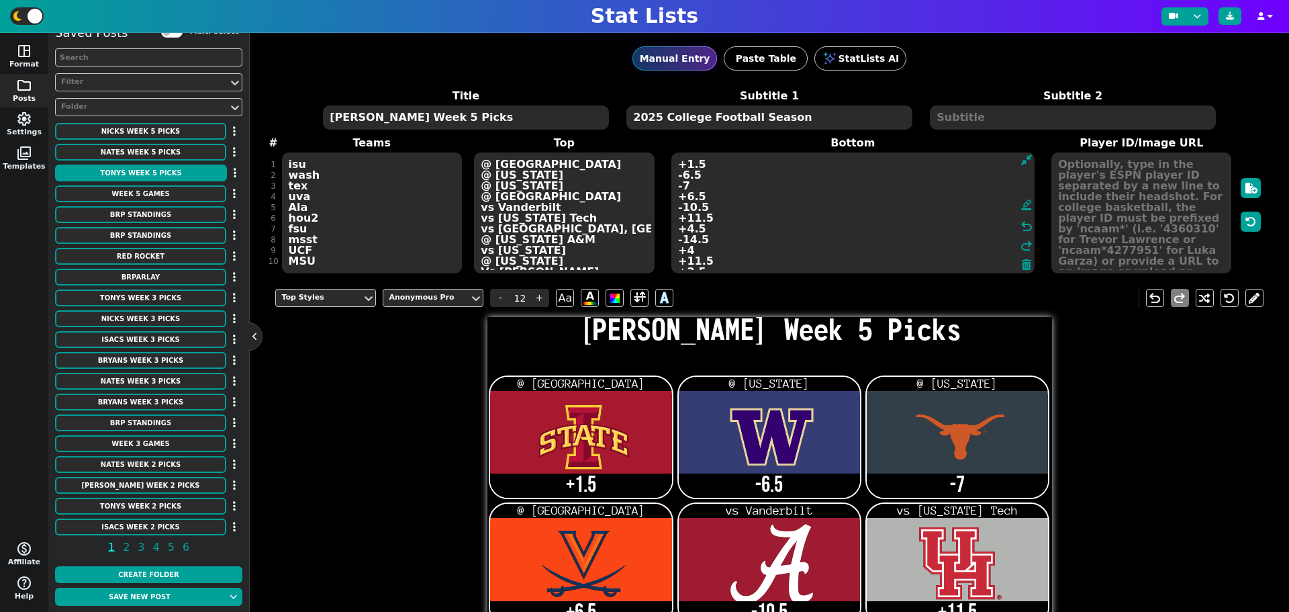
click at [866, 238] on textarea "+1.5 -6.5 -7 +6.5 -10.5 +11.5 +4.5 -14.5 +4 +11.5 +2.5 ML ( Red-Rocket) (BRParl…" at bounding box center [852, 212] width 363 height 121
type input "21"
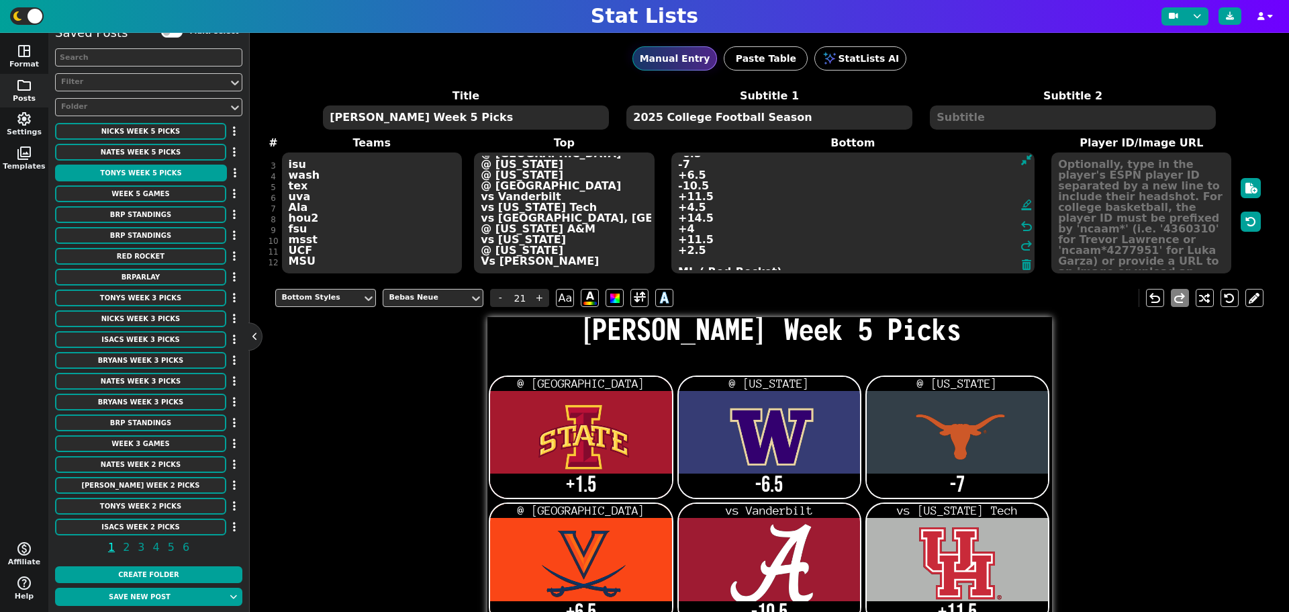
type textarea "+1.5 -6.5 -7 +6.5 -10.5 +11.5 +4.5 +14.5 +4 +11.5 +2.5 ML ( Red-Rocket) (BRParl…"
click at [313, 228] on textarea "isu wash tex uva Ala hou2 fsu msst UCF MSU" at bounding box center [372, 212] width 180 height 121
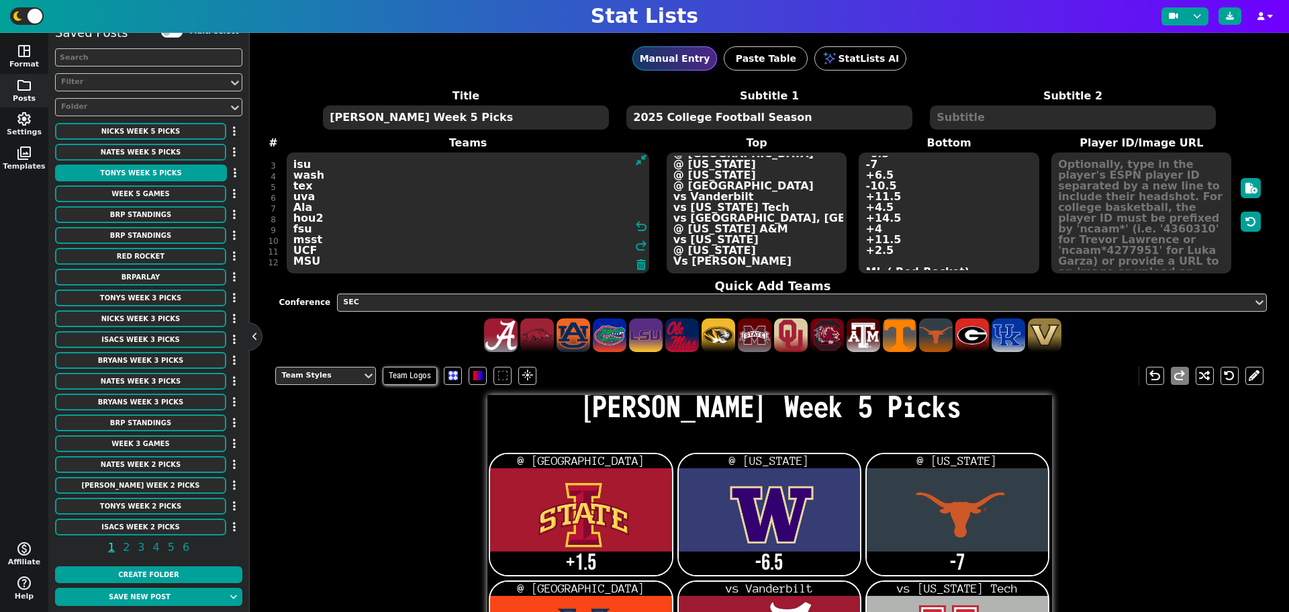
drag, startPoint x: 316, startPoint y: 228, endPoint x: 294, endPoint y: 230, distance: 22.3
click at [294, 230] on textarea "isu wash tex uva Ala hou2 fsu msst UCF MSU" at bounding box center [468, 212] width 363 height 121
type textarea "isu wash tex uva Ala hou2 fsu msst ku MSU"
click at [716, 226] on textarea "@ [GEOGRAPHIC_DATA] @ [US_STATE] @ [US_STATE] @ [GEOGRAPHIC_DATA] vs Vanderbilt…" at bounding box center [757, 212] width 180 height 121
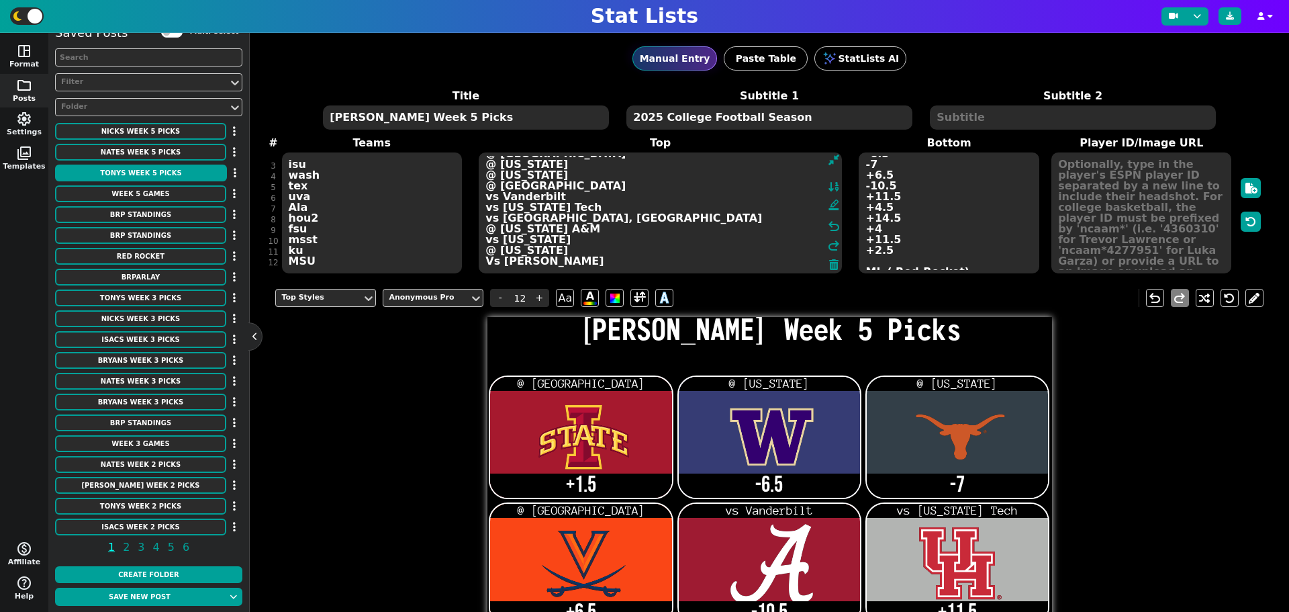
drag, startPoint x: 554, startPoint y: 232, endPoint x: 487, endPoint y: 233, distance: 67.8
click at [487, 233] on textarea "@ [GEOGRAPHIC_DATA] @ [US_STATE] @ [US_STATE] @ [GEOGRAPHIC_DATA] vs Vanderbilt…" at bounding box center [660, 212] width 363 height 121
click at [509, 228] on textarea "@ [GEOGRAPHIC_DATA] @ [US_STATE] @ [US_STATE] @ [GEOGRAPHIC_DATA] vs Vanderbilt…" at bounding box center [660, 212] width 363 height 121
drag, startPoint x: 536, startPoint y: 227, endPoint x: 477, endPoint y: 229, distance: 58.4
click at [479, 229] on textarea "@ [GEOGRAPHIC_DATA] @ [US_STATE] @ [US_STATE] @ [GEOGRAPHIC_DATA] vs Vanderbilt…" at bounding box center [660, 212] width 363 height 121
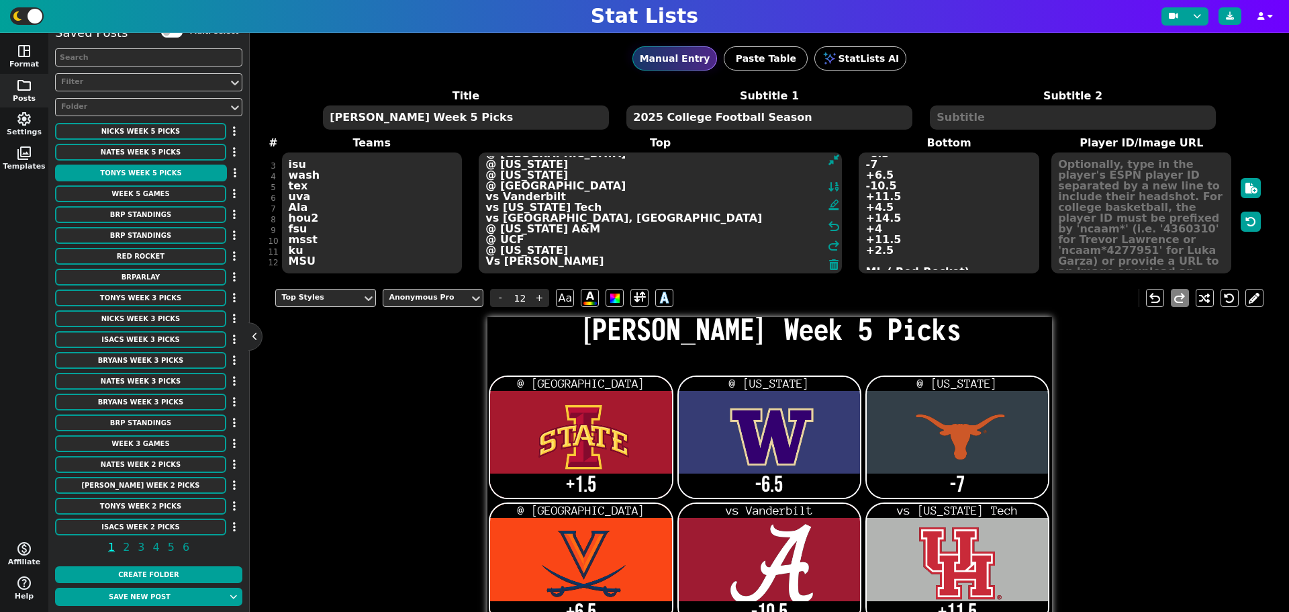
type textarea "@ [GEOGRAPHIC_DATA] @ [US_STATE] @ [US_STATE] @ [GEOGRAPHIC_DATA] vs Vanderbilt…"
click at [865, 227] on textarea "+1.5 -6.5 -7 +6.5 -10.5 +11.5 +4.5 +14.5 +4 +11.5 +2.5 ML ( Red-Rocket) (BRParl…" at bounding box center [949, 212] width 180 height 121
type input "21"
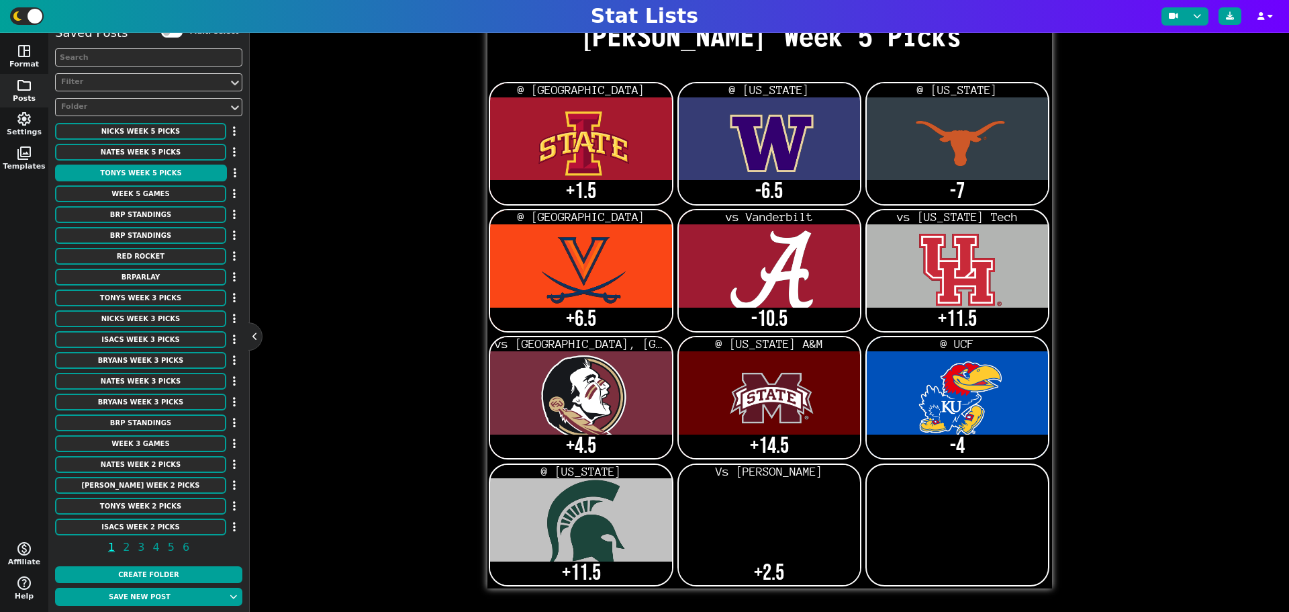
scroll to position [0, 0]
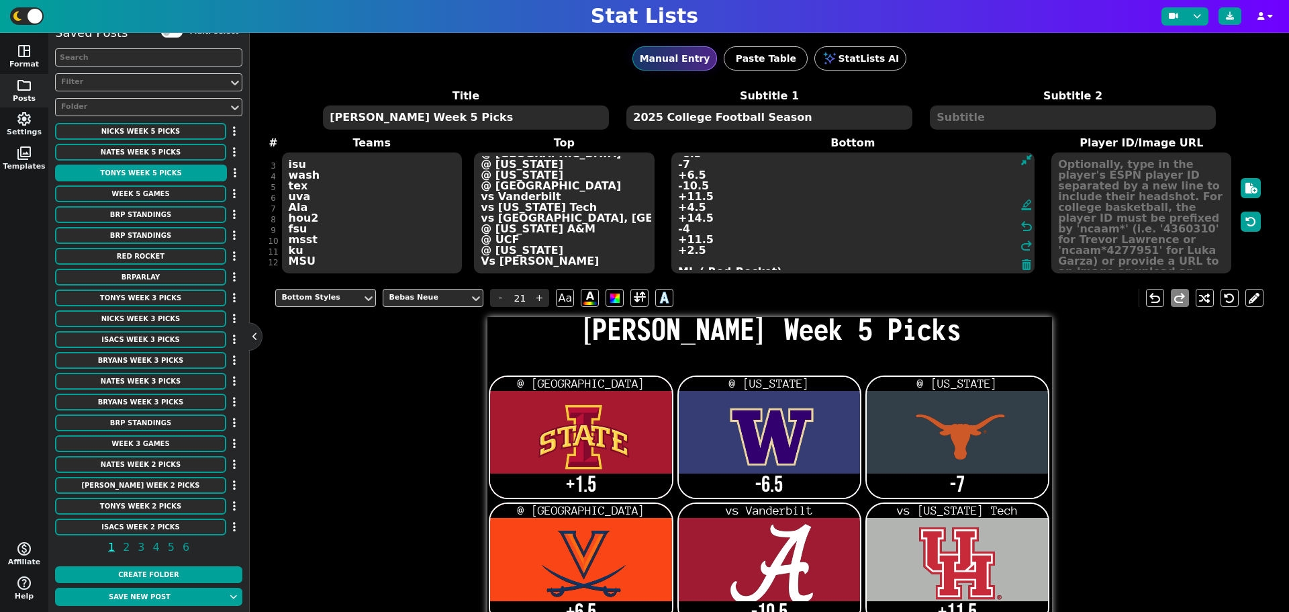
type textarea "+1.5 -6.5 -7 +6.5 -10.5 +11.5 +4.5 +14.5 -4 +11.5 +2.5 ML ( Red-Rocket) (BRParl…"
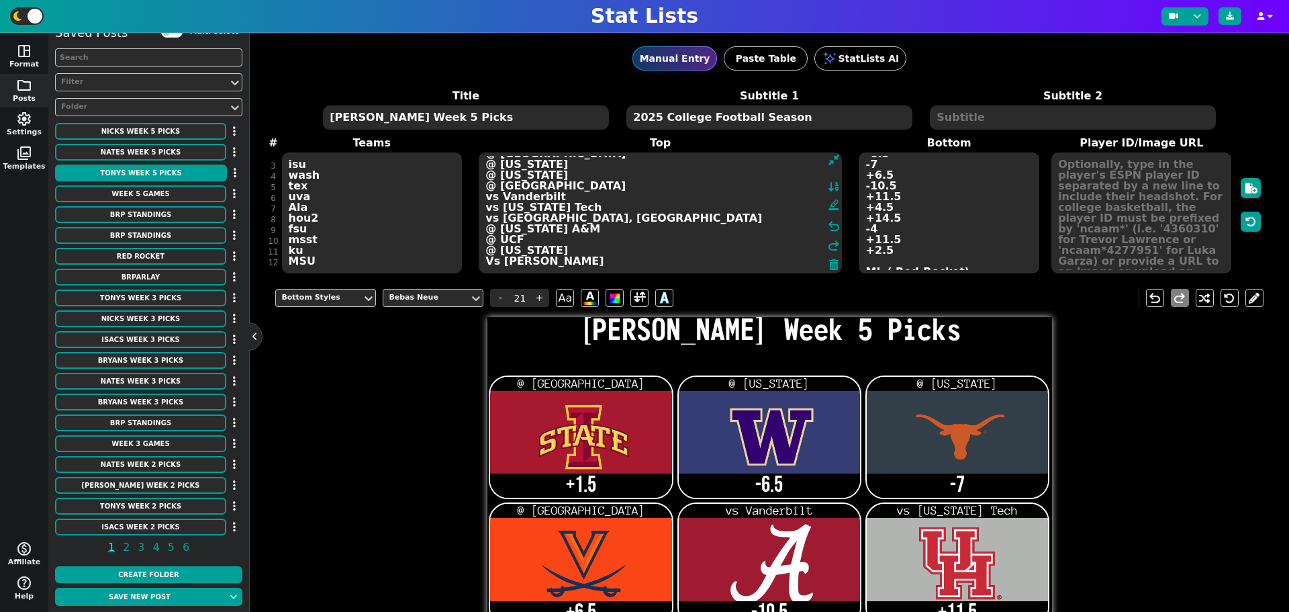
click at [605, 250] on textarea "@ [GEOGRAPHIC_DATA] @ [US_STATE] @ [US_STATE] @ [GEOGRAPHIC_DATA] vs Vanderbilt…" at bounding box center [660, 212] width 363 height 121
type input "12"
drag, startPoint x: 607, startPoint y: 252, endPoint x: 485, endPoint y: 256, distance: 122.2
click at [485, 256] on textarea "@ [GEOGRAPHIC_DATA] @ [US_STATE] @ [US_STATE] @ [GEOGRAPHIC_DATA] vs Vanderbilt…" at bounding box center [660, 212] width 363 height 121
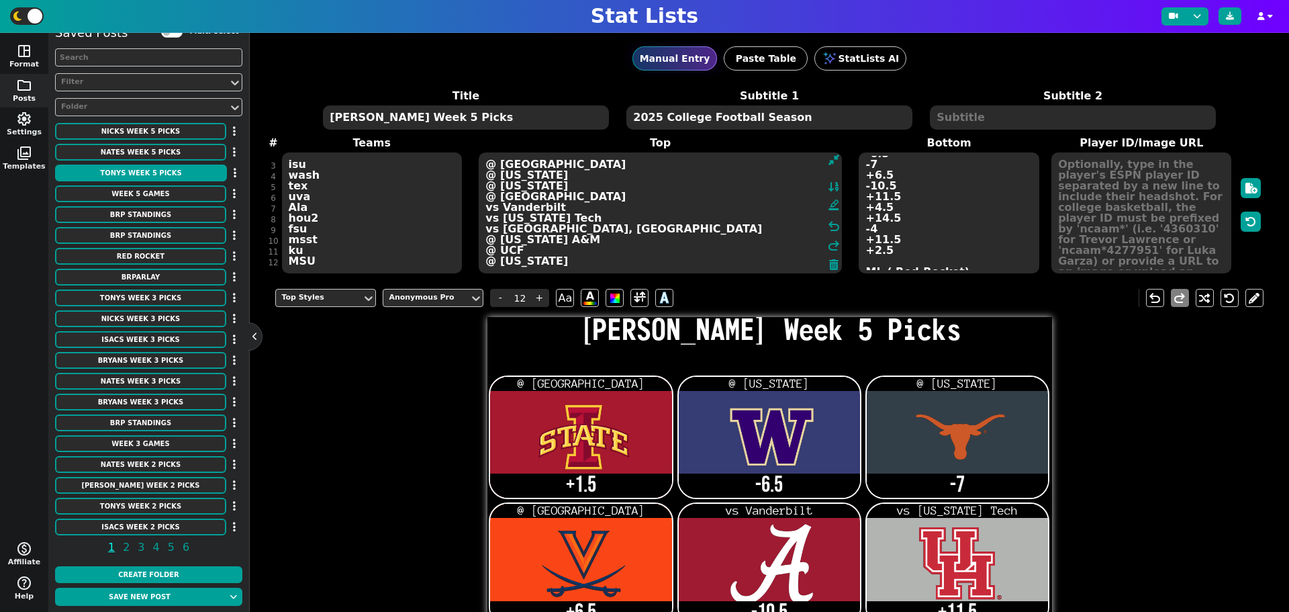
type textarea "@ [GEOGRAPHIC_DATA] @ [US_STATE] @ [US_STATE] @ [GEOGRAPHIC_DATA] vs Vanderbilt…"
click at [355, 265] on div "Title Bryans Week 5 Picks Subtitle 1 2025 College Football Season Subtitle 2 # …" at bounding box center [768, 181] width 987 height 187
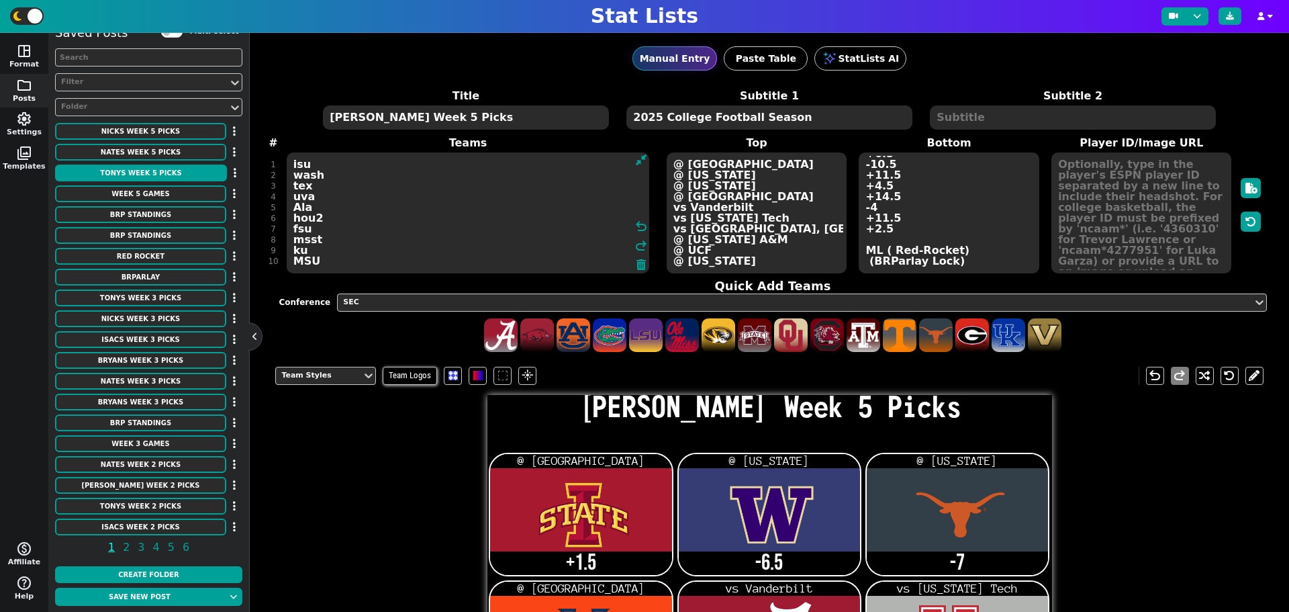
type textarea "isu wash tex uva Ala hou2 fsu msst ku MSU"
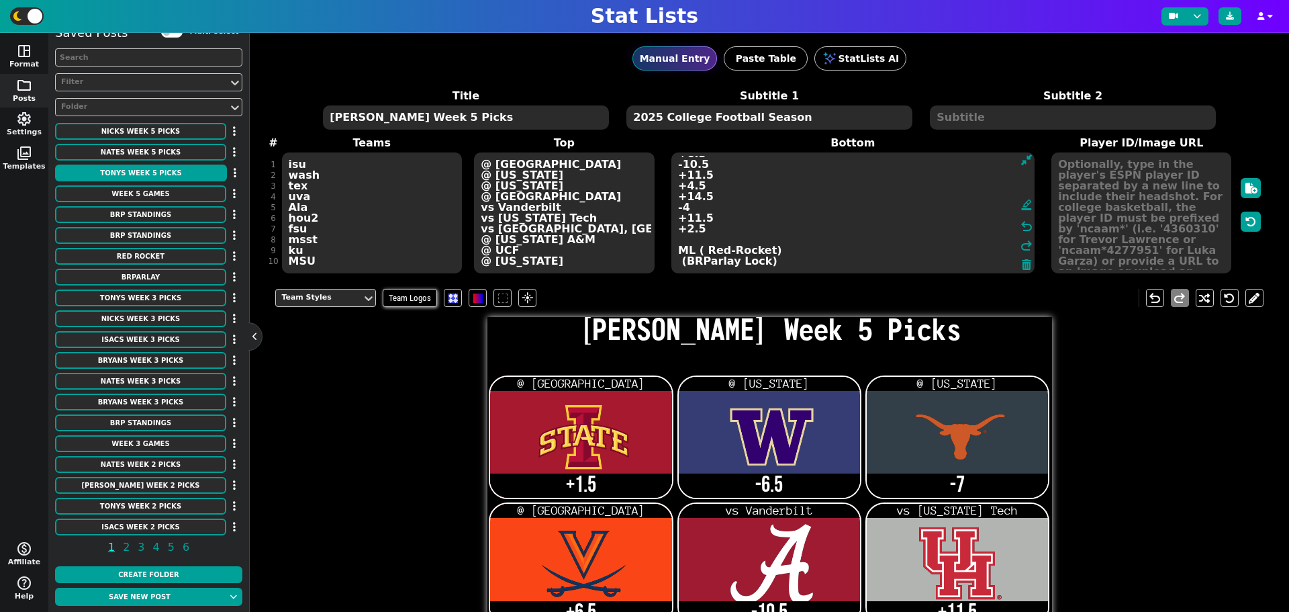
drag, startPoint x: 959, startPoint y: 267, endPoint x: 671, endPoint y: 246, distance: 288.7
click at [671, 246] on textarea "+1.5 -6.5 -7 +6.5 -10.5 +11.5 +4.5 +14.5 -4 +11.5 +2.5 ML ( Red-Rocket) (BRParl…" at bounding box center [852, 212] width 363 height 121
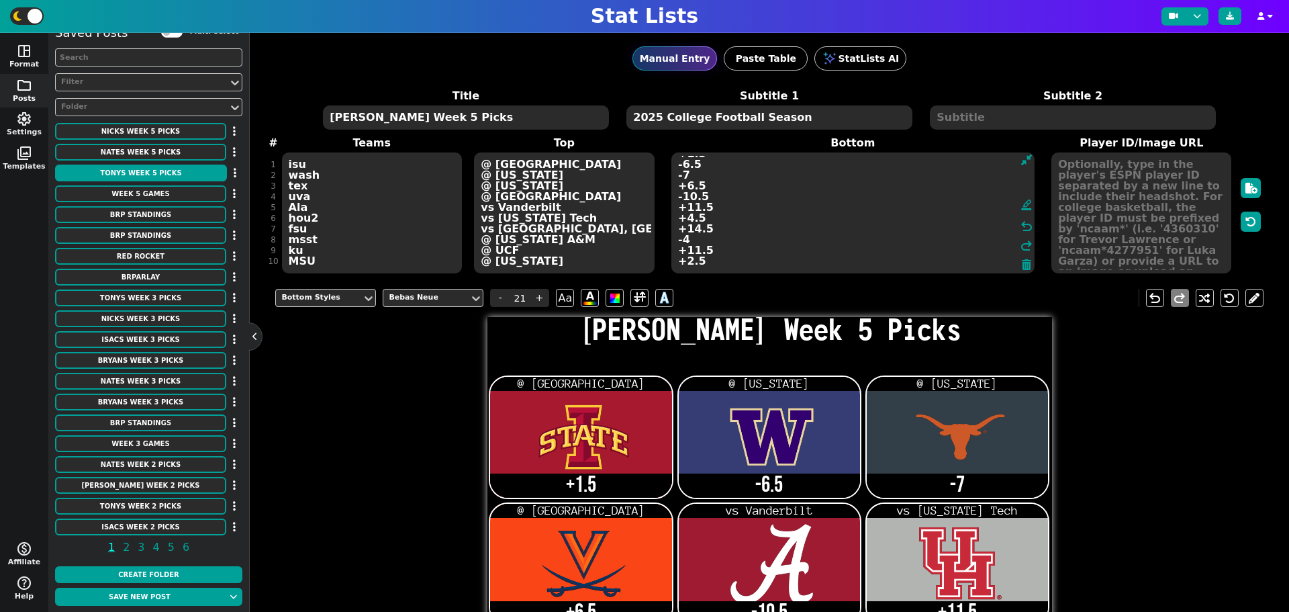
type textarea "+1.5 -6.5 -7 +6.5 -10.5 +11.5 +4.5 +14.5 -4 +11.5 +2.5"
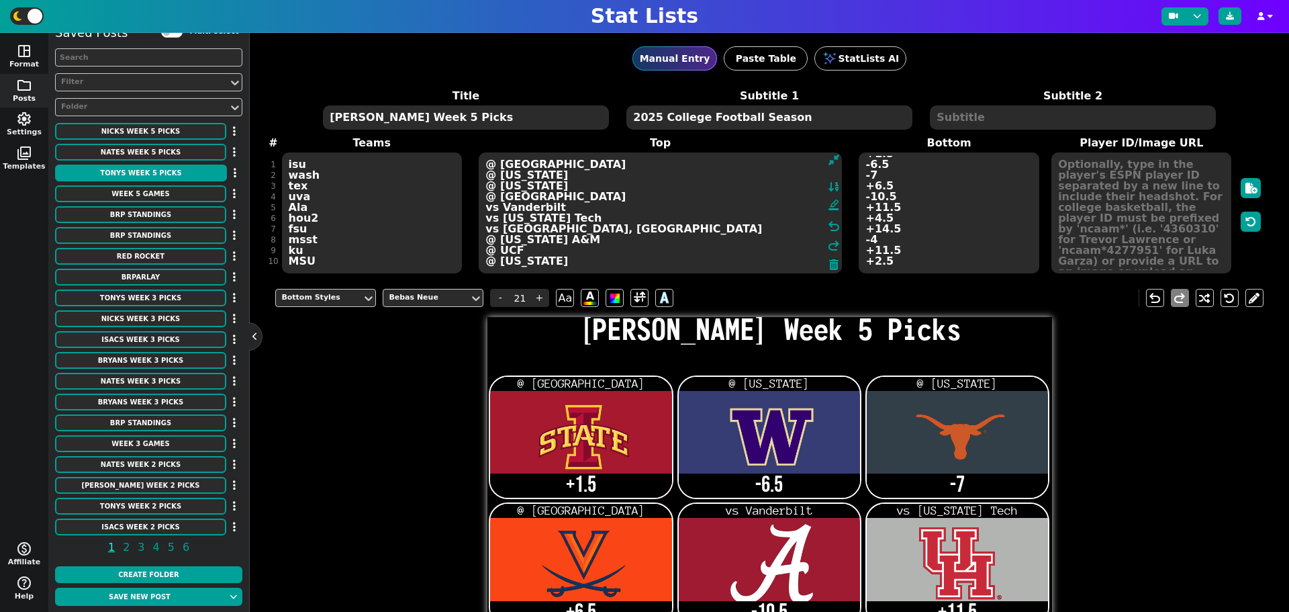
click at [483, 266] on textarea "@ [GEOGRAPHIC_DATA] @ [US_STATE] @ [US_STATE] @ [GEOGRAPHIC_DATA] vs Vanderbilt…" at bounding box center [660, 212] width 363 height 121
type input "12"
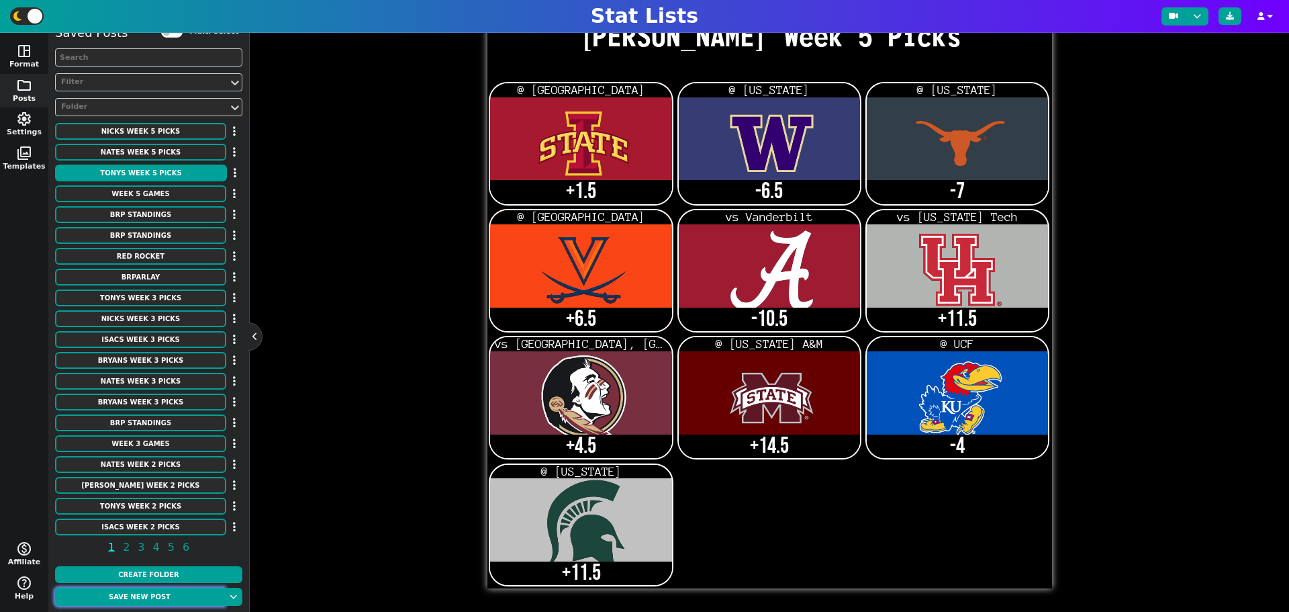
type textarea "@ [GEOGRAPHIC_DATA] @ [US_STATE] @ [US_STATE] @ [GEOGRAPHIC_DATA] vs Vanderbilt…"
click at [184, 592] on button "Save new post" at bounding box center [139, 596] width 169 height 18
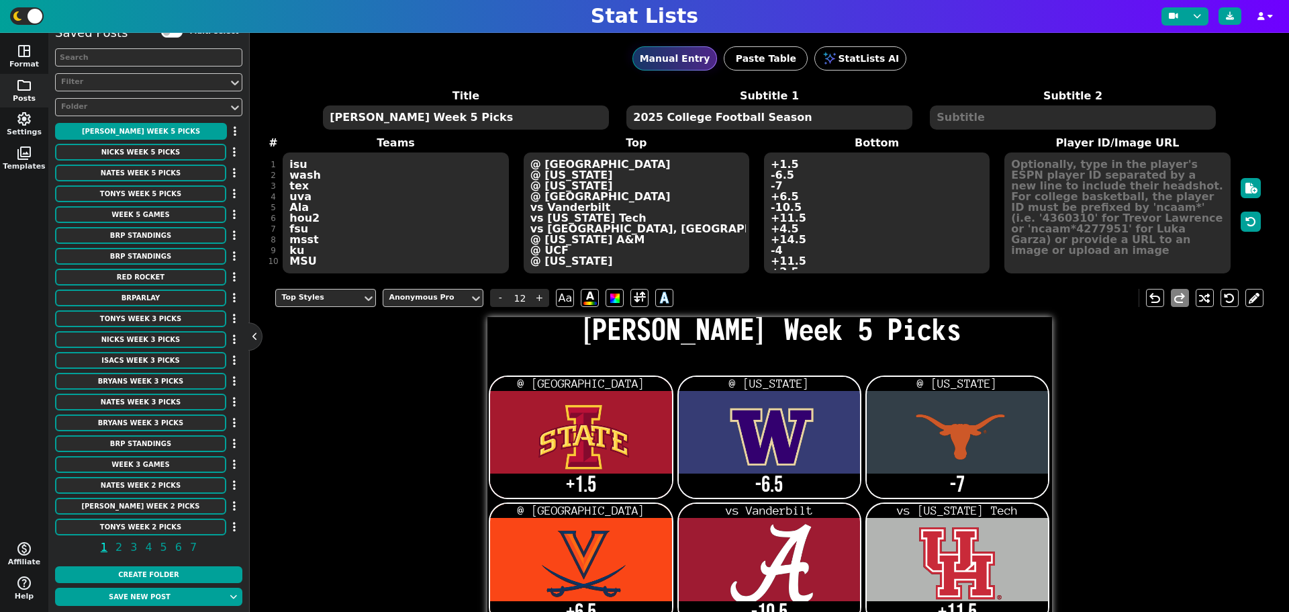
click at [364, 119] on textarea "[PERSON_NAME] Week 5 Picks" at bounding box center [465, 117] width 285 height 24
type input "14"
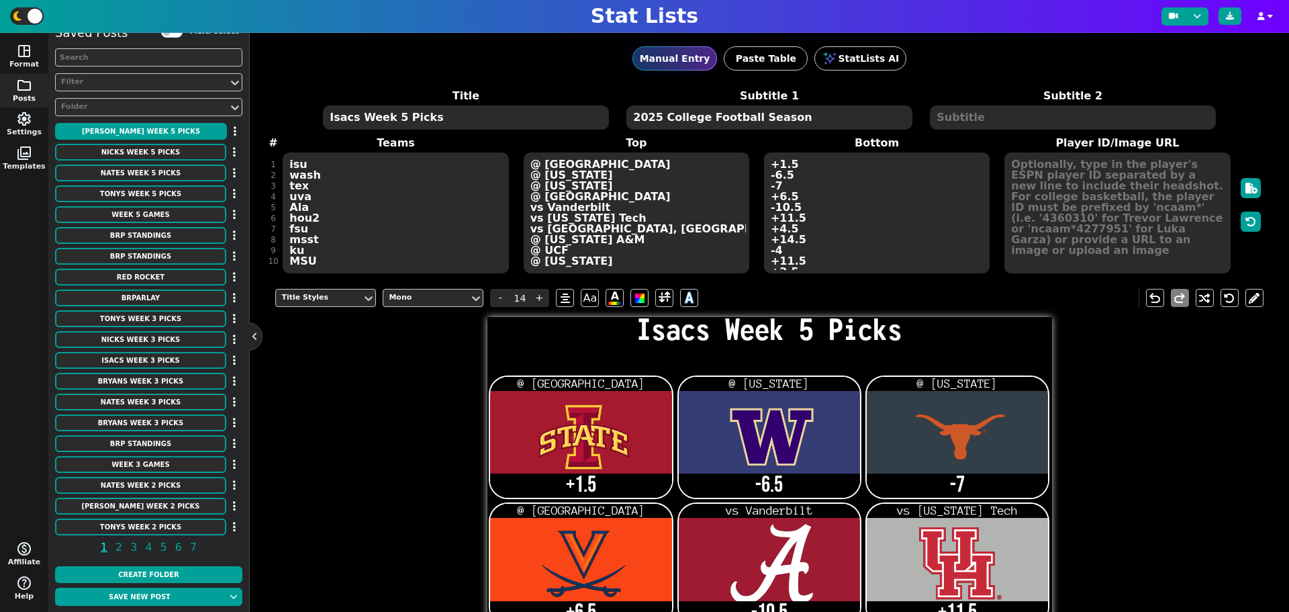
type textarea "Isacs Week 5 Picks"
click at [389, 508] on div "Title Styles Mono - 14 + Aa A A undo redo Isacs Week 5 Picks @ [GEOGRAPHIC_DATA…" at bounding box center [768, 580] width 987 height 603
click at [320, 179] on textarea "isu wash tex uva Ala hou2 fsu msst ku MSU" at bounding box center [396, 212] width 226 height 121
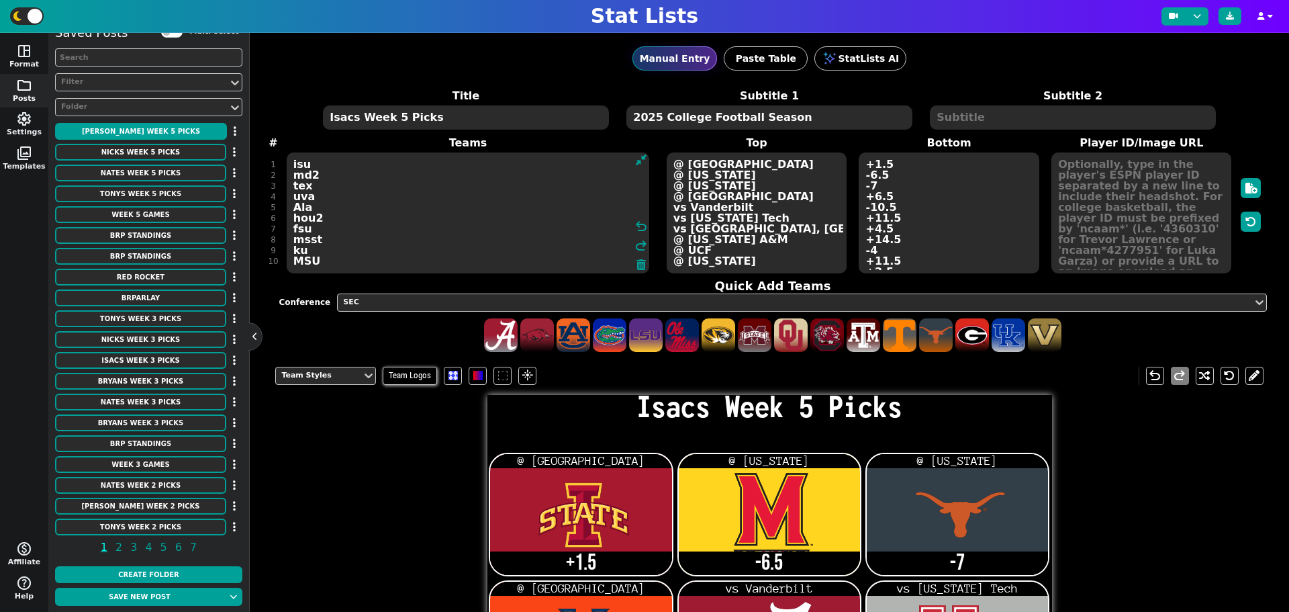
type textarea "isu md2 tex uva Ala hou2 fsu msst ku MSU"
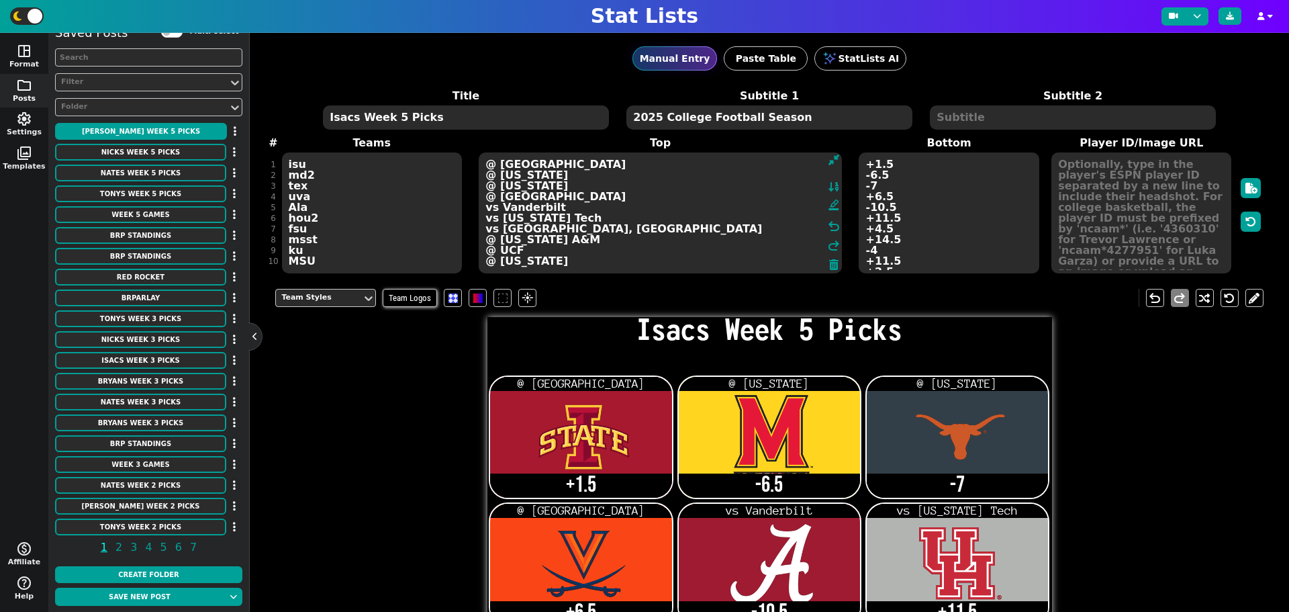
drag, startPoint x: 726, startPoint y: 173, endPoint x: 740, endPoint y: 174, distance: 13.4
click at [730, 174] on textarea "@ [GEOGRAPHIC_DATA] @ [US_STATE] @ [US_STATE] @ [GEOGRAPHIC_DATA] vs Vanderbilt…" at bounding box center [660, 212] width 363 height 121
drag, startPoint x: 554, startPoint y: 176, endPoint x: 487, endPoint y: 176, distance: 67.1
click at [487, 176] on textarea "@ [GEOGRAPHIC_DATA] @ [US_STATE] @ [US_STATE] @ [GEOGRAPHIC_DATA] vs Vanderbilt…" at bounding box center [660, 212] width 363 height 121
click at [865, 174] on textarea "+1.5 -6.5 -7 +6.5 -10.5 +11.5 +4.5 +14.5 -4 +11.5 +2.5" at bounding box center [949, 212] width 180 height 121
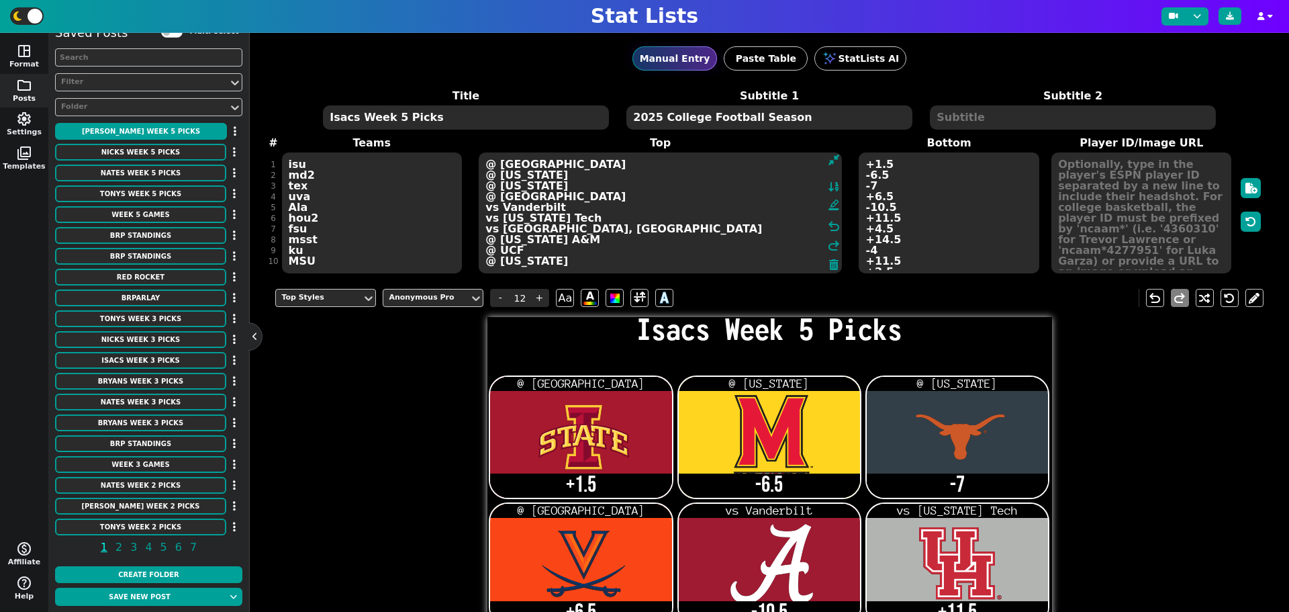
type input "21"
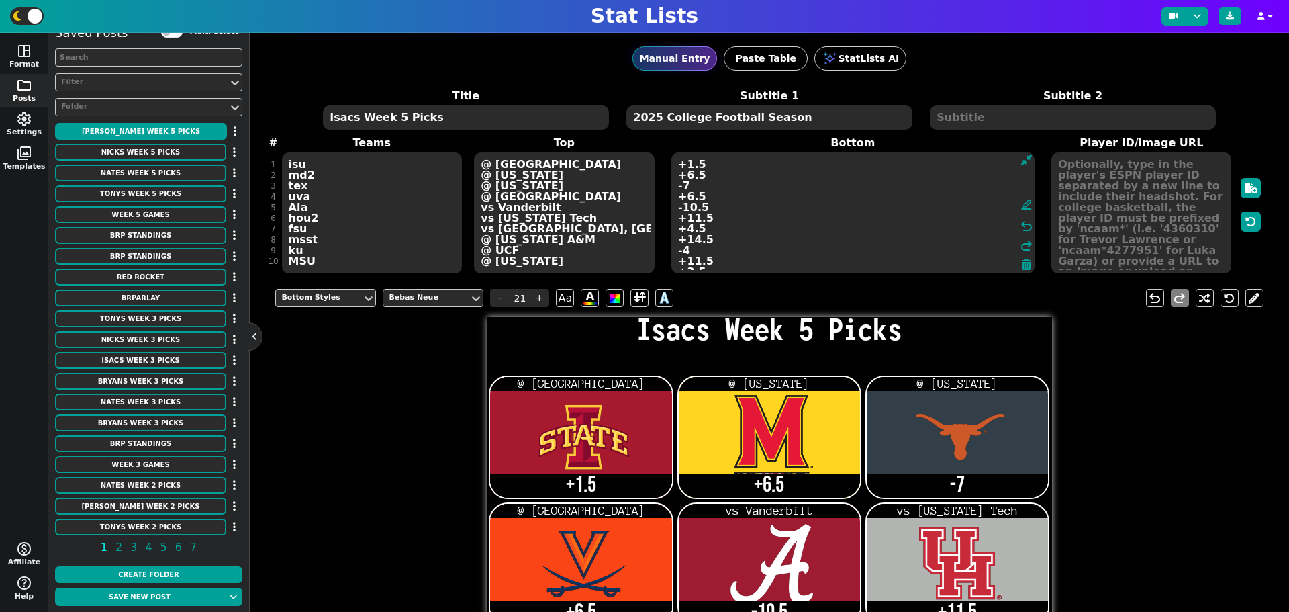
type textarea "+1.5 +6.5 -7 +6.5 -10.5 +11.5 +4.5 +14.5 -4 +11.5 +2.5"
click at [310, 197] on textarea "isu md2 tex uva Ala hou2 fsu msst ku MSU" at bounding box center [372, 212] width 180 height 121
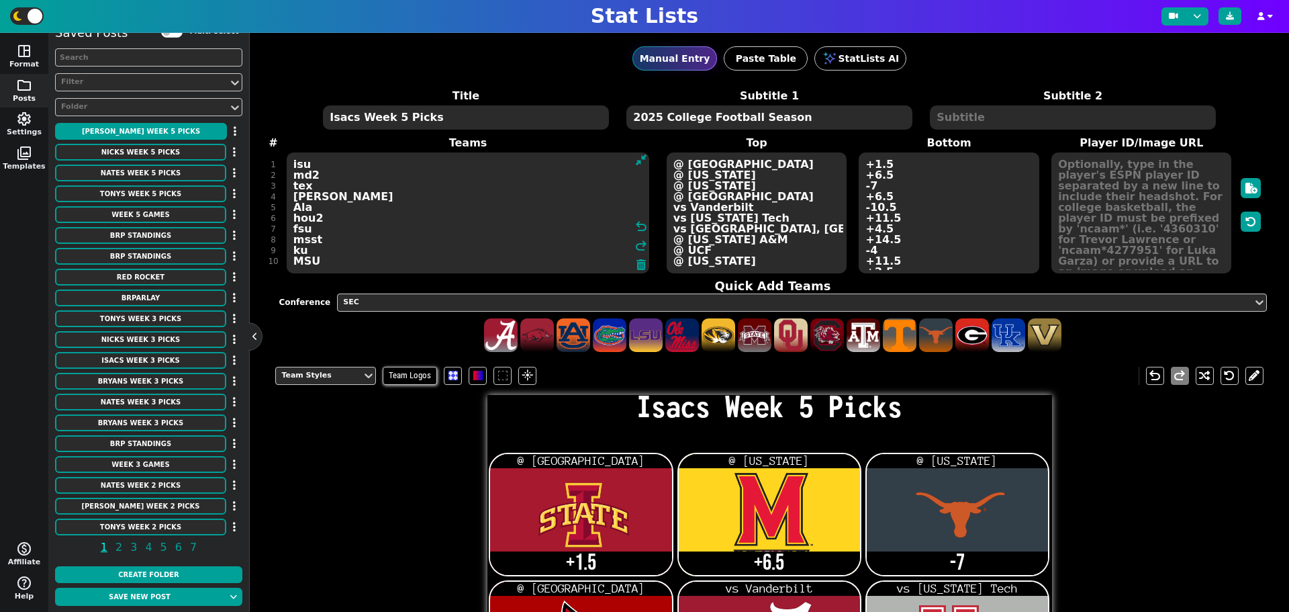
type textarea "isu md2 tex [PERSON_NAME] Ala hou2 fsu msst ku MSU"
click at [733, 194] on textarea "@ [GEOGRAPHIC_DATA] @ [US_STATE] @ [US_STATE] @ [GEOGRAPHIC_DATA] vs Vanderbilt…" at bounding box center [757, 212] width 180 height 121
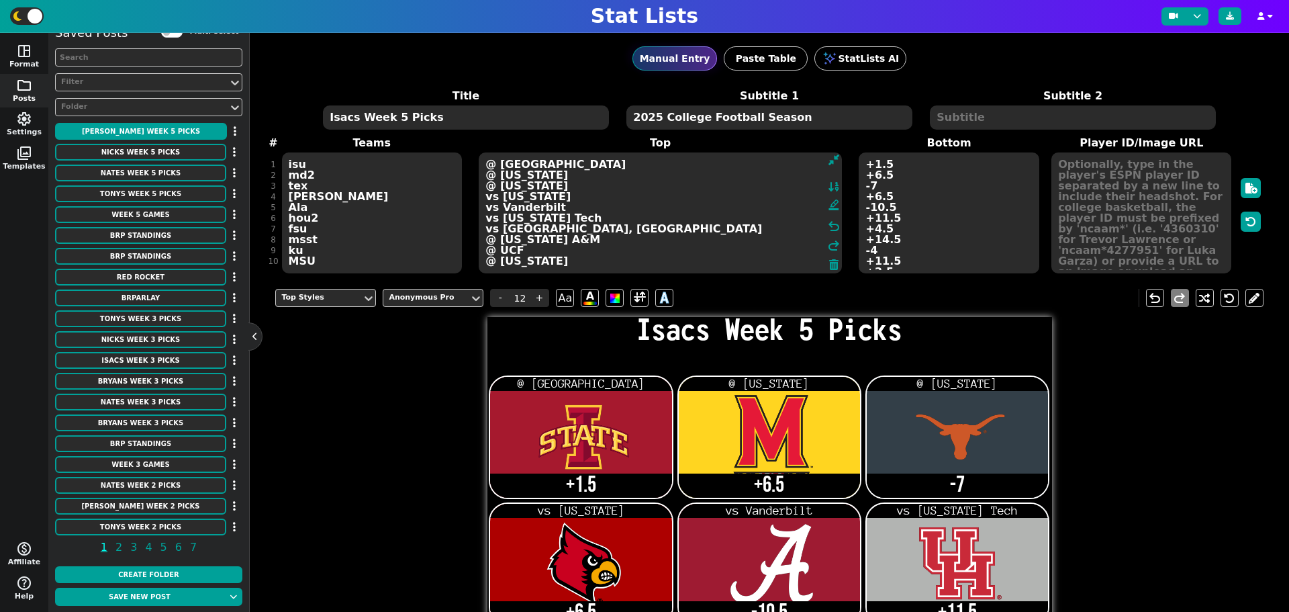
type textarea "@ [GEOGRAPHIC_DATA] @ [US_STATE] @ [US_STATE] vs [US_STATE] vs Vanderbilt vs [U…"
click at [869, 193] on textarea "+1.5 +6.5 -7 +6.5 -10.5 +11.5 +4.5 +14.5 -4 +11.5 +2.5" at bounding box center [949, 212] width 180 height 121
type input "21"
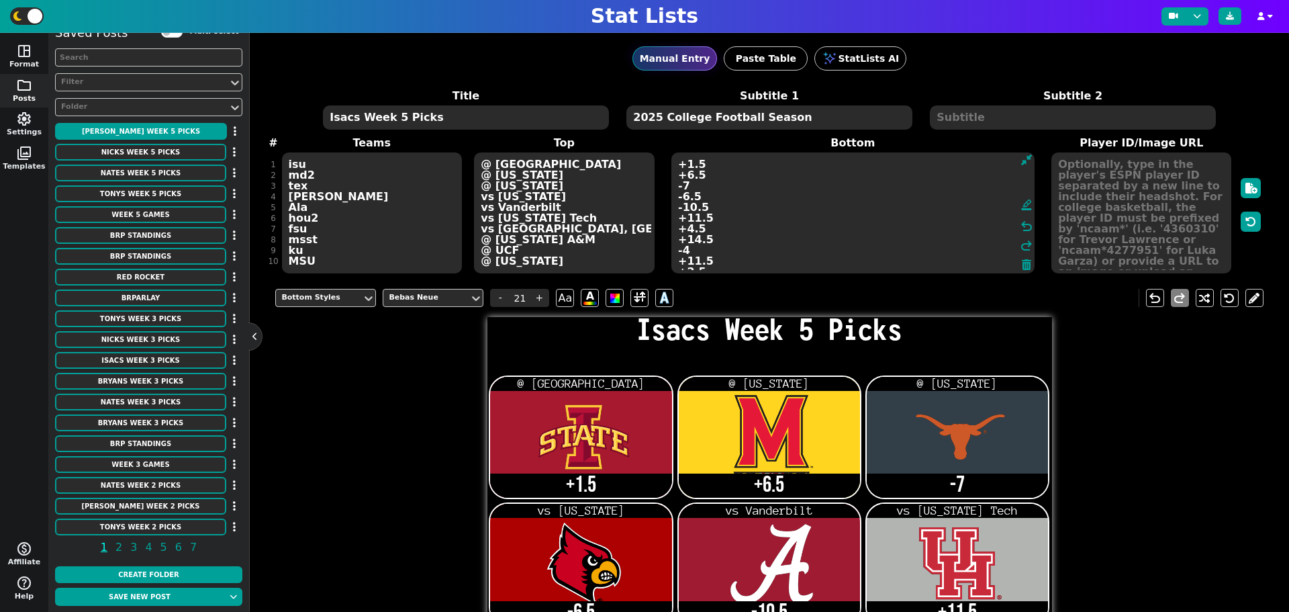
type textarea "+1.5 +6.5 -7 -6.5 -10.5 +11.5 +4.5 +14.5 -4 +11.5 +2.5"
click at [308, 206] on textarea "isu md2 tex [PERSON_NAME] Ala hou2 fsu msst ku MSU" at bounding box center [372, 212] width 180 height 121
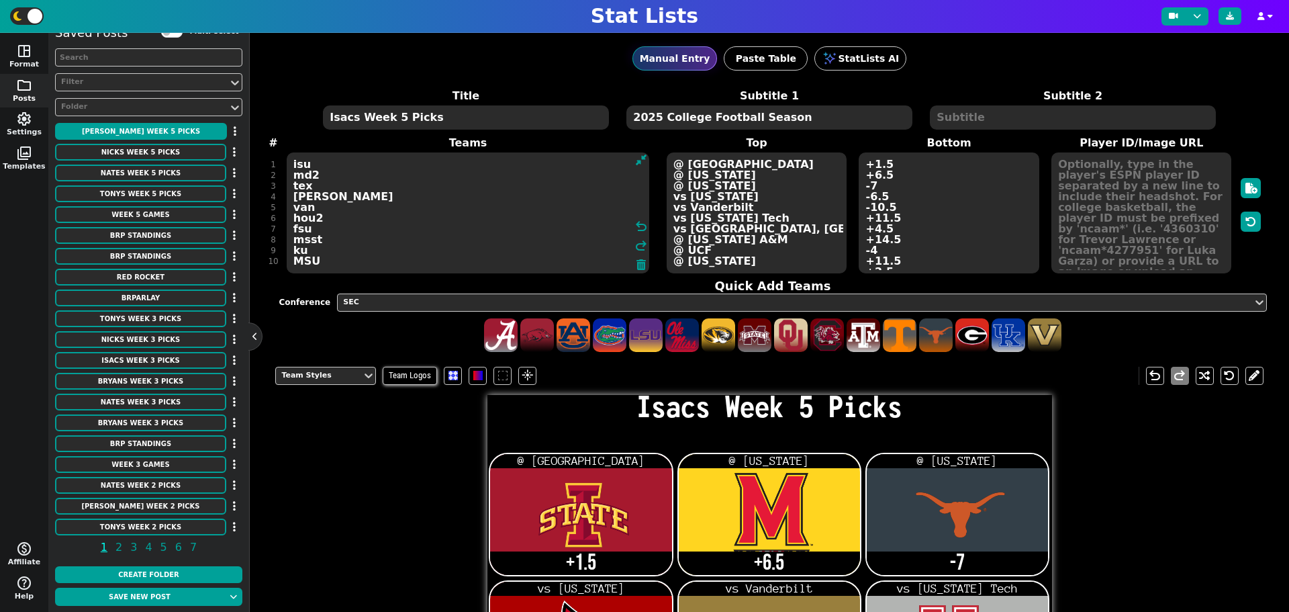
type textarea "isu md2 tex [PERSON_NAME] van hou2 fsu msst ku MSU"
click at [738, 203] on textarea "@ [GEOGRAPHIC_DATA] @ [US_STATE] @ [US_STATE] vs [US_STATE] vs Vanderbilt vs [U…" at bounding box center [757, 212] width 180 height 121
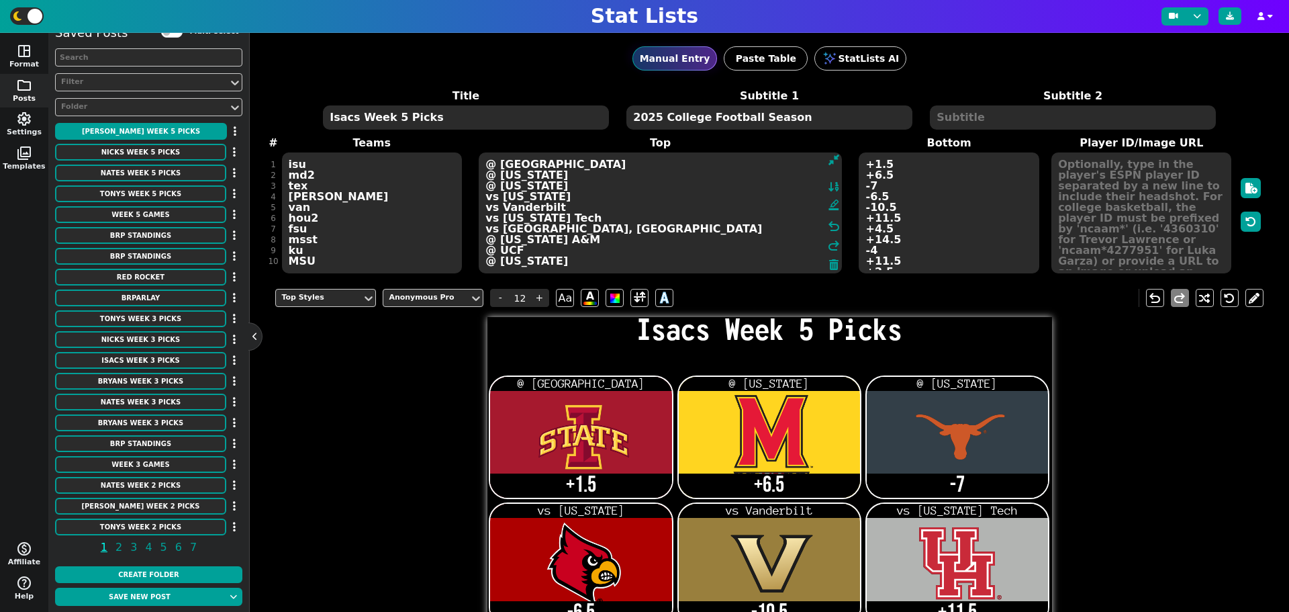
drag, startPoint x: 555, startPoint y: 205, endPoint x: 488, endPoint y: 208, distance: 67.2
click at [488, 208] on textarea "@ [GEOGRAPHIC_DATA] @ [US_STATE] @ [US_STATE] vs [US_STATE] vs Vanderbilt vs [U…" at bounding box center [660, 212] width 363 height 121
type textarea "@ [GEOGRAPHIC_DATA] @ [US_STATE] @ [US_STATE] vs [US_STATE] @ [US_STATE] vs [US…"
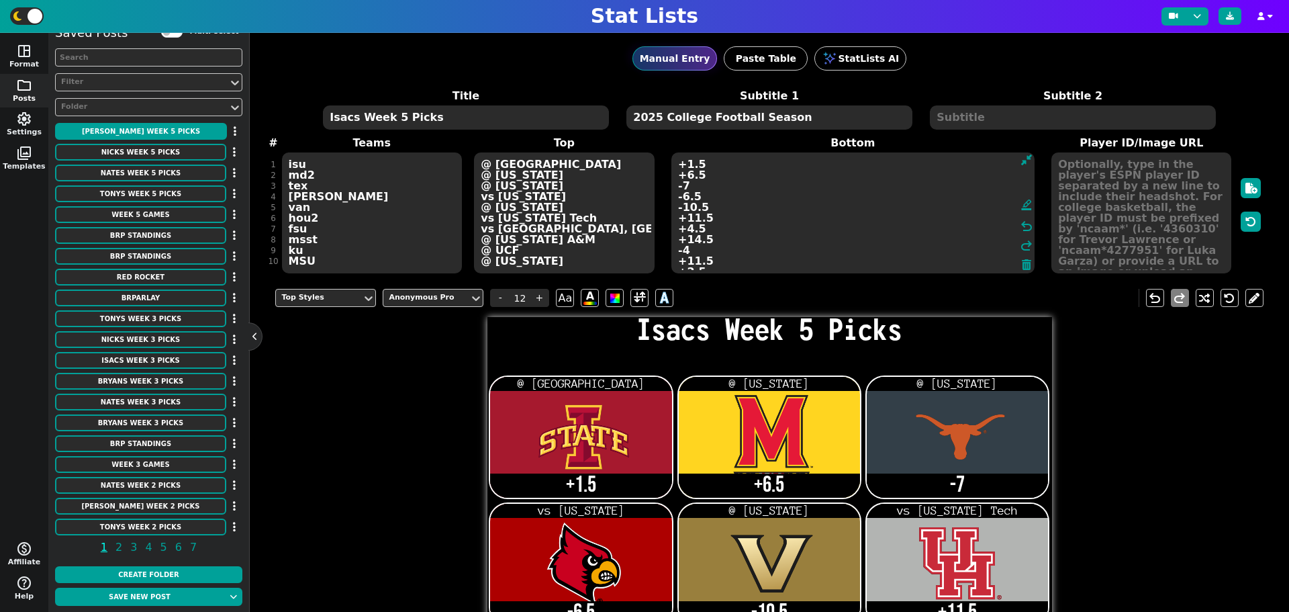
click at [865, 203] on textarea "+1.5 +6.5 -7 -6.5 -10.5 +11.5 +4.5 +14.5 -4 +11.5 +2.5" at bounding box center [852, 212] width 363 height 121
type input "21"
type textarea "+1.5 +6.5 -7 -6.5 +10.5 +11.5 +4.5 +14.5 -4 +11.5 +2.5"
click at [324, 222] on textarea "isu md2 tex [PERSON_NAME] van hou2 fsu msst ku MSU" at bounding box center [372, 212] width 180 height 121
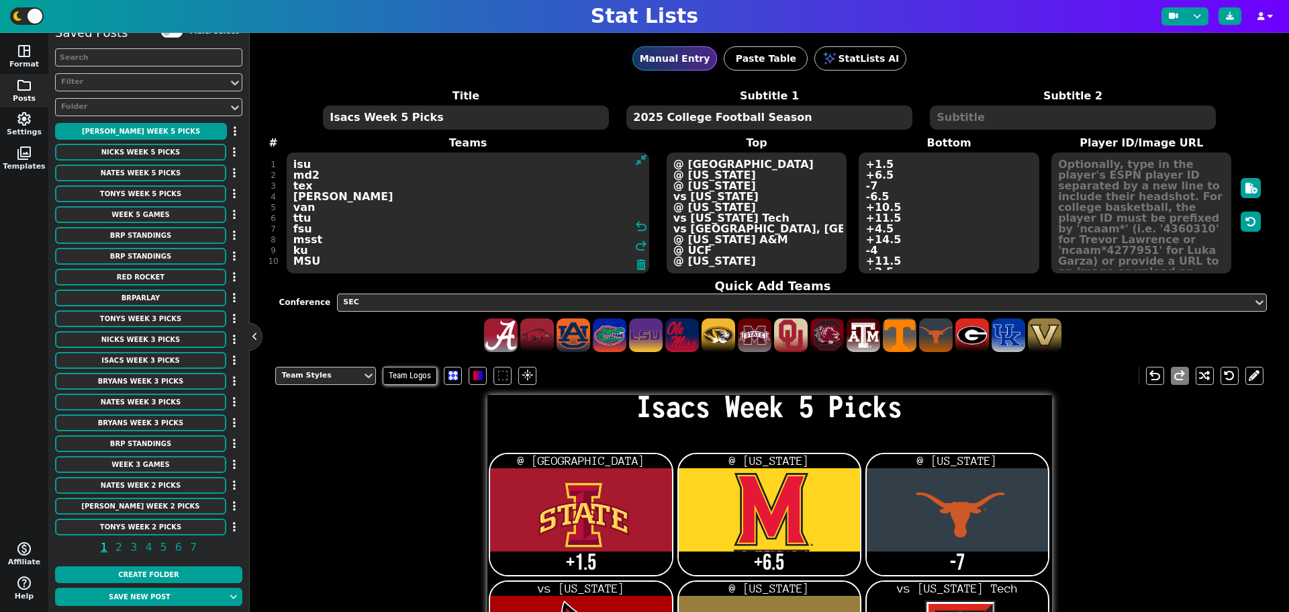
type textarea "isu md2 tex [PERSON_NAME] van ttu fsu msst ku MSU"
click at [735, 217] on textarea "@ [GEOGRAPHIC_DATA] @ [US_STATE] @ [US_STATE] vs [US_STATE] @ [US_STATE] vs [US…" at bounding box center [757, 212] width 180 height 121
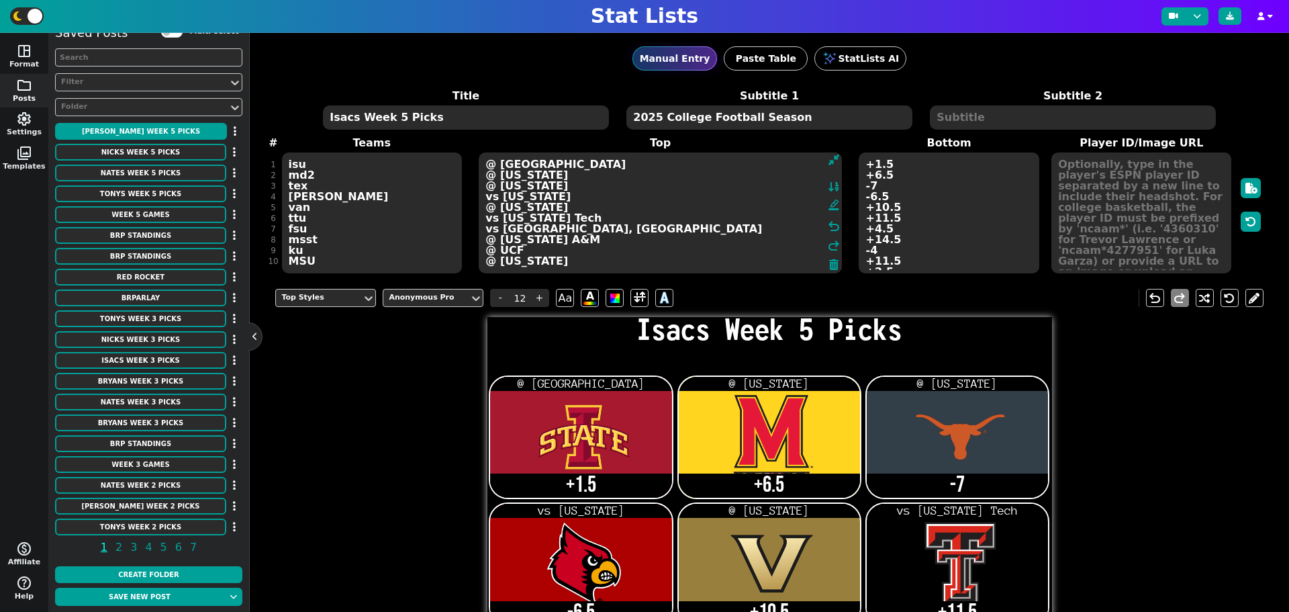
drag, startPoint x: 552, startPoint y: 217, endPoint x: 481, endPoint y: 220, distance: 71.2
click at [481, 220] on textarea "@ [GEOGRAPHIC_DATA] @ [US_STATE] @ [US_STATE] vs [US_STATE] @ [US_STATE] vs [US…" at bounding box center [660, 212] width 363 height 121
type textarea "@ [GEOGRAPHIC_DATA] @ [US_STATE] @ [US_STATE] vs [US_STATE] @ [US_STATE] @ [GEO…"
click at [867, 219] on textarea "+1.5 +6.5 -7 -6.5 +10.5 +11.5 +4.5 +14.5 -4 +11.5 +2.5" at bounding box center [949, 212] width 180 height 121
type input "21"
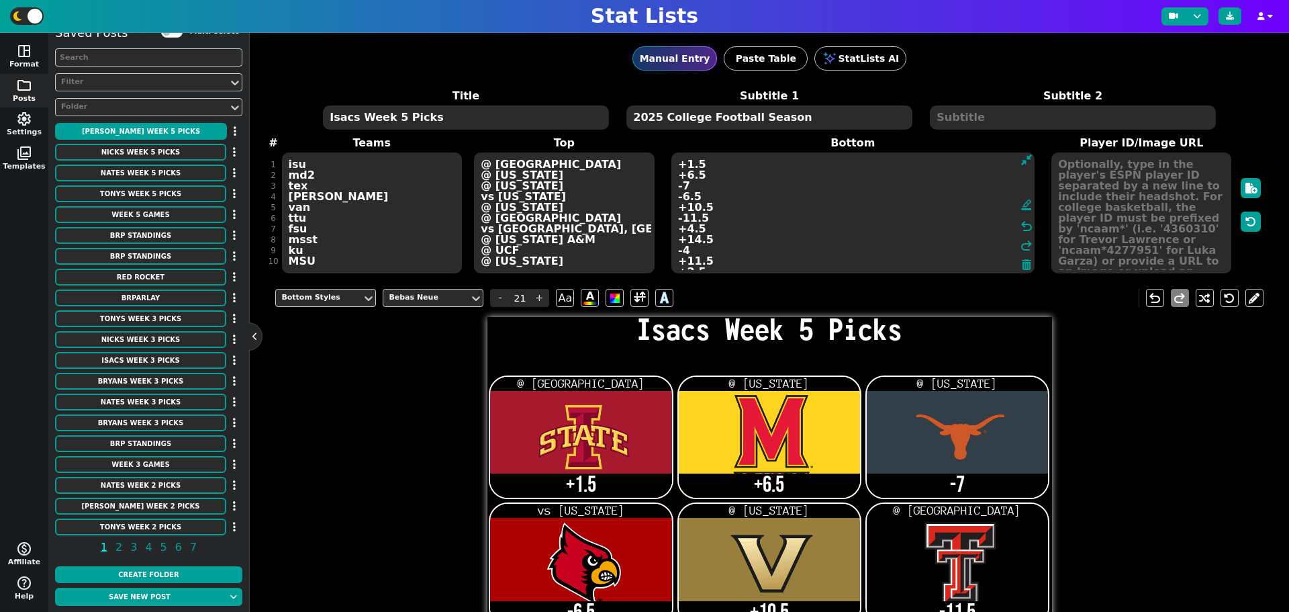
type textarea "+1.5 +6.5 -7 -6.5 +10.5 -11.5 +4.5 +14.5 -4 +11.5 +2.5"
click at [315, 264] on div "Title Isacs Week 5 Picks Subtitle 1 2025 College Football Season Subtitle 2 # 1…" at bounding box center [768, 181] width 987 height 187
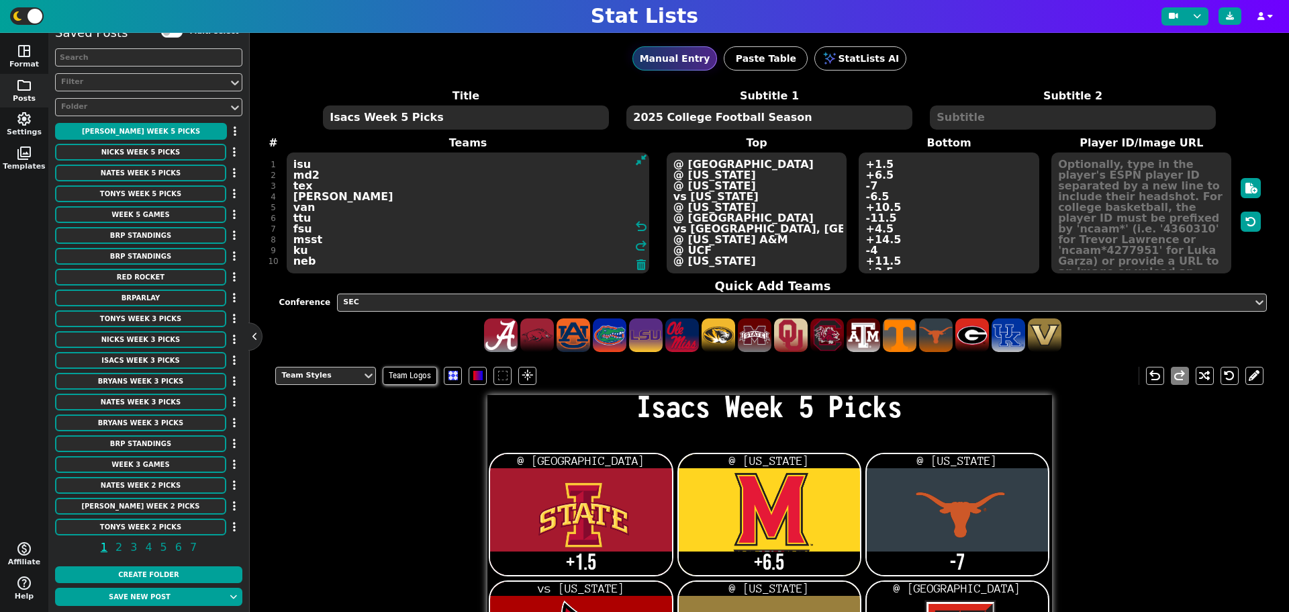
type textarea "isu md2 tex [PERSON_NAME] van ttu fsu msst ku neb"
click at [737, 259] on textarea "@ [GEOGRAPHIC_DATA] @ [US_STATE] @ [US_STATE] vs [US_STATE] @ [US_STATE] @ [GEO…" at bounding box center [757, 212] width 180 height 121
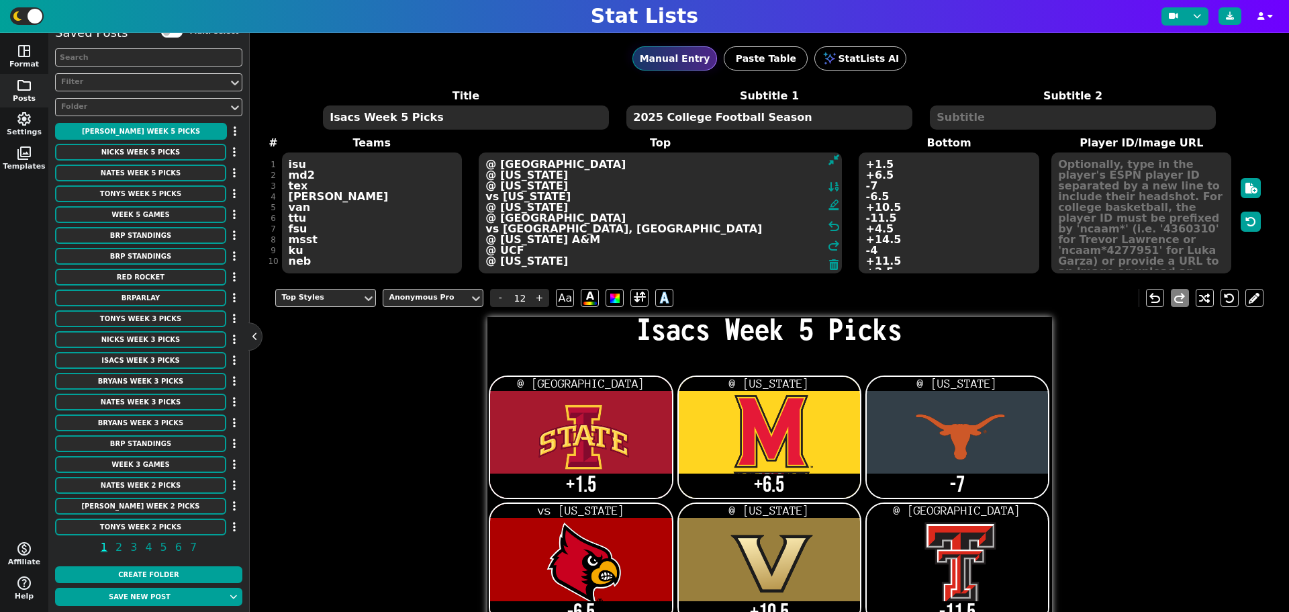
drag, startPoint x: 553, startPoint y: 258, endPoint x: 476, endPoint y: 259, distance: 77.2
click at [477, 259] on span "@ [GEOGRAPHIC_DATA] @ [US_STATE] @ [US_STATE] vs [US_STATE] @ [US_STATE] @ [GEO…" at bounding box center [660, 213] width 366 height 124
type textarea "@ [GEOGRAPHIC_DATA] @ [US_STATE] @ [US_STATE] vs [US_STATE] @ [US_STATE] @ [GEO…"
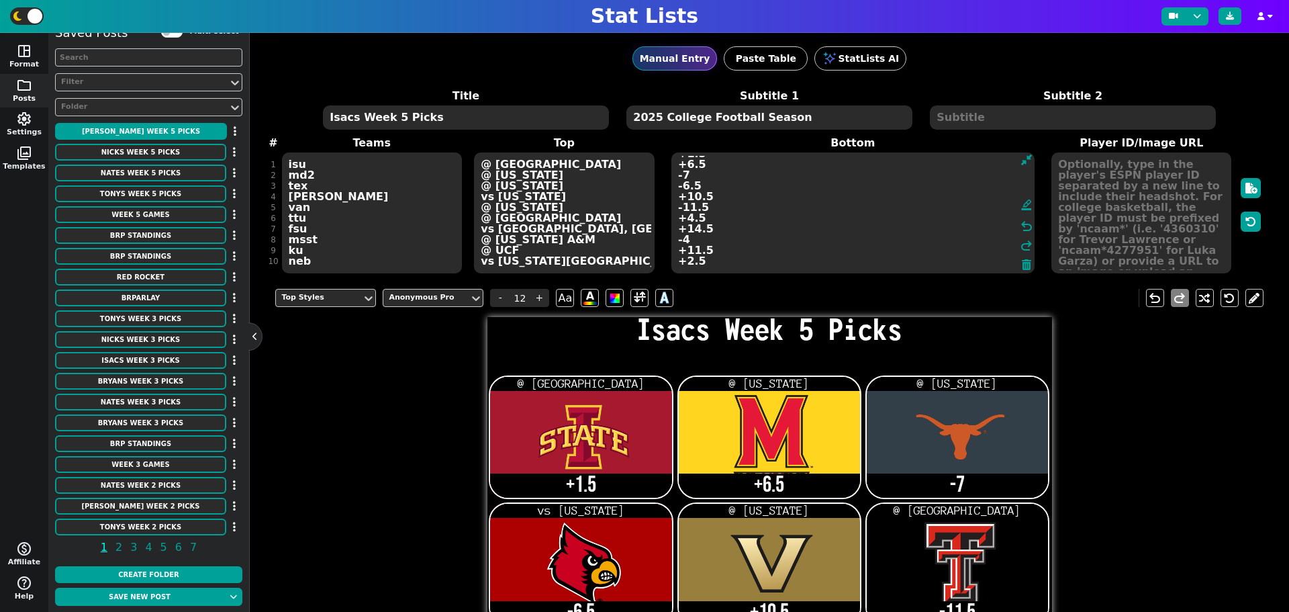
click at [868, 239] on textarea "+1.5 +6.5 -7 -6.5 +10.5 -11.5 +4.5 +14.5 -4 +11.5 +2.5" at bounding box center [852, 212] width 363 height 121
type input "21"
drag, startPoint x: 705, startPoint y: 248, endPoint x: 673, endPoint y: 248, distance: 32.9
click at [673, 248] on textarea "+1.5 +6.5 -7 -6.5 +10.5 -11.5 +4.5 +14.5 -4 -11.5 +2.5" at bounding box center [852, 212] width 363 height 121
click at [701, 268] on textarea "+1.5 +6.5 -7 -6.5 +10.5 -11.5 +4.5 +14.5 -4 -11.5" at bounding box center [852, 212] width 363 height 121
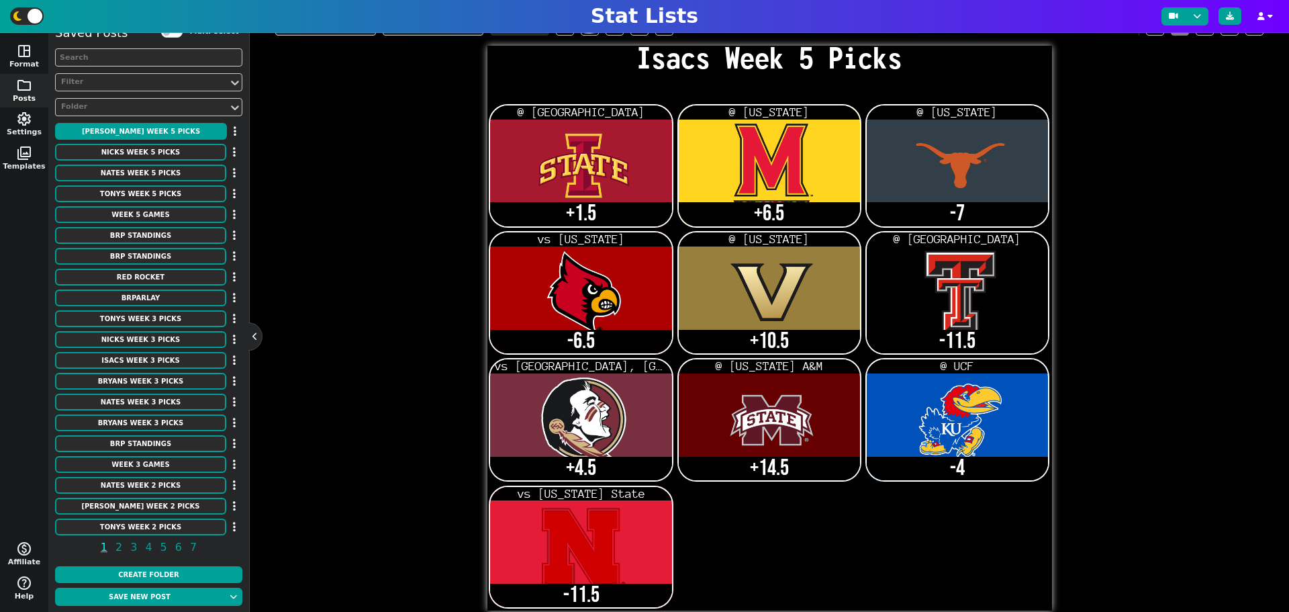
scroll to position [293, 0]
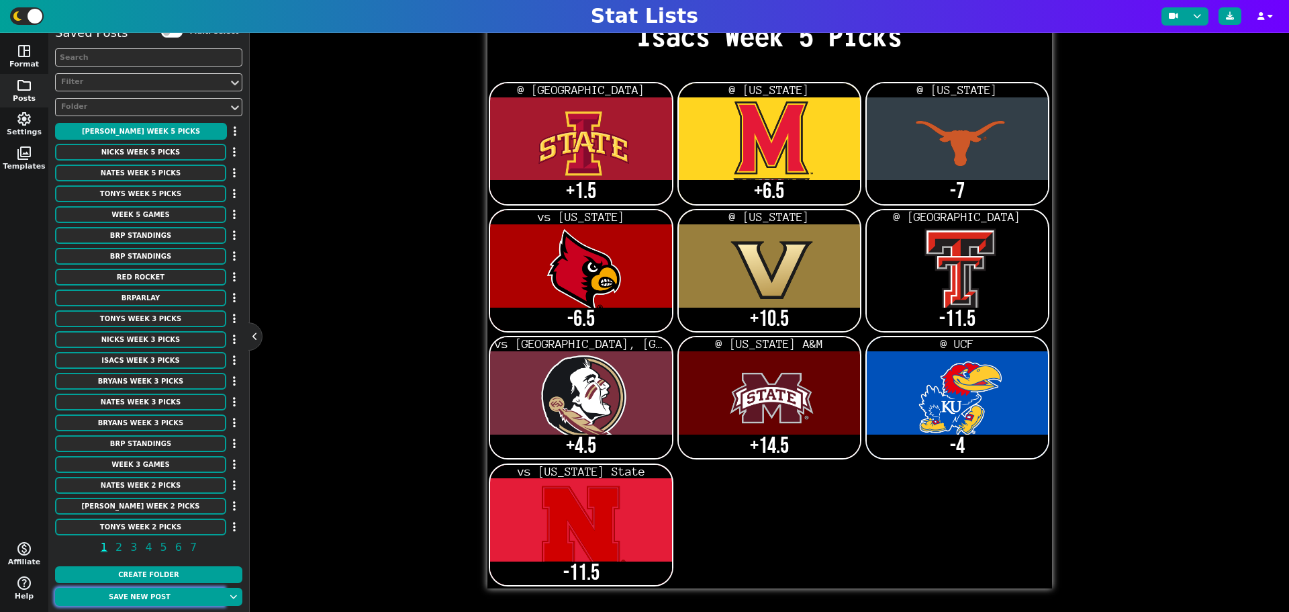
type textarea "+1.5 +6.5 -7 -6.5 +10.5 -11.5 +4.5 +14.5 -4 -11.5"
click at [144, 601] on button "Save new post" at bounding box center [139, 596] width 169 height 18
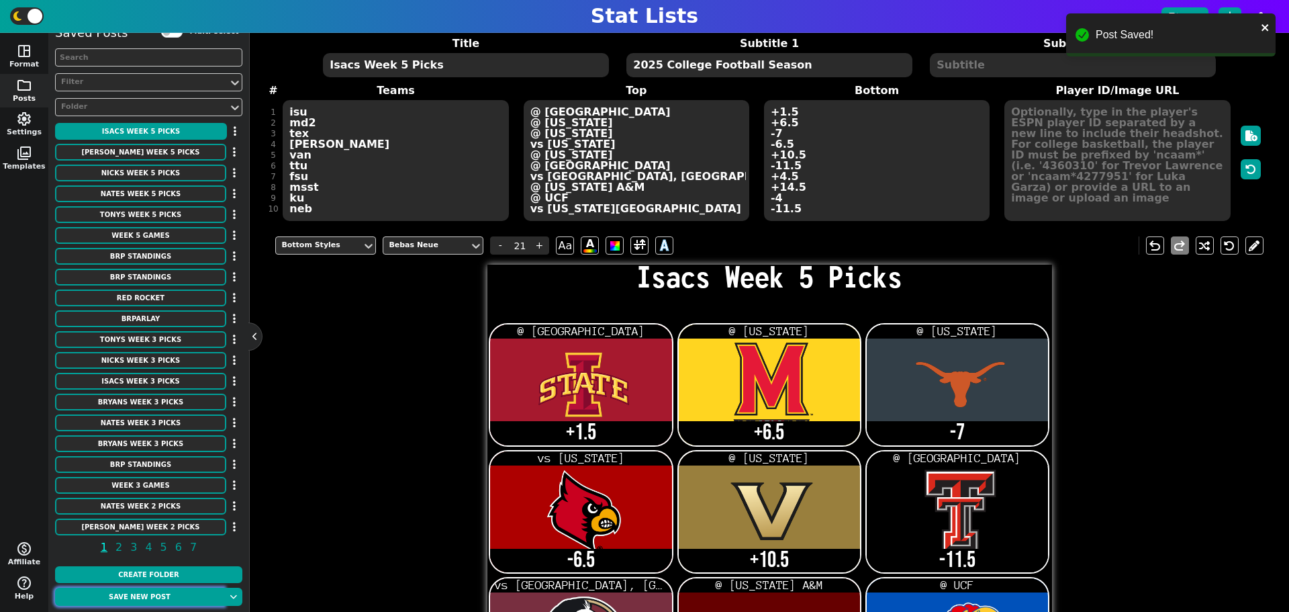
scroll to position [47, 0]
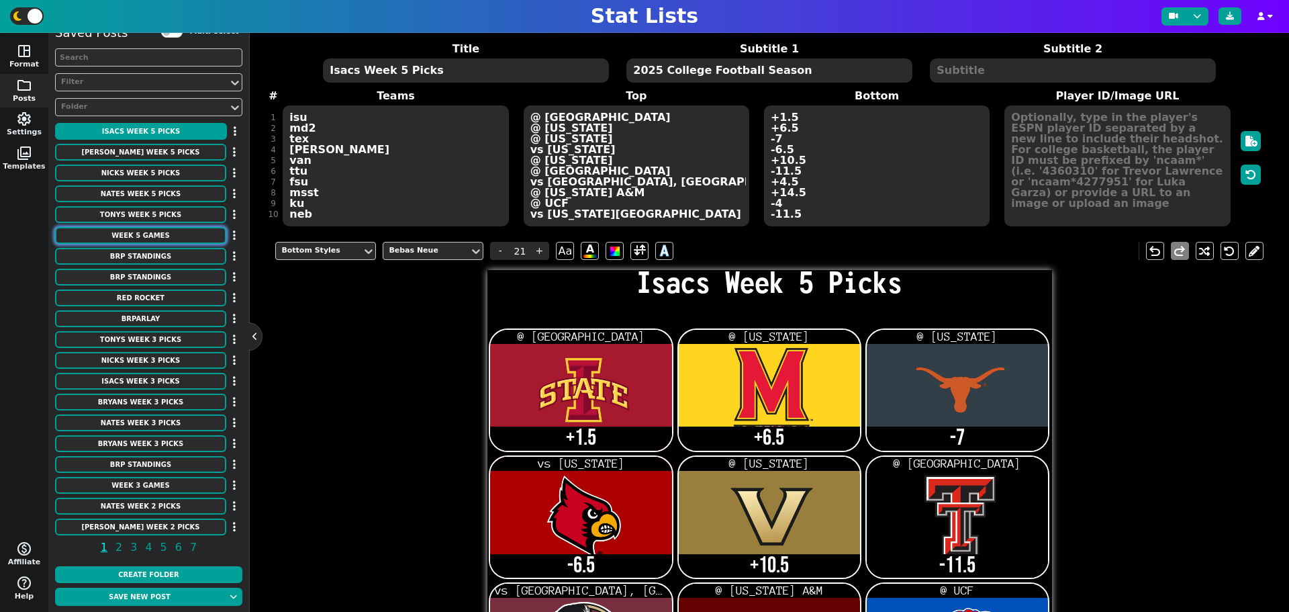
click at [155, 228] on button "Week 5 Games" at bounding box center [140, 235] width 171 height 17
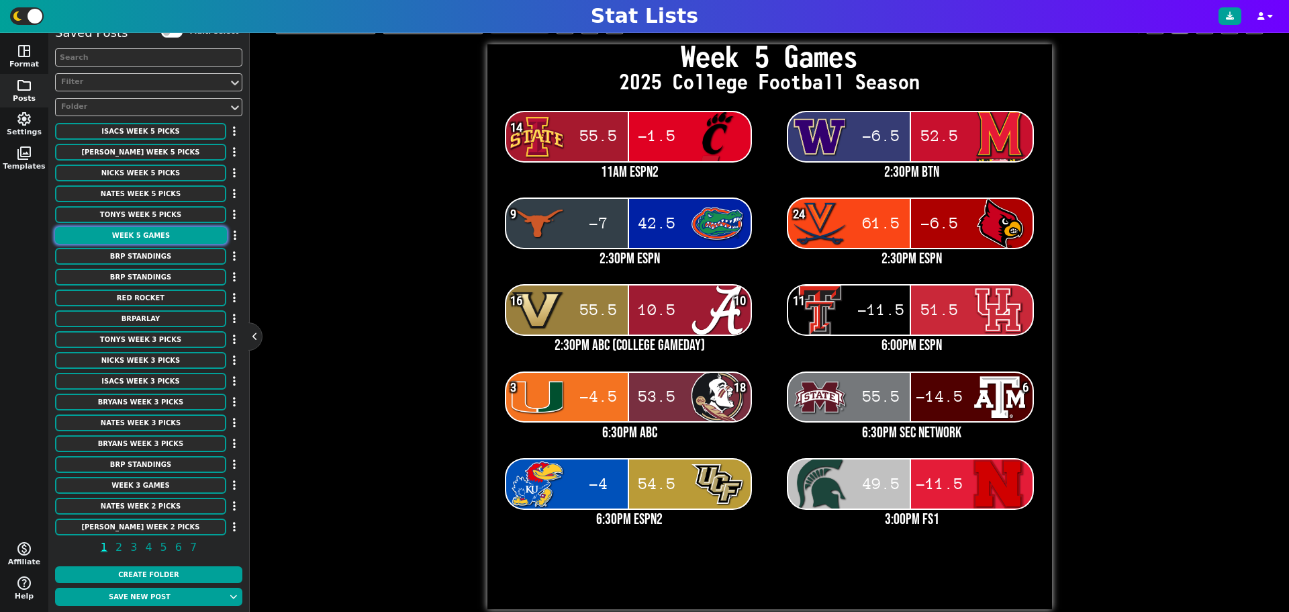
scroll to position [293, 0]
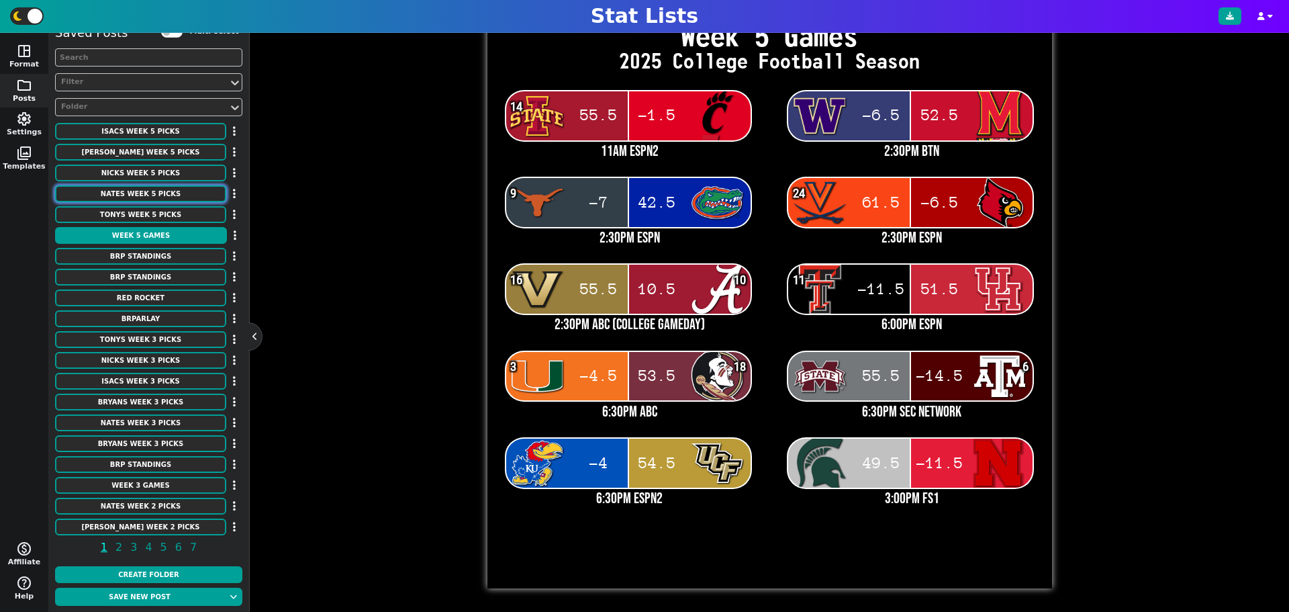
click at [154, 196] on button "Nates Week 5 Picks" at bounding box center [140, 193] width 171 height 17
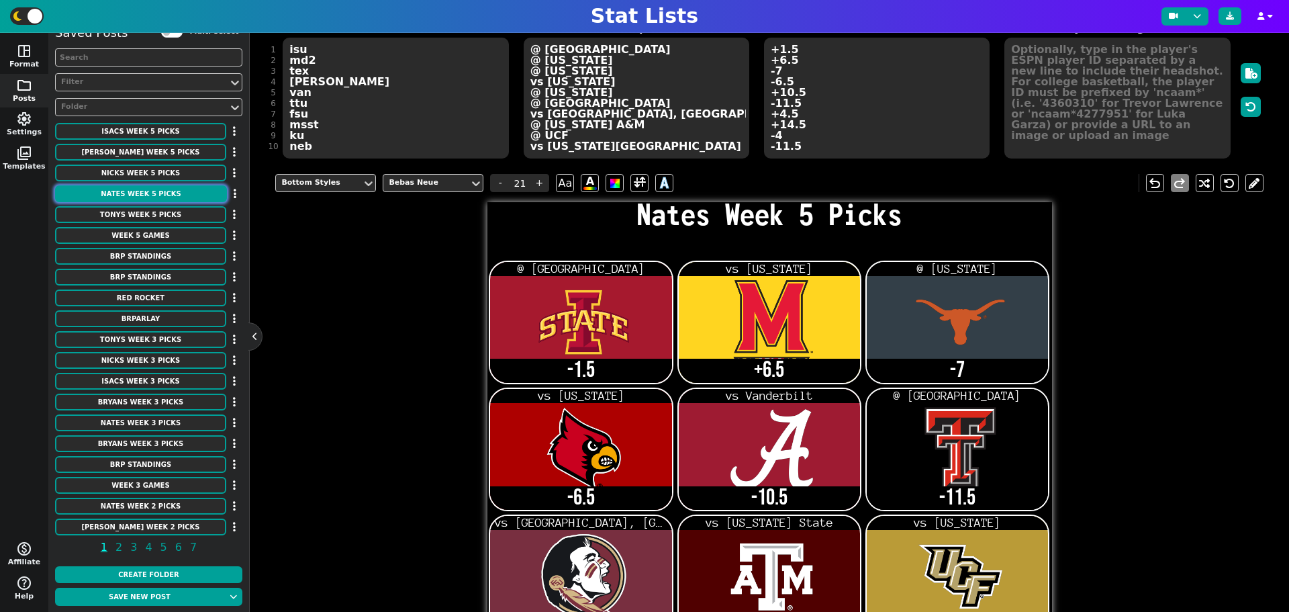
scroll to position [0, 0]
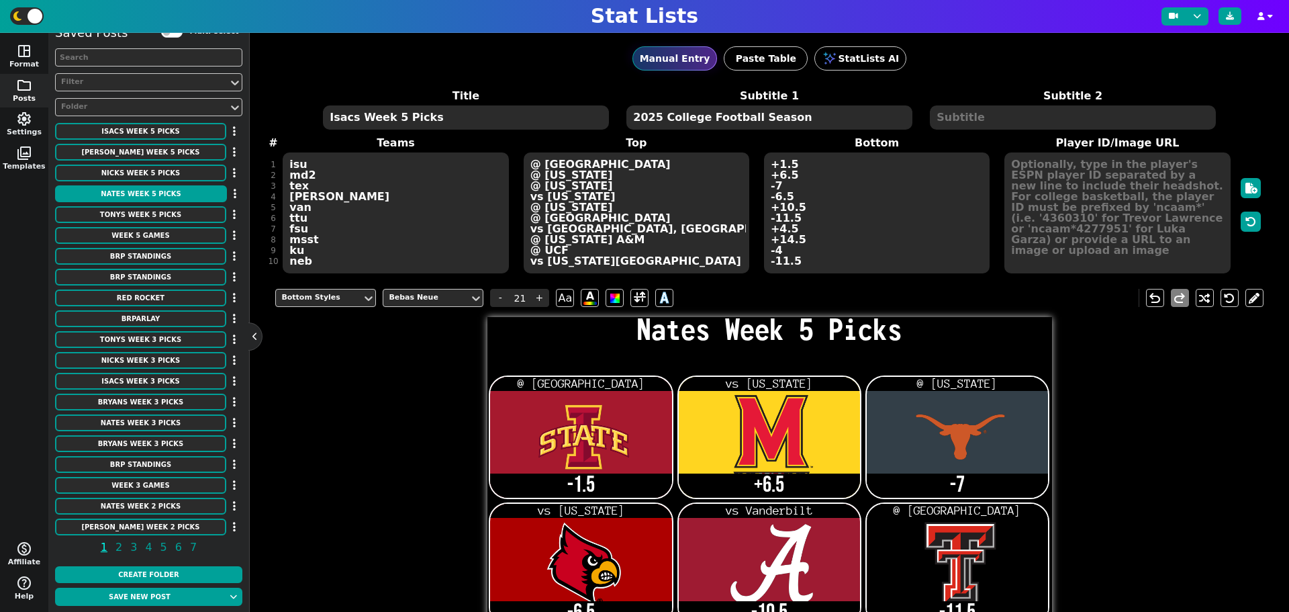
click at [334, 267] on div "Title Nates Week 5 Picks Subtitle 1 2025 College Football Season Subtitle 2 # 1…" at bounding box center [768, 181] width 987 height 187
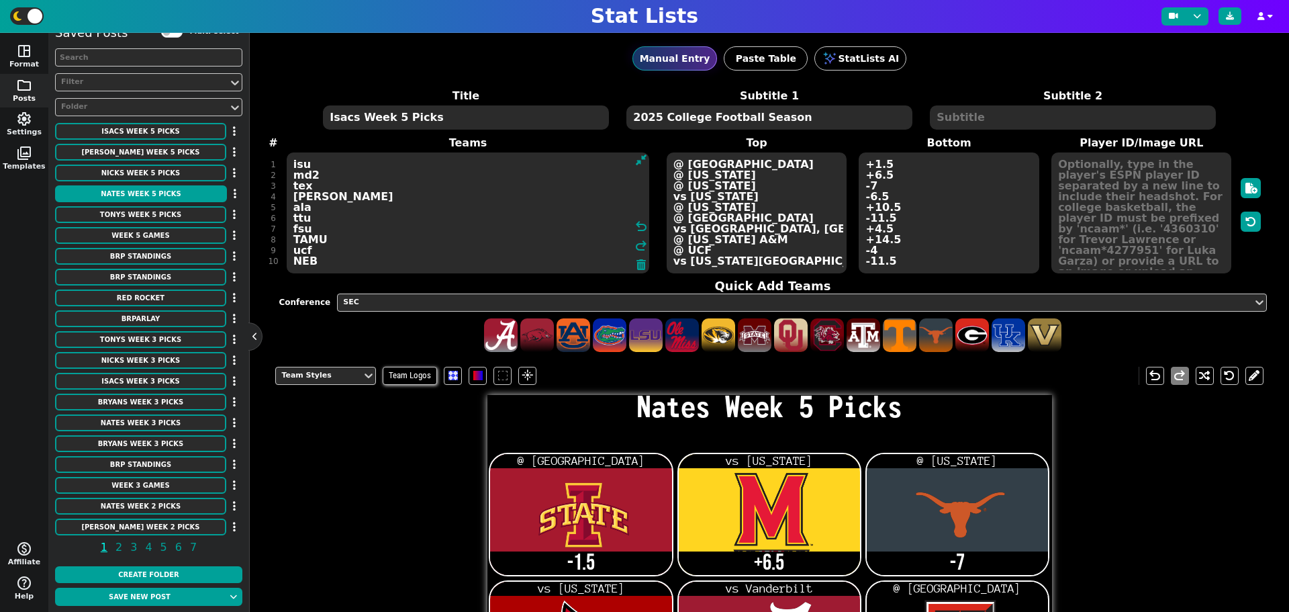
scroll to position [9, 0]
type textarea "isu md2 tex [PERSON_NAME] ala ttu fsu TAMU ucf NEB hou"
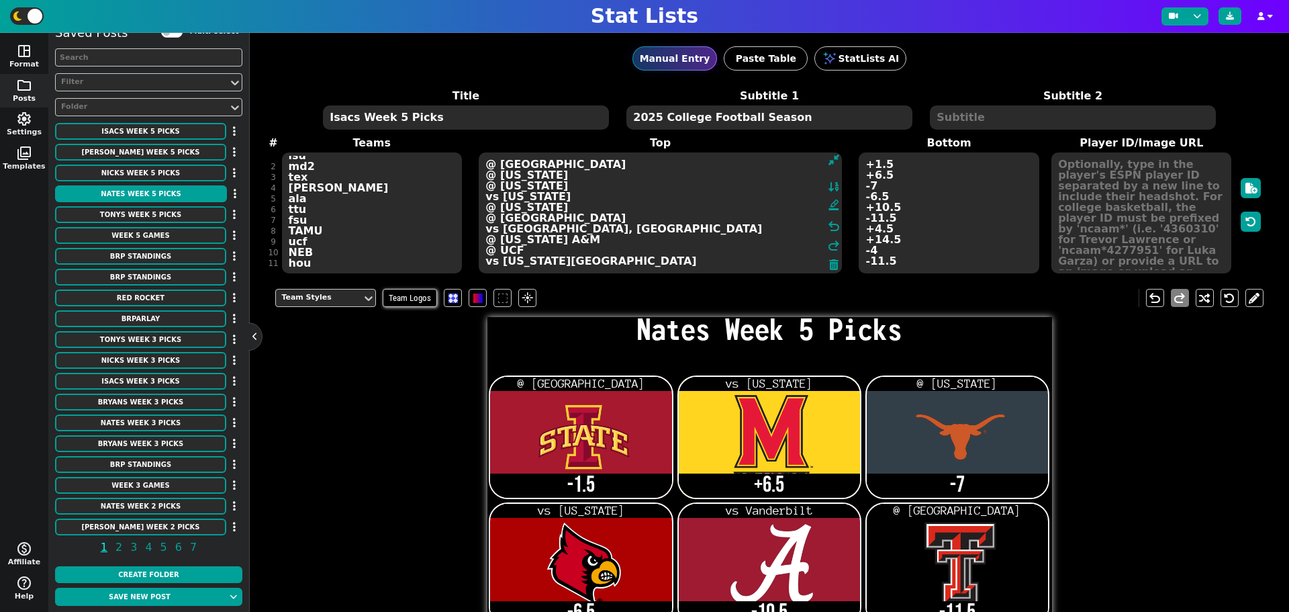
click at [781, 257] on textarea "@ Cincinnati vs [US_STATE] @ [US_STATE] vs [US_STATE] vs Vanderbilt @ Houston v…" at bounding box center [660, 212] width 363 height 121
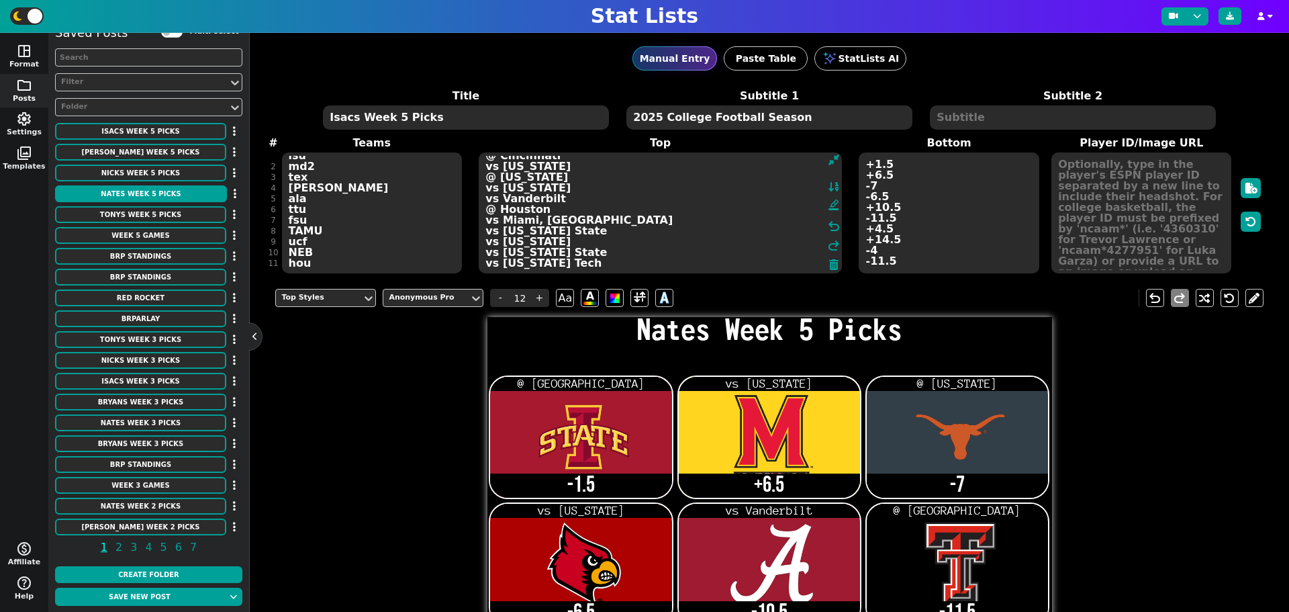
type textarea "@ Cincinnati vs [US_STATE] @ [US_STATE] vs [US_STATE] vs Vanderbilt @ Houston v…"
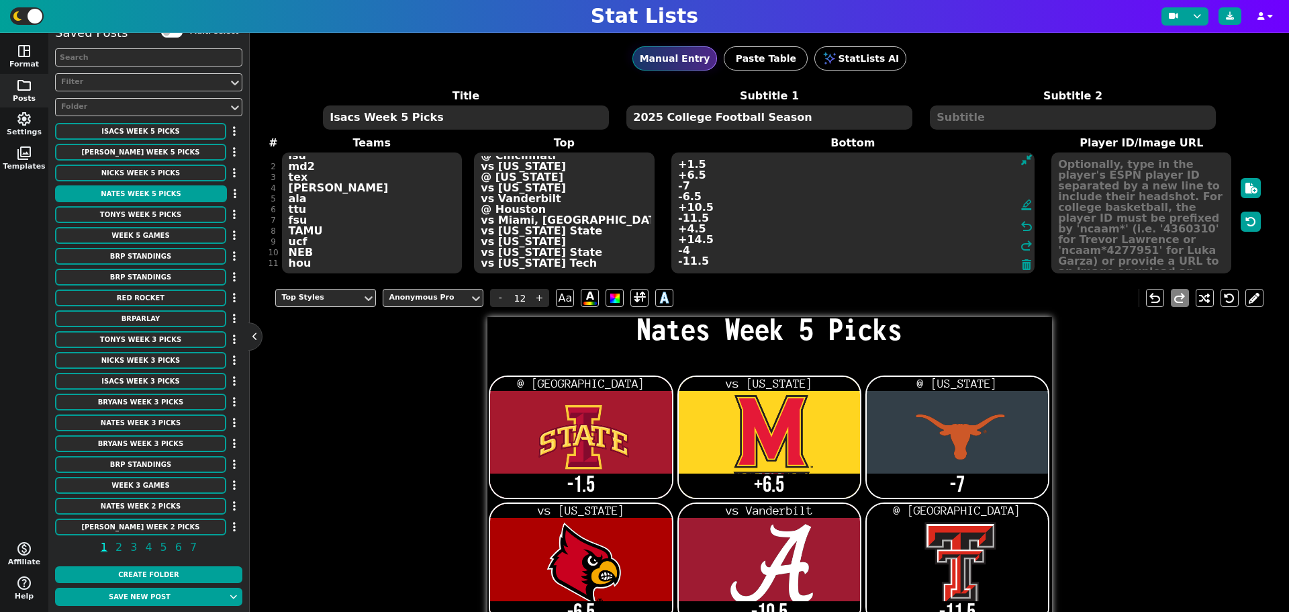
click at [936, 260] on textarea "-1.5 +6.5 -7 -6.5 -10.5 -11.5 +4.5 -11.5 +4 -11.5" at bounding box center [852, 212] width 363 height 121
type input "21"
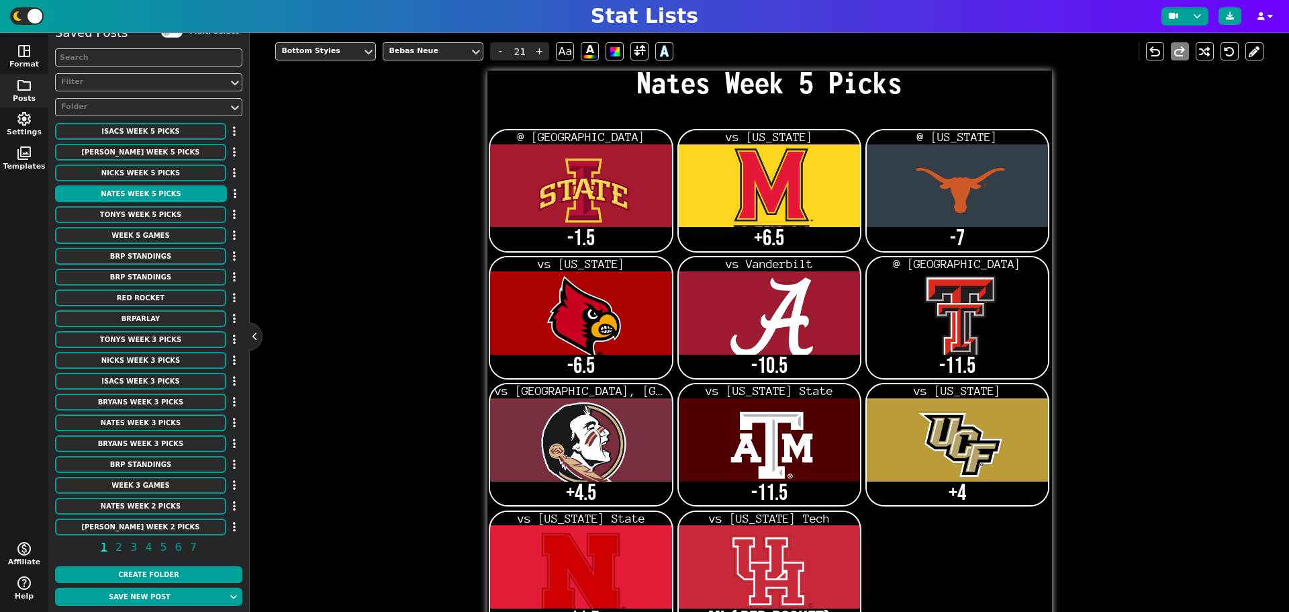
scroll to position [293, 0]
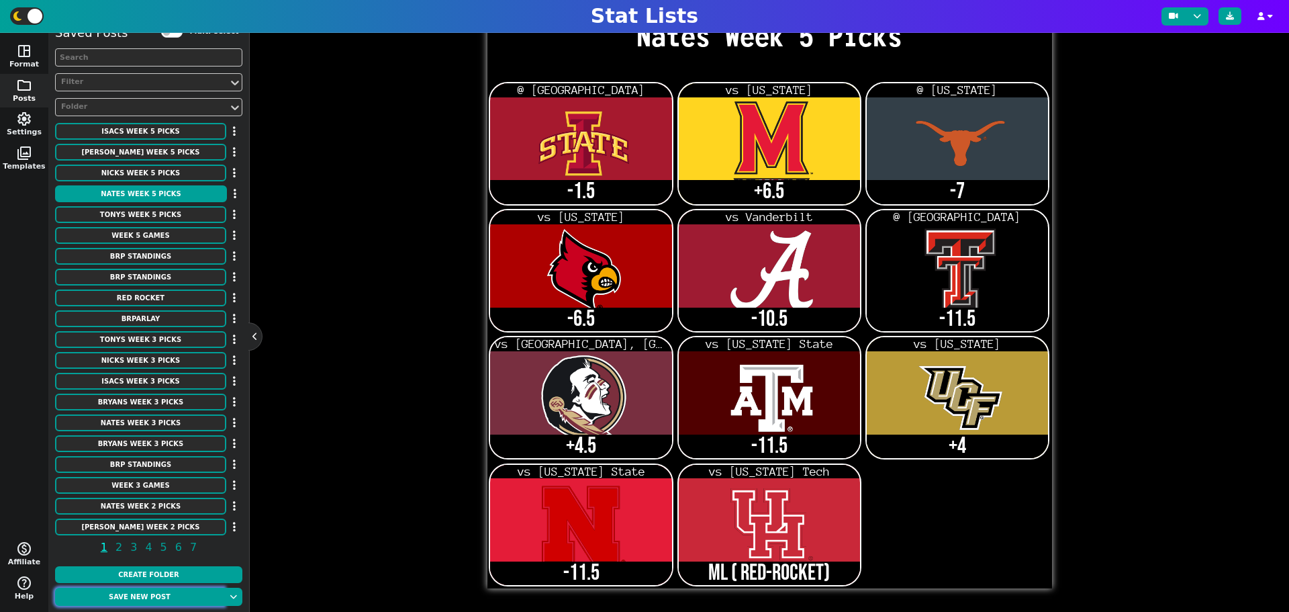
type textarea "-1.5 +6.5 -7 -6.5 -10.5 -11.5 +4.5 -11.5 +4 -11.5 ML ( RED-ROCKET)"
click at [141, 599] on button "Save new post" at bounding box center [139, 596] width 169 height 18
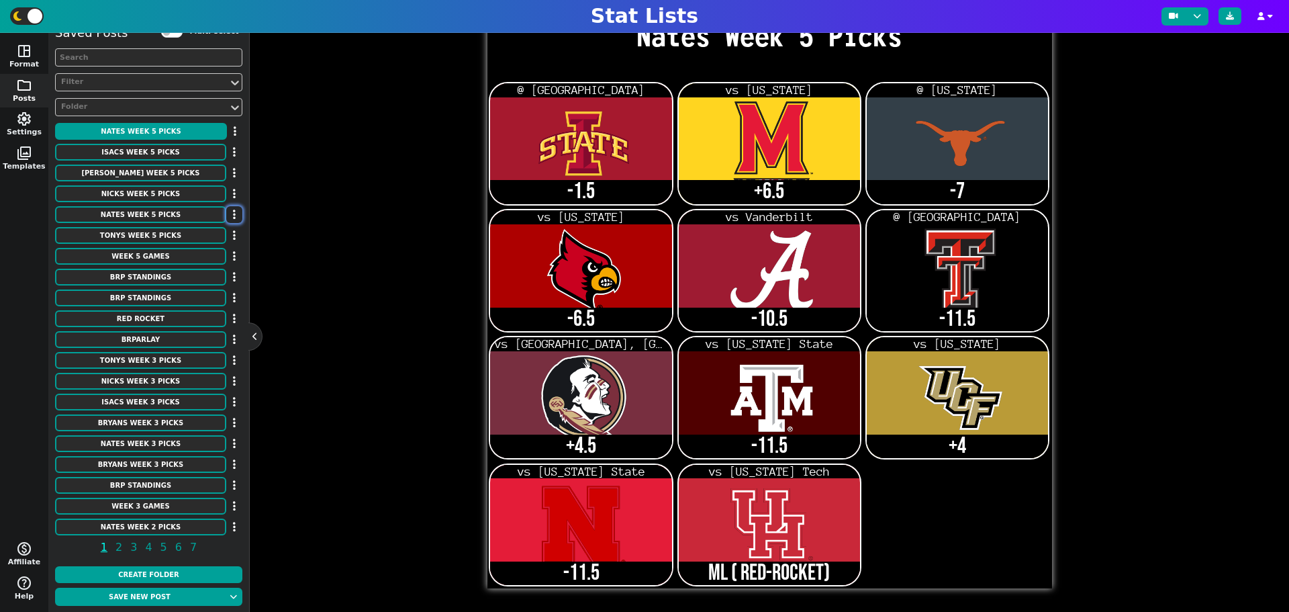
click at [230, 212] on button "button" at bounding box center [234, 214] width 16 height 17
click at [200, 277] on li "Delete" at bounding box center [195, 278] width 107 height 20
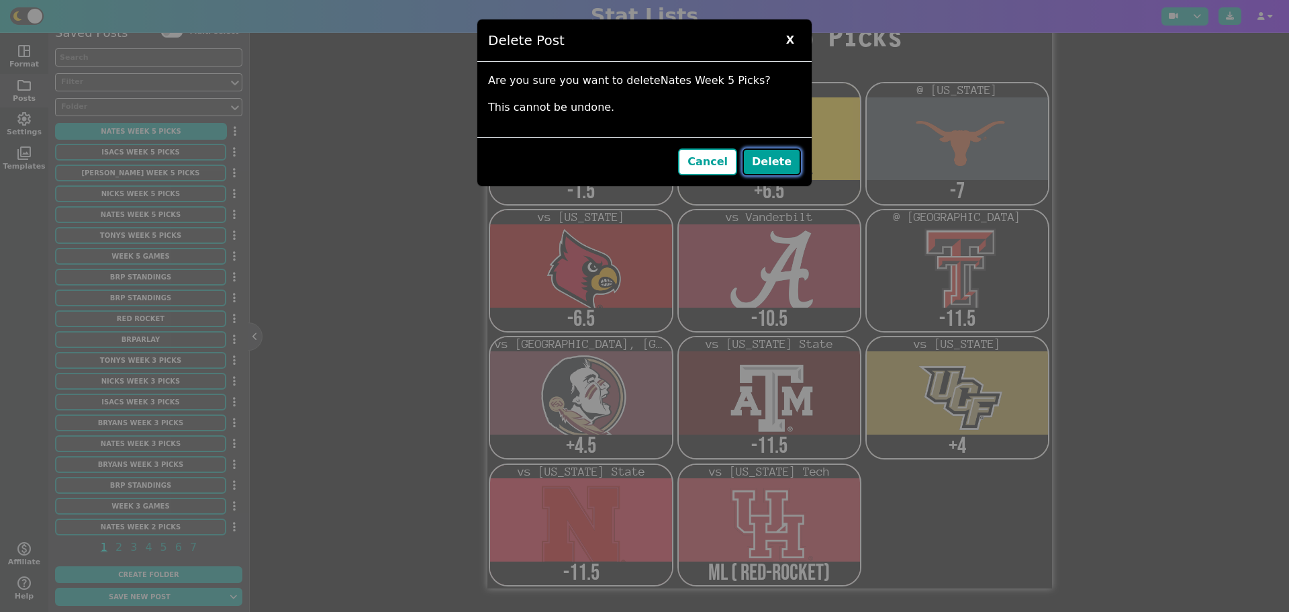
click at [774, 169] on button "Delete" at bounding box center [771, 161] width 58 height 27
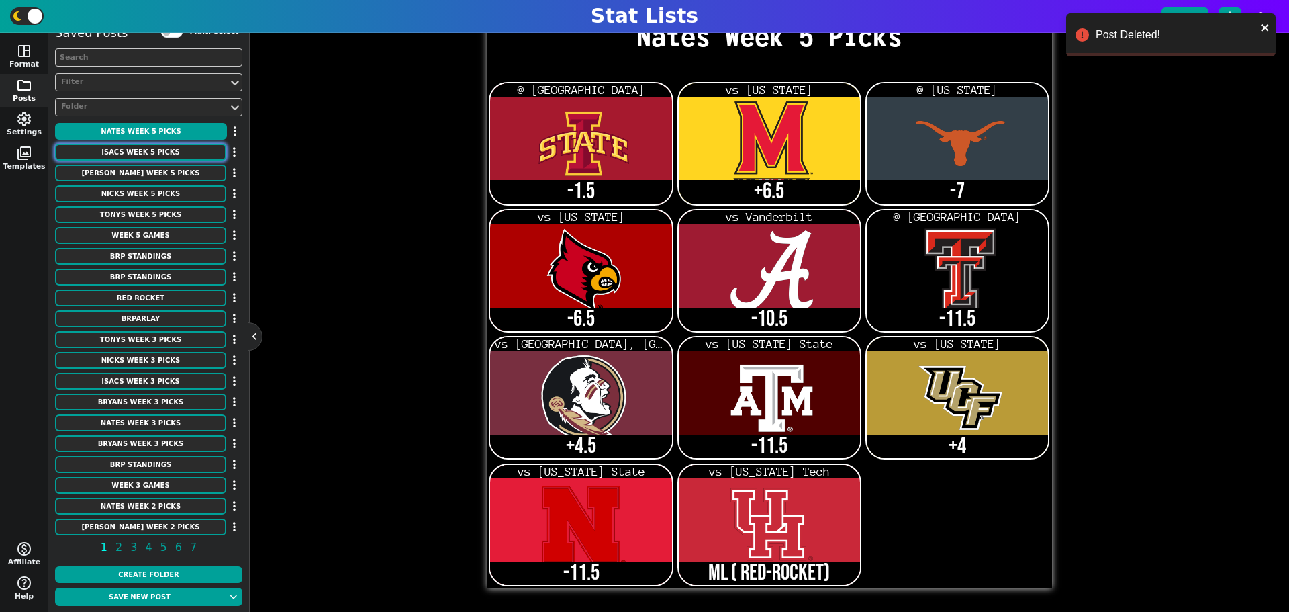
click at [175, 152] on button "Isacs Week 5 Picks" at bounding box center [140, 152] width 171 height 17
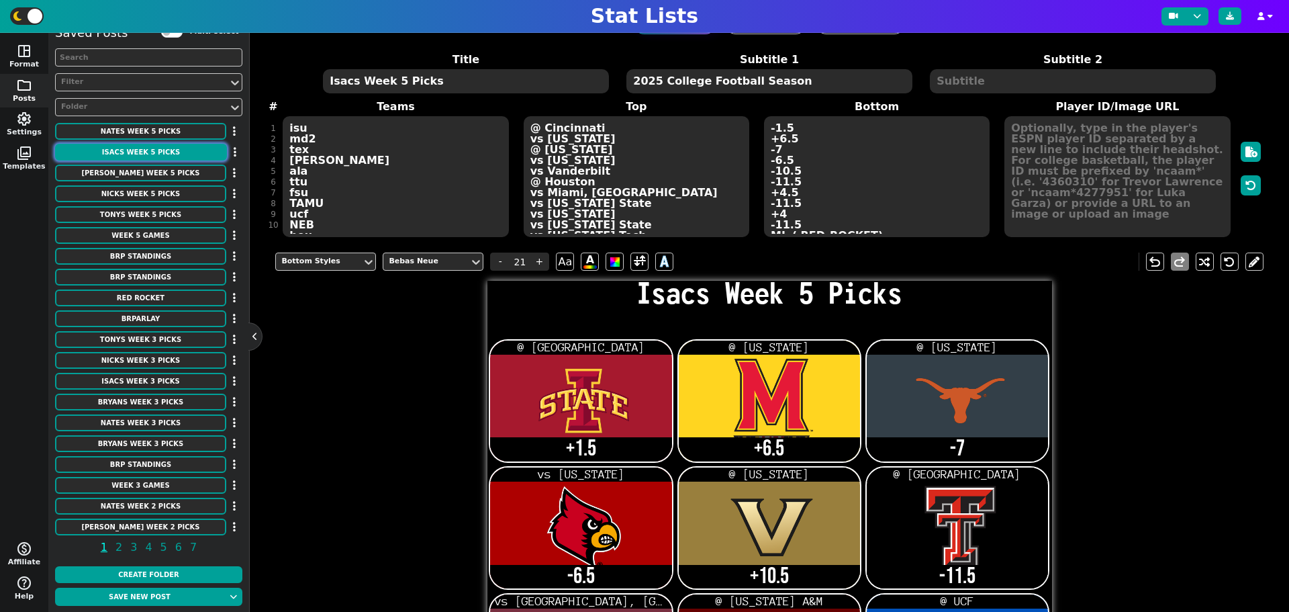
scroll to position [0, 0]
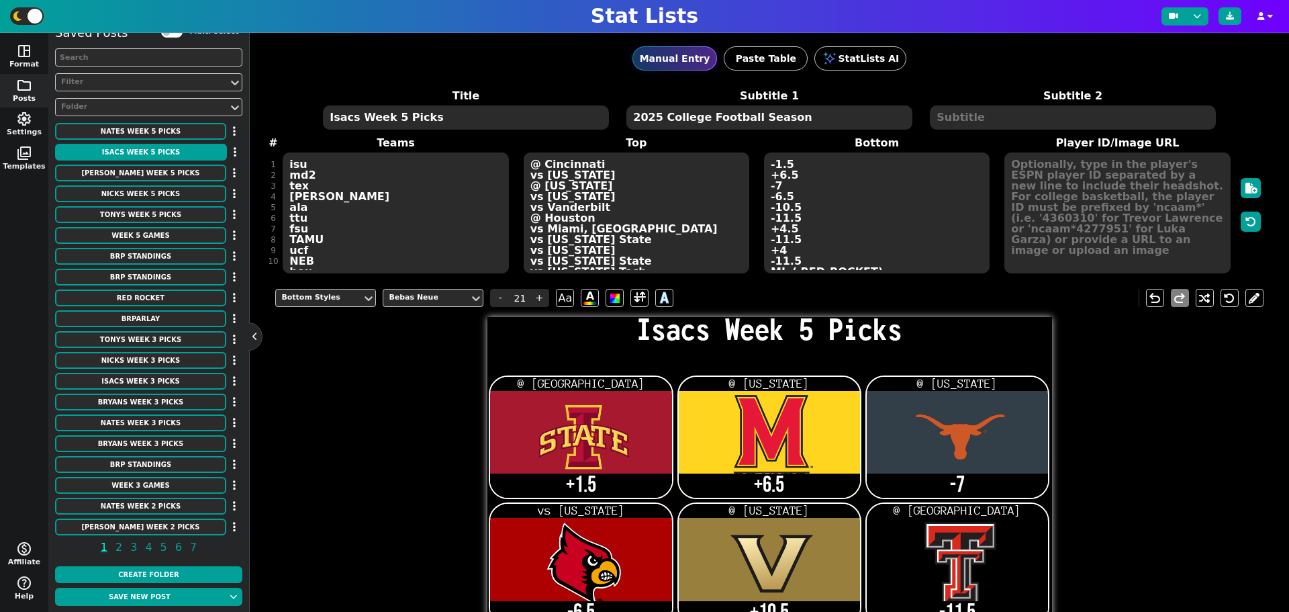
click at [332, 260] on div "Title Isacs Week 5 Picks Subtitle 1 2025 College Football Season Subtitle 2 # 1…" at bounding box center [768, 181] width 987 height 187
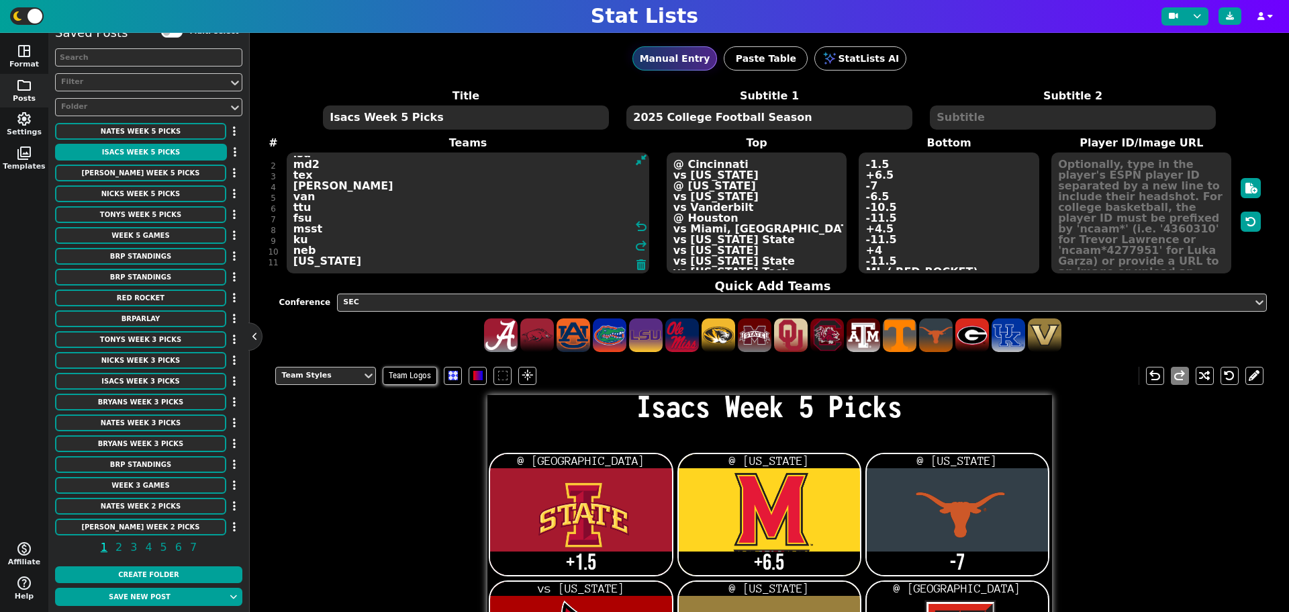
type textarea "isu md2 tex [PERSON_NAME] van ttu fsu msst ku neb [US_STATE]"
click at [771, 260] on textarea "@ [GEOGRAPHIC_DATA] @ [US_STATE] @ [US_STATE] vs [US_STATE] @ [US_STATE] @ [GEO…" at bounding box center [757, 212] width 180 height 121
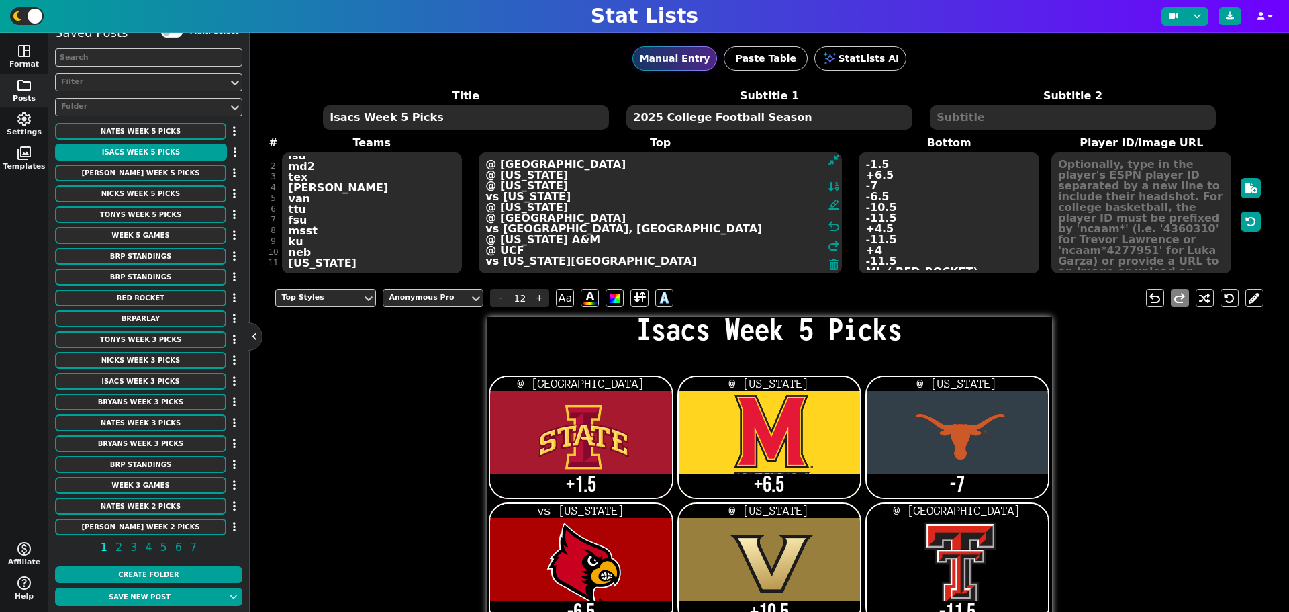
scroll to position [9, 0]
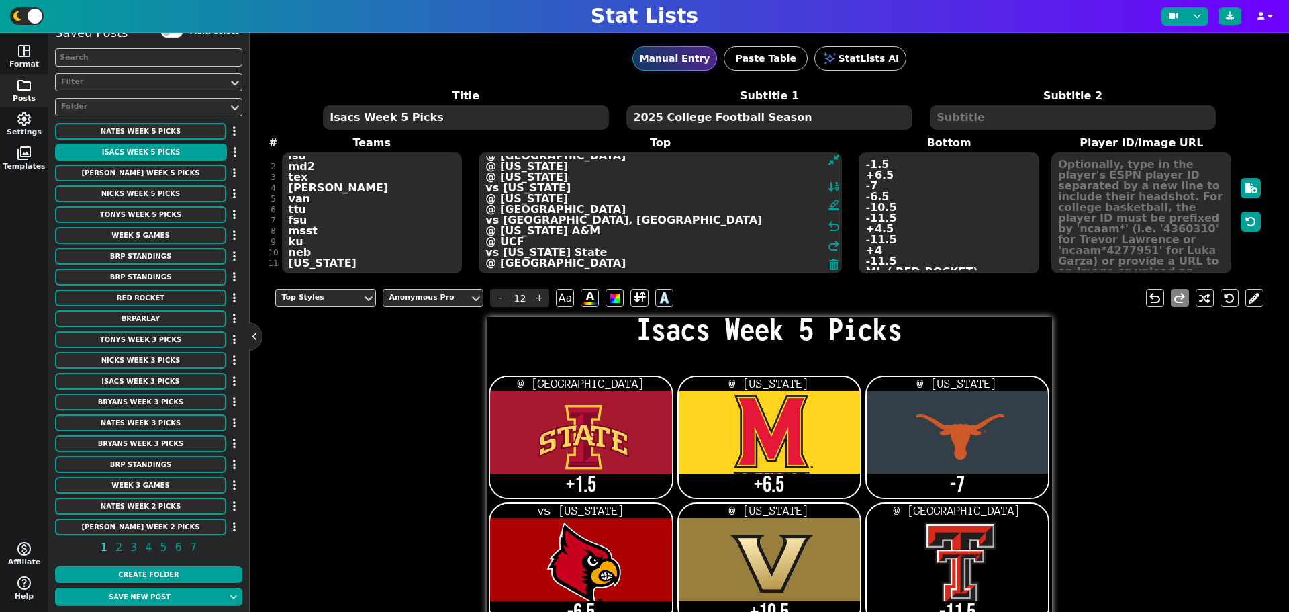
type textarea "@ [GEOGRAPHIC_DATA] @ [US_STATE] @ [US_STATE] vs [US_STATE] @ [US_STATE] @ [GEO…"
click at [914, 258] on textarea "+1.5 +6.5 -7 -6.5 +10.5 -11.5 +4.5 +14.5 -4 -11.5" at bounding box center [949, 212] width 180 height 121
type input "21"
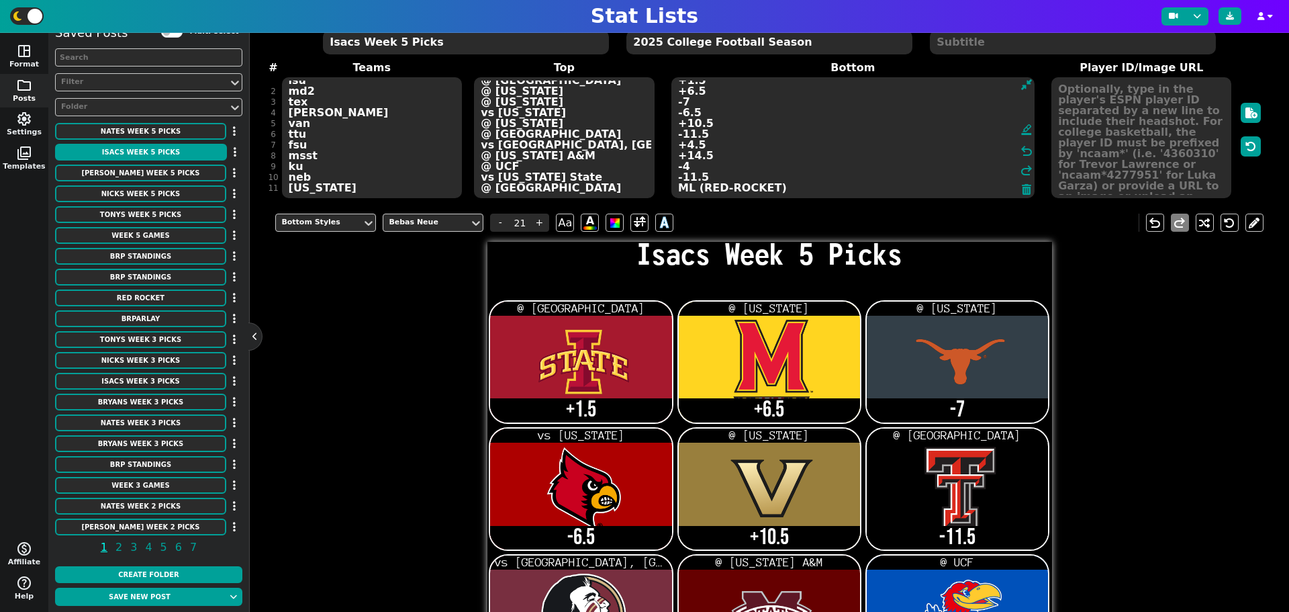
scroll to position [0, 0]
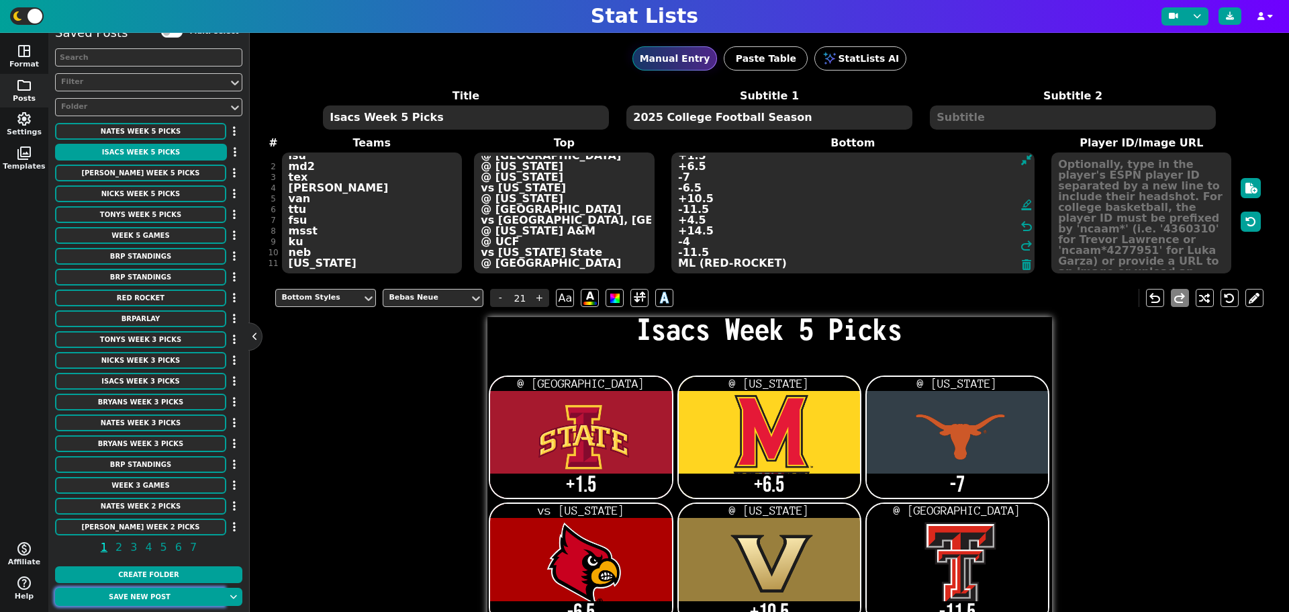
type textarea "+1.5 +6.5 -7 -6.5 +10.5 -11.5 +4.5 +14.5 -4 -11.5 ML (RED-ROCKET)"
click at [176, 596] on button "Save new post" at bounding box center [139, 596] width 169 height 18
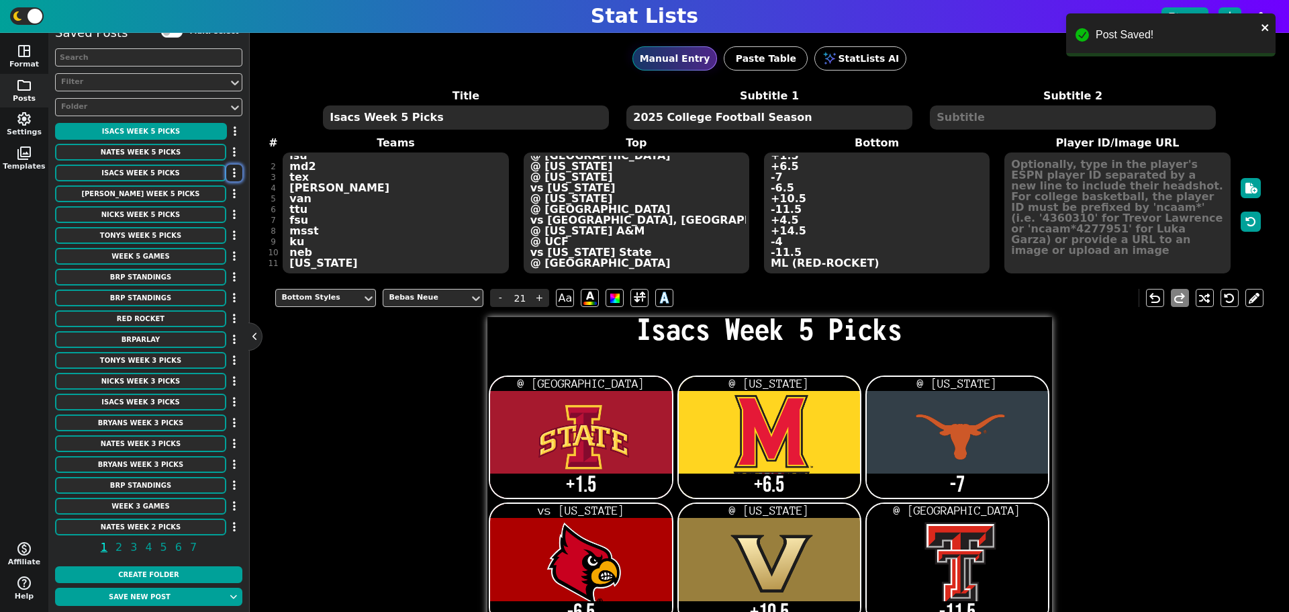
click at [226, 171] on button "button" at bounding box center [234, 172] width 16 height 17
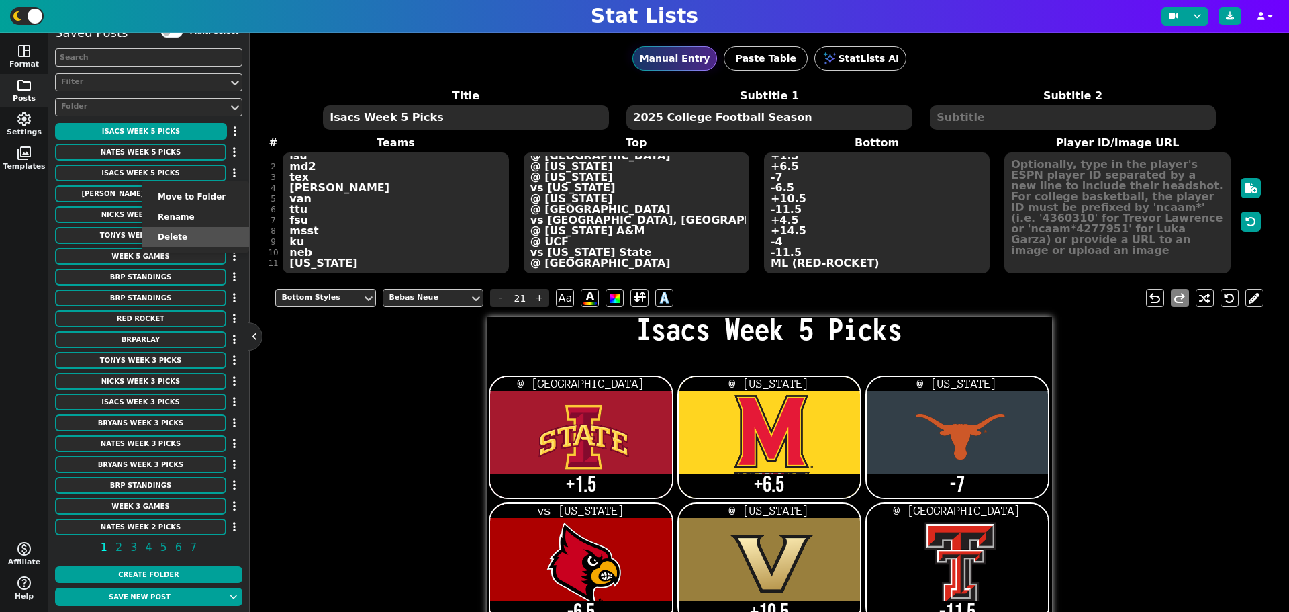
click at [199, 236] on li "Delete" at bounding box center [195, 237] width 107 height 20
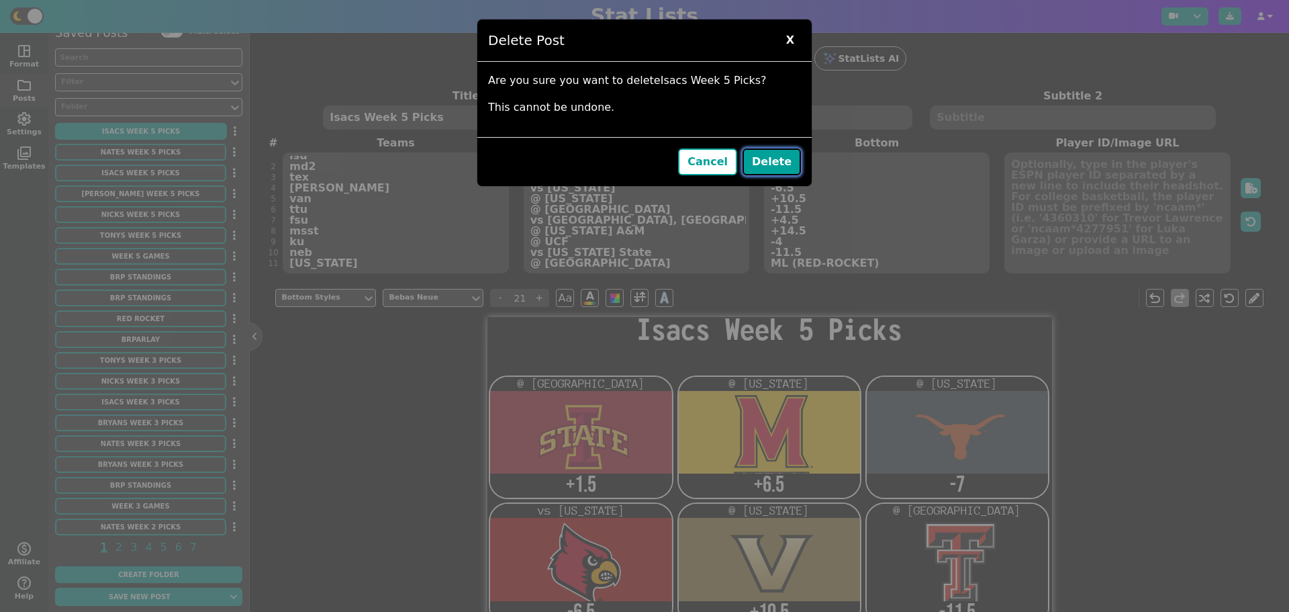
click at [755, 155] on button "Delete" at bounding box center [771, 161] width 58 height 27
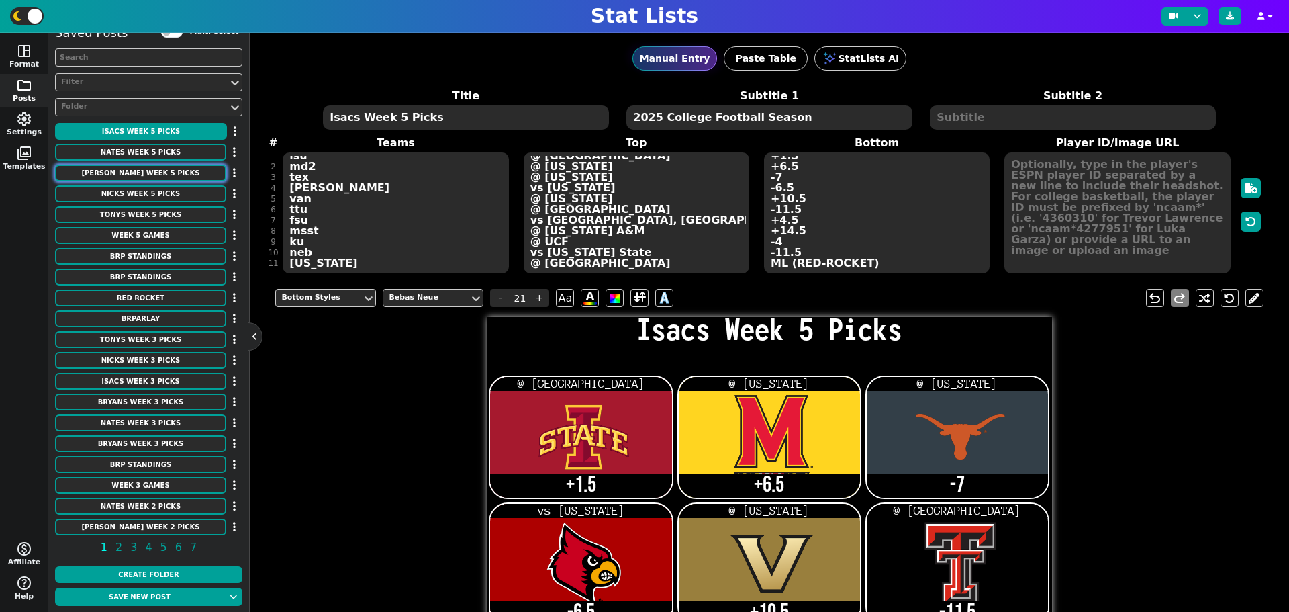
click at [194, 177] on button "[PERSON_NAME] Week 5 Picks" at bounding box center [140, 172] width 171 height 17
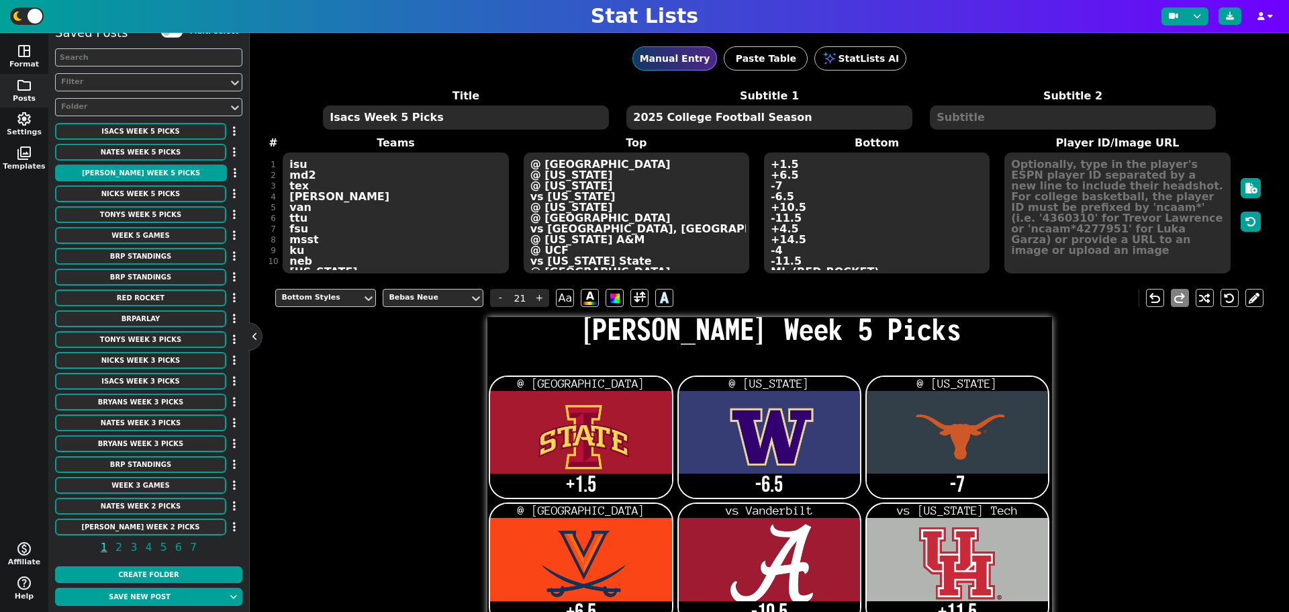
click at [362, 260] on div "Title [PERSON_NAME] Week 5 Picks Subtitle 1 2025 College Football Season Subtit…" at bounding box center [768, 181] width 987 height 187
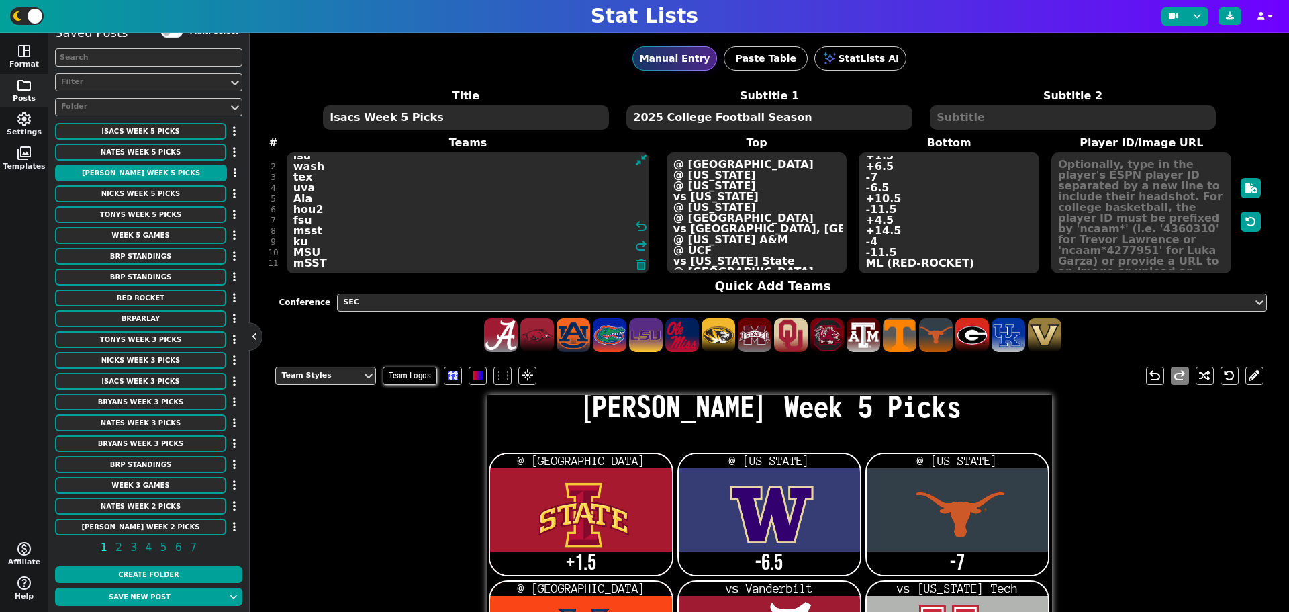
type textarea "isu wash tex uva Ala hou2 fsu msst ku MSU mSST"
click at [754, 260] on textarea "@ [GEOGRAPHIC_DATA] @ [US_STATE] @ [US_STATE] @ [GEOGRAPHIC_DATA] vs Vanderbilt…" at bounding box center [757, 212] width 180 height 121
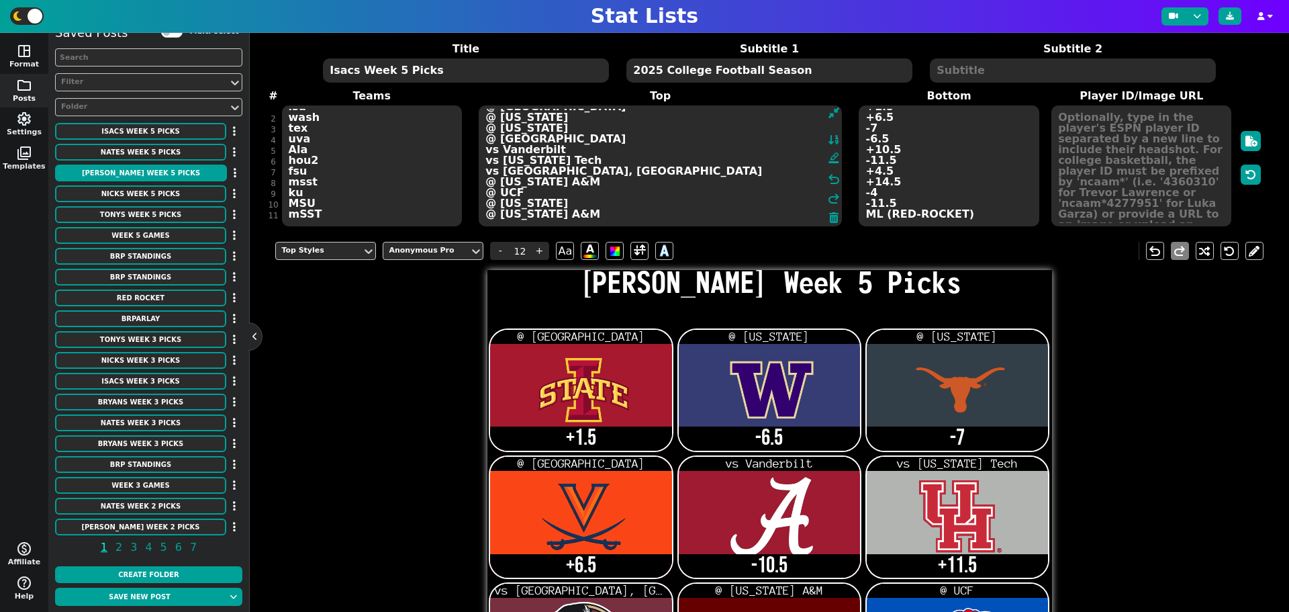
scroll to position [21, 0]
type textarea "@ [GEOGRAPHIC_DATA] @ [US_STATE] @ [US_STATE] @ [GEOGRAPHIC_DATA] vs Vanderbilt…"
click at [897, 205] on textarea "+1.5 -6.5 -7 +6.5 -10.5 +11.5 +4.5 +14.5 -4 +11.5 +2.5" at bounding box center [949, 165] width 180 height 121
type input "21"
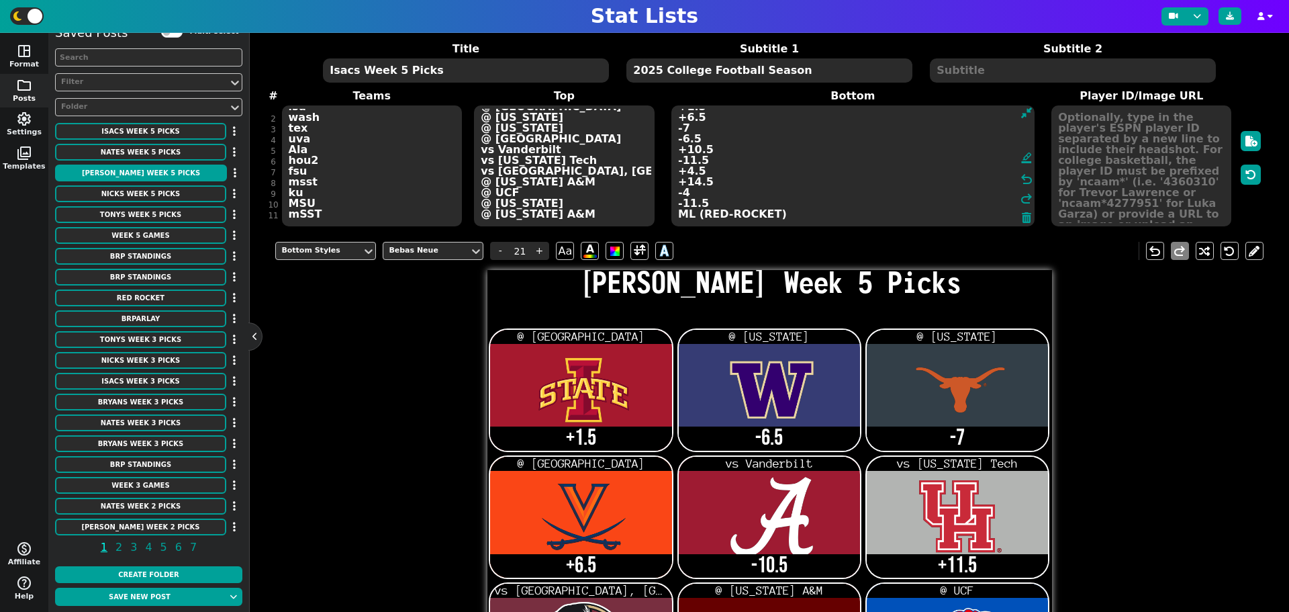
click at [676, 214] on textarea "+1.5 -6.5 -7 +6.5 -10.5 +11.5 +4.5 +14.5 -4 +11.5 +2.5" at bounding box center [852, 165] width 363 height 121
type textarea "+1.5 -6.5 -7 +6.5 -10.5 +11.5 +4.5 +14.5 -4 +11.5 +2.5 ML (RED-ROCKET)"
click at [164, 593] on button "Save new post" at bounding box center [139, 596] width 169 height 18
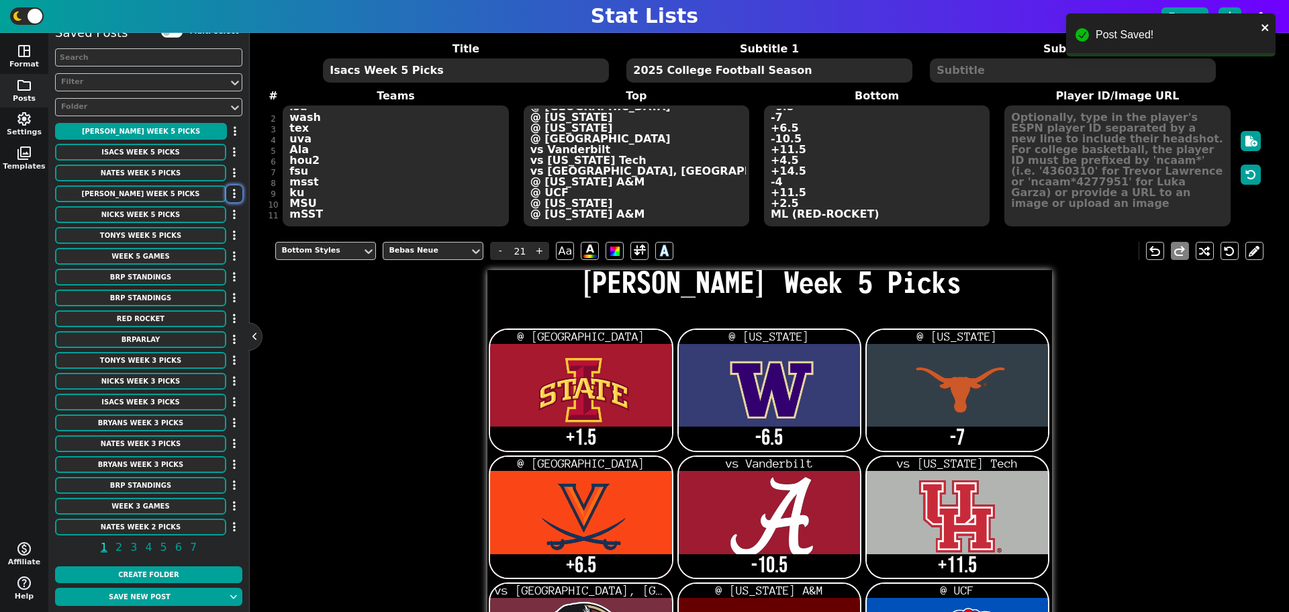
click at [233, 194] on icon "button" at bounding box center [234, 193] width 3 height 11
click at [198, 260] on li "Delete" at bounding box center [195, 258] width 107 height 20
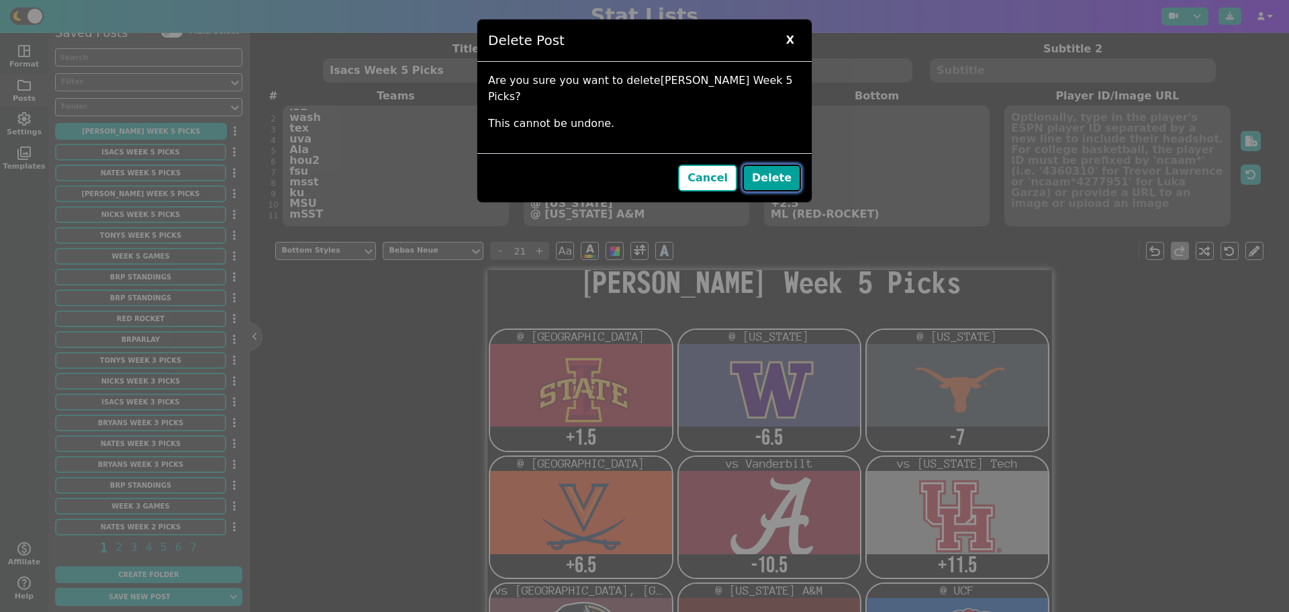
click at [783, 164] on button "Delete" at bounding box center [771, 177] width 58 height 27
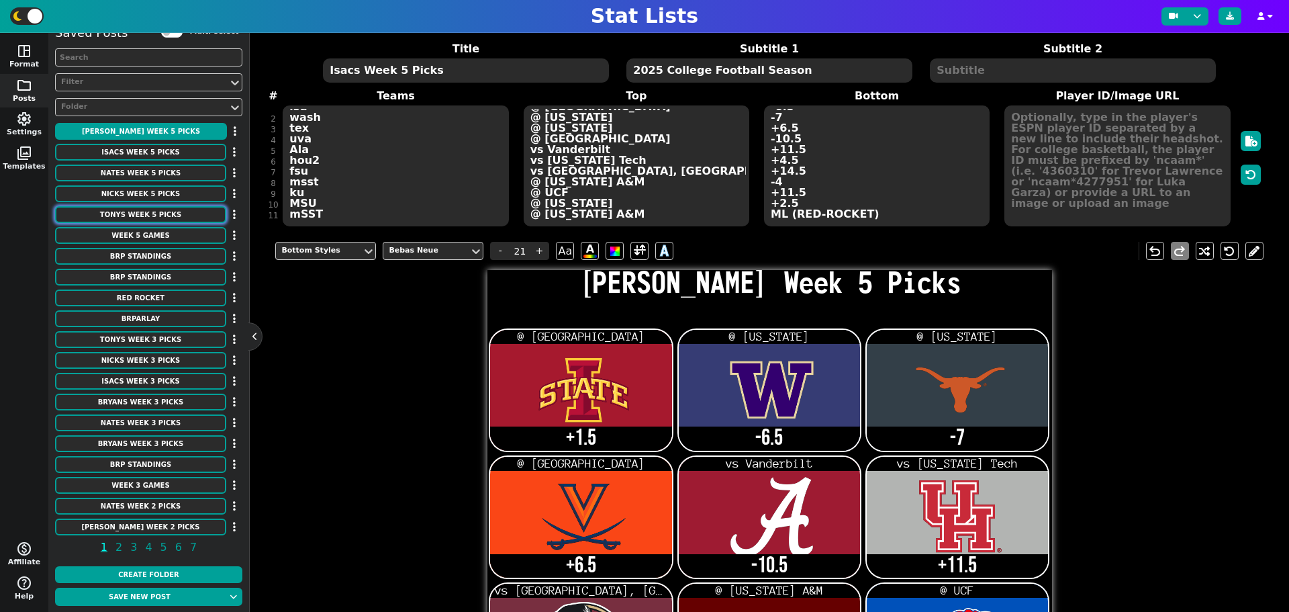
click at [176, 213] on button "Tonys Week 5 Picks" at bounding box center [140, 214] width 171 height 17
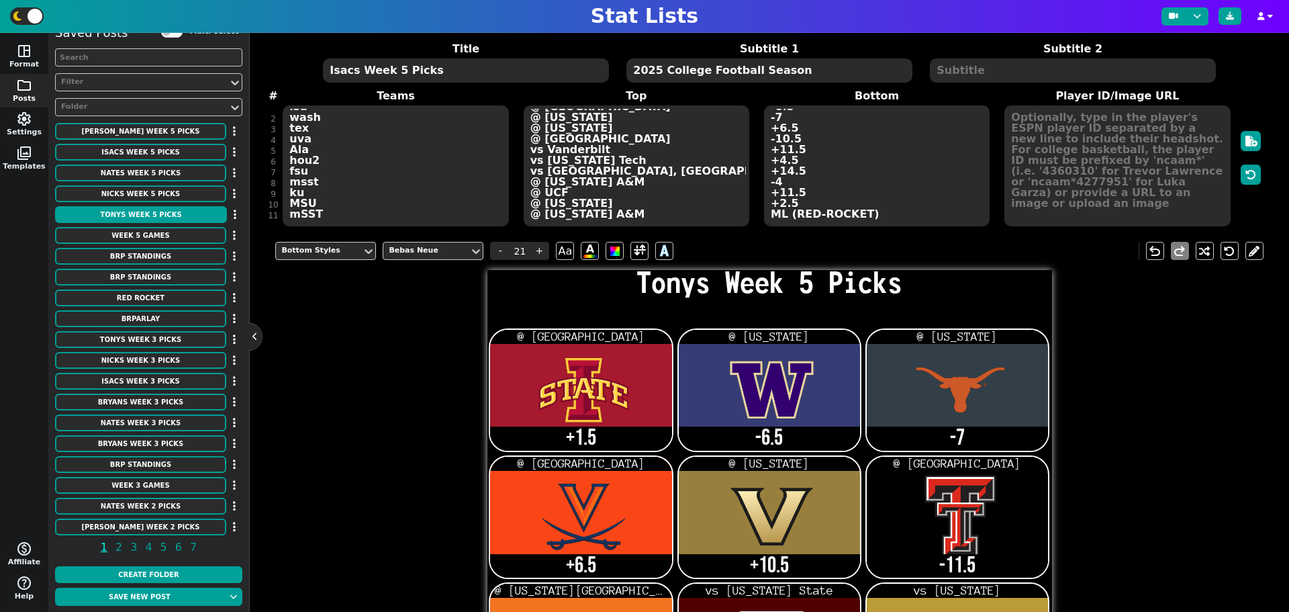
click at [320, 218] on div "Title Tonys Week 5 Picks Subtitle 1 2025 College Football Season Subtitle 2 # 1…" at bounding box center [768, 134] width 987 height 187
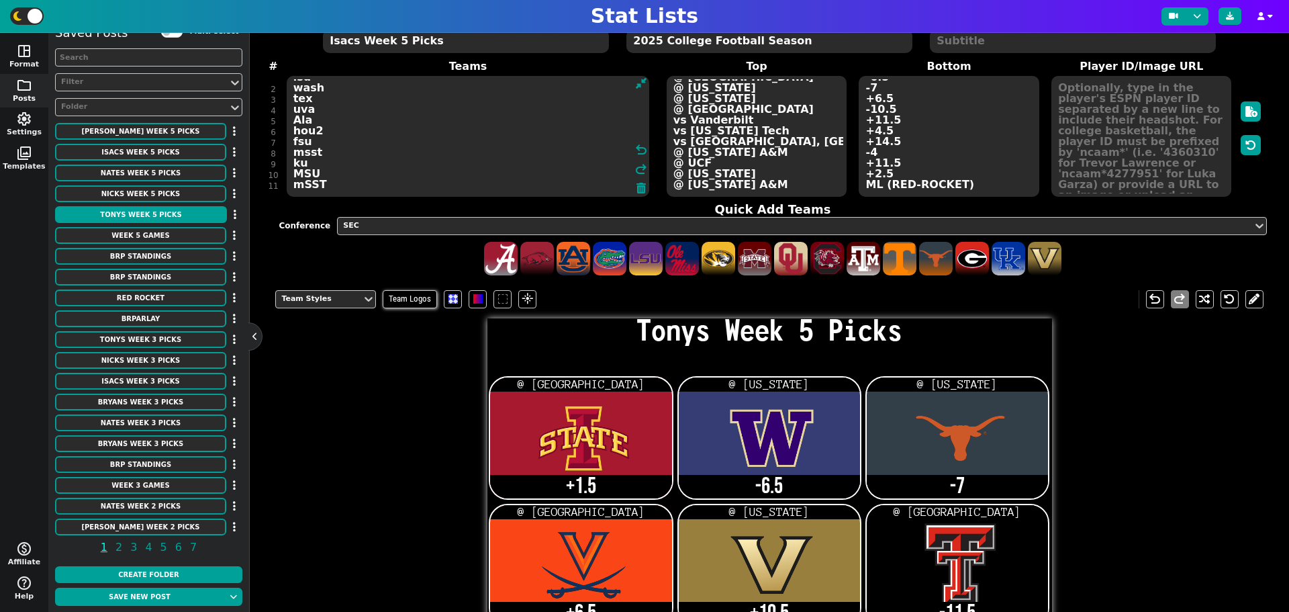
scroll to position [0, 0]
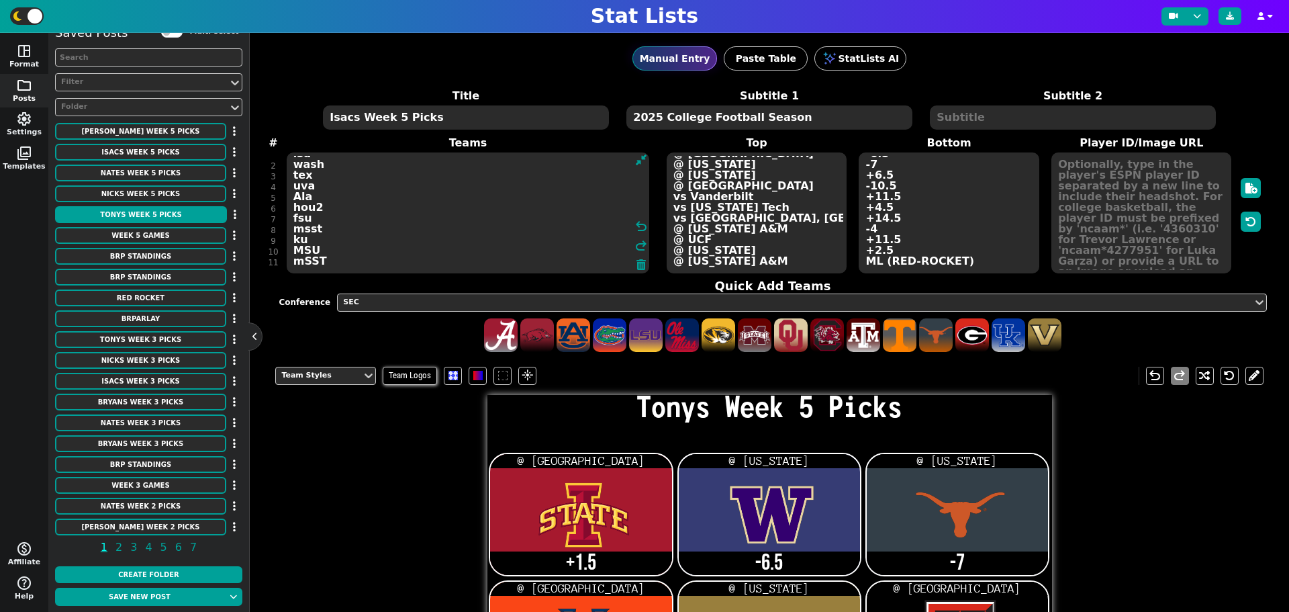
click at [775, 257] on textarea "@ [GEOGRAPHIC_DATA] @ [US_STATE] @ [US_STATE] @ [GEOGRAPHIC_DATA] @ [US_STATE] …" at bounding box center [757, 212] width 180 height 121
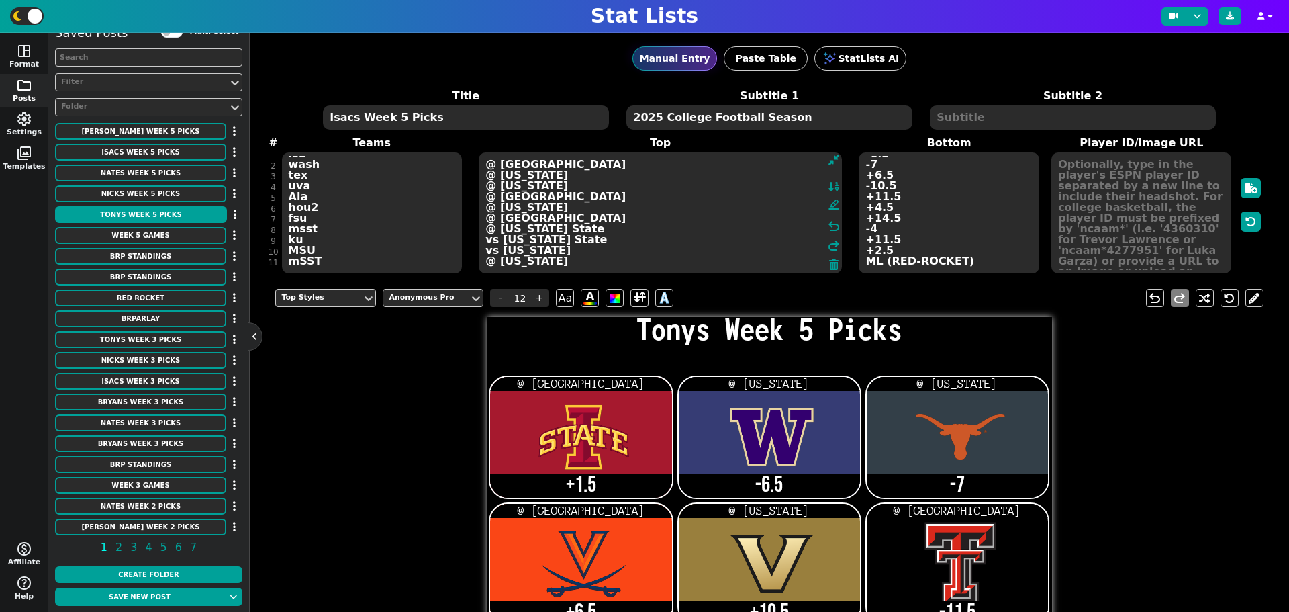
type textarea "@ [GEOGRAPHIC_DATA] @ [US_STATE] @ [US_STATE] @ [GEOGRAPHIC_DATA] @ [US_STATE] …"
click at [305, 271] on div "Title Tonys Week 5 Picks Subtitle 1 2025 College Football Season Subtitle 2 # 1…" at bounding box center [768, 181] width 987 height 187
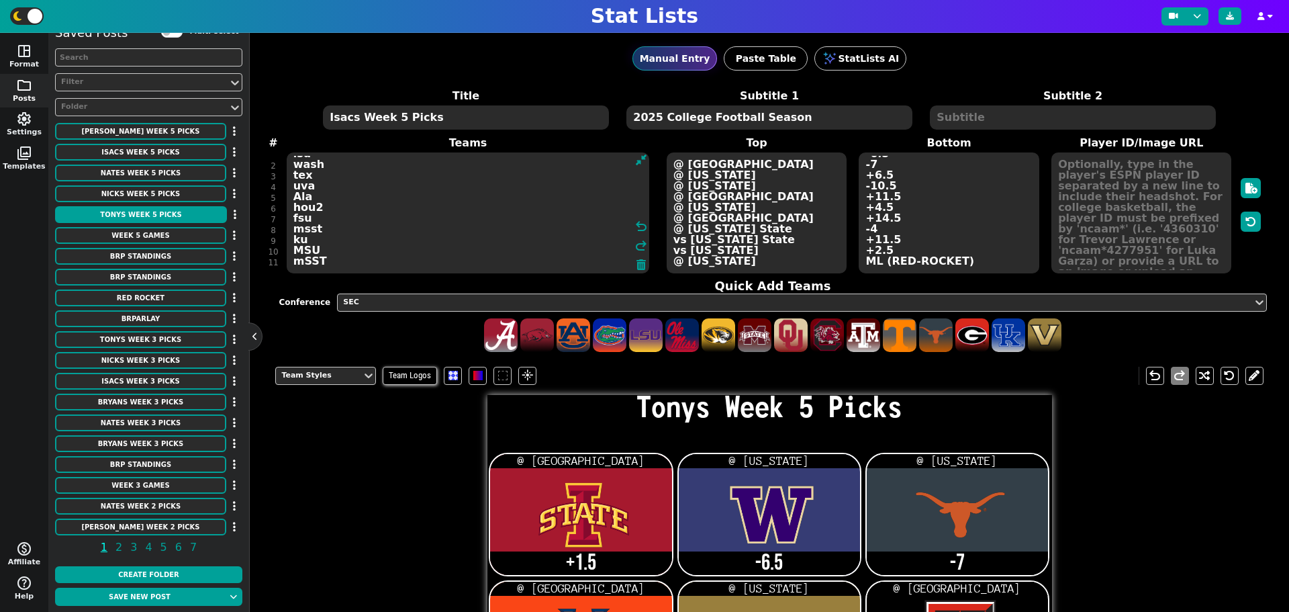
click at [307, 264] on textarea "isu wash tex uva van TTU Mia tamu UCF MSU" at bounding box center [468, 212] width 363 height 121
type textarea "isu wash tex uva van TTU Mia tamu UCF MSU SYRACUSE"
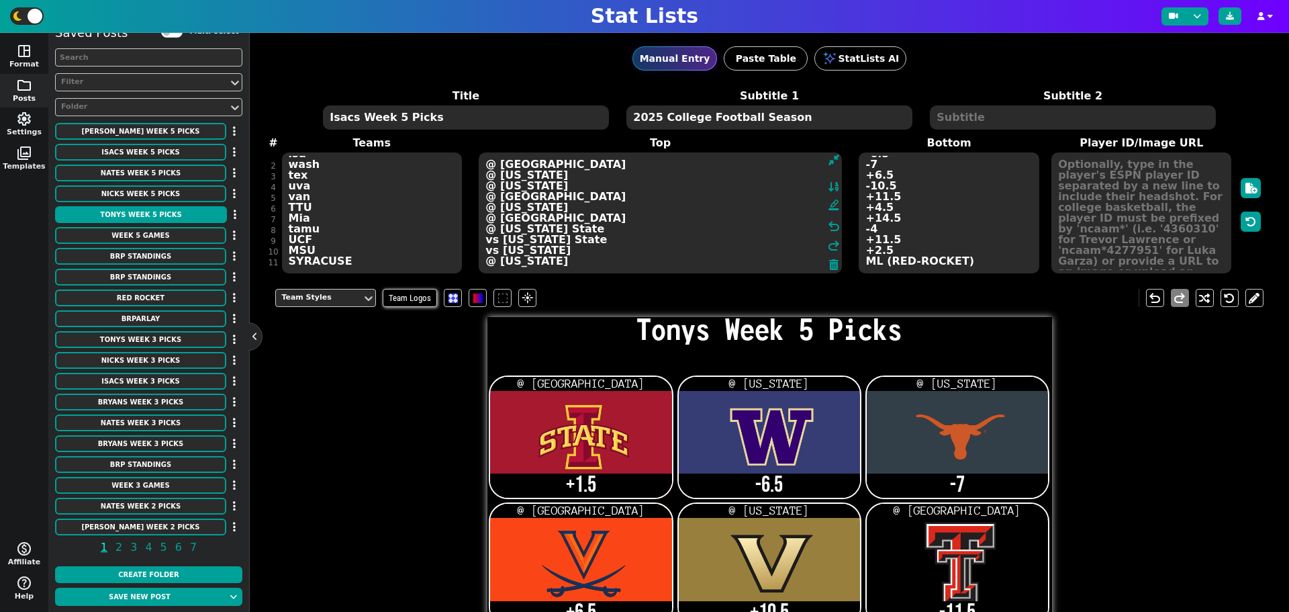
click at [706, 267] on textarea "@ [GEOGRAPHIC_DATA] @ [US_STATE] @ [US_STATE] @ [GEOGRAPHIC_DATA] @ [US_STATE] …" at bounding box center [660, 212] width 363 height 121
click at [943, 259] on textarea "+1.5 -6.5 -7 +6.5 +10.5 -11.5 -4.5 -14.5 +4 +11.5 +2.5 ML ( Red-Rocket) (BRParl…" at bounding box center [949, 212] width 180 height 121
type input "21"
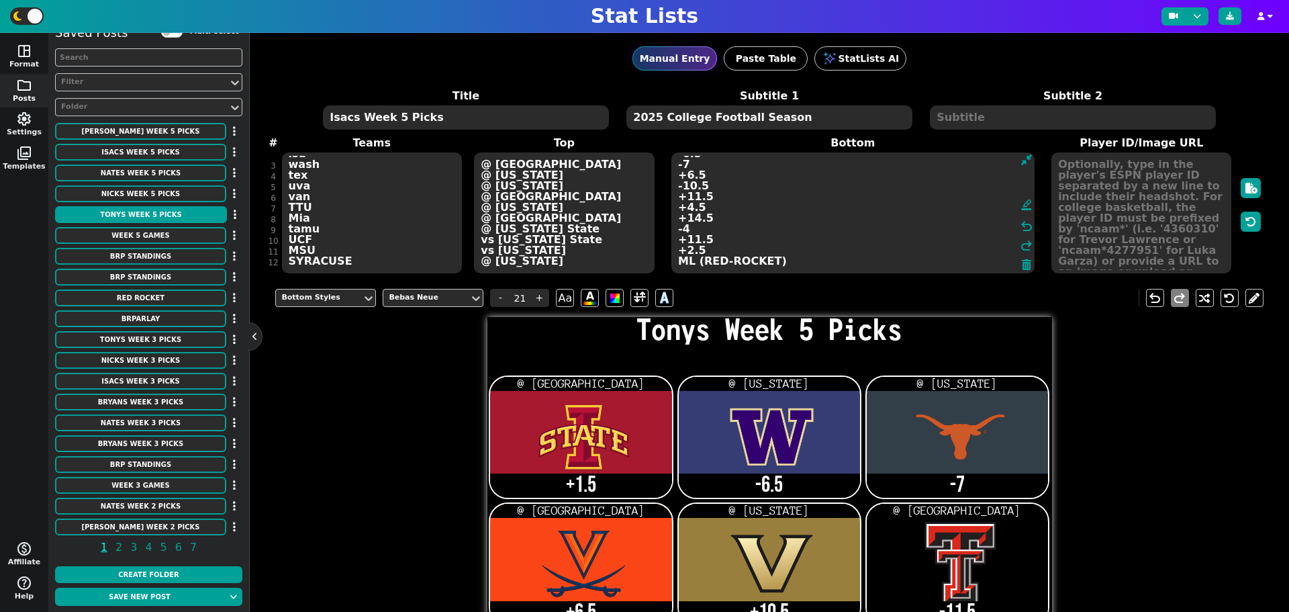
drag, startPoint x: 781, startPoint y: 263, endPoint x: 672, endPoint y: 251, distance: 110.1
click at [672, 251] on textarea "+1.5 -6.5 -7 +6.5 +10.5 -11.5 -4.5 -14.5 +4 +11.5 +2.5 ML ( Red-Rocket) (BRParl…" at bounding box center [852, 212] width 363 height 121
type textarea "+1.5 -6.5 -7 +6.5 +10.5 -11.5 -4.5 -14.5 +4 +11.5 +2.5"
click at [511, 257] on textarea "@ [GEOGRAPHIC_DATA] @ [US_STATE] @ [US_STATE] @ [GEOGRAPHIC_DATA] @ [US_STATE] …" at bounding box center [564, 212] width 180 height 121
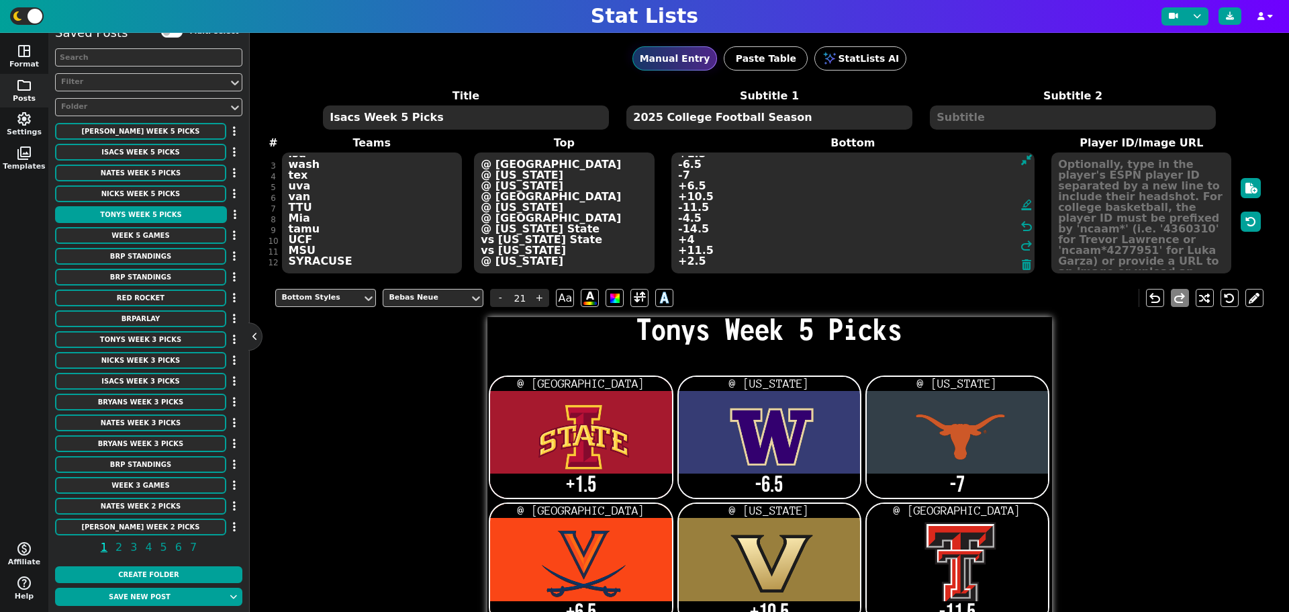
type input "12"
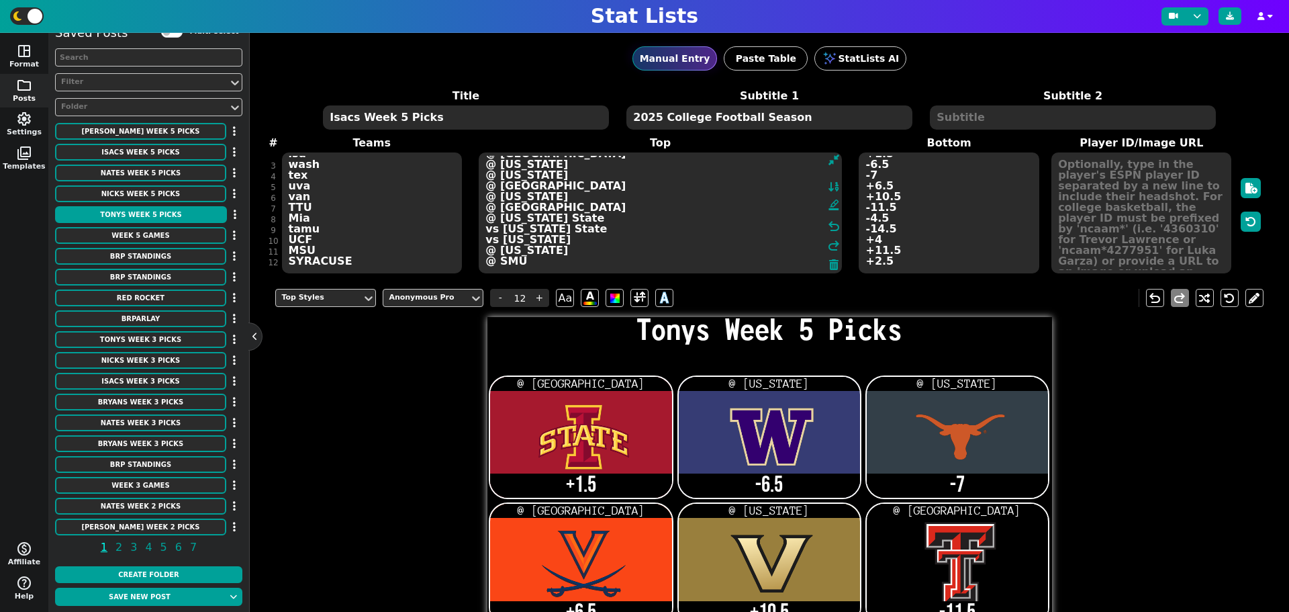
type textarea "@ [GEOGRAPHIC_DATA] @ [US_STATE] @ [US_STATE] @ [GEOGRAPHIC_DATA] @ [US_STATE] …"
click at [880, 260] on textarea "+1.5 -6.5 -7 +6.5 +10.5 -11.5 -4.5 -14.5 +4 +11.5 +2.5" at bounding box center [949, 212] width 180 height 121
type input "21"
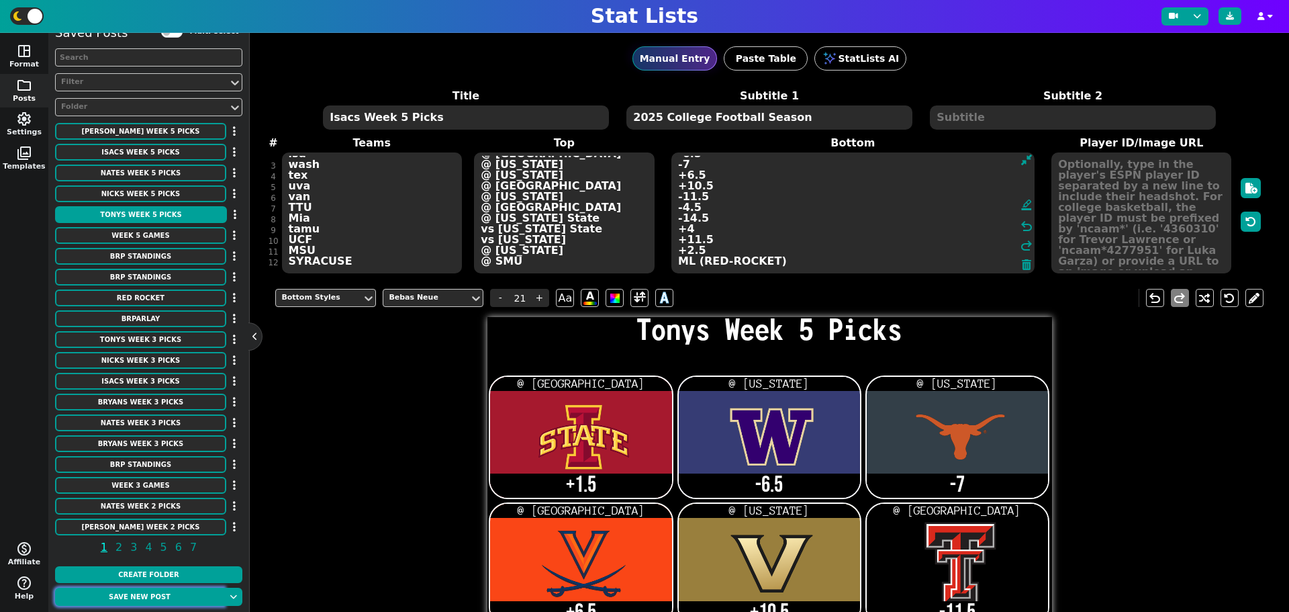
click at [183, 601] on button "Save new post" at bounding box center [139, 596] width 169 height 18
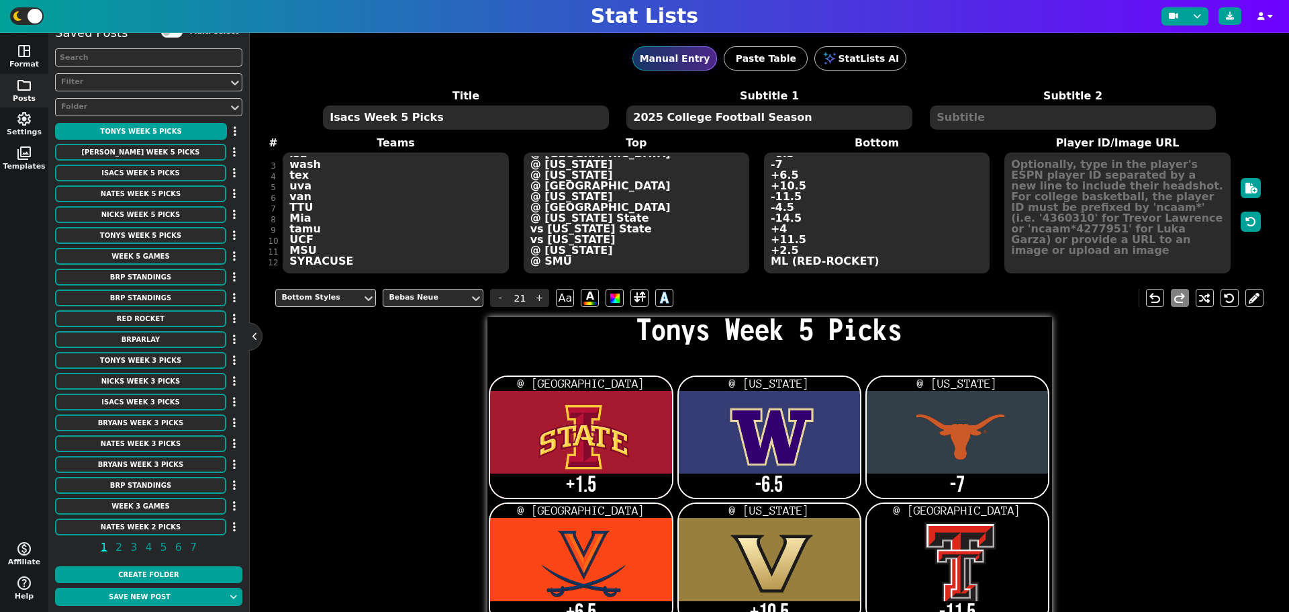
click at [789, 251] on textarea "+1.5 -6.5 -7 +6.5 +10.5 -11.5 -4.5 -14.5 +4 +11.5 +2.5 ML (RED-ROCKET)" at bounding box center [877, 212] width 226 height 121
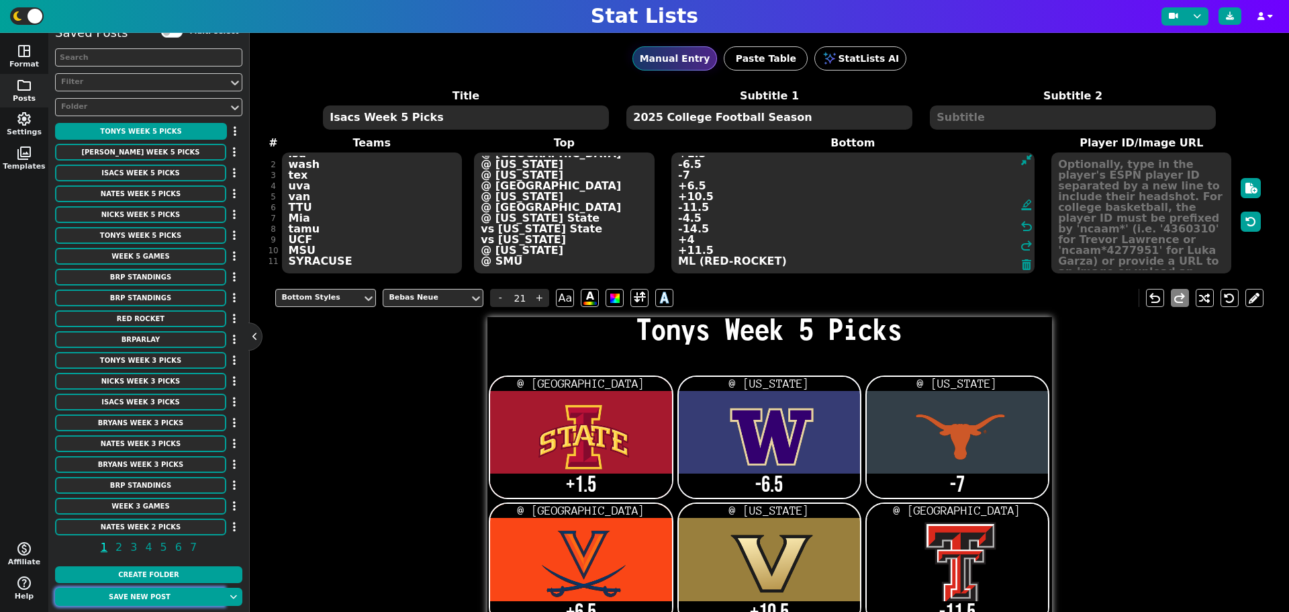
type textarea "+1.5 -6.5 -7 +6.5 +10.5 -11.5 -4.5 -14.5 +4 +11.5 ML (RED-ROCKET)"
click at [162, 601] on button "Save new post" at bounding box center [139, 596] width 169 height 18
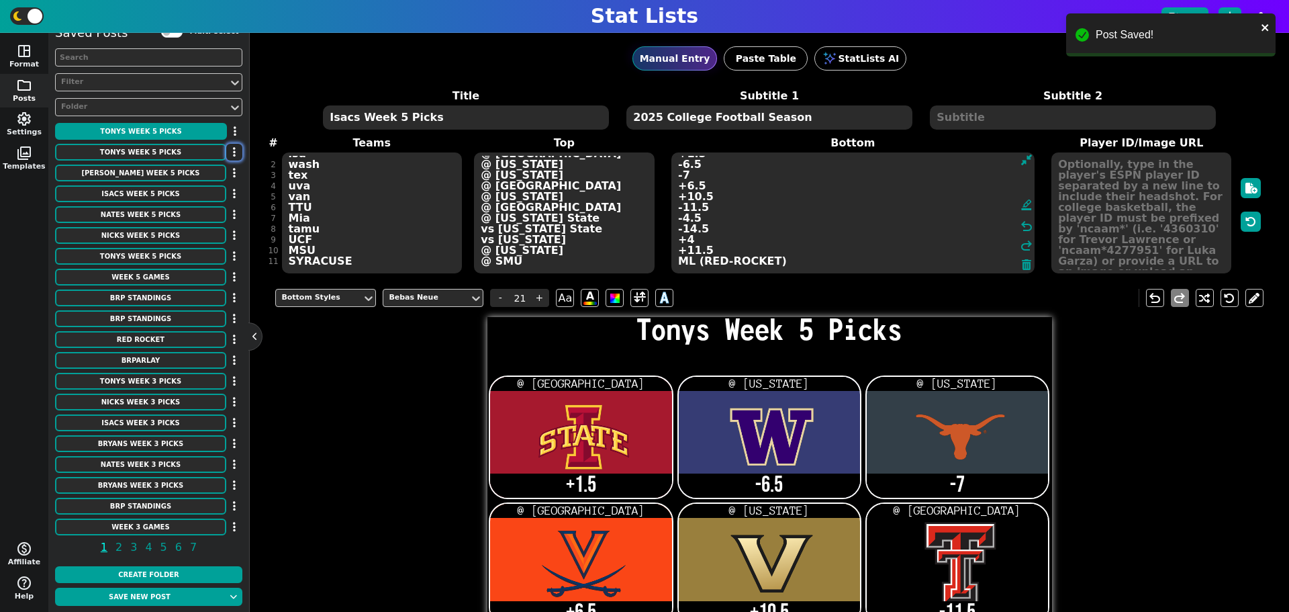
click at [229, 156] on button "button" at bounding box center [234, 152] width 16 height 17
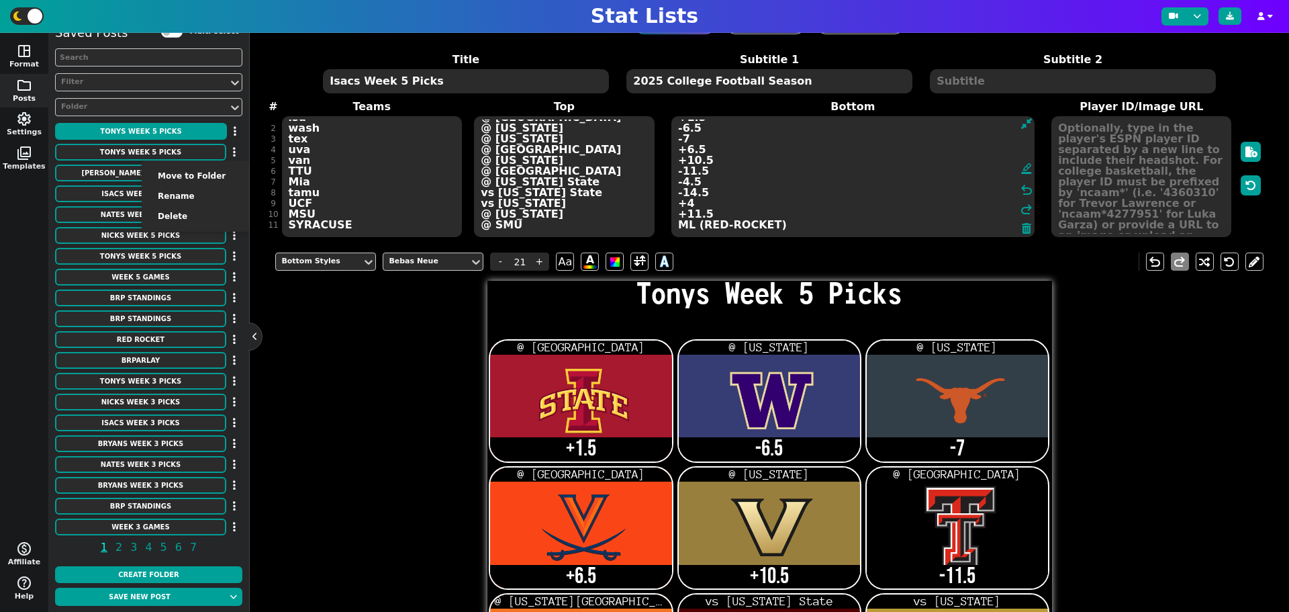
scroll to position [0, 0]
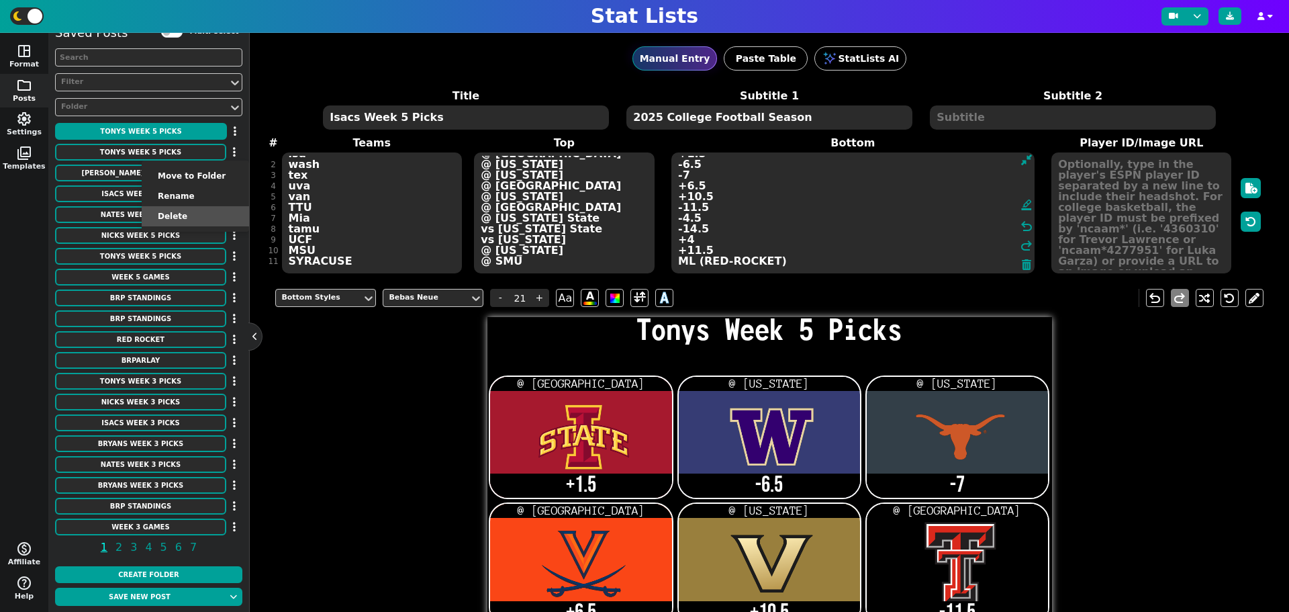
click at [185, 220] on li "Delete" at bounding box center [195, 216] width 107 height 20
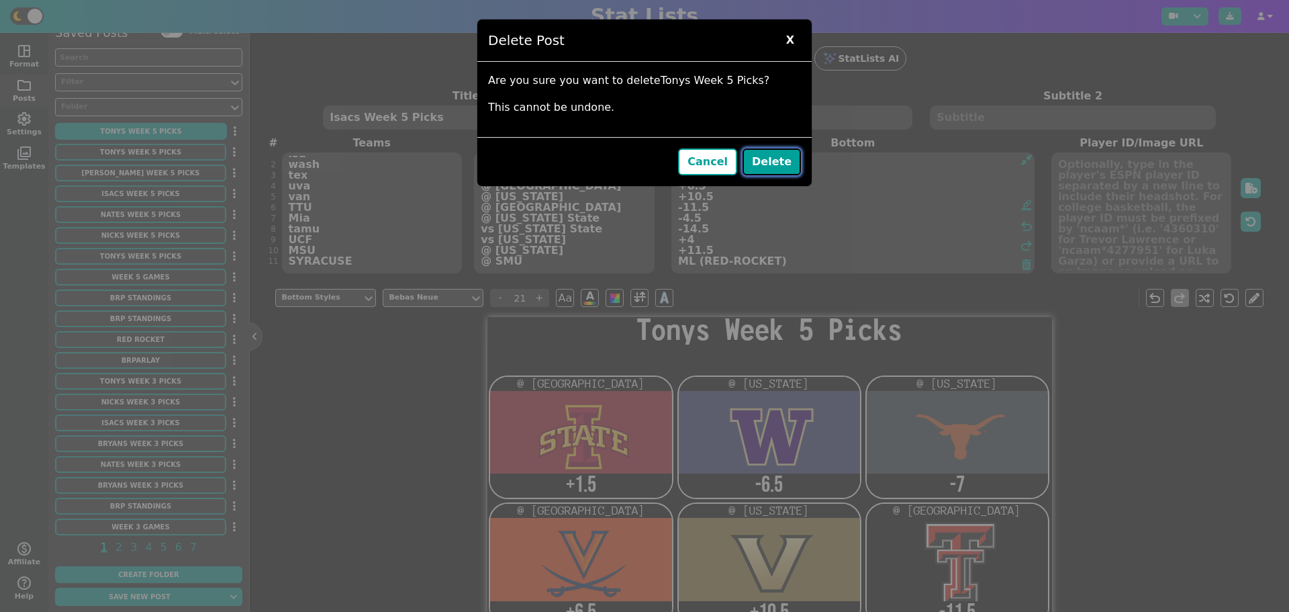
click at [762, 158] on button "Delete" at bounding box center [771, 161] width 58 height 27
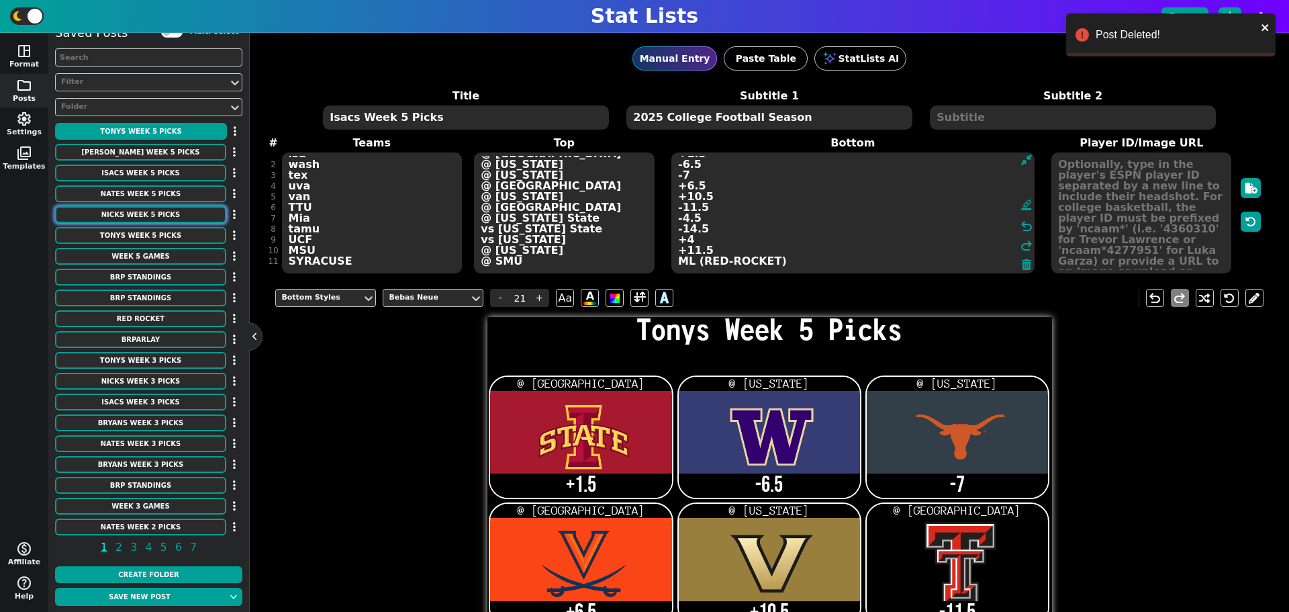
click at [167, 215] on button "Nicks Week 5 Picks" at bounding box center [140, 214] width 171 height 17
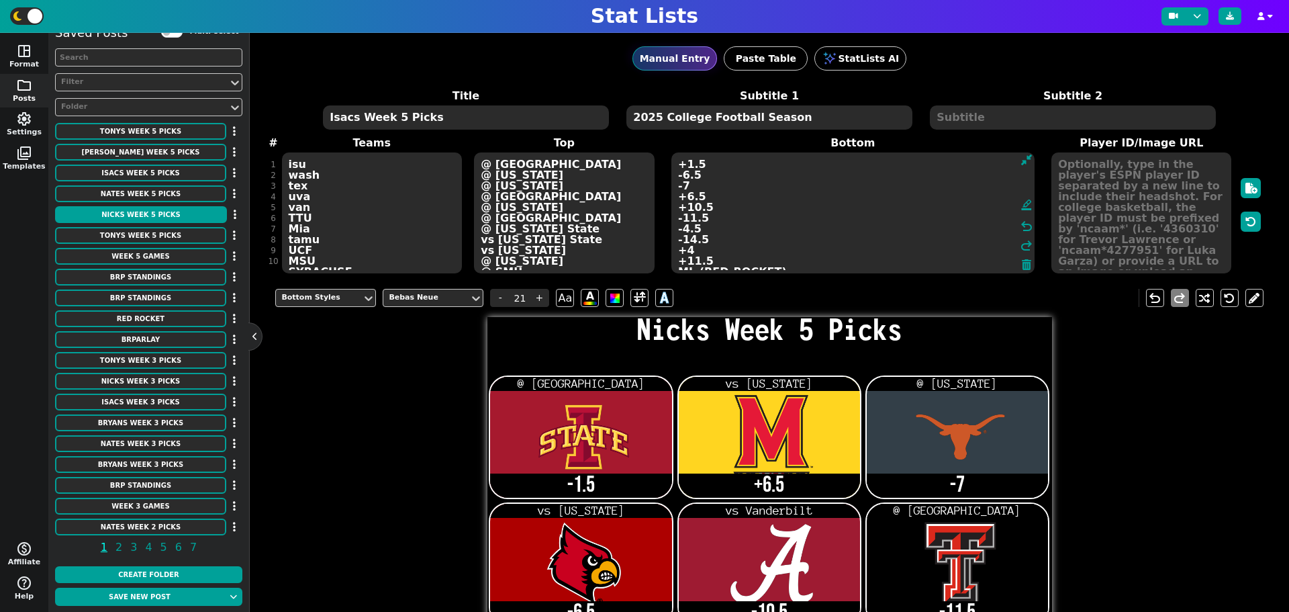
click at [314, 259] on div "Title Nicks Week 5 Picks Subtitle 1 2025 College Football Season Subtitle 2 # 1…" at bounding box center [768, 181] width 987 height 187
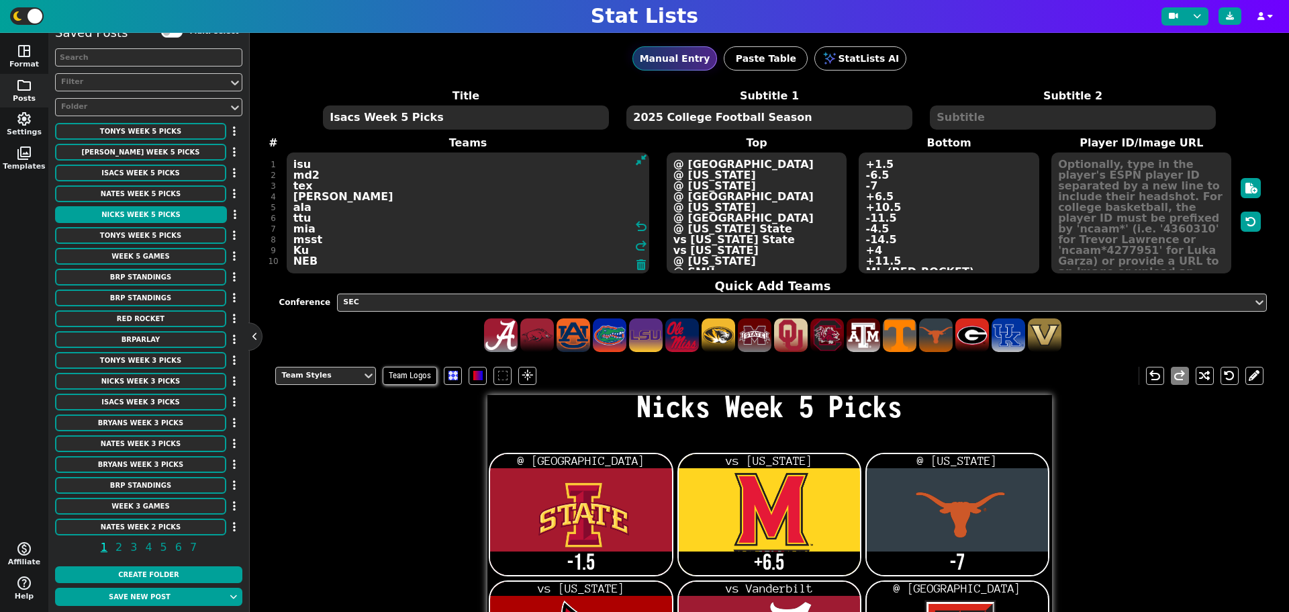
scroll to position [9, 0]
type textarea "isu md2 tex [PERSON_NAME] ala ttu mia msst Ku NEB ULM"
click at [679, 264] on textarea "@ Cincinnati vs [US_STATE] @ [US_STATE] vs [US_STATE] vs Vanderbilt @ [GEOGRAPH…" at bounding box center [757, 212] width 180 height 121
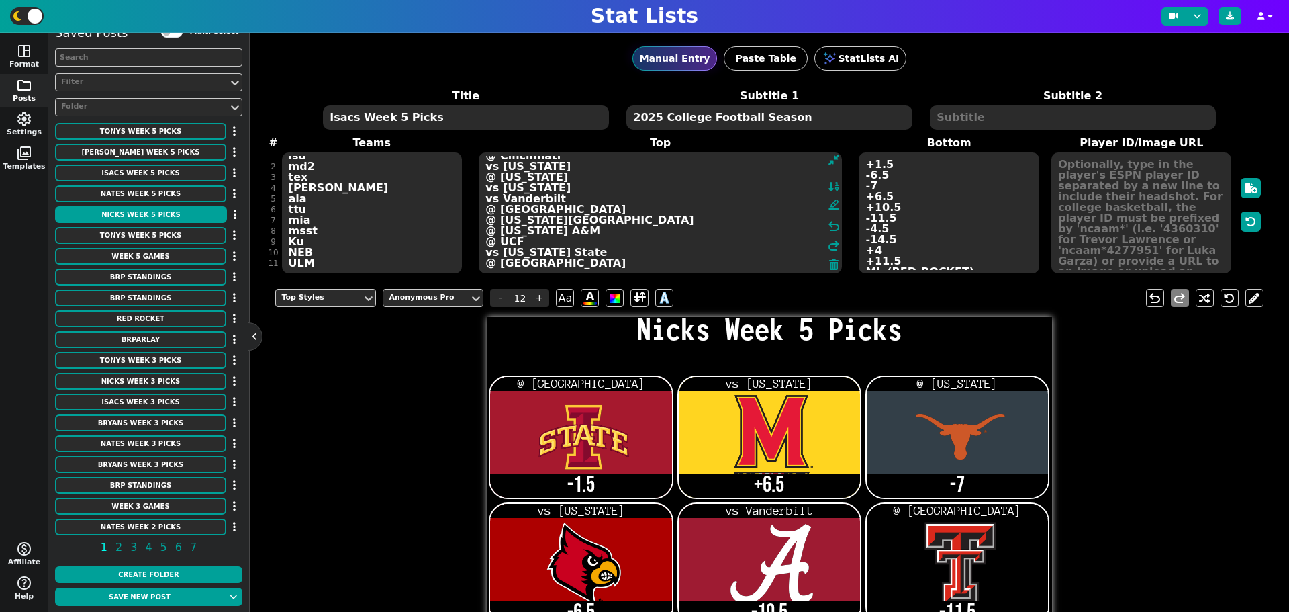
type textarea "@ Cincinnati vs [US_STATE] @ [US_STATE] vs [US_STATE] vs Vanderbilt @ [GEOGRAPH…"
click at [897, 261] on textarea "-1.5 +6.5 -7 -6.5 -10.5 -11.5 -4.5 +11.5 -4 -11.5" at bounding box center [949, 212] width 180 height 121
type input "21"
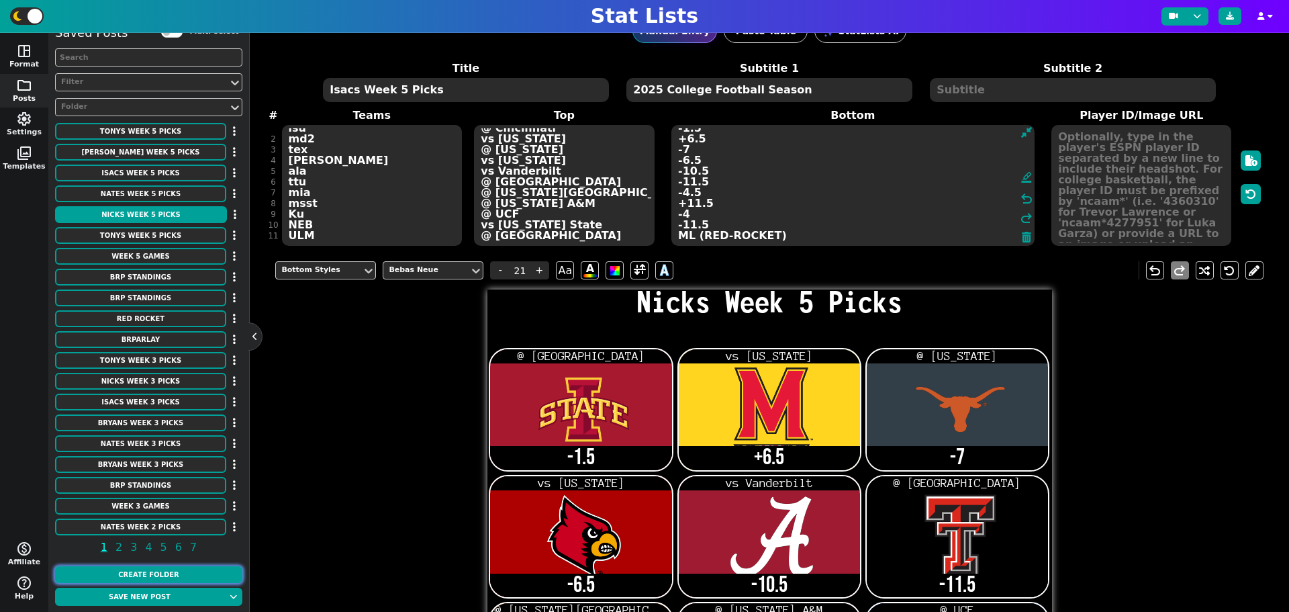
scroll to position [0, 0]
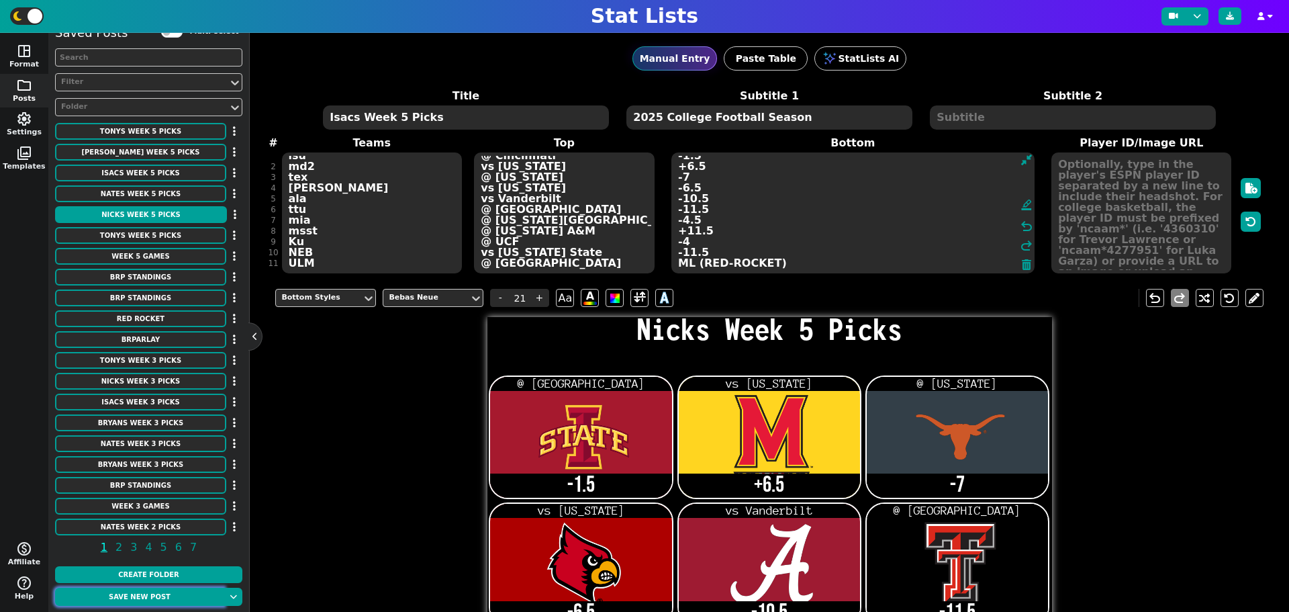
type textarea "-1.5 +6.5 -7 -6.5 -10.5 -11.5 -4.5 +11.5 -4 -11.5 ML (RED-ROCKET)"
click at [170, 601] on button "Save new post" at bounding box center [139, 596] width 169 height 18
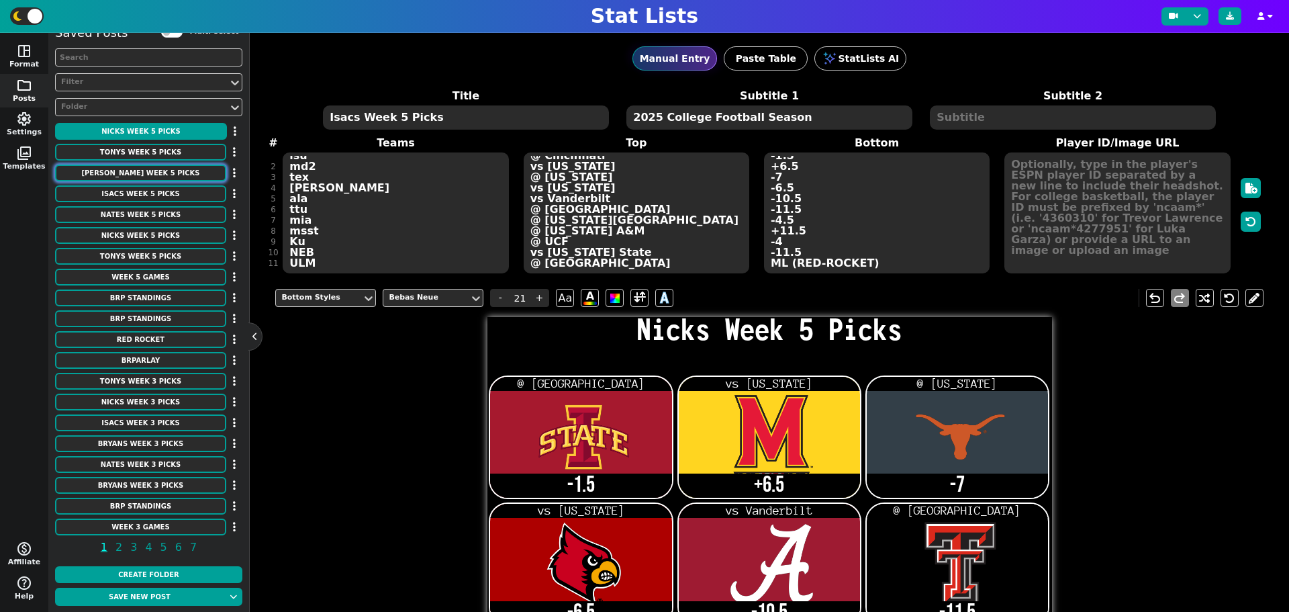
click at [145, 172] on button "[PERSON_NAME] Week 5 Picks" at bounding box center [140, 172] width 171 height 17
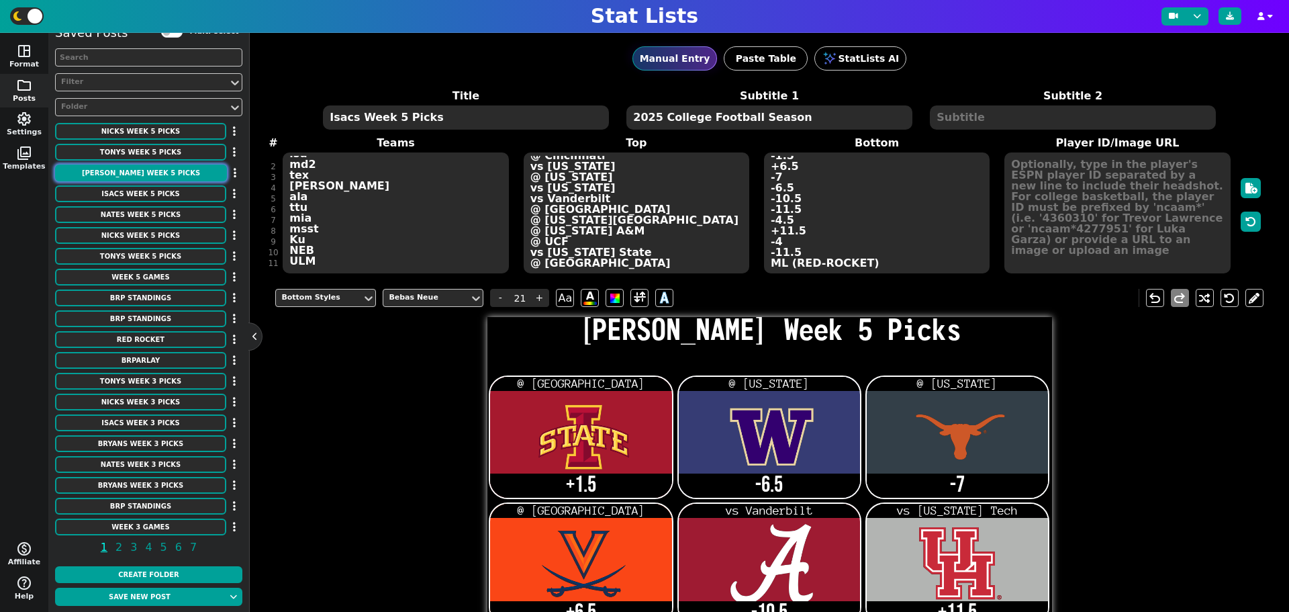
scroll to position [9, 0]
click at [335, 258] on div "Title Bryans Week 5 Picks Subtitle 1 2025 College Football Season Subtitle 2 # …" at bounding box center [768, 181] width 987 height 187
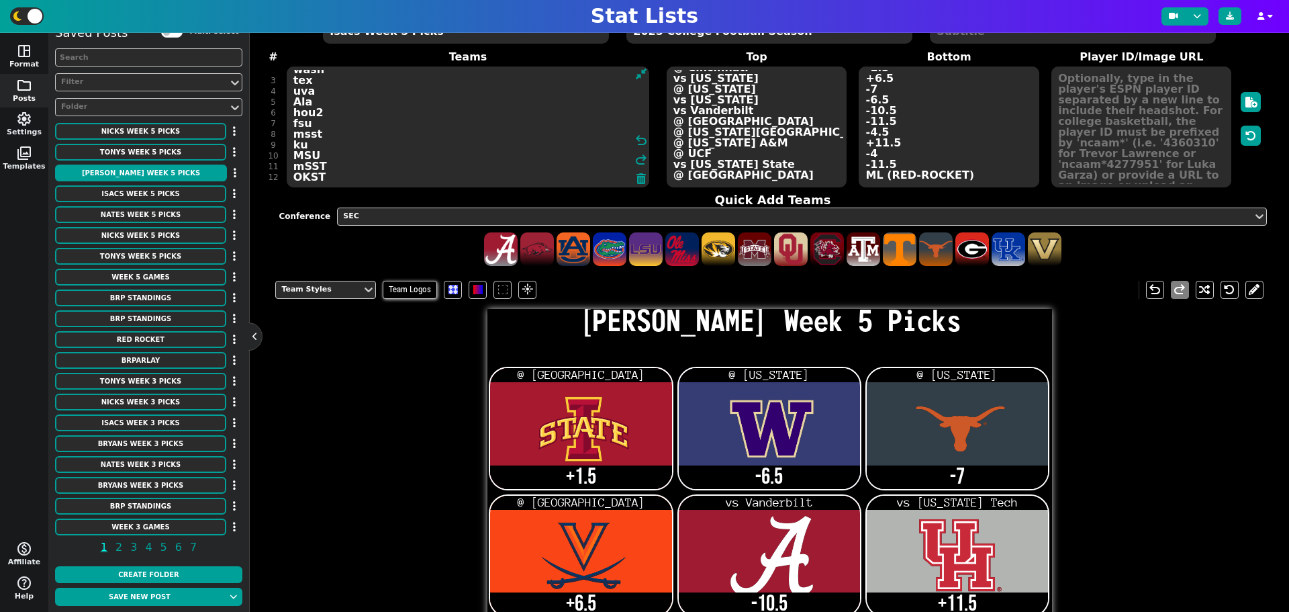
scroll to position [0, 0]
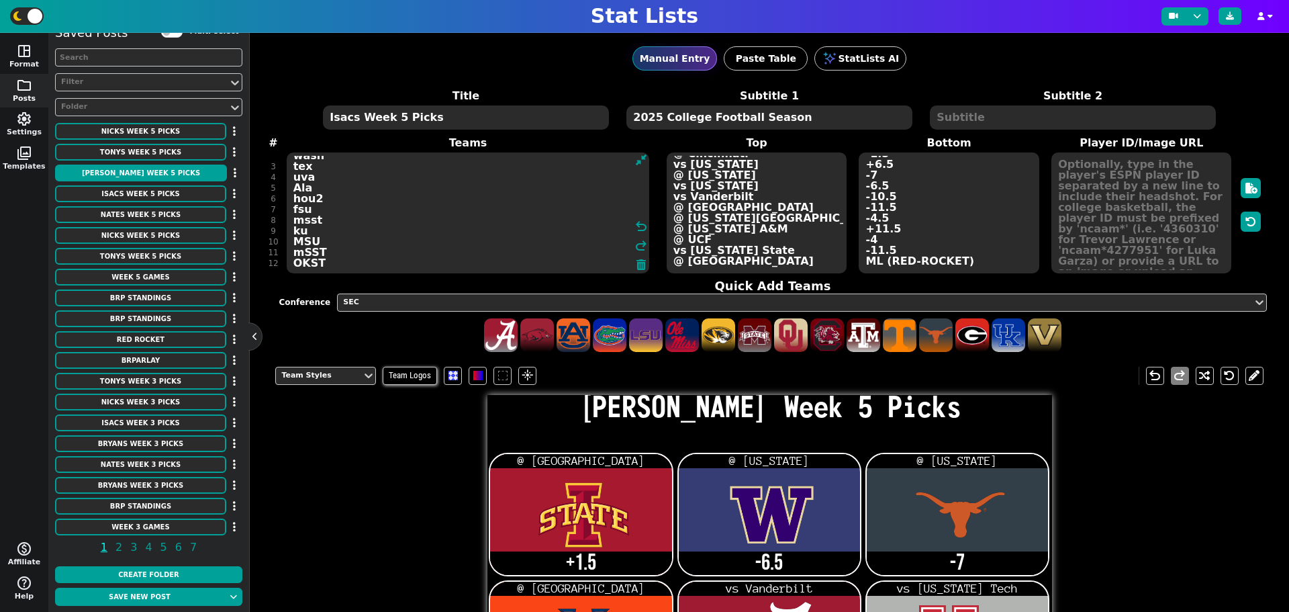
type textarea "isu wash tex uva Ala hou2 fsu msst ku MSU mSST OKST"
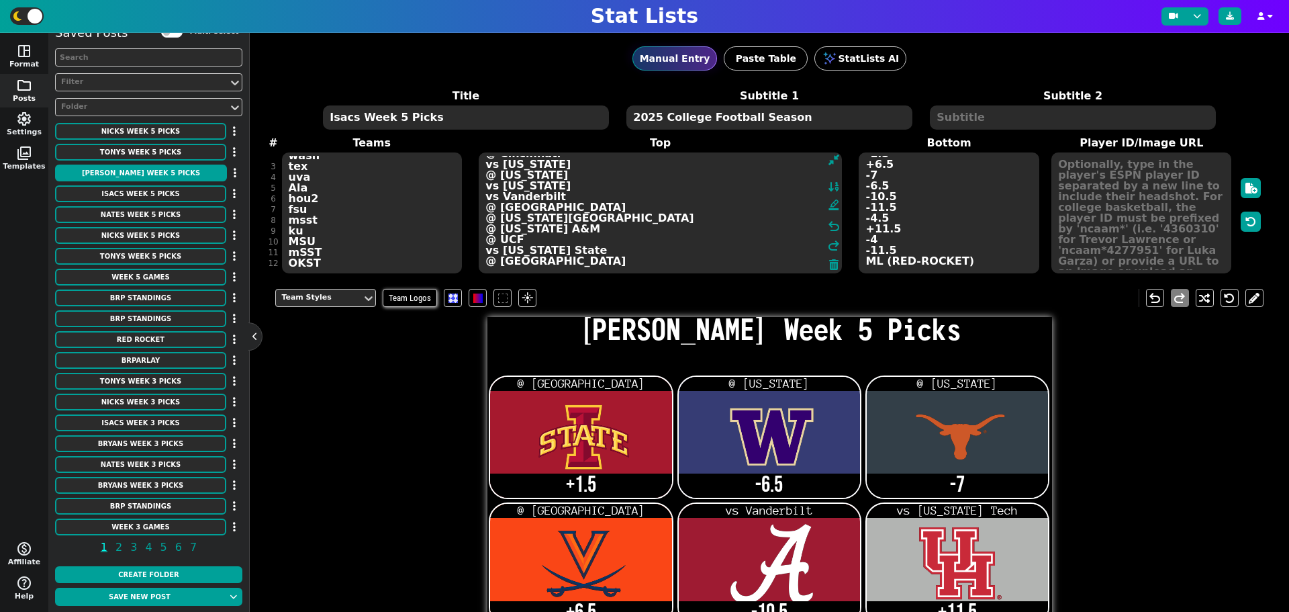
click at [748, 258] on textarea "@ [GEOGRAPHIC_DATA] @ [US_STATE] @ [US_STATE] @ [GEOGRAPHIC_DATA] vs Vanderbilt…" at bounding box center [660, 212] width 363 height 121
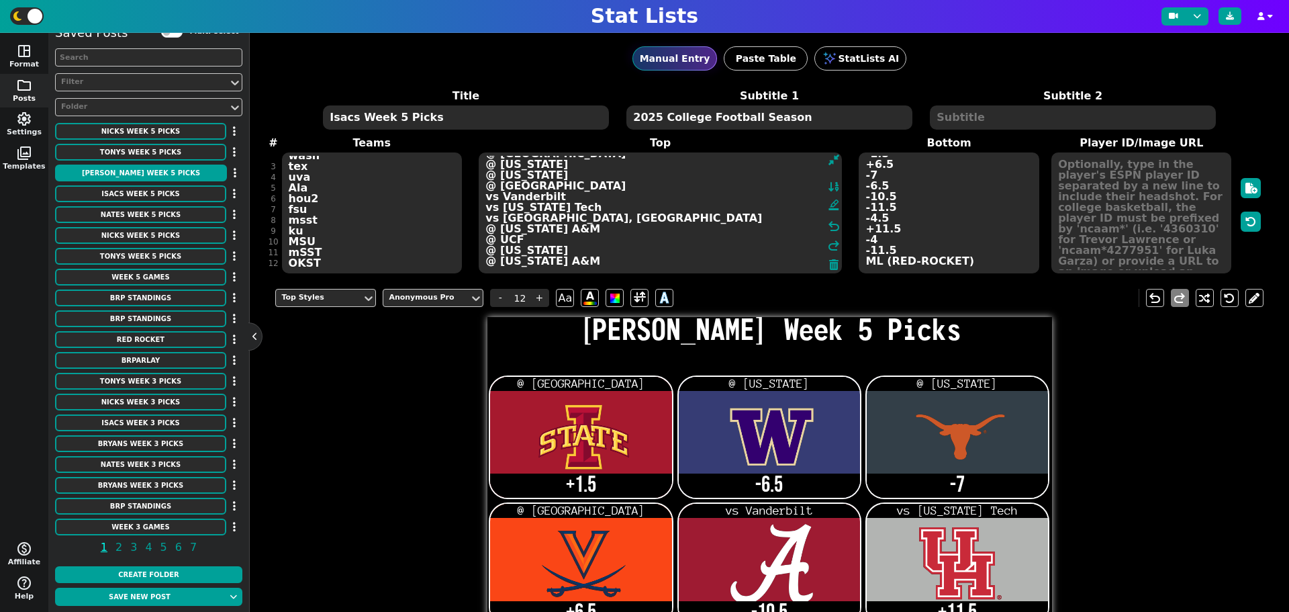
scroll to position [19, 0]
type textarea "@ [GEOGRAPHIC_DATA] @ [US_STATE] @ [US_STATE] @ [GEOGRAPHIC_DATA] vs Vanderbilt…"
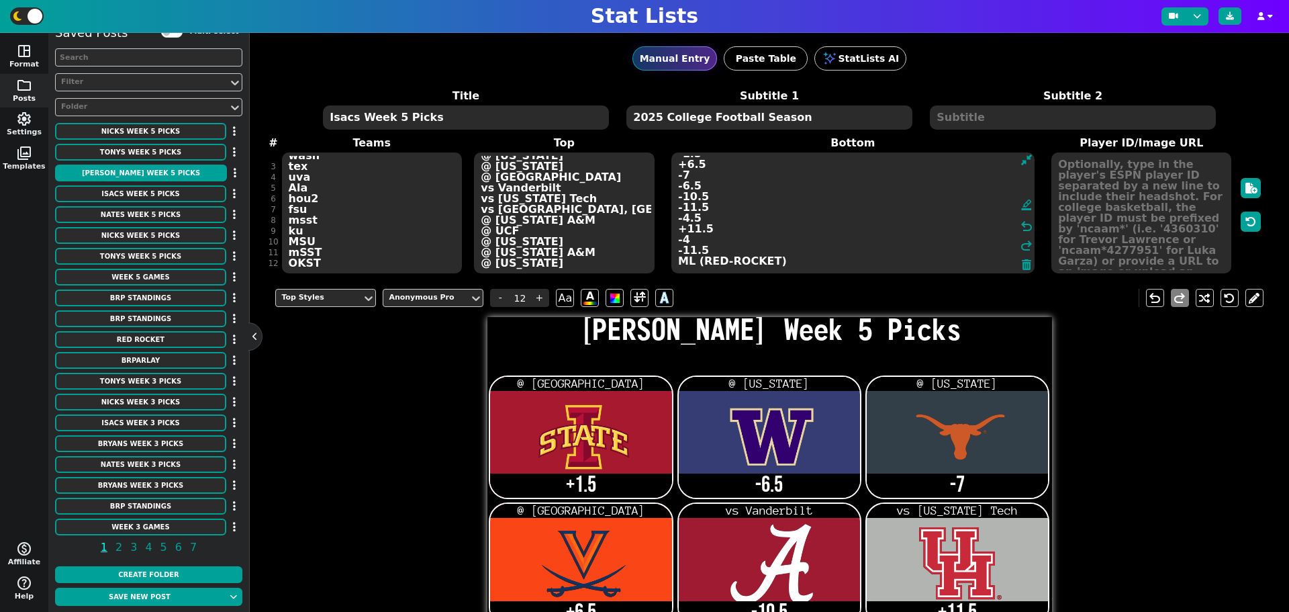
click at [952, 262] on textarea "+1.5 -6.5 -7 +6.5 -10.5 +11.5 +4.5 +14.5 -4 +11.5 +2.5 ML (RED-ROCKET)" at bounding box center [852, 212] width 363 height 121
type input "21"
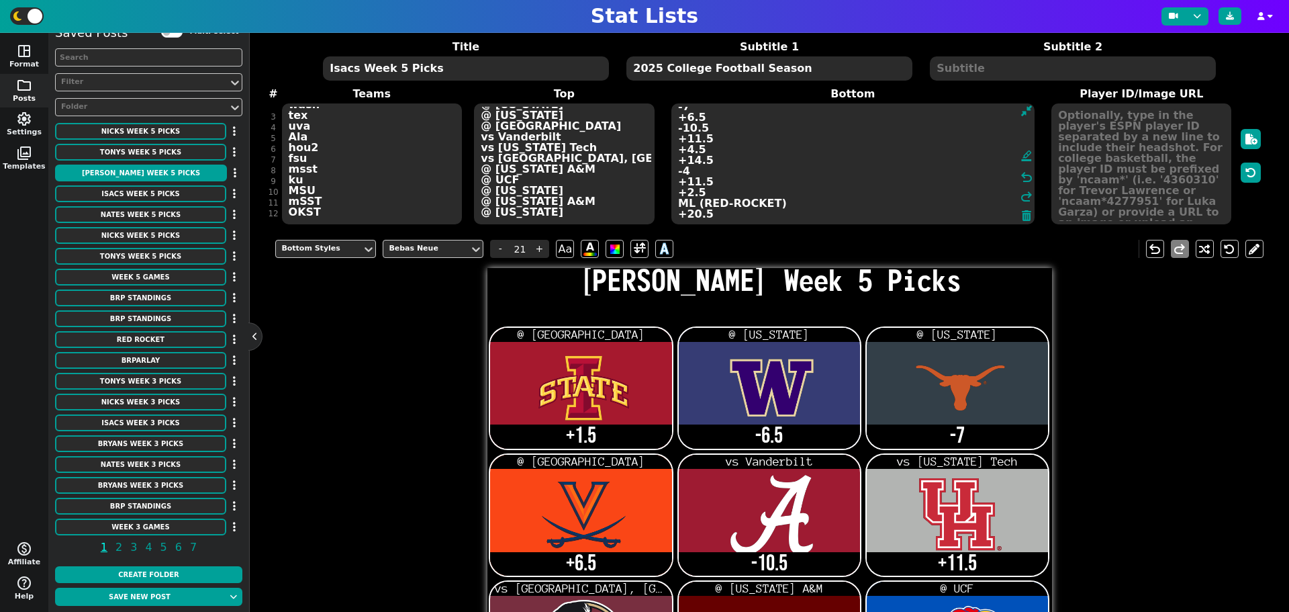
scroll to position [0, 0]
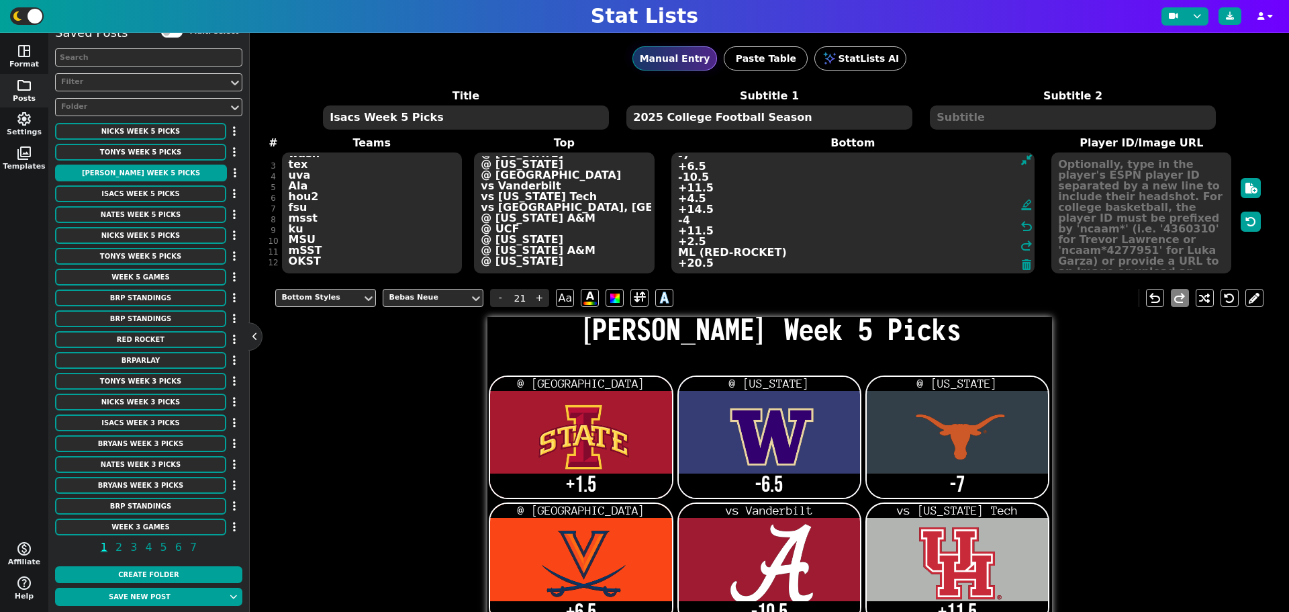
click at [695, 242] on textarea "+1.5 -6.5 -7 +6.5 -10.5 +11.5 +4.5 +14.5 -4 +11.5 +2.5 ML (RED-ROCKET) +20.5" at bounding box center [852, 212] width 363 height 121
click at [673, 253] on textarea "+1.5 -6.5 -7 +6.5 -10.5 +11.5 +4.5 +14.5 -4 +11.5 ML (RED-ROCKET) +20.5" at bounding box center [852, 212] width 363 height 121
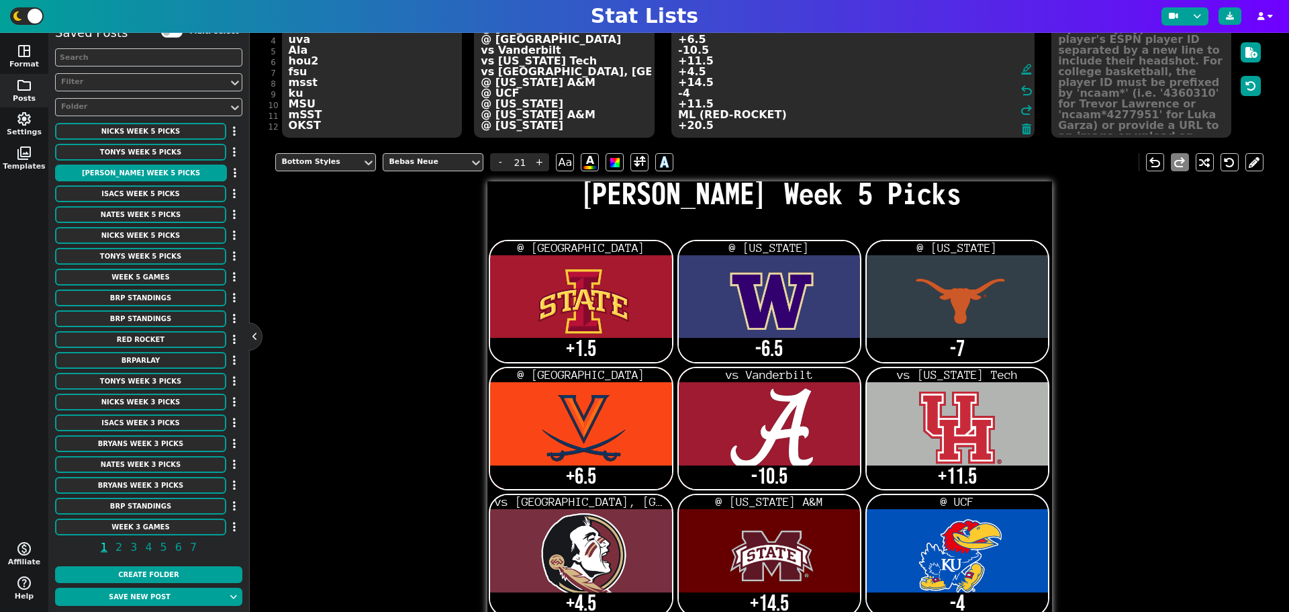
scroll to position [293, 0]
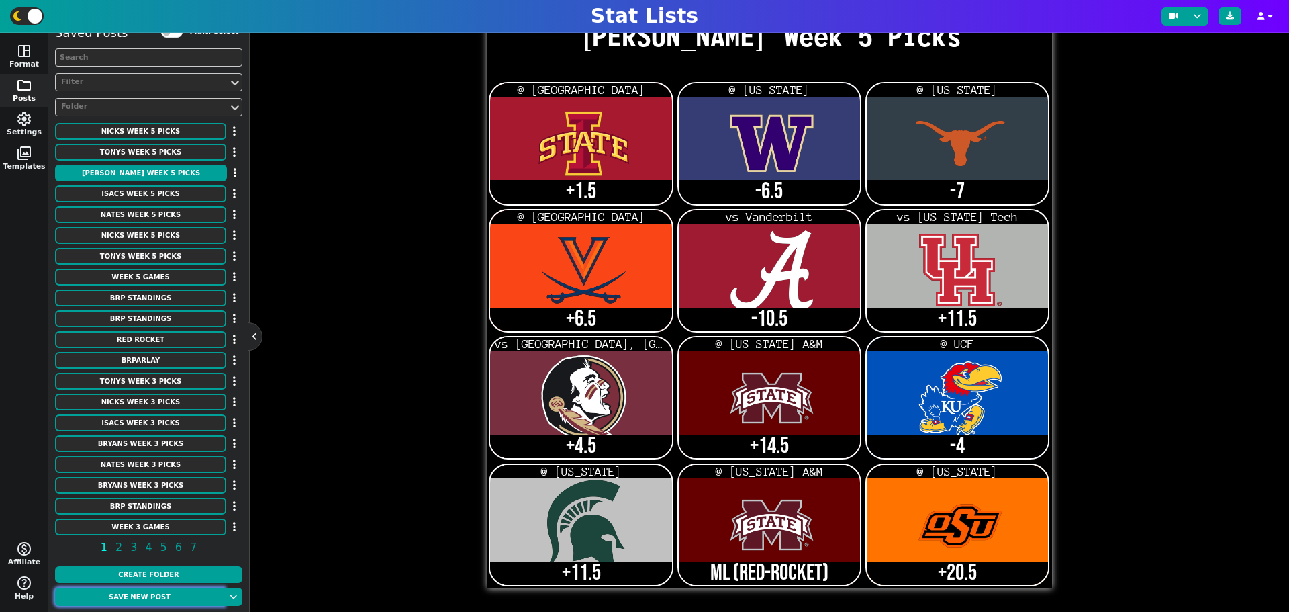
type textarea "+1.5 -6.5 -7 +6.5 -10.5 +11.5 +4.5 +14.5 -4 +11.5 ML (RED-ROCKET) +20.5"
click at [150, 600] on button "Save new post" at bounding box center [139, 596] width 169 height 18
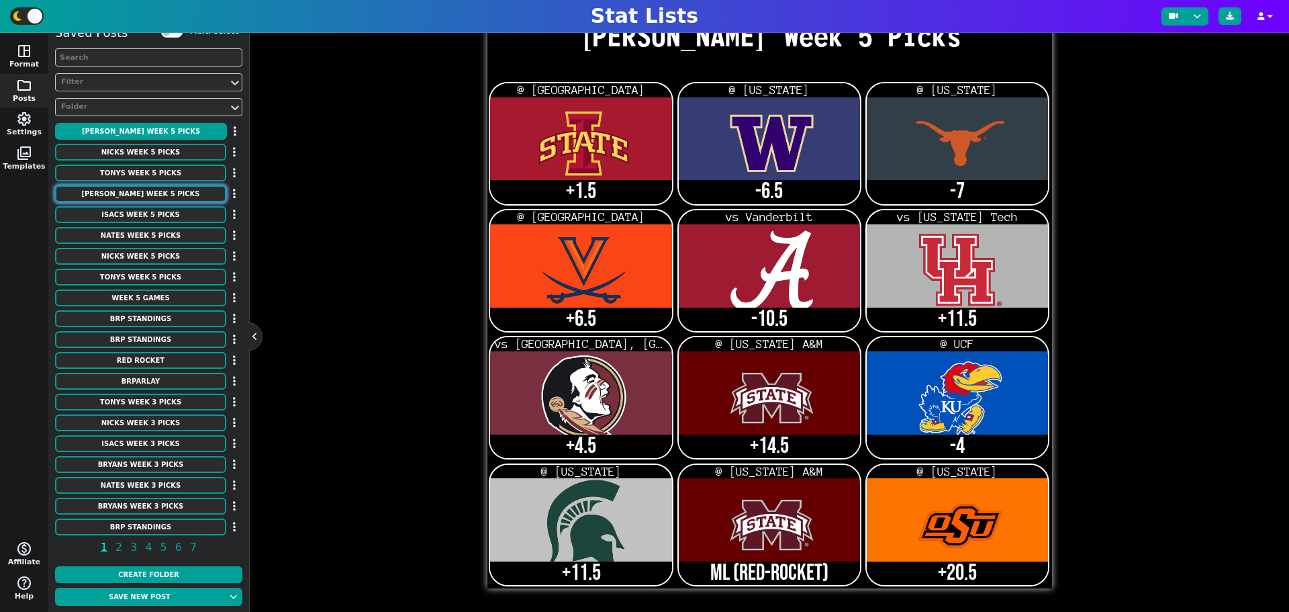
click at [195, 197] on button "[PERSON_NAME] Week 5 Picks" at bounding box center [140, 193] width 171 height 17
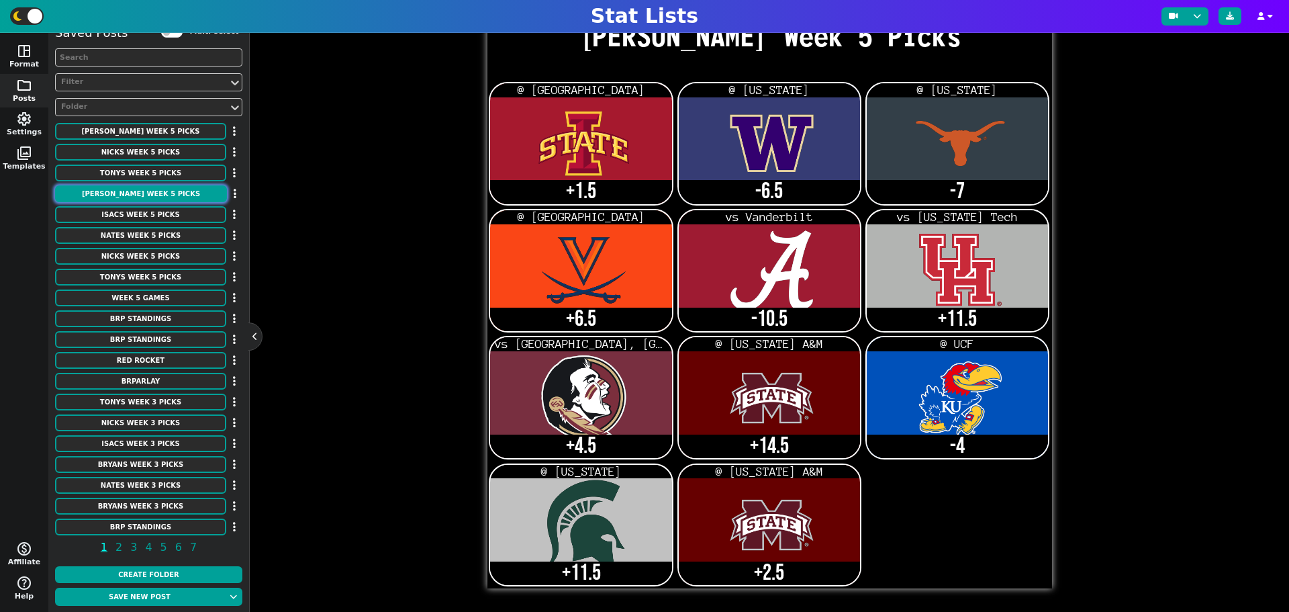
scroll to position [11, 0]
click at [234, 191] on icon "button" at bounding box center [235, 193] width 3 height 11
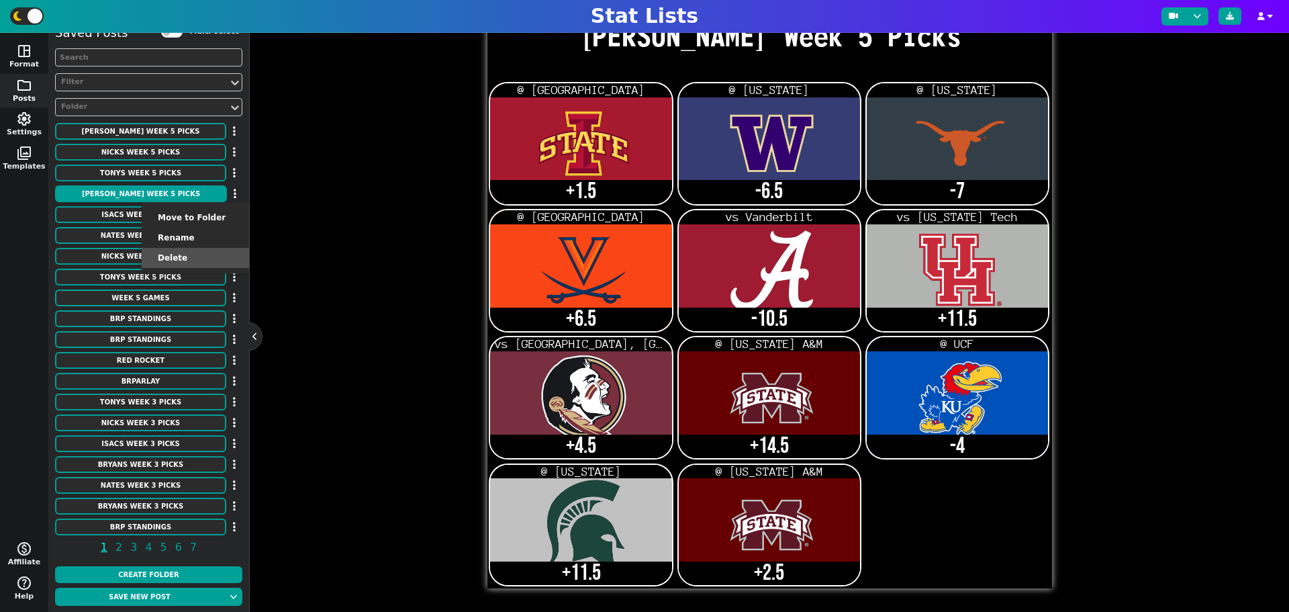
click at [202, 254] on li "Delete" at bounding box center [195, 258] width 107 height 20
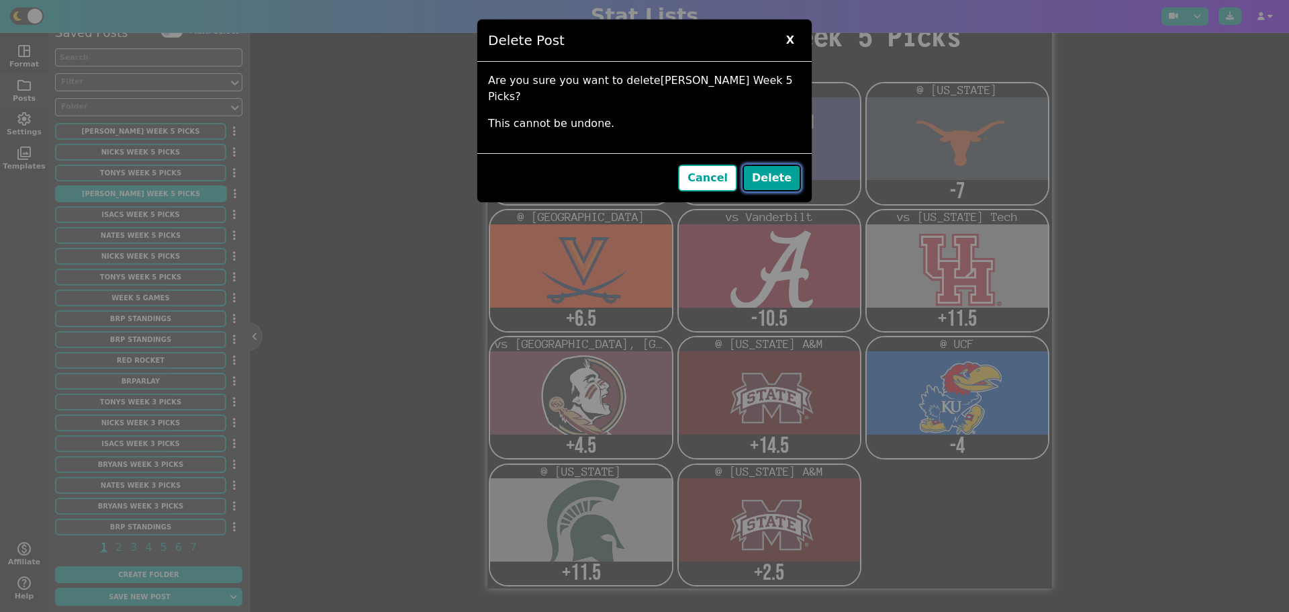
click at [789, 168] on button "Delete" at bounding box center [771, 177] width 58 height 27
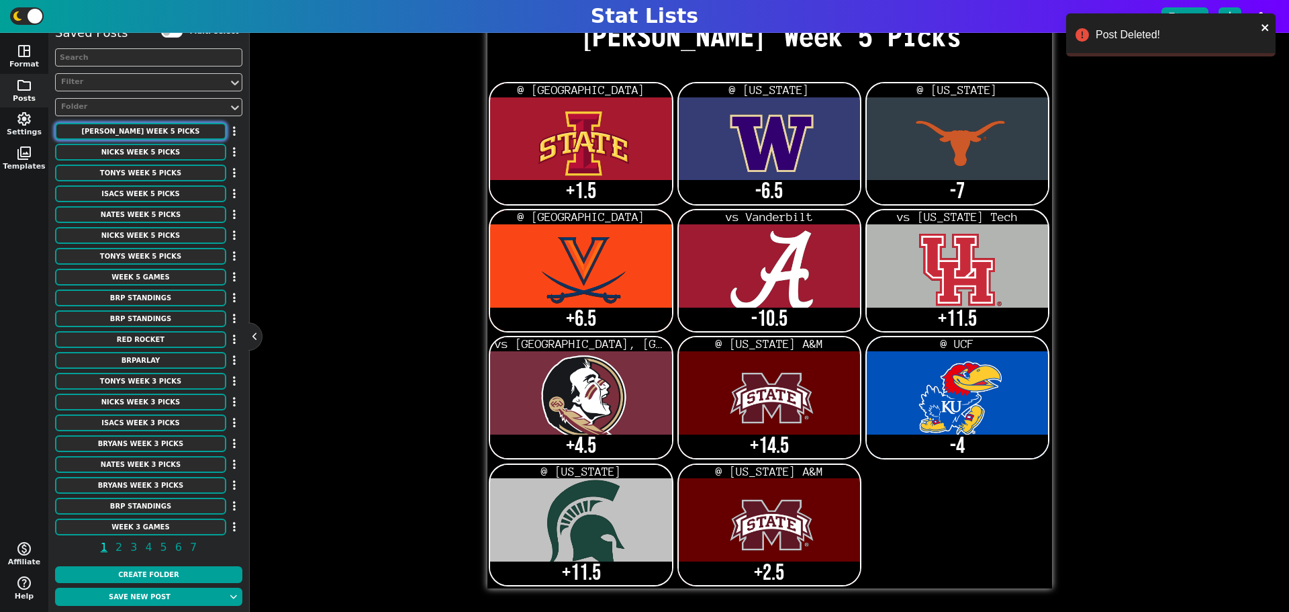
click at [170, 132] on button "[PERSON_NAME] Week 5 Picks" at bounding box center [140, 131] width 171 height 17
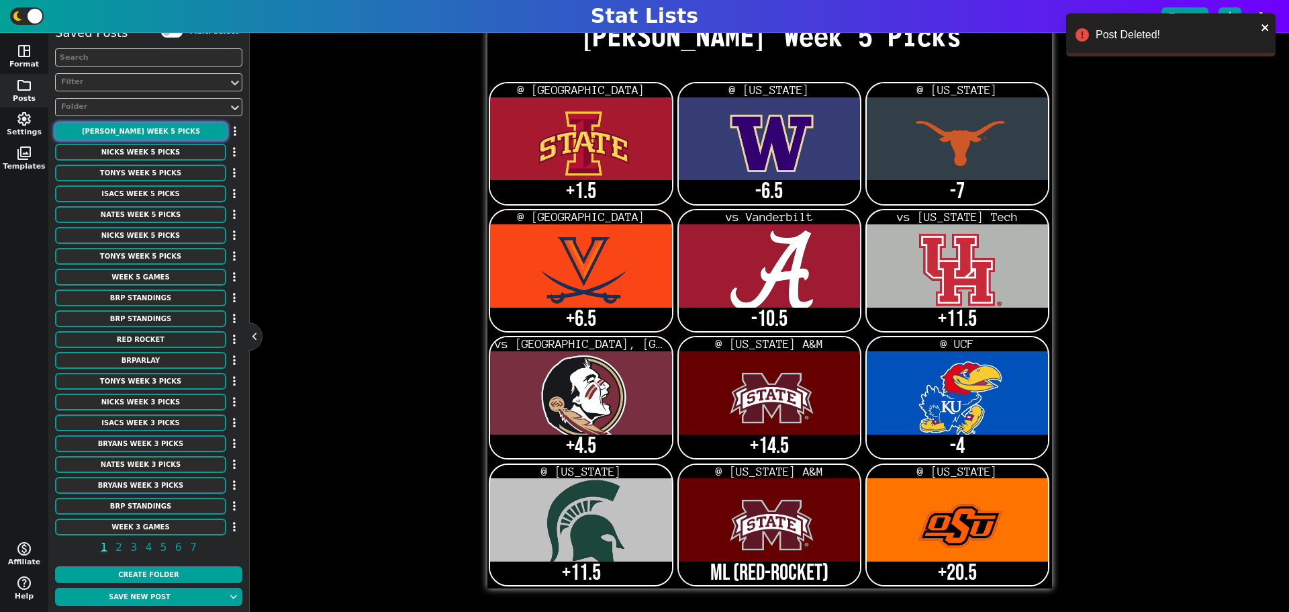
scroll to position [21, 0]
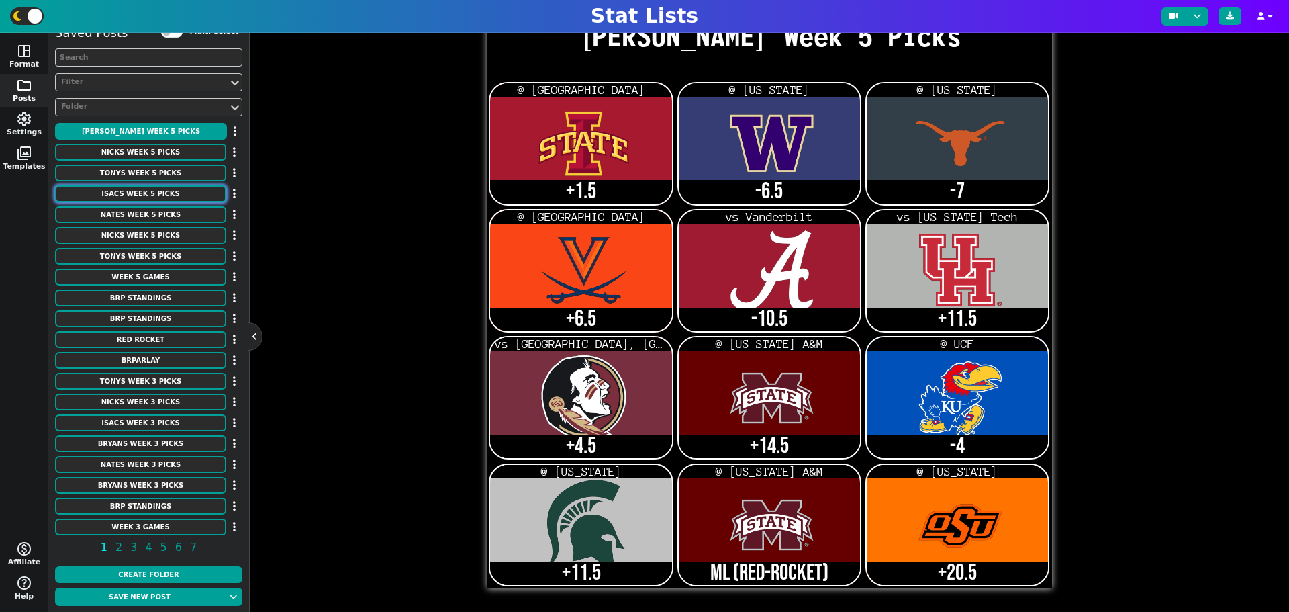
click at [170, 191] on button "Isacs Week 5 Picks" at bounding box center [140, 193] width 171 height 17
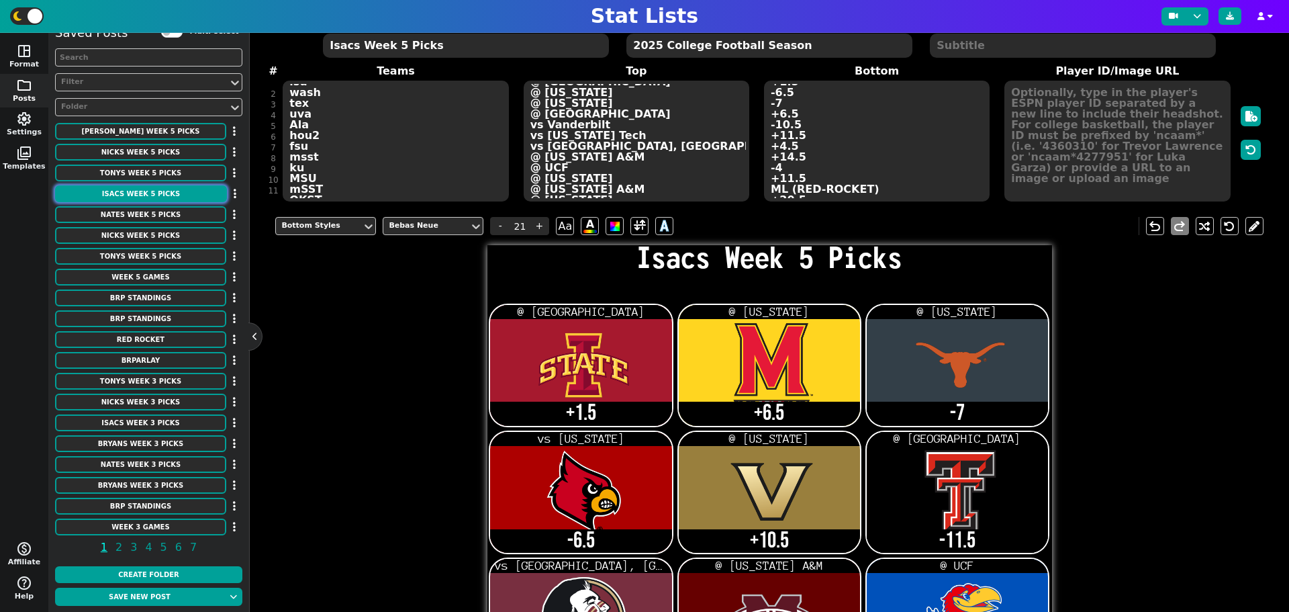
scroll to position [0, 0]
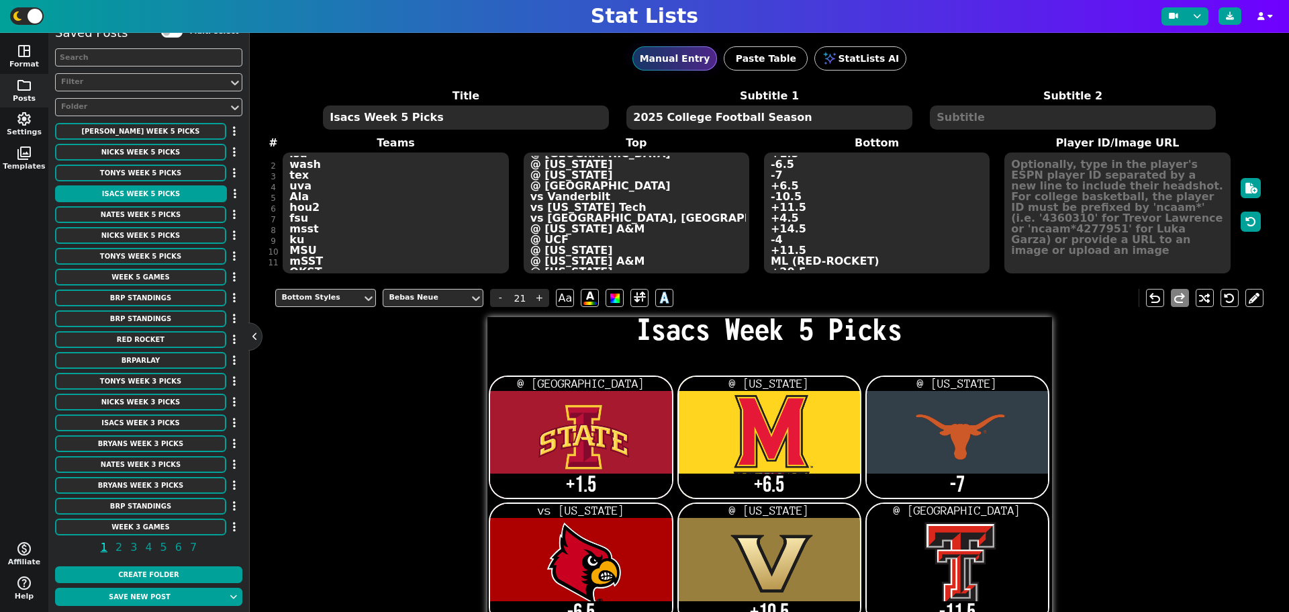
click at [351, 268] on div "Title Isacs Week 5 Picks Subtitle 1 2025 College Football Season Subtitle 2 # 1…" at bounding box center [768, 181] width 987 height 187
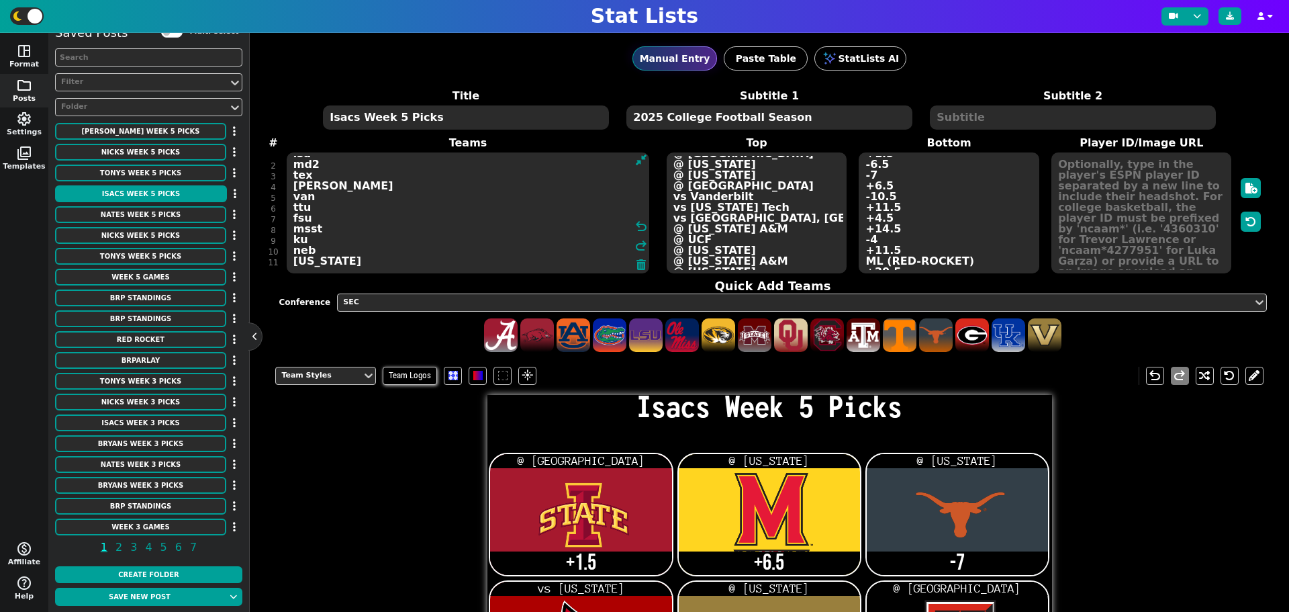
scroll to position [20, 0]
type textarea "isu md2 tex [PERSON_NAME] van ttu fsu msst ku neb [US_STATE] ncaa"
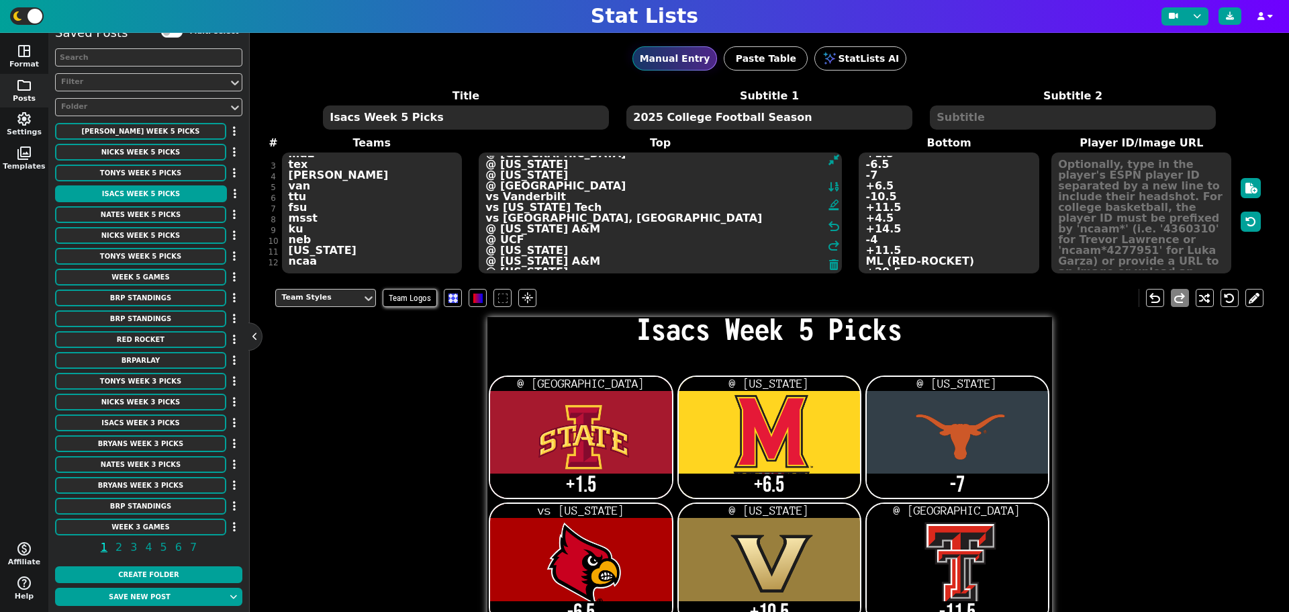
click at [783, 265] on textarea "@ [GEOGRAPHIC_DATA] @ [US_STATE] @ [US_STATE] vs [US_STATE] @ [US_STATE] @ [GEO…" at bounding box center [660, 212] width 363 height 121
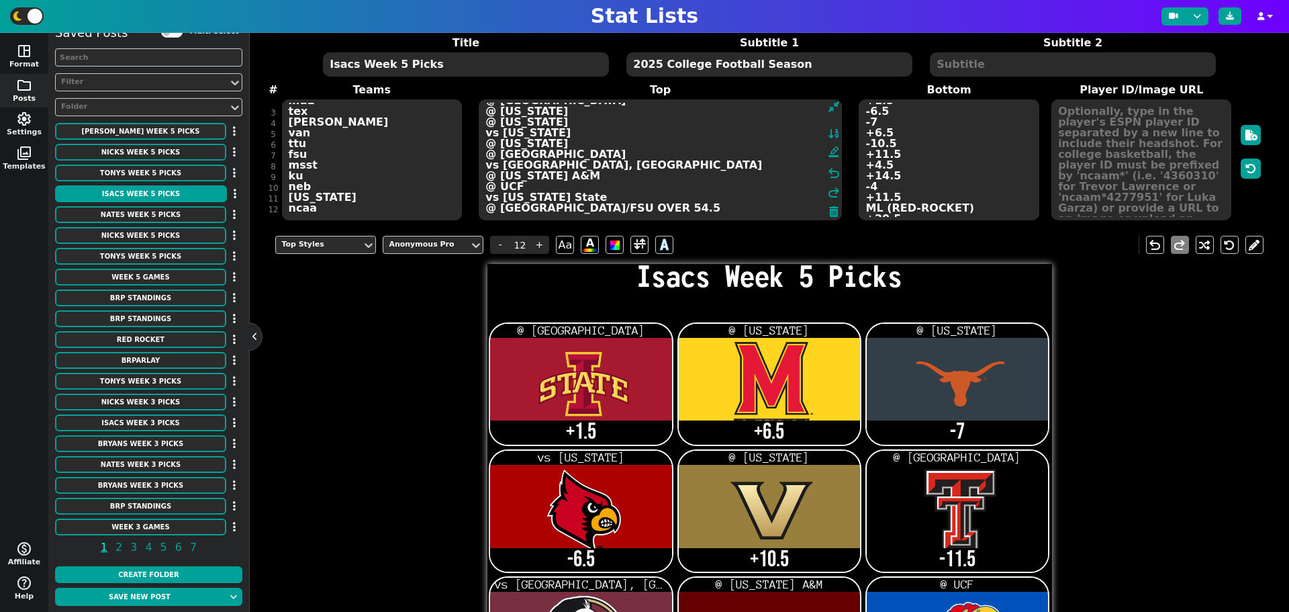
scroll to position [0, 0]
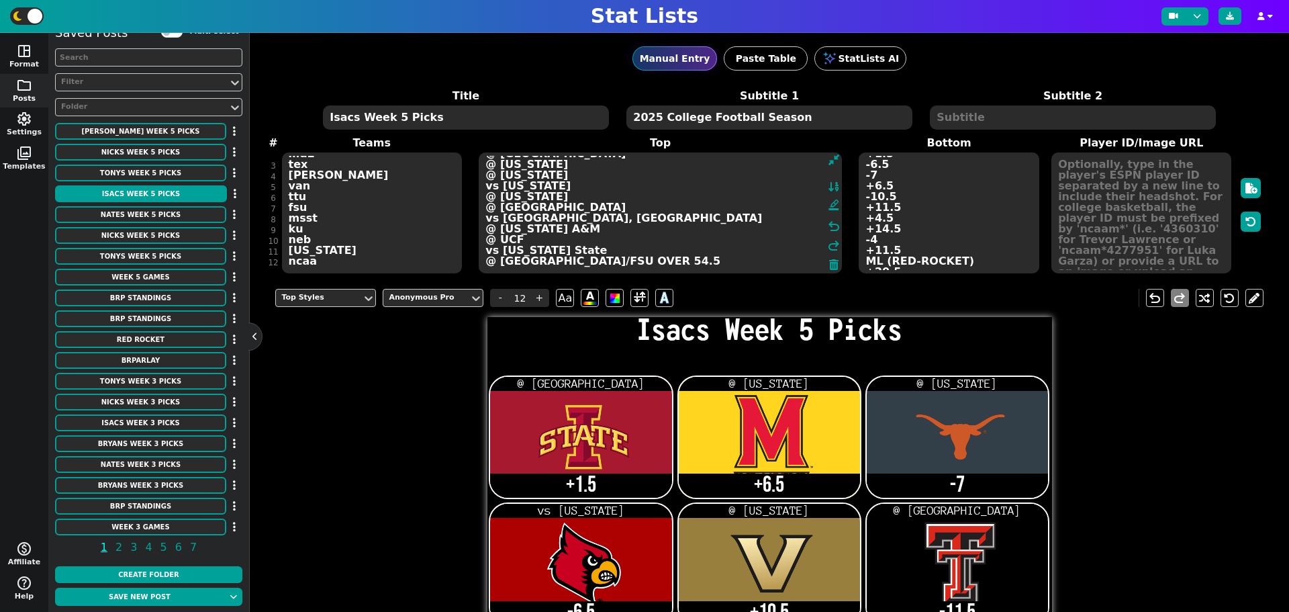
type textarea "@ [GEOGRAPHIC_DATA] @ [US_STATE] @ [US_STATE] vs [US_STATE] @ [US_STATE] @ [GEO…"
click at [963, 258] on textarea "+1.5 +6.5 -7 -6.5 +10.5 -11.5 +4.5 +14.5 -4 -11.5 ML (RED-ROCKET)" at bounding box center [949, 212] width 180 height 121
type input "21"
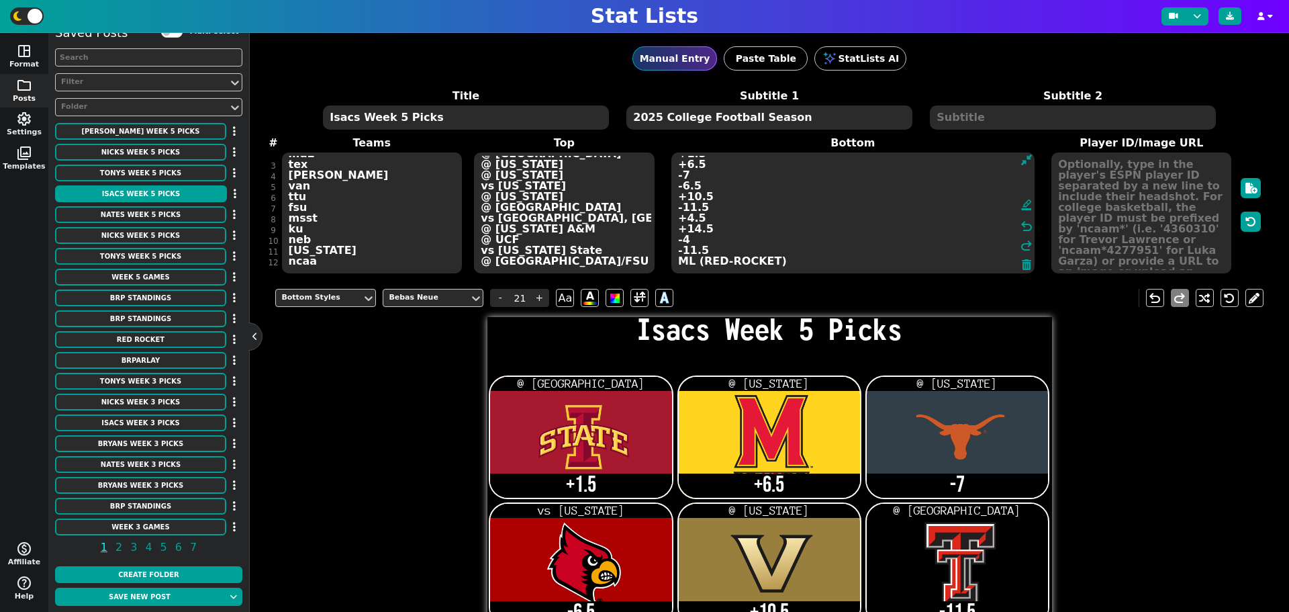
scroll to position [21, 0]
type textarea "+1.5 +6.5 -7 -6.5 +10.5 -11.5 +4.5 +14.5 -4 -11.5 ML (RED-ROCKET) BRPARLAY LOCK"
click at [178, 603] on button "Save new post" at bounding box center [139, 596] width 169 height 18
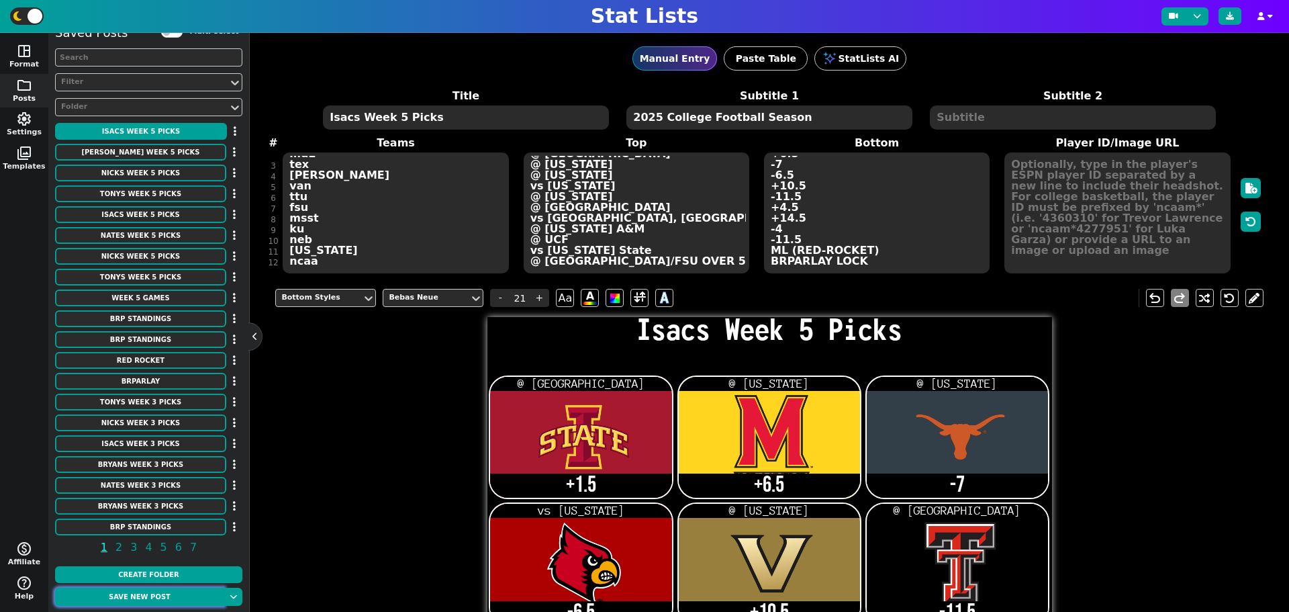
scroll to position [293, 0]
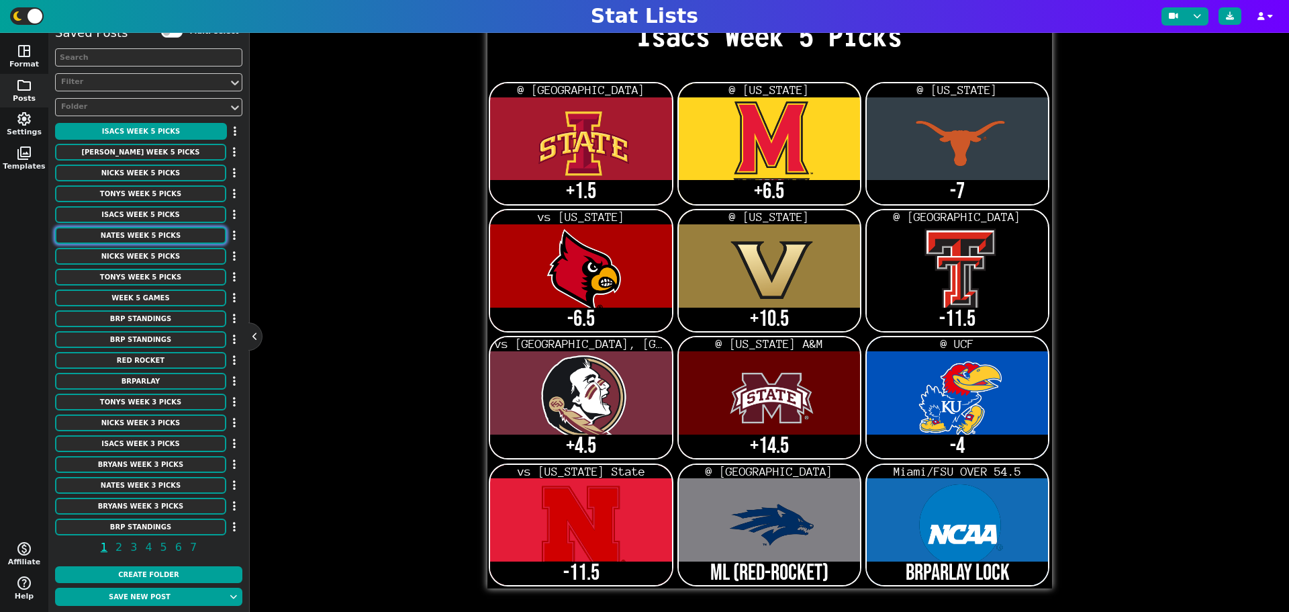
click at [144, 231] on button "Nates Week 5 Picks" at bounding box center [140, 235] width 171 height 17
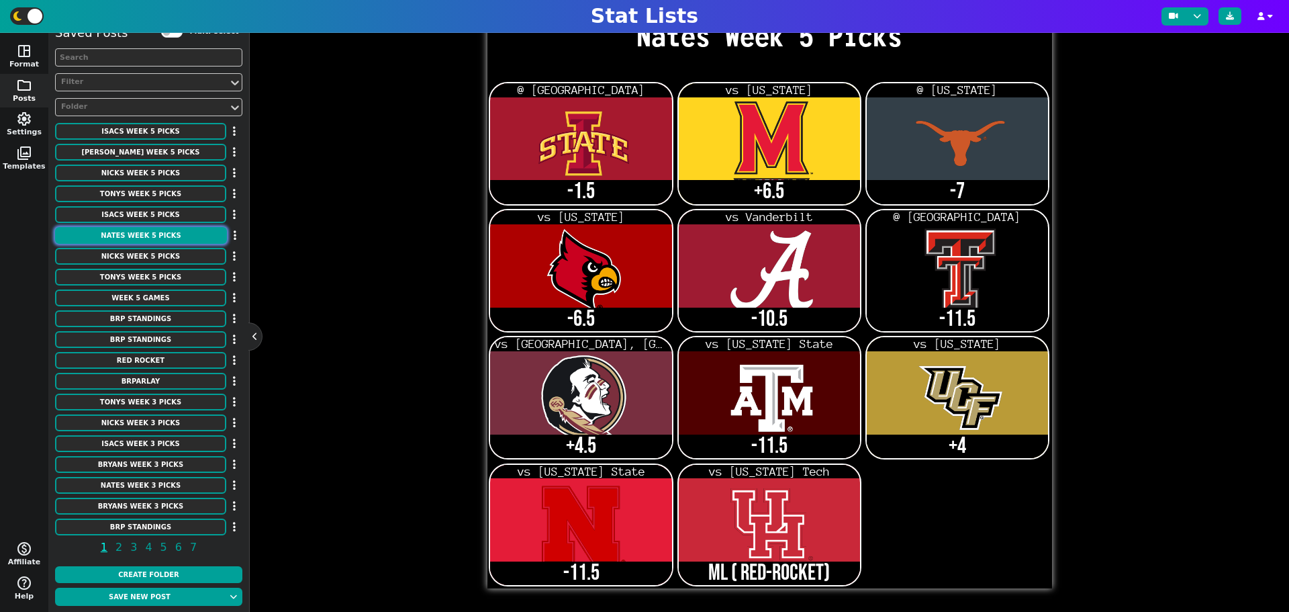
scroll to position [0, 0]
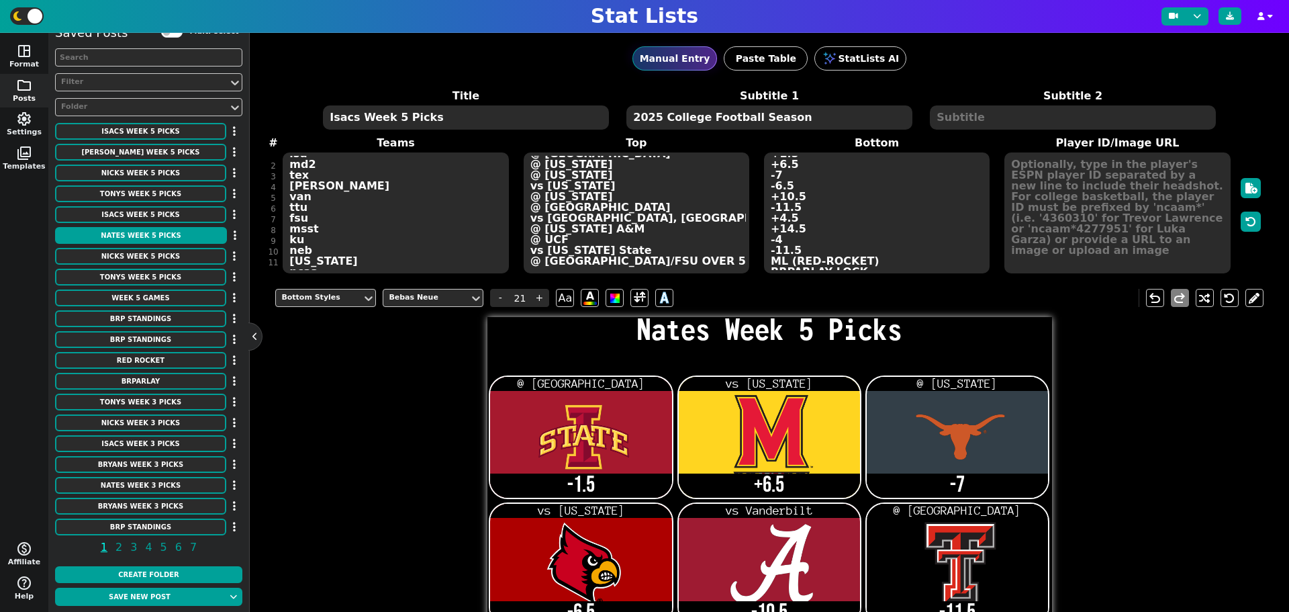
click at [322, 259] on div "Title [PERSON_NAME] Week 5 Picks Subtitle 1 2025 College Football Season Subtit…" at bounding box center [768, 181] width 987 height 187
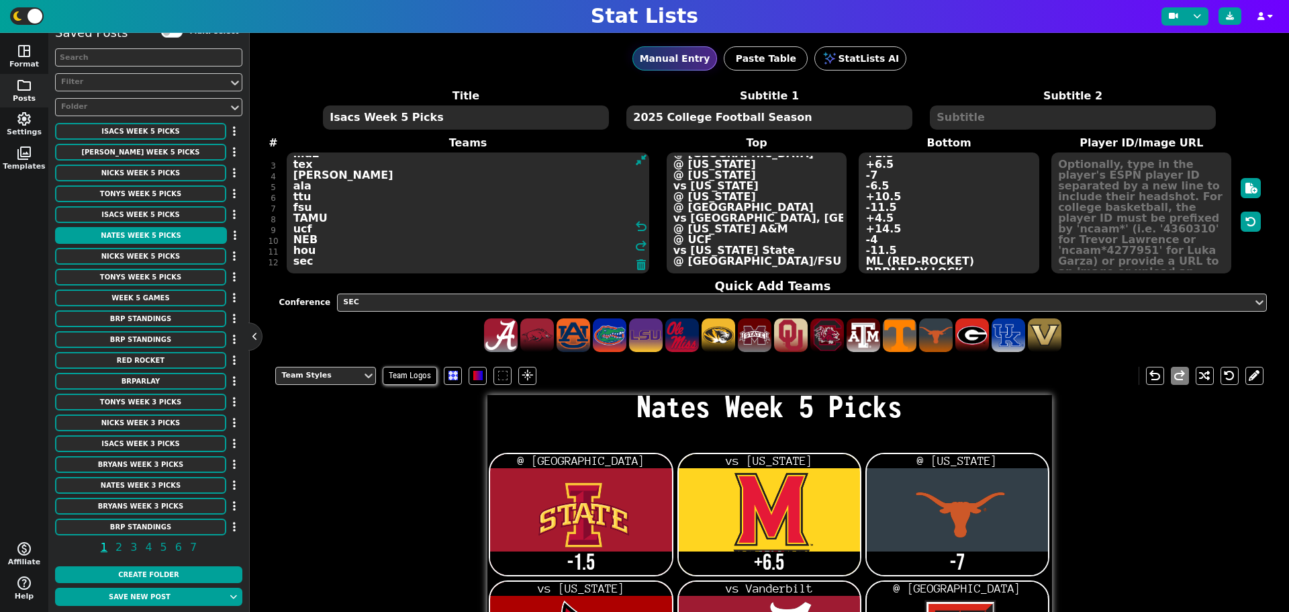
type textarea "isu md2 tex [PERSON_NAME] ala ttu fsu TAMU ucf NEB hou sec"
click at [694, 268] on textarea "@ Cincinnati vs [US_STATE] @ [US_STATE] vs [US_STATE] vs Vanderbilt @ Houston v…" at bounding box center [757, 212] width 180 height 121
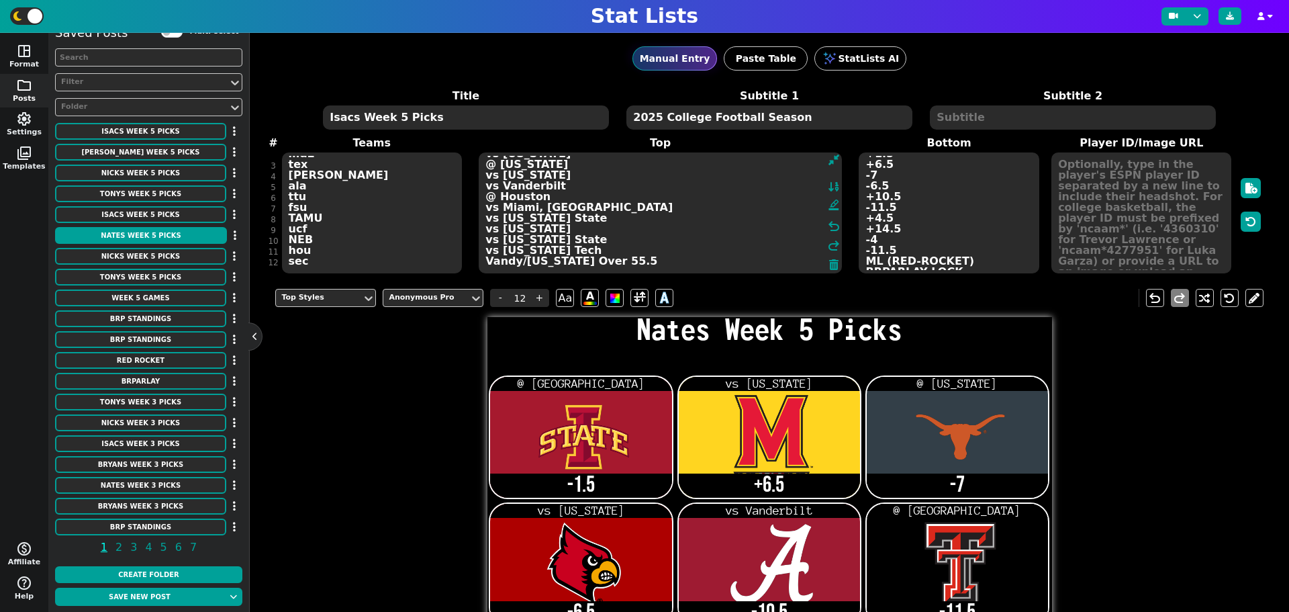
type textarea "@ Cincinnati vs [US_STATE] @ [US_STATE] vs [US_STATE] vs Vanderbilt @ Houston v…"
click at [959, 260] on textarea "-1.5 +6.5 -7 -6.5 -10.5 -11.5 +4.5 -11.5 +4 -11.5 ML ( RED-ROCKET)" at bounding box center [949, 212] width 180 height 121
type input "21"
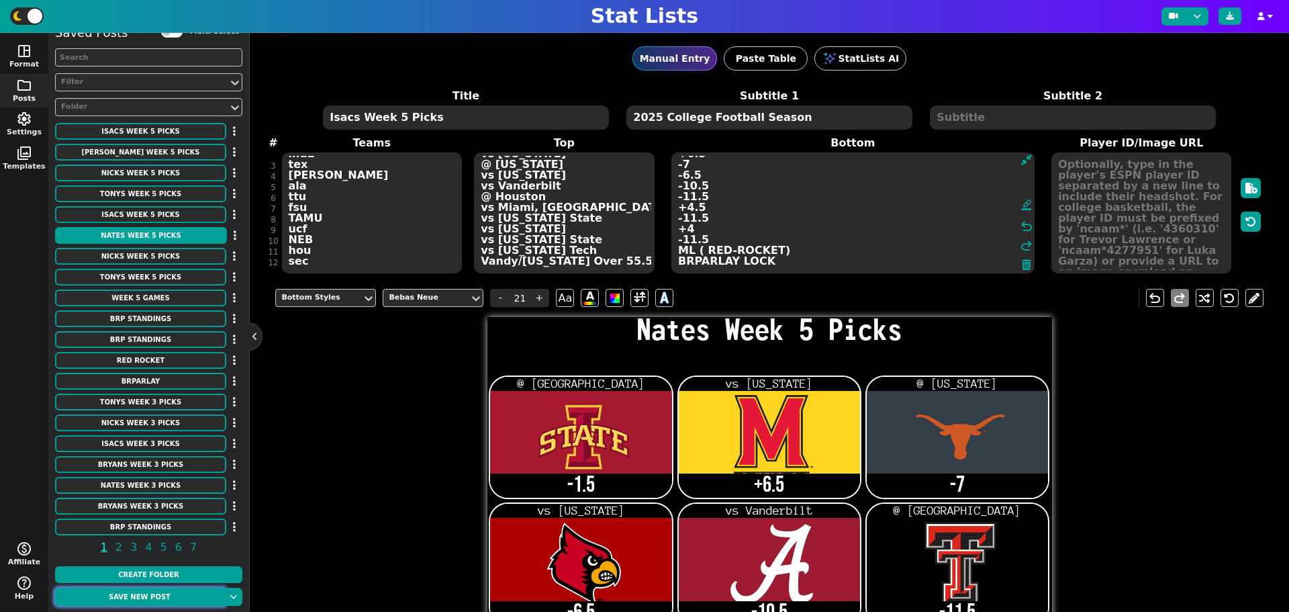
click at [180, 593] on button "Save new post" at bounding box center [139, 596] width 169 height 18
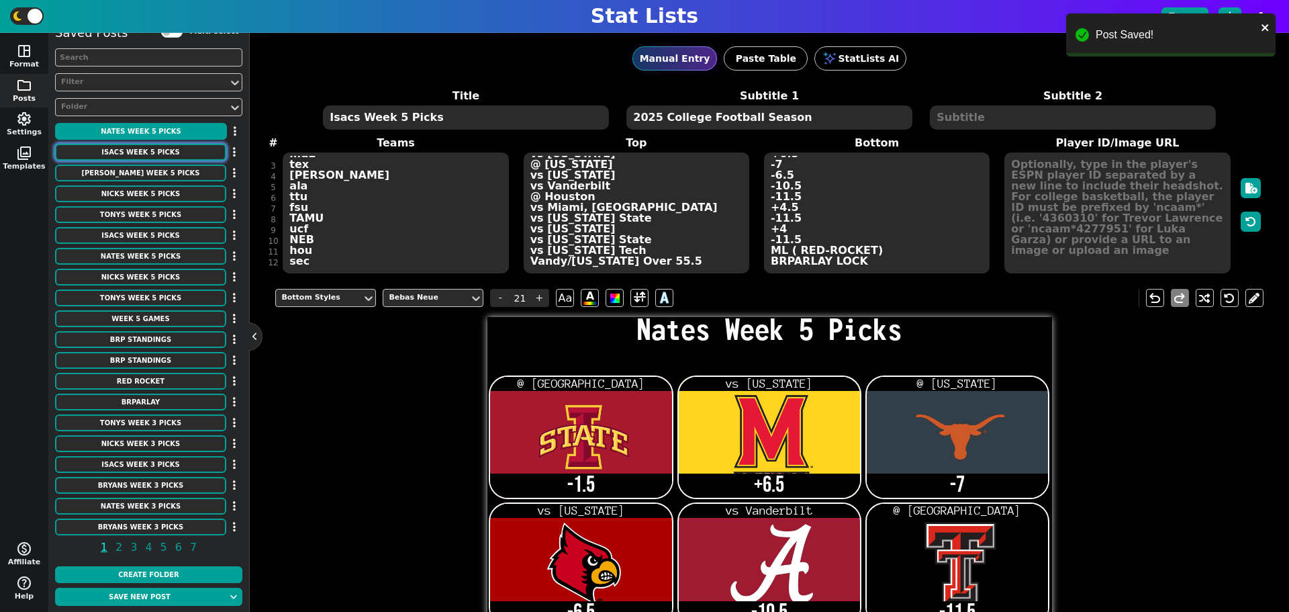
click at [161, 154] on button "Isacs Week 5 Picks" at bounding box center [140, 152] width 171 height 17
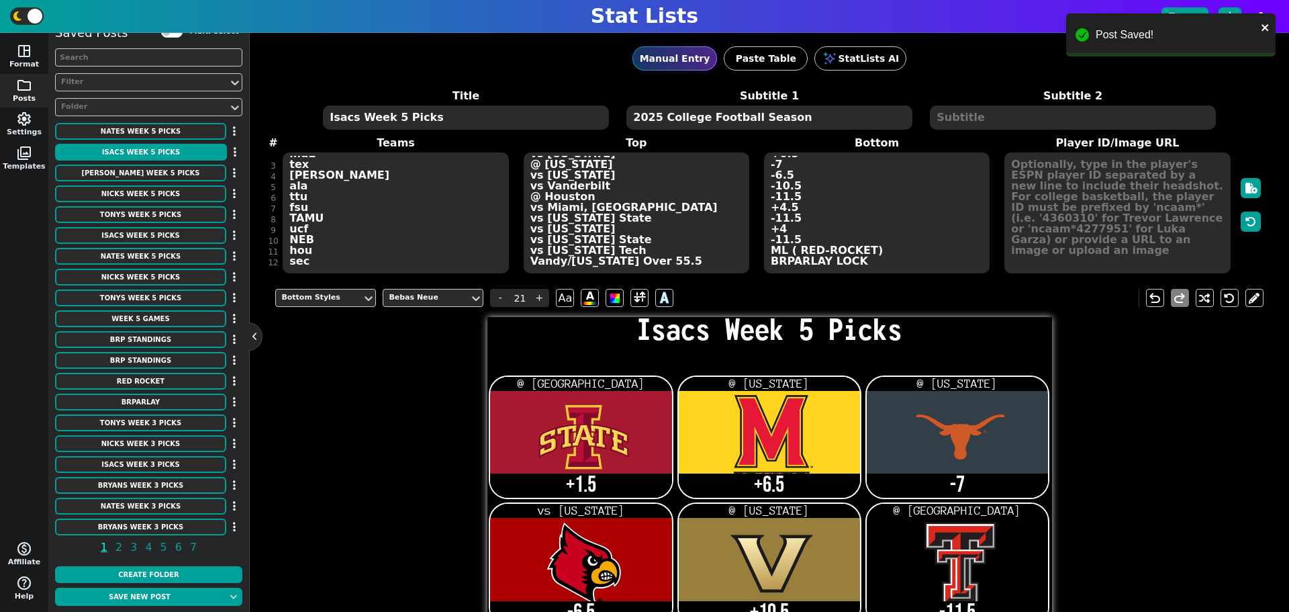
click at [322, 264] on div "Title Isacs Week 5 Picks Subtitle 1 2025 College Football Season Subtitle 2 # 1…" at bounding box center [768, 181] width 987 height 187
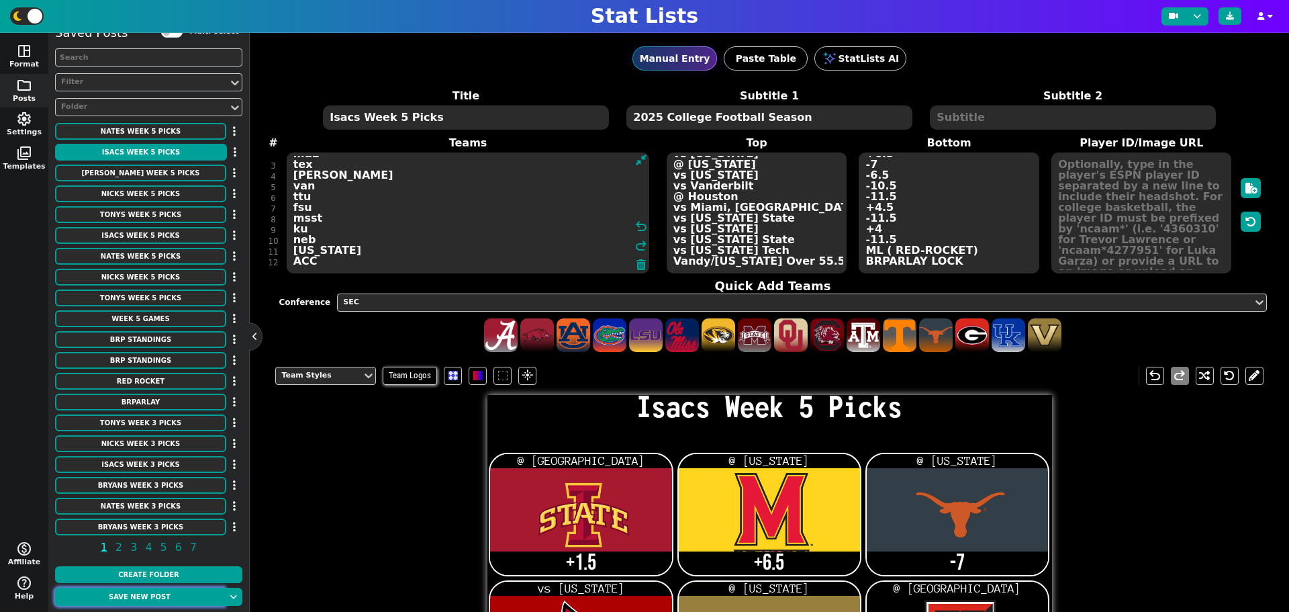
click at [144, 597] on button "Save new post" at bounding box center [139, 596] width 169 height 18
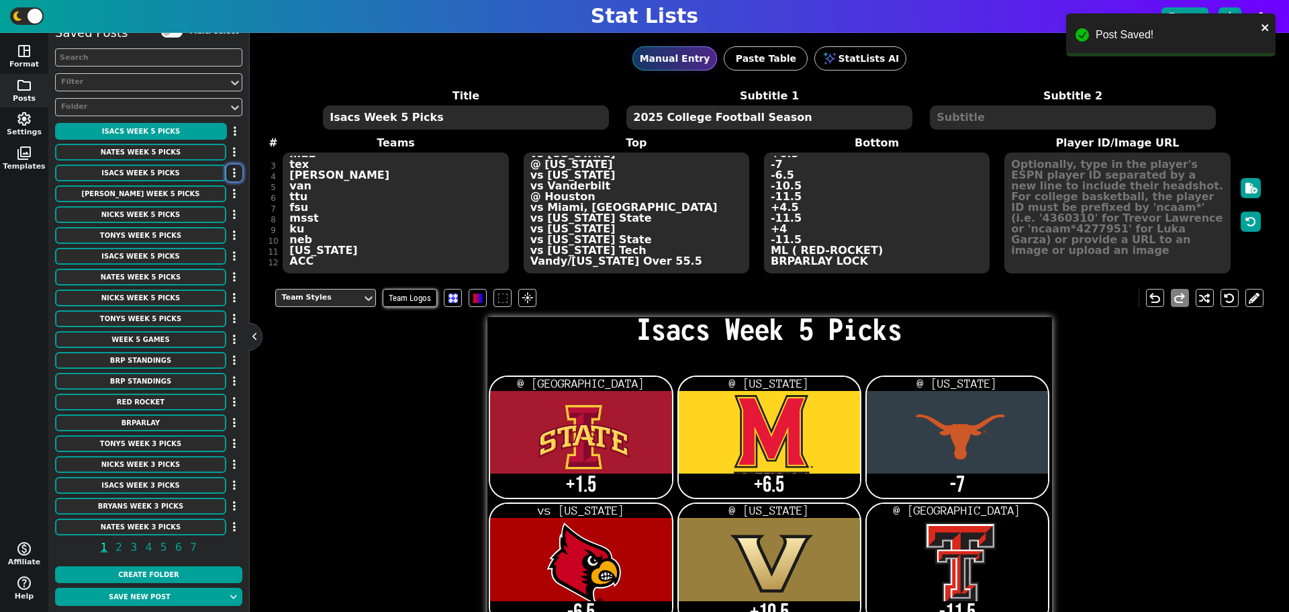
click at [233, 170] on icon "button" at bounding box center [234, 172] width 3 height 11
click at [179, 240] on li "Delete" at bounding box center [195, 237] width 107 height 20
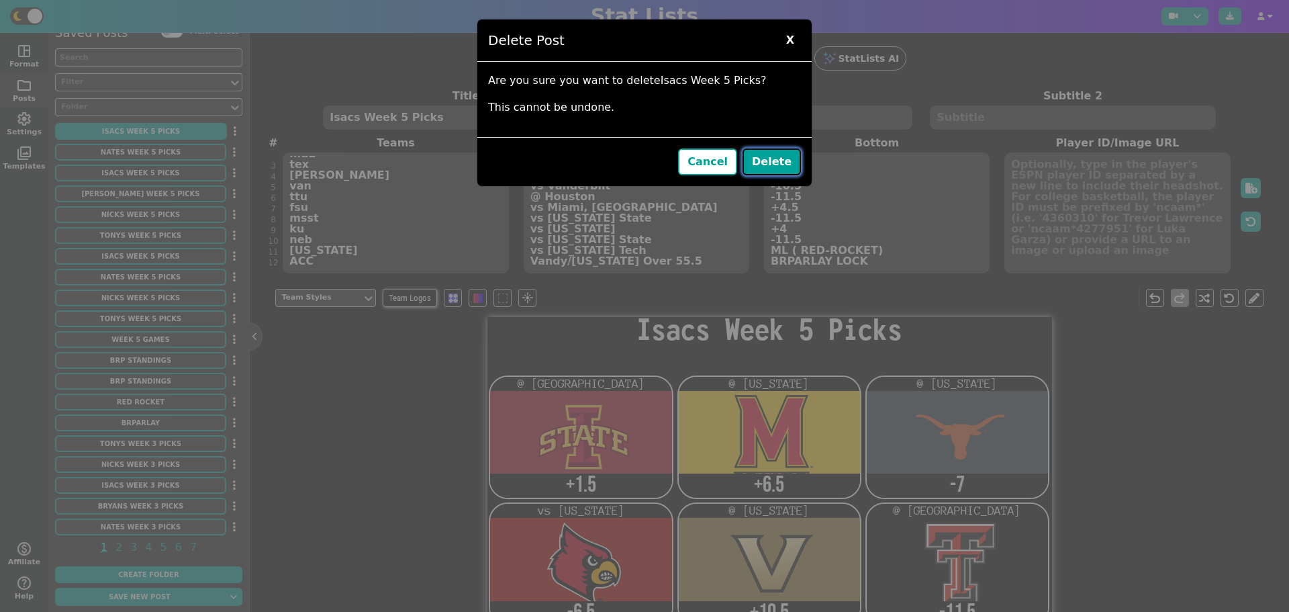
click at [760, 157] on button "Delete" at bounding box center [771, 161] width 58 height 27
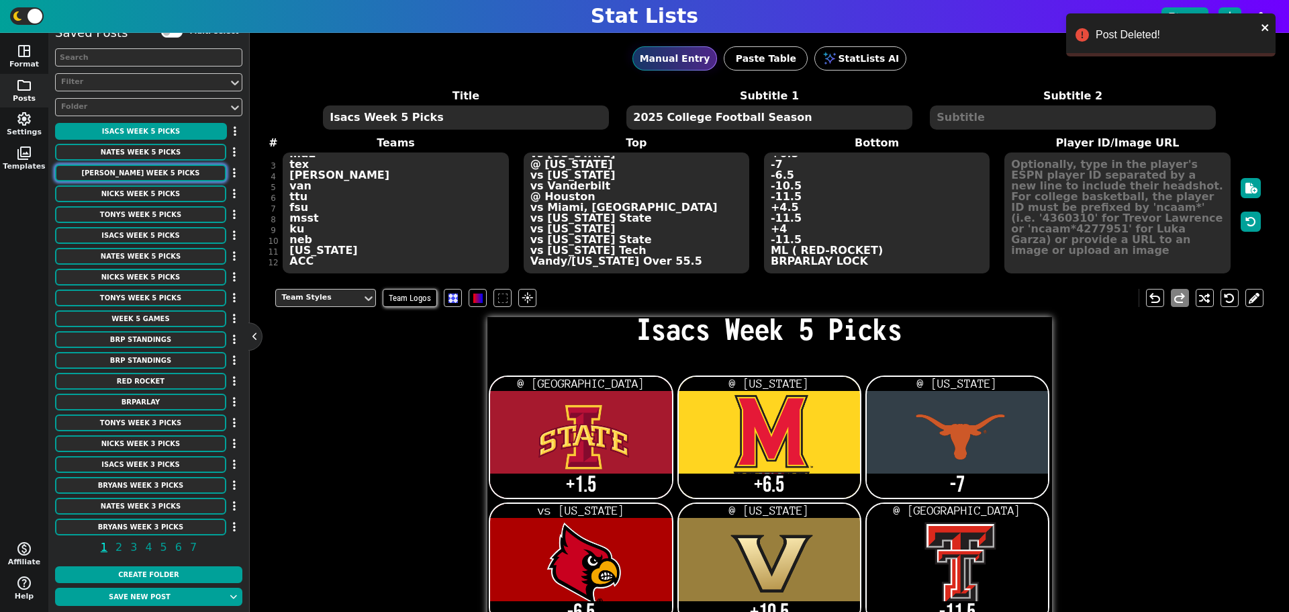
click at [150, 173] on button "[PERSON_NAME] Week 5 Picks" at bounding box center [140, 172] width 171 height 17
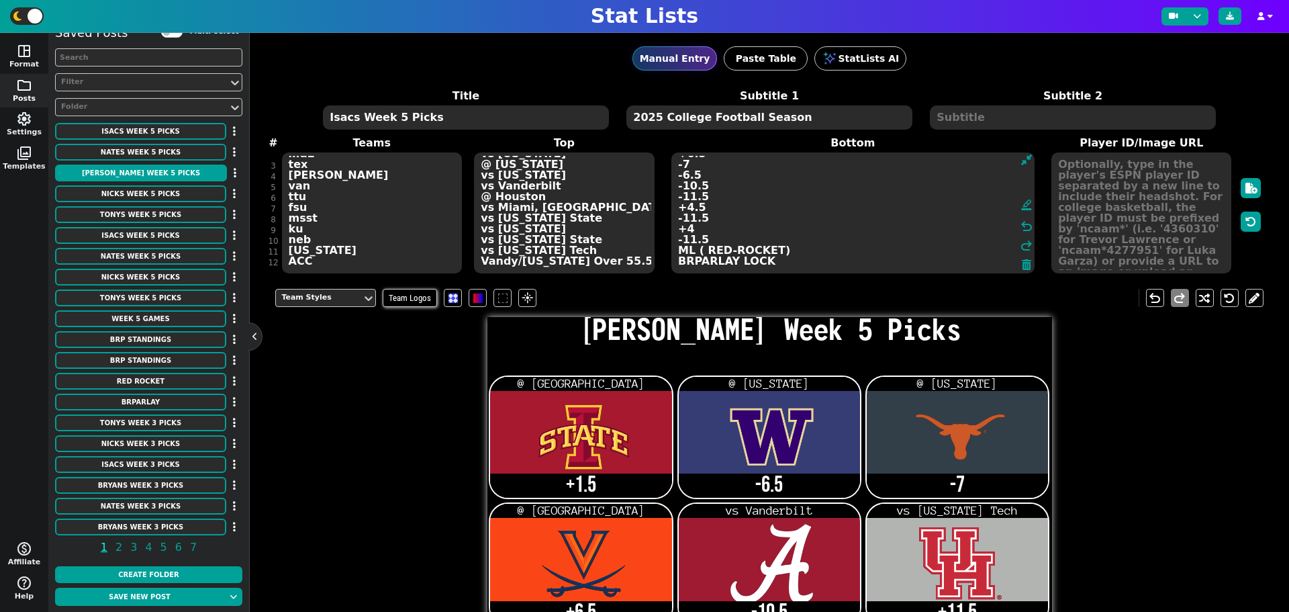
click at [825, 260] on textarea "+1.5 -6.5 -7 +6.5 -10.5 +11.5 +4.5 +14.5 -4 +11.5 ML (RED-ROCKET) +20.5" at bounding box center [852, 212] width 363 height 121
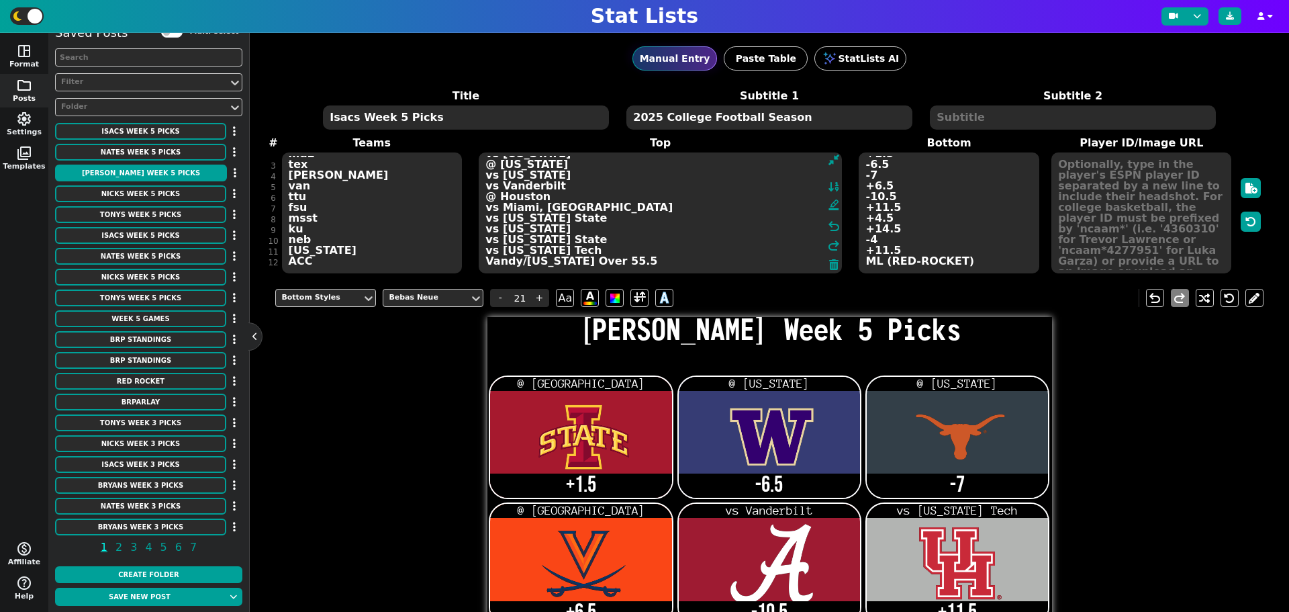
click at [582, 268] on textarea "@ [GEOGRAPHIC_DATA] @ [US_STATE] @ [US_STATE] @ [GEOGRAPHIC_DATA] vs Vanderbilt…" at bounding box center [660, 212] width 363 height 121
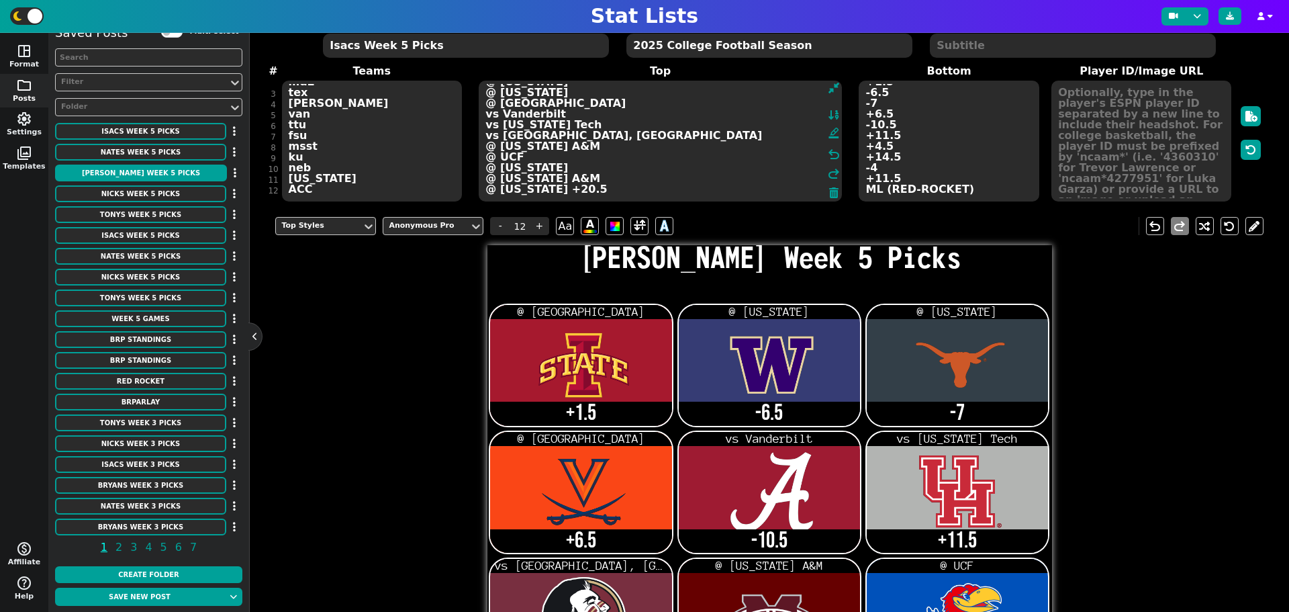
scroll to position [47, 0]
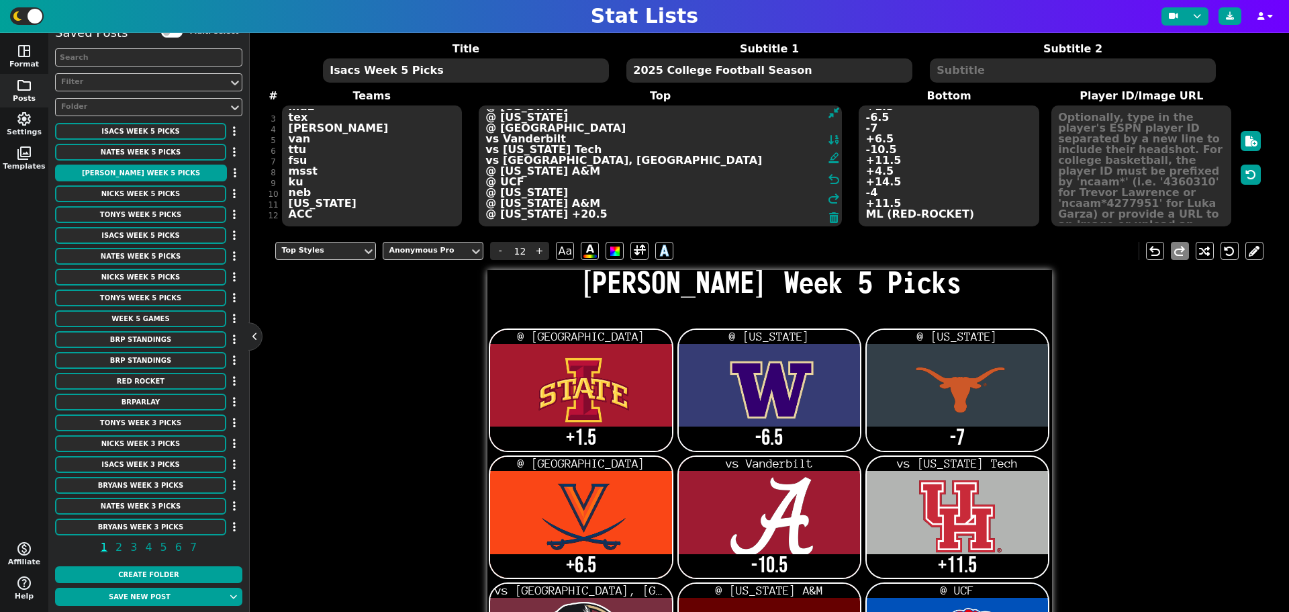
click at [905, 218] on textarea "+1.5 -6.5 -7 +6.5 -10.5 +11.5 +4.5 +14.5 -4 +11.5 ML (RED-ROCKET)" at bounding box center [949, 165] width 180 height 121
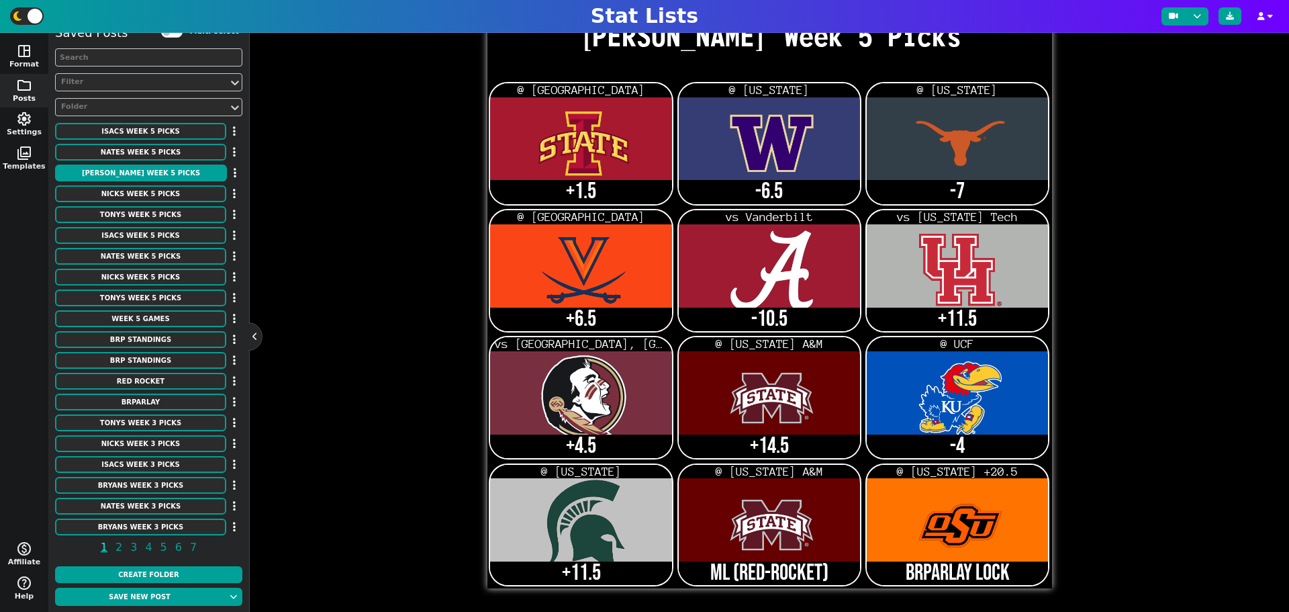
scroll to position [0, 0]
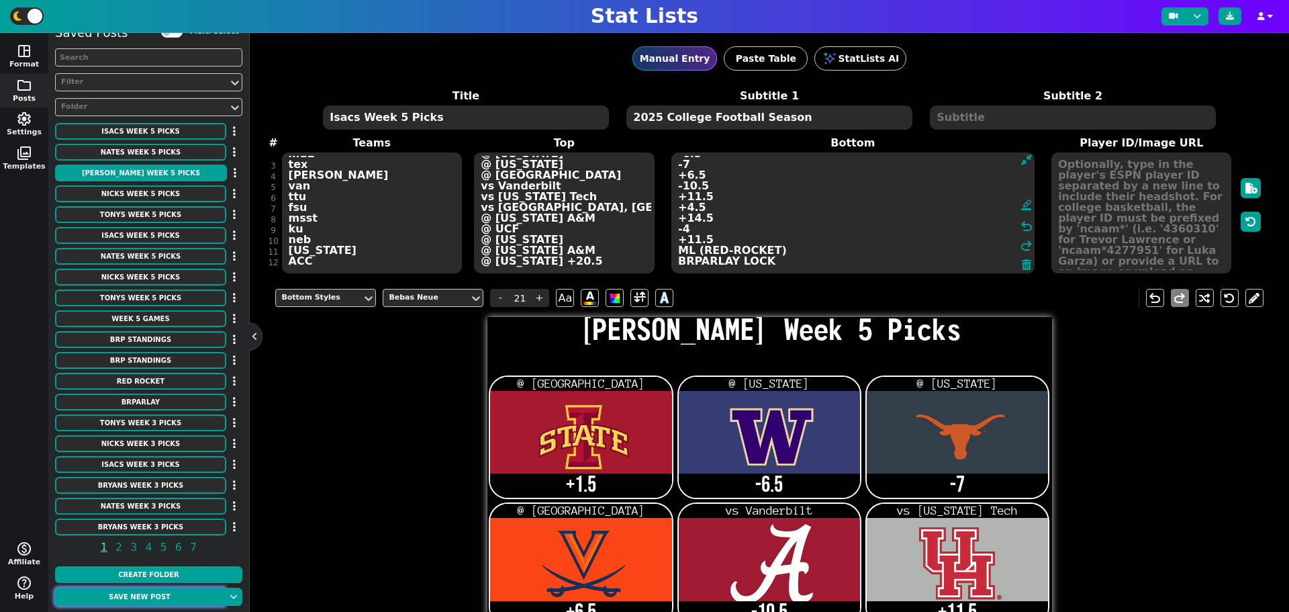
click at [185, 595] on button "Save new post" at bounding box center [139, 596] width 169 height 18
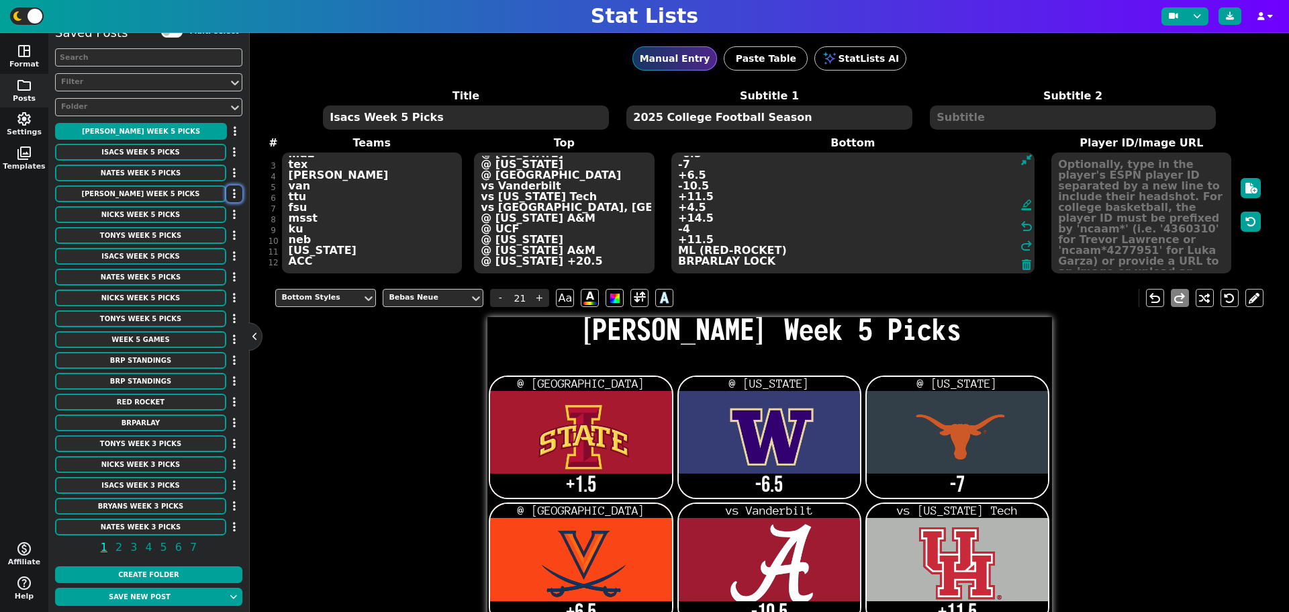
click at [226, 191] on button "button" at bounding box center [234, 193] width 16 height 17
click at [207, 256] on li "Delete" at bounding box center [195, 258] width 107 height 20
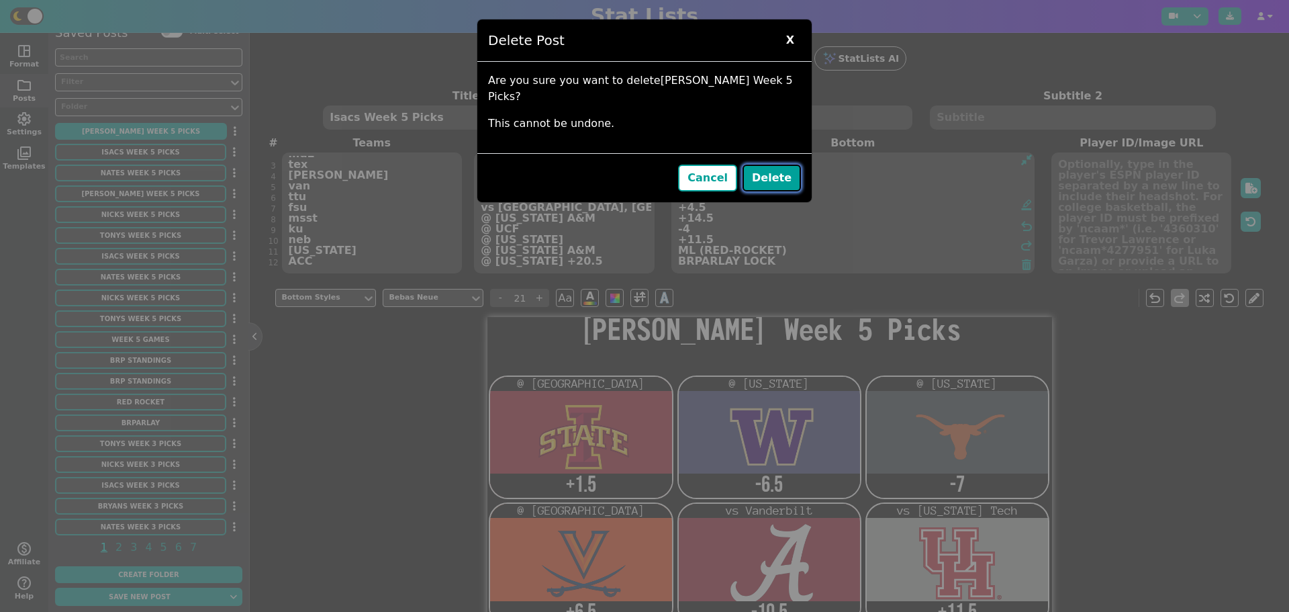
click at [779, 164] on button "Delete" at bounding box center [771, 177] width 58 height 27
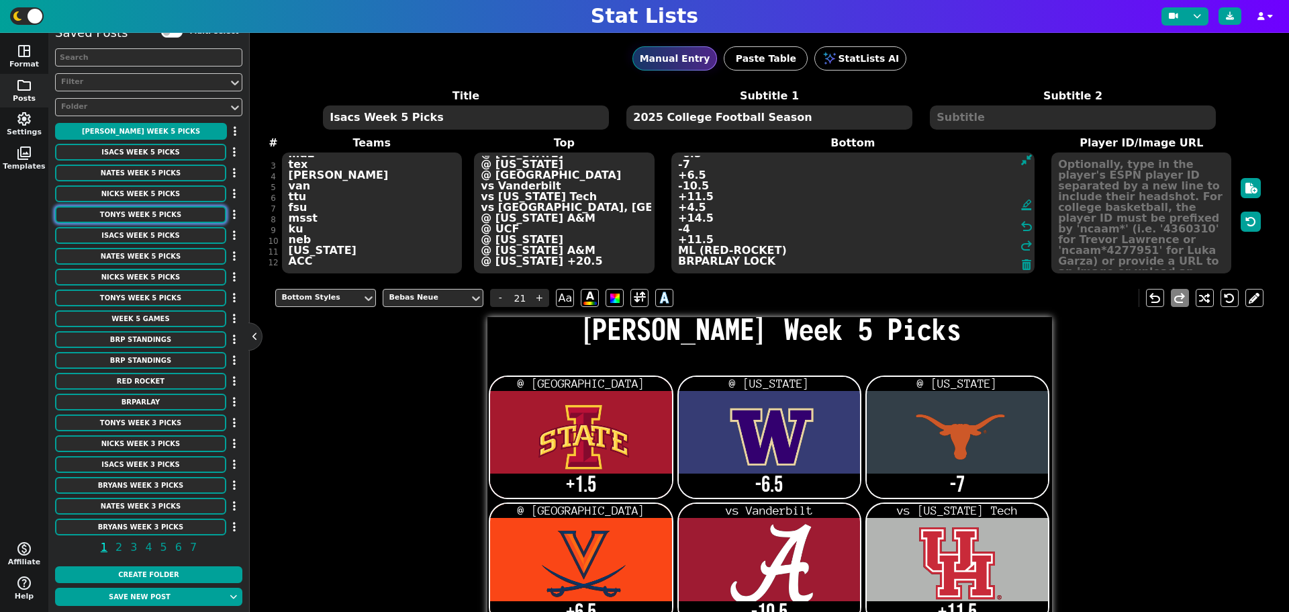
click at [158, 215] on button "Tonys Week 5 Picks" at bounding box center [140, 214] width 171 height 17
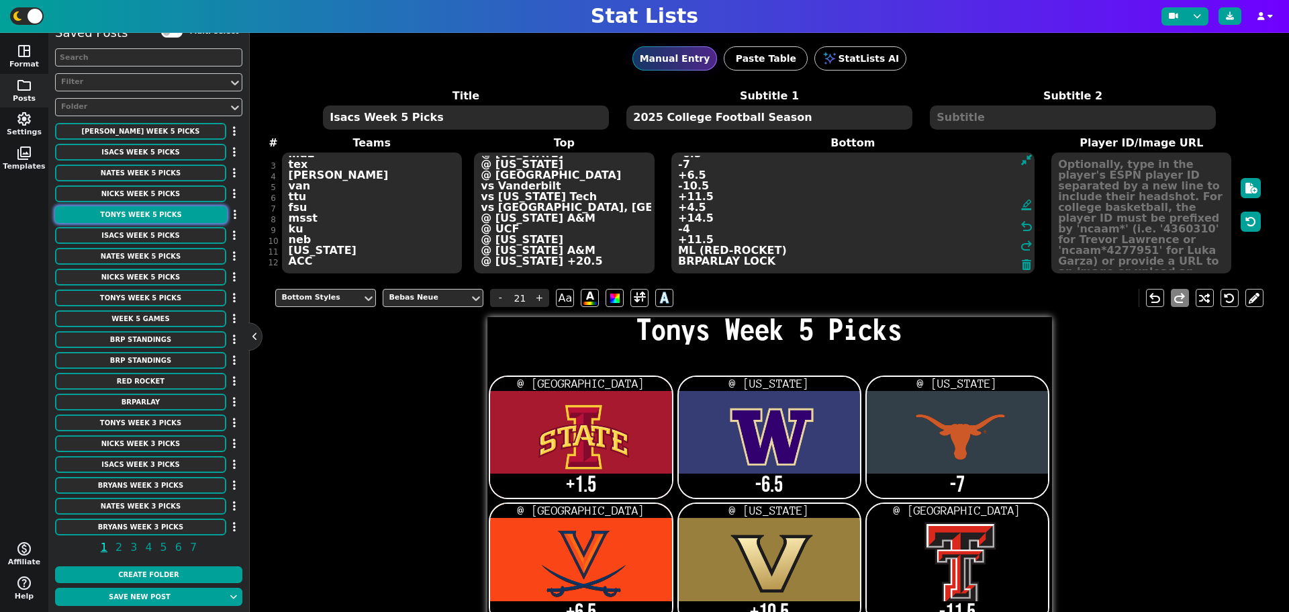
scroll to position [11, 0]
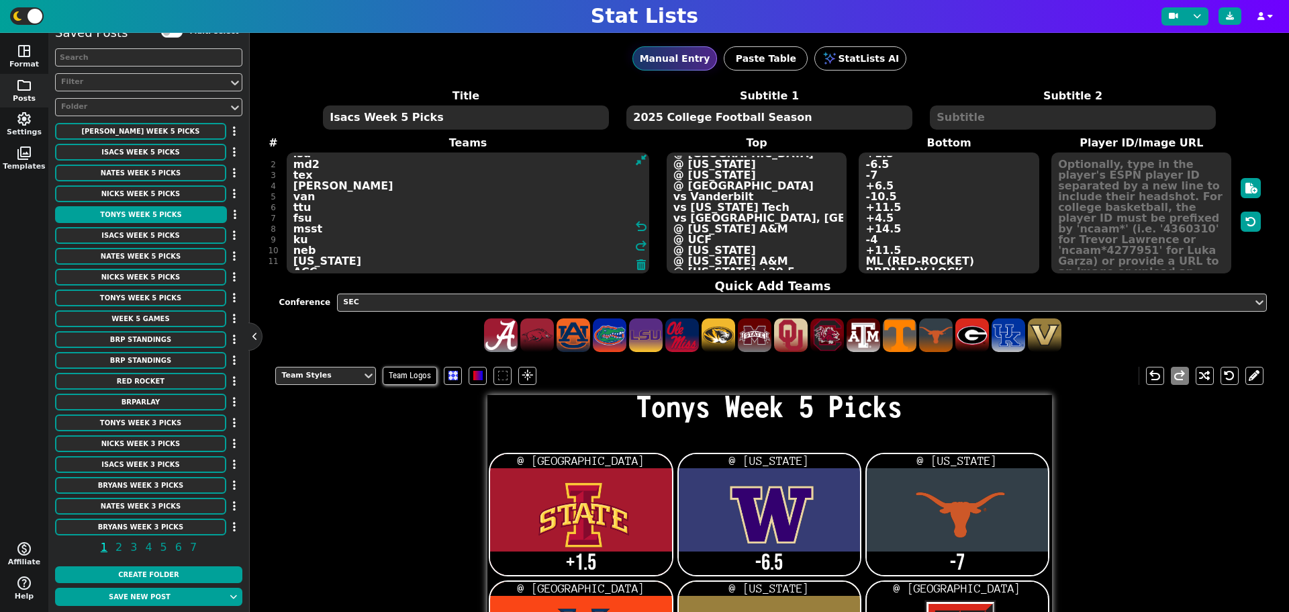
click at [363, 263] on div "Title Tonys Week 5 Picks Subtitle 1 2025 College Football Season Subtitle 2 # 1…" at bounding box center [768, 220] width 987 height 265
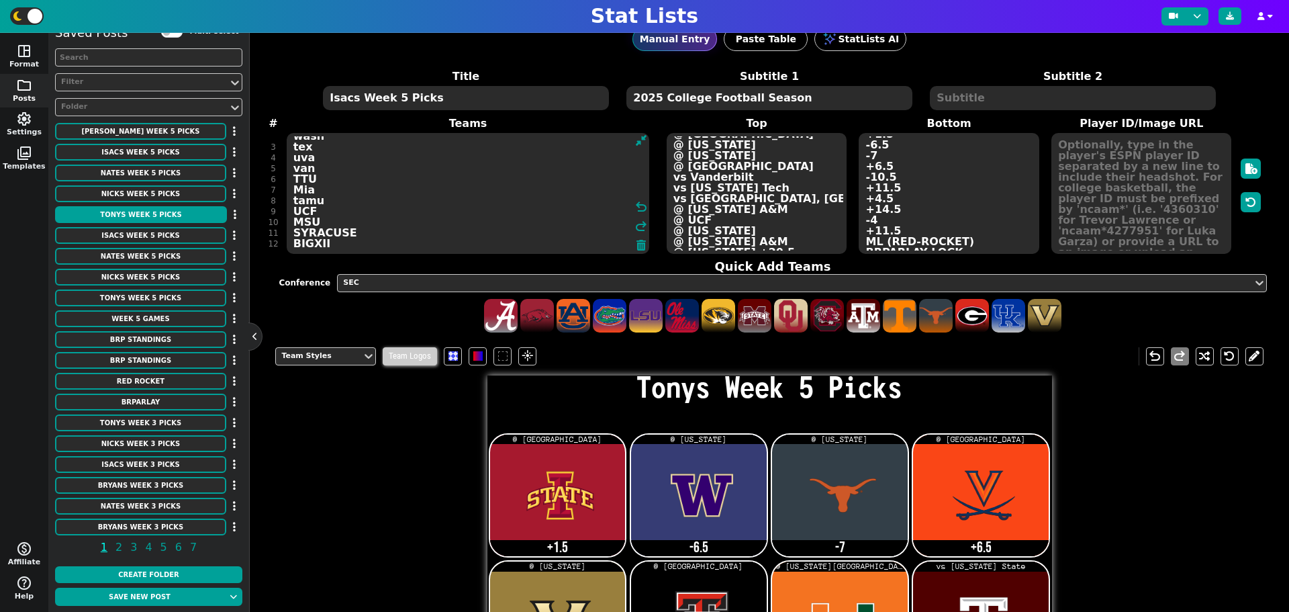
scroll to position [0, 0]
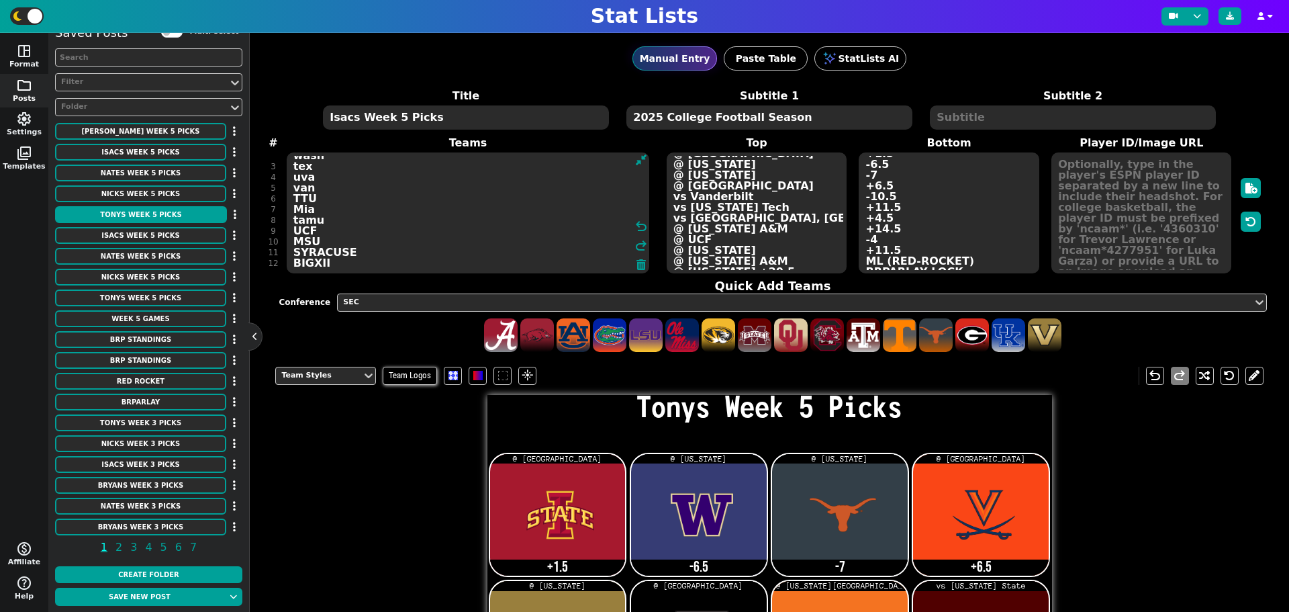
click at [312, 264] on textarea "isu wash tex uva van TTU Mia tamu UCF MSU SYRACUSE BIGXII" at bounding box center [468, 212] width 363 height 121
click at [332, 261] on textarea "isu wash tex uva van TTU Mia tamu UCF MSU SYRACUSE BIGXII" at bounding box center [468, 212] width 363 height 121
click at [377, 301] on div "SEC" at bounding box center [794, 302] width 903 height 11
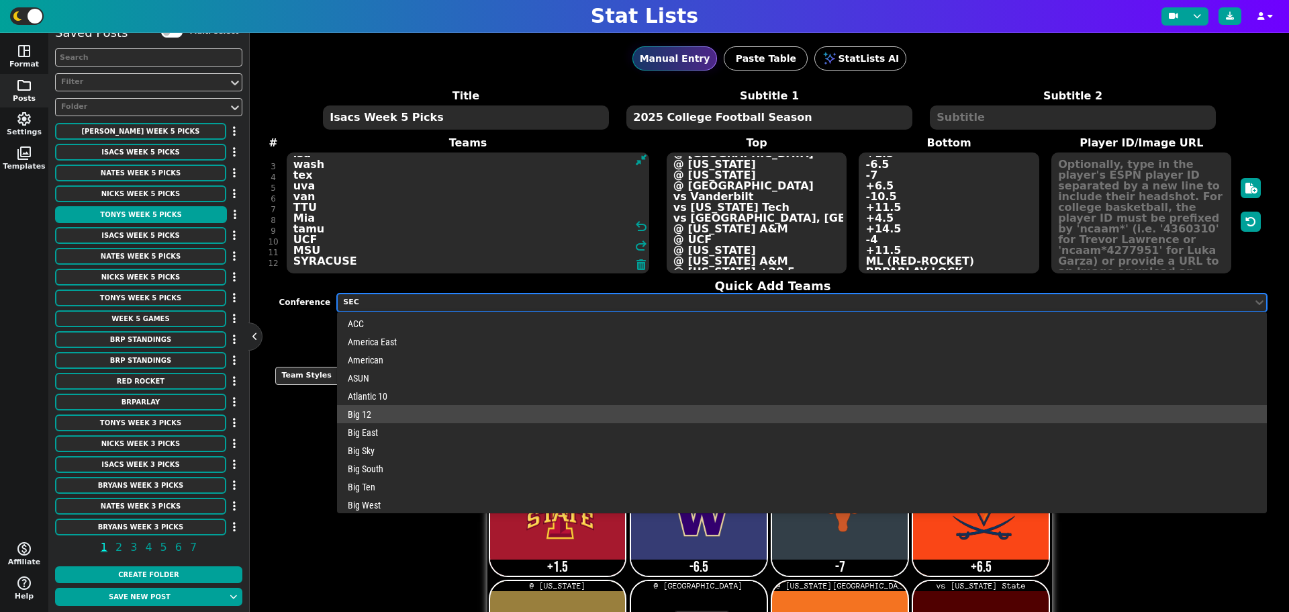
click at [387, 411] on div "Big 12" at bounding box center [801, 414] width 929 height 18
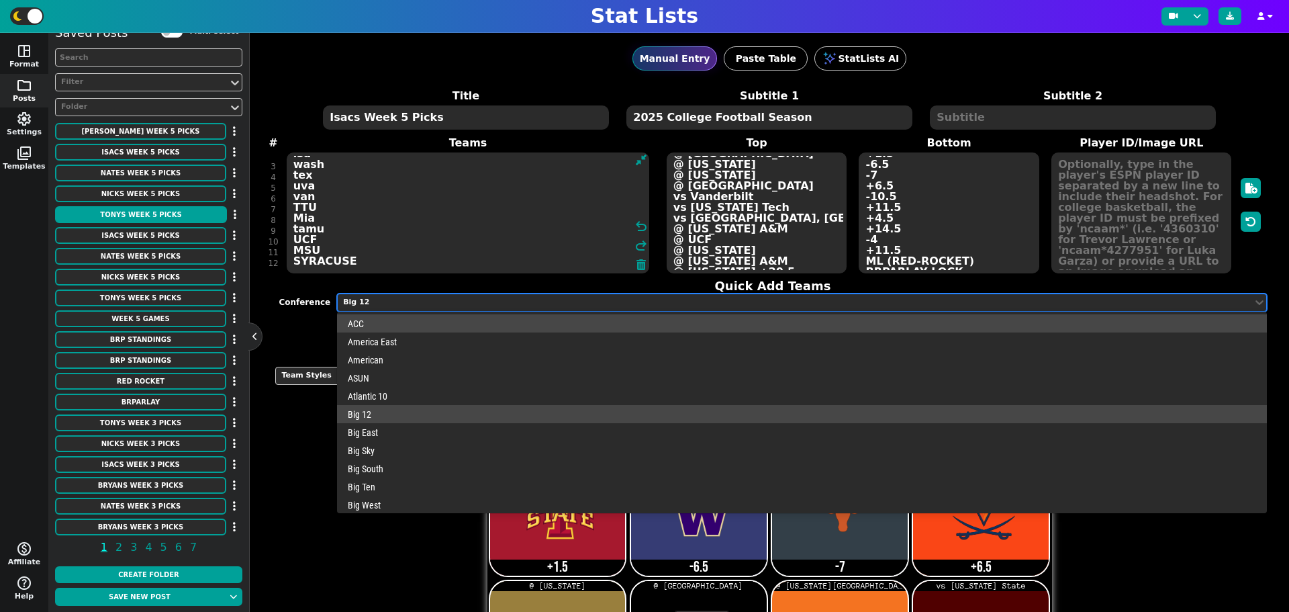
click at [426, 303] on div "Big 12" at bounding box center [794, 302] width 903 height 11
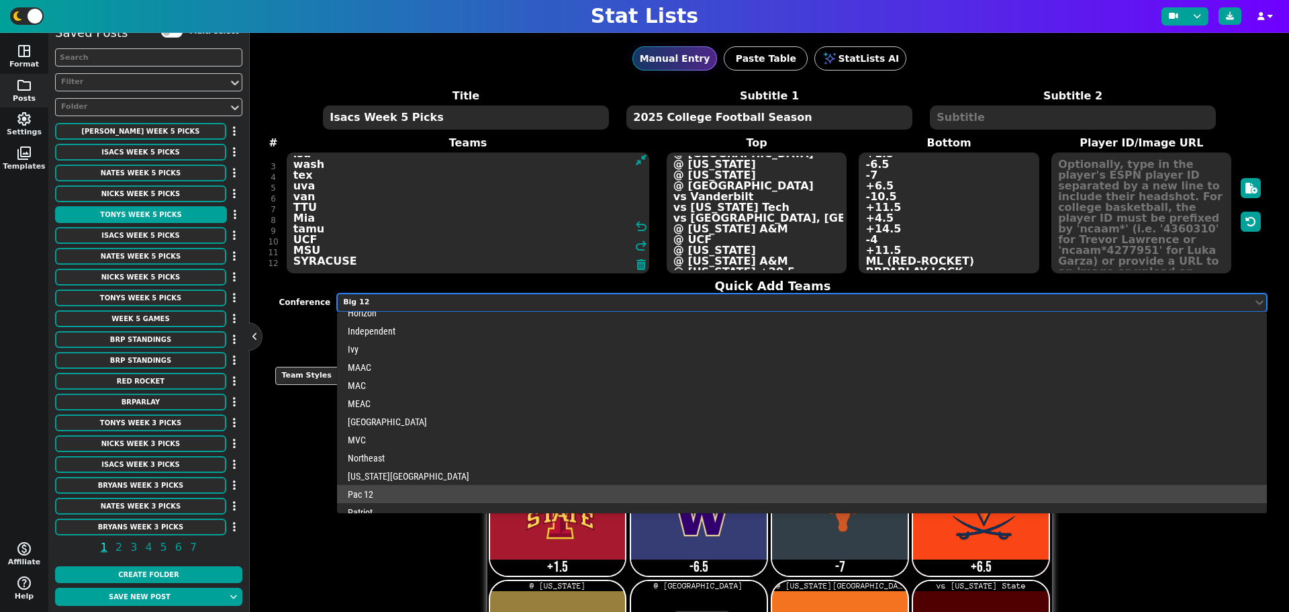
scroll to position [420, 0]
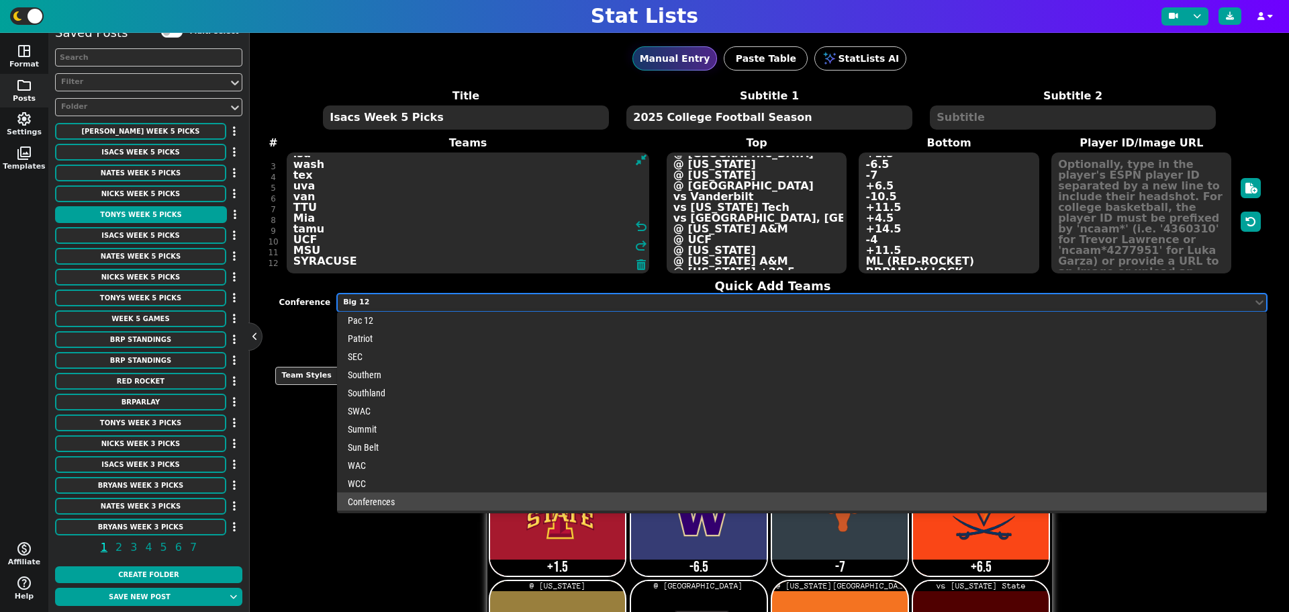
click at [413, 499] on div "Conferences" at bounding box center [801, 501] width 929 height 18
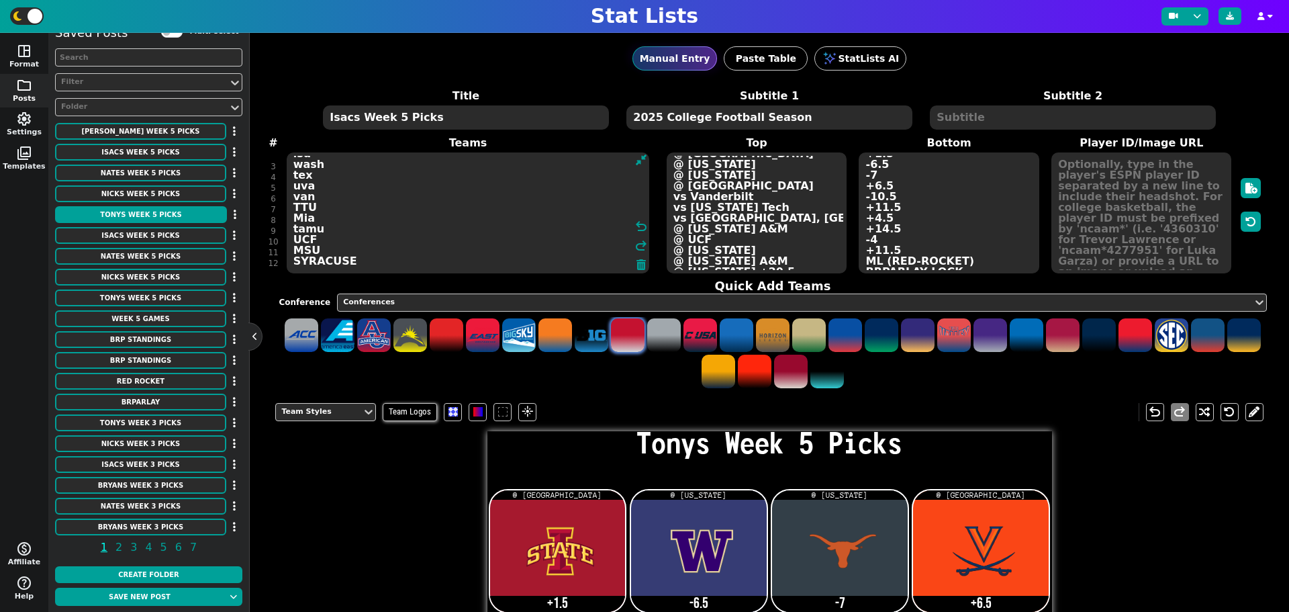
click at [644, 334] on span at bounding box center [628, 335] width 34 height 34
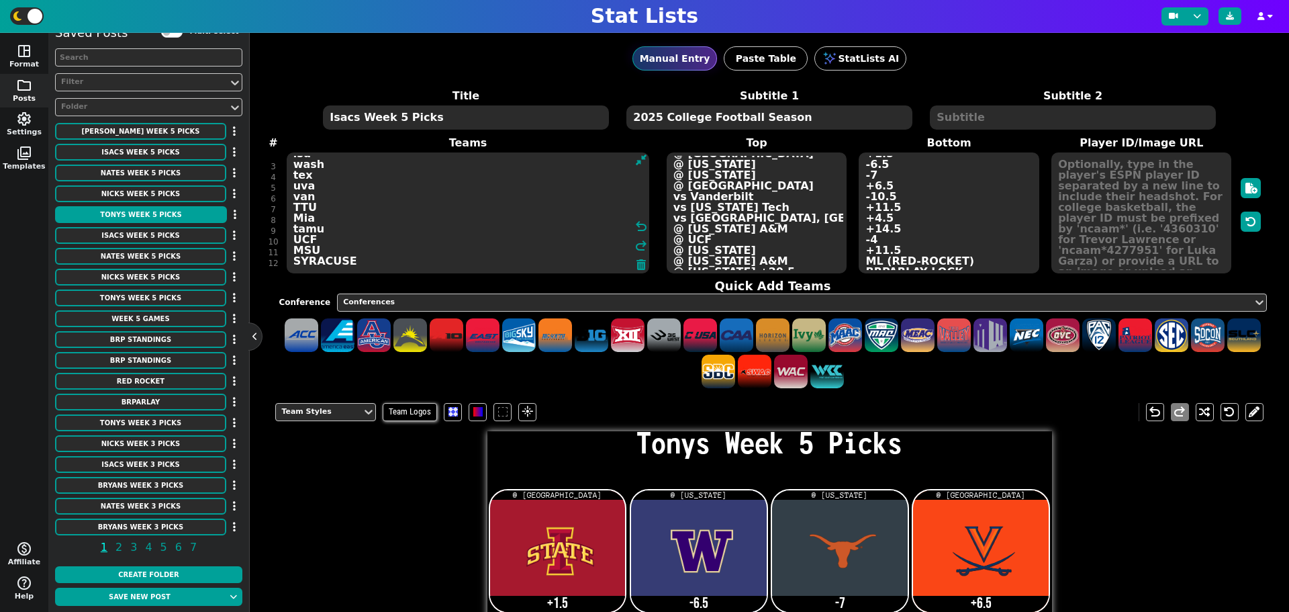
click at [309, 265] on textarea "isu wash tex uva van TTU Mia tamu UCF MSU SYRACUSE [GEOGRAPHIC_DATA]" at bounding box center [468, 212] width 363 height 121
click at [293, 260] on textarea "isu wash tex uva van TTU Mia tamu UCF MSU SYRACUSE [GEOGRAPHIC_DATA]" at bounding box center [468, 212] width 363 height 121
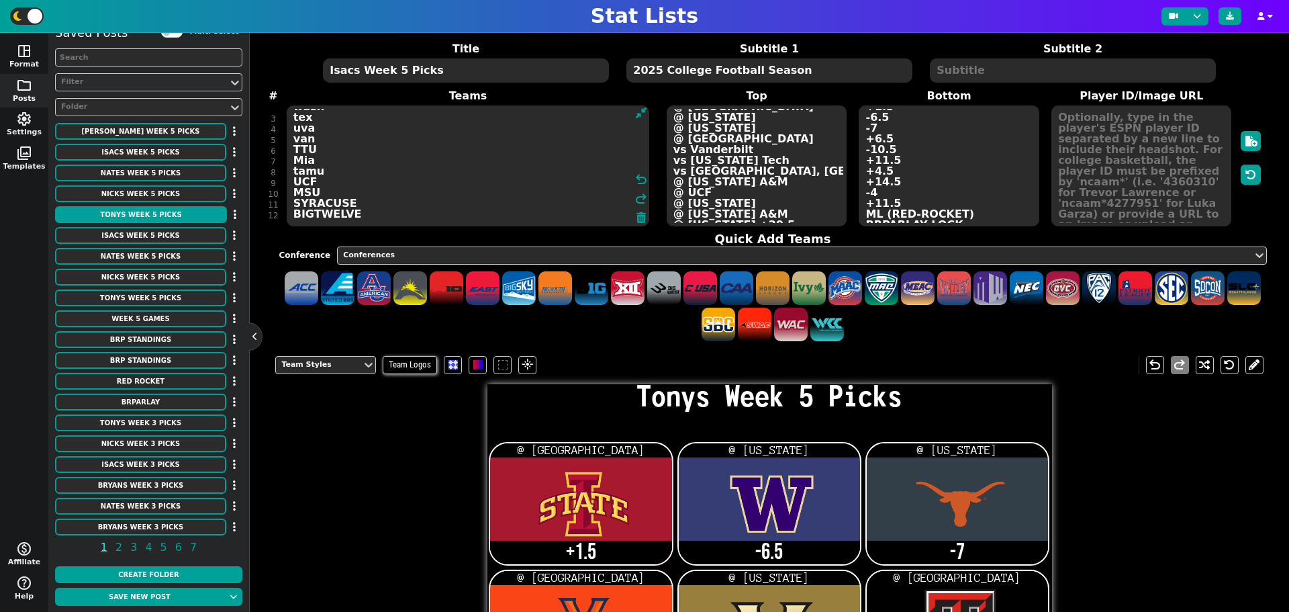
scroll to position [0, 0]
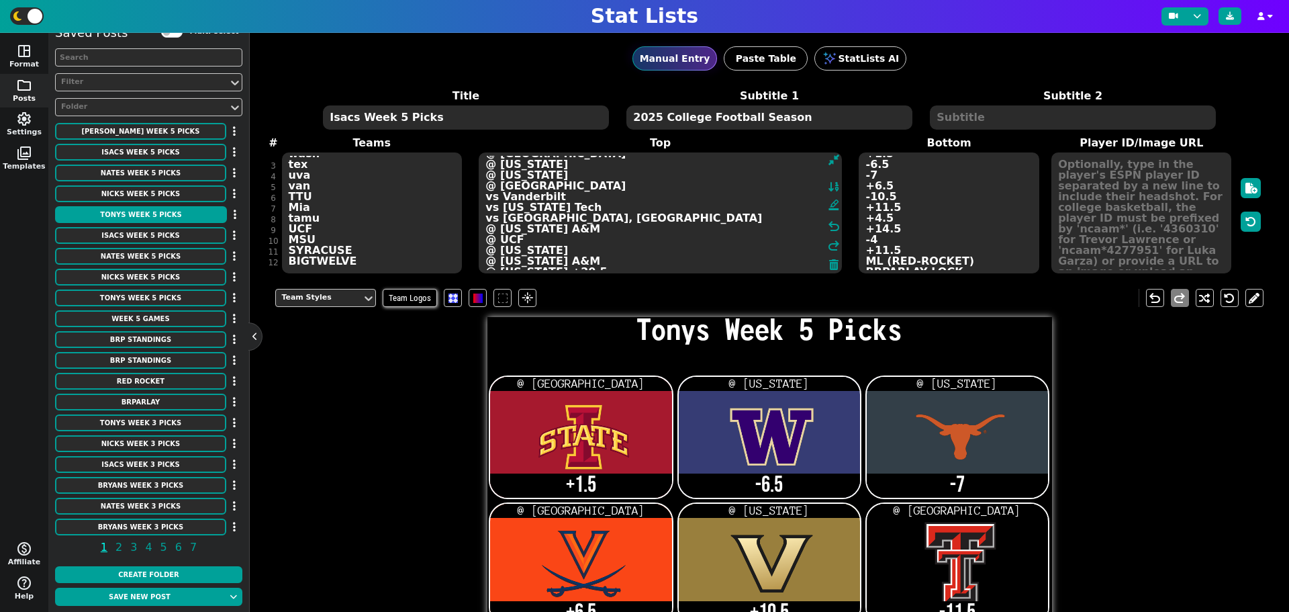
click at [729, 260] on textarea "@ [GEOGRAPHIC_DATA] @ [US_STATE] @ [US_STATE] @ [GEOGRAPHIC_DATA] @ [US_STATE] …" at bounding box center [660, 212] width 363 height 121
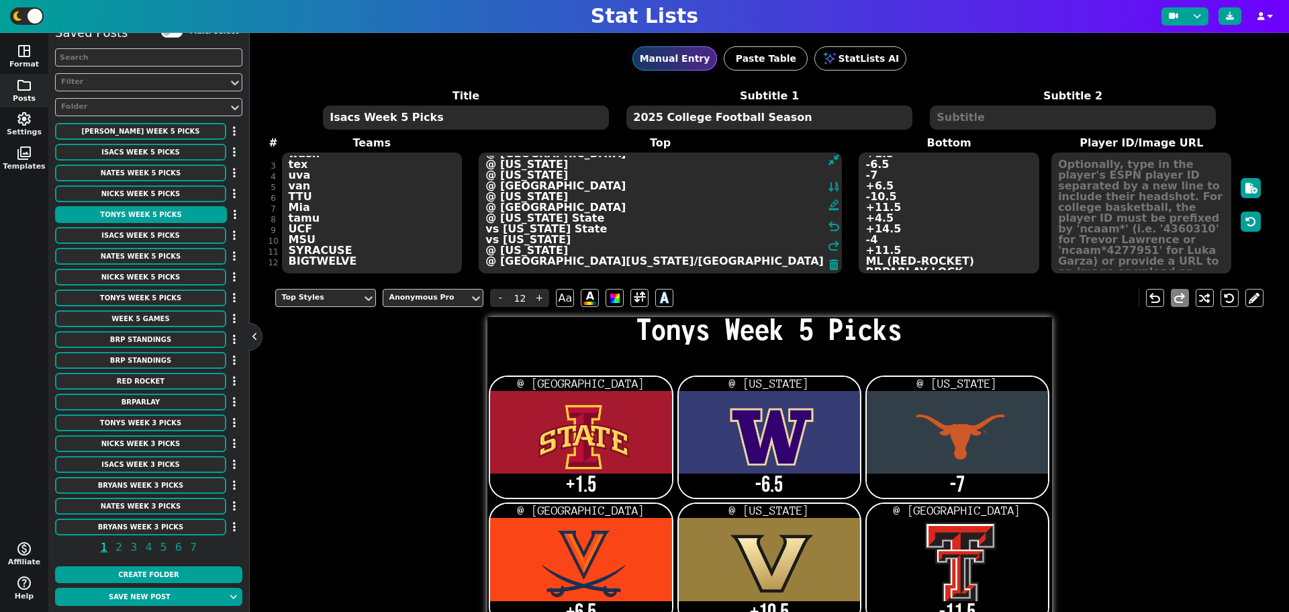
click at [615, 206] on textarea "@ [GEOGRAPHIC_DATA] @ [US_STATE] @ [US_STATE] @ [GEOGRAPHIC_DATA] @ [US_STATE] …" at bounding box center [660, 212] width 363 height 121
click at [503, 298] on span "-" at bounding box center [500, 298] width 20 height 18
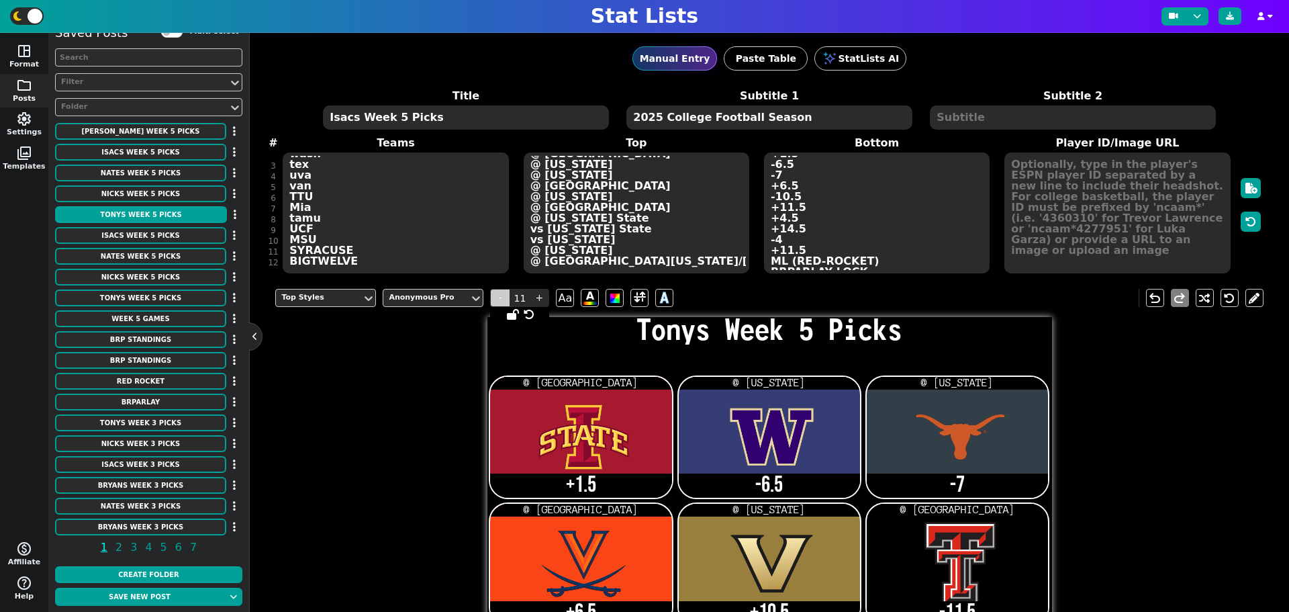
click at [498, 293] on span "-" at bounding box center [500, 298] width 20 height 18
click at [876, 265] on textarea "+1.5 -6.5 -7 +6.5 +10.5 -11.5 -4.5 -14.5 +4 +11.5 ML (RED-ROCKET)" at bounding box center [877, 212] width 226 height 121
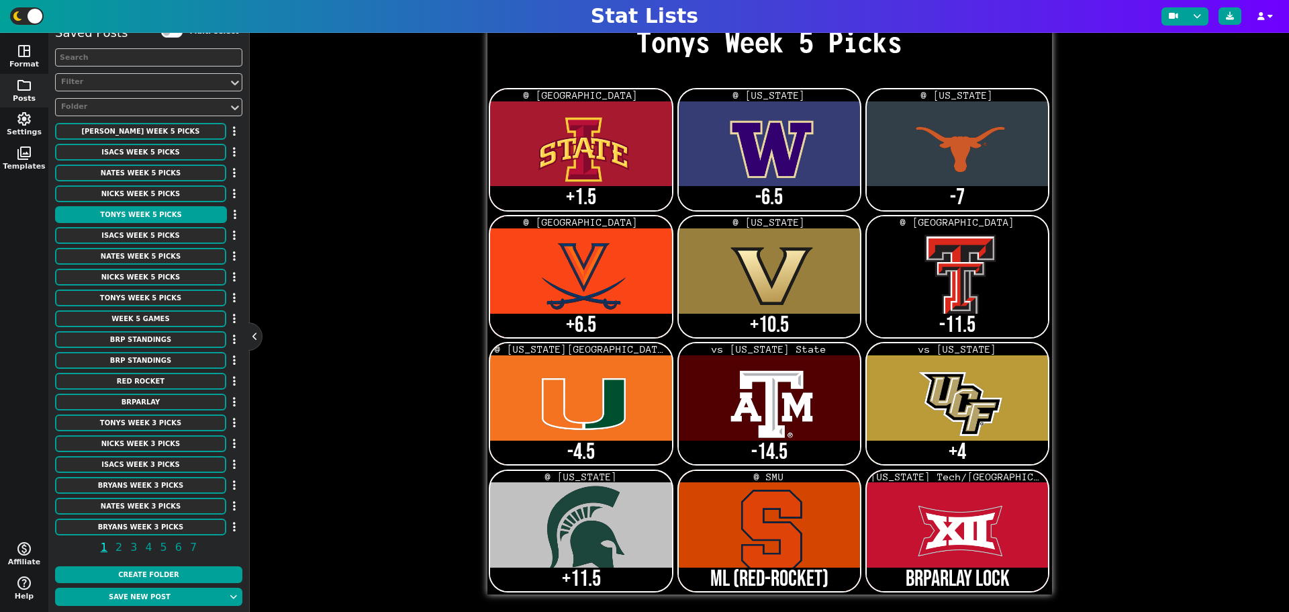
scroll to position [293, 0]
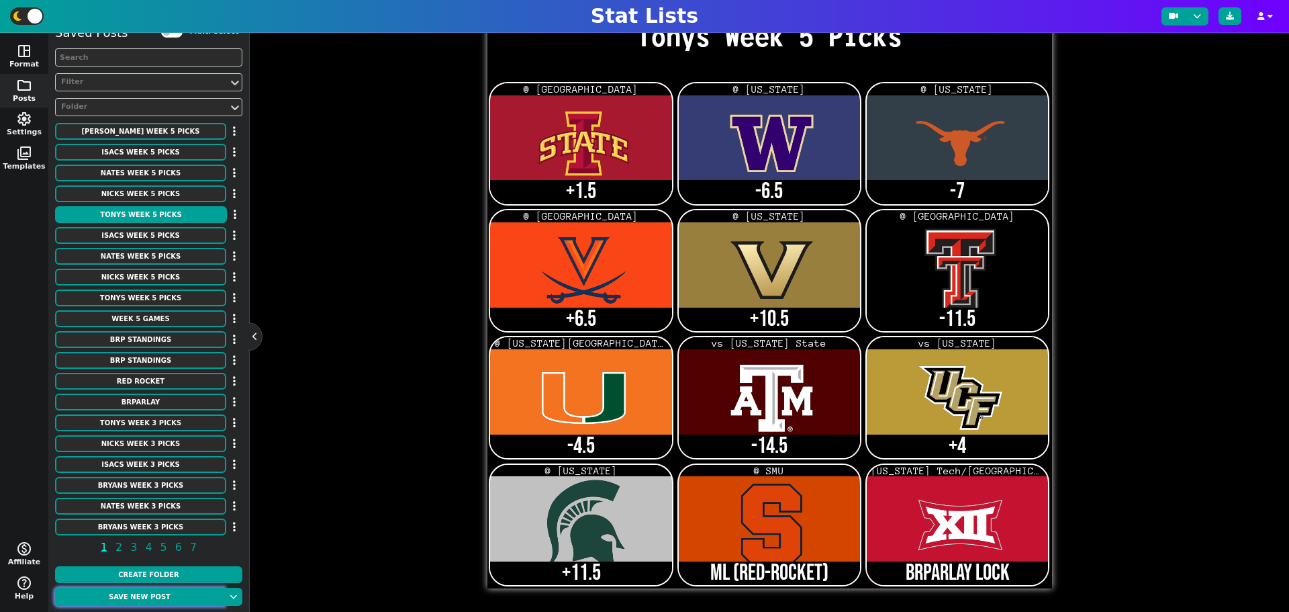
click at [130, 597] on button "Save new post" at bounding box center [139, 596] width 169 height 18
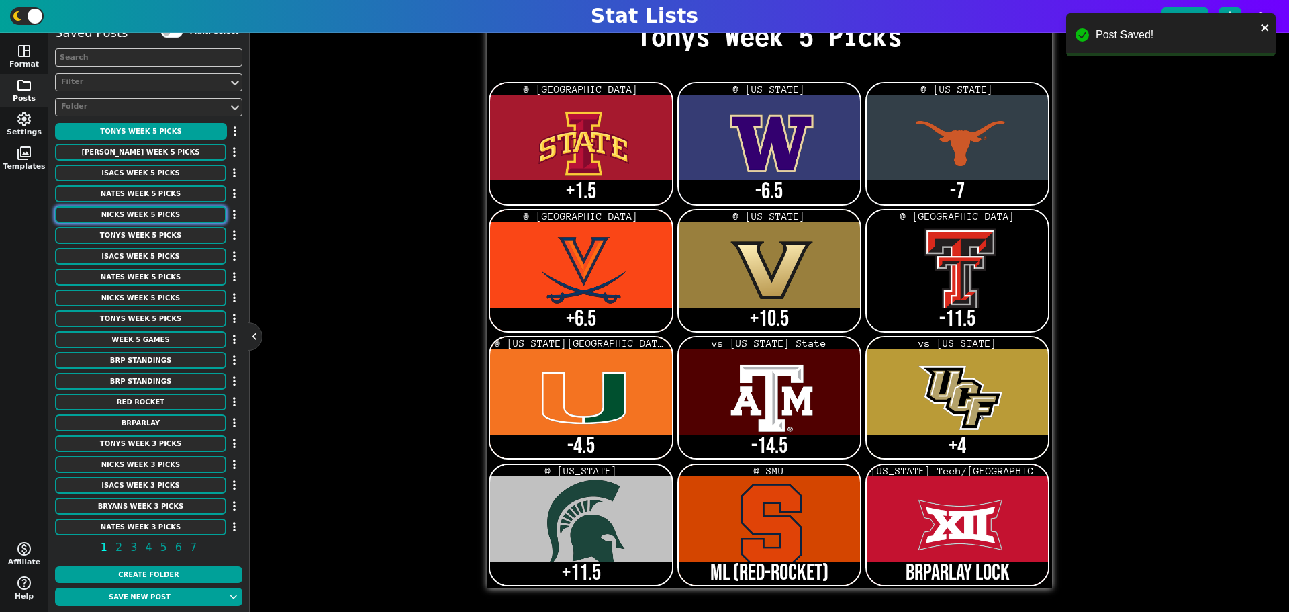
click at [124, 208] on button "Nicks Week 5 Picks" at bounding box center [140, 214] width 171 height 17
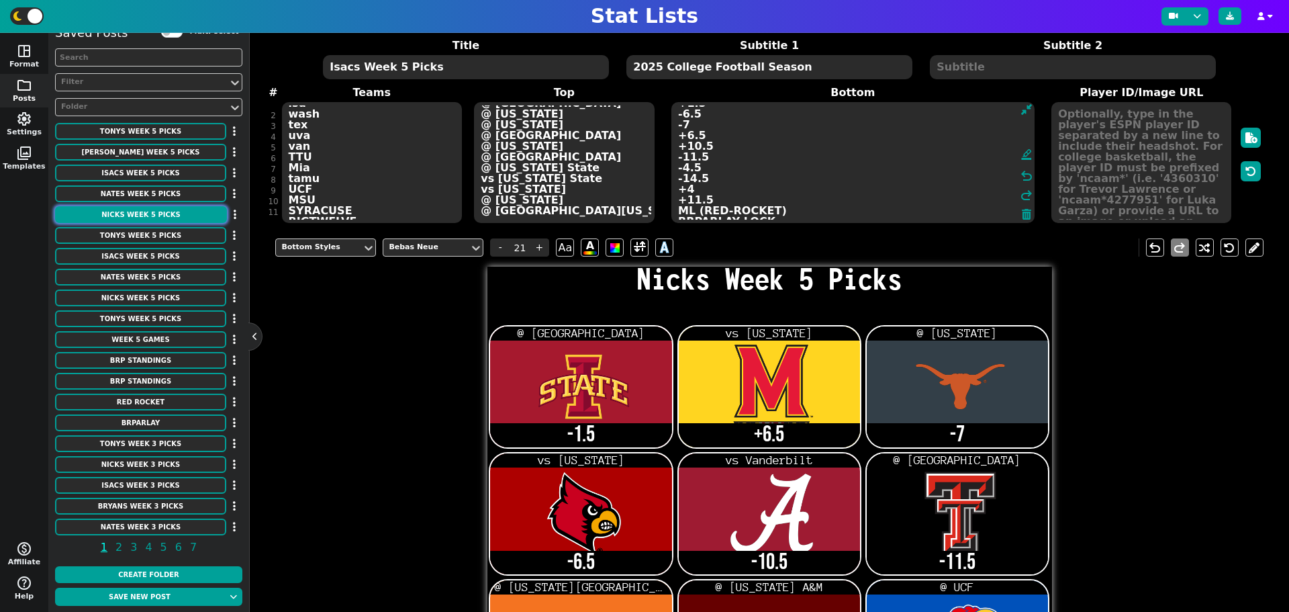
scroll to position [0, 0]
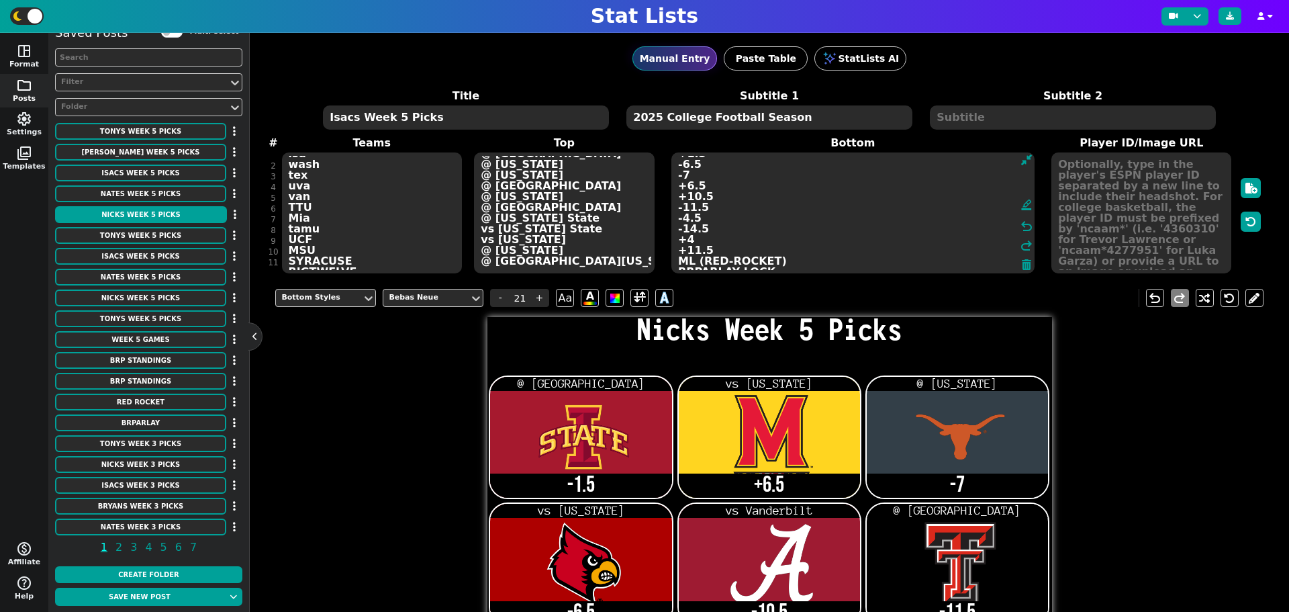
click at [320, 261] on div "Title Nicks Week 5 Picks Subtitle 1 2025 College Football Season Subtitle 2 # 1…" at bounding box center [768, 181] width 987 height 187
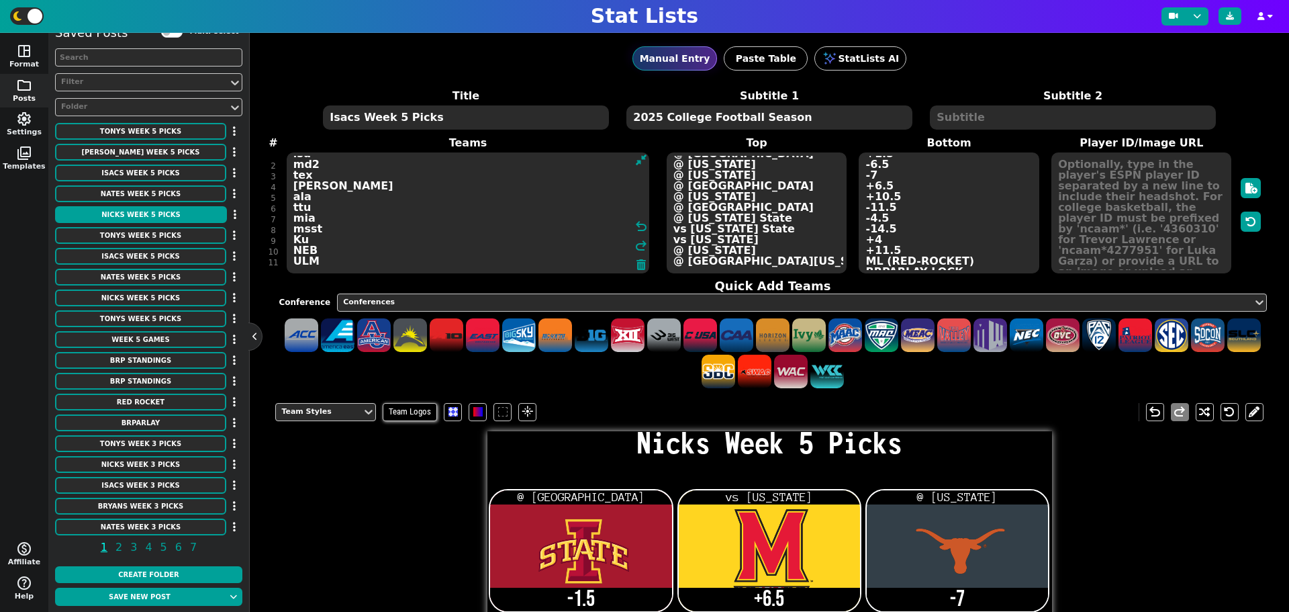
scroll to position [20, 0]
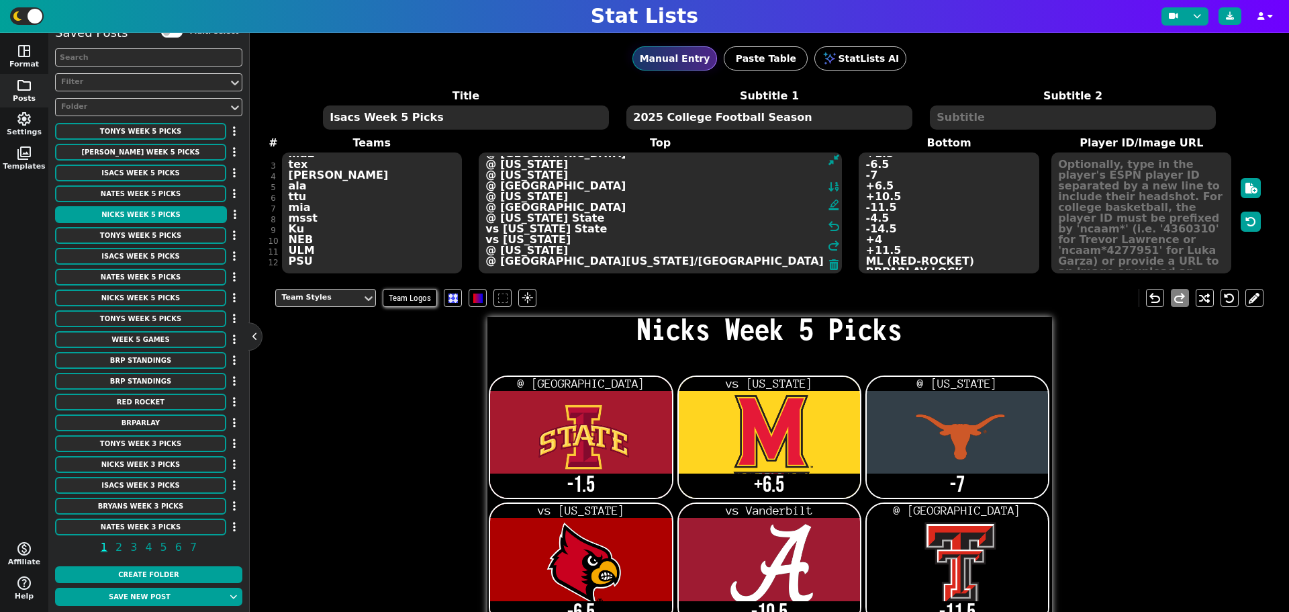
click at [773, 260] on textarea "@ Cincinnati vs [US_STATE] @ [US_STATE] vs [US_STATE] vs Vanderbilt @ [GEOGRAPH…" at bounding box center [660, 212] width 363 height 121
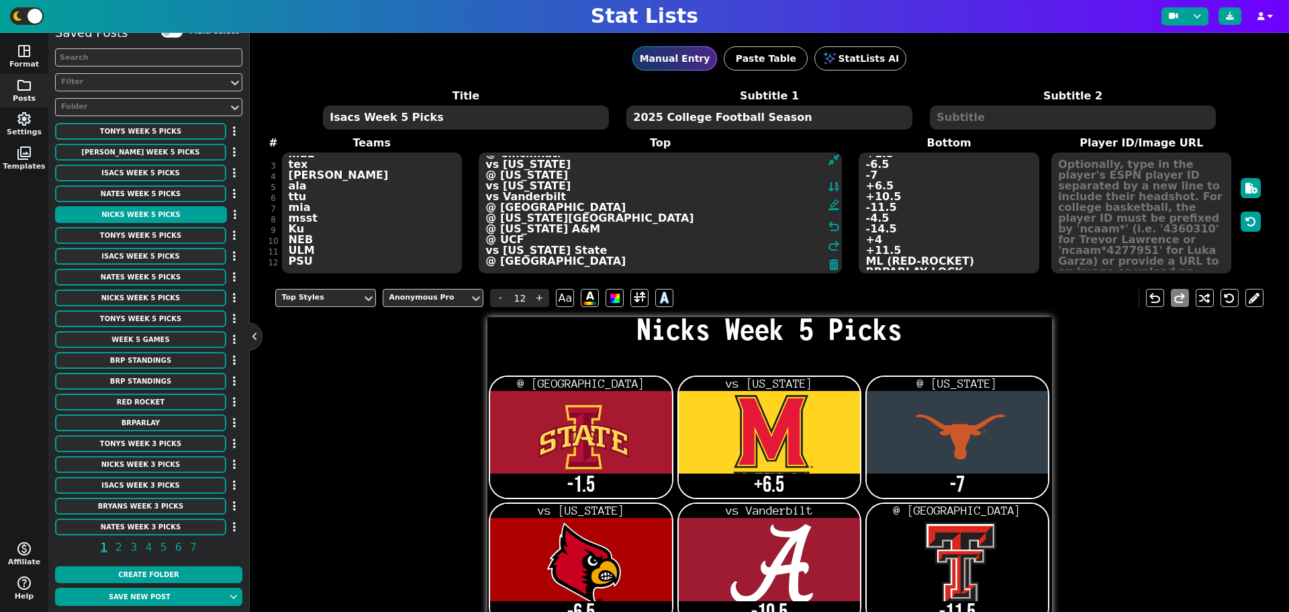
scroll to position [21, 0]
click at [975, 261] on textarea "-1.5 +6.5 -7 -6.5 -10.5 -11.5 -4.5 +11.5 -4 -11.5 ML (RED-ROCKET)" at bounding box center [949, 212] width 180 height 121
click at [576, 264] on textarea "@ Cincinnati vs [US_STATE] @ [US_STATE] vs [US_STATE] vs Vanderbilt @ [GEOGRAPH…" at bounding box center [660, 212] width 363 height 121
click at [955, 258] on textarea "-1.5 +6.5 -7 -6.5 -10.5 -11.5 -4.5 +11.5 -4 -11.5 ML (RED-ROCKET)" at bounding box center [949, 212] width 180 height 121
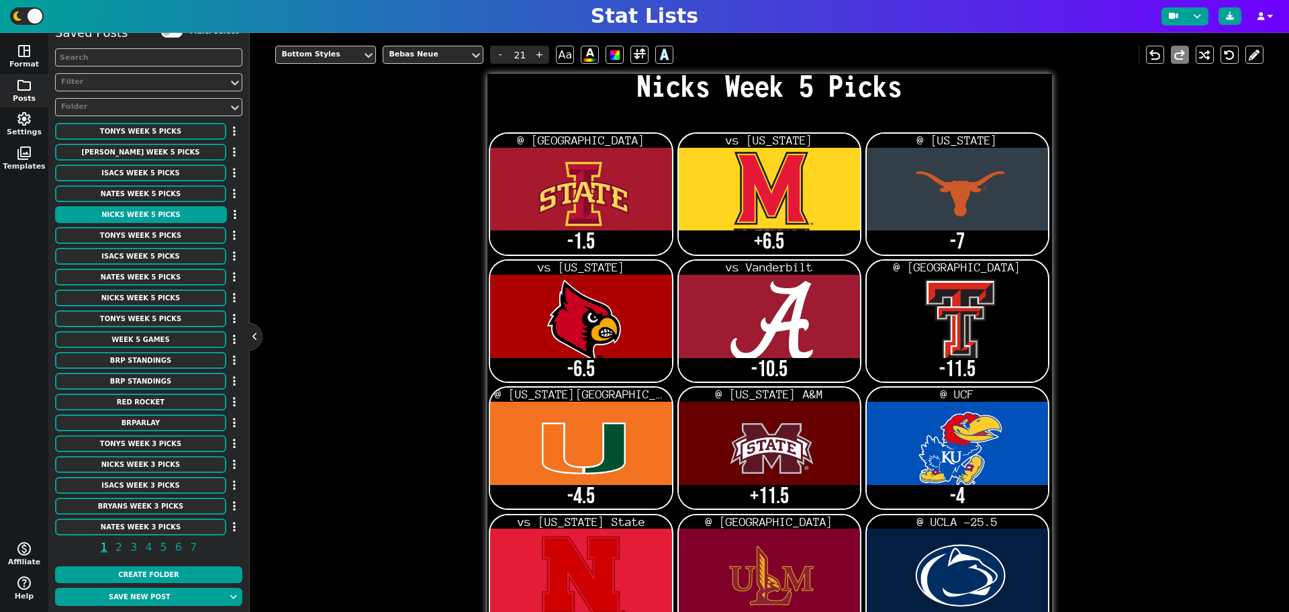
scroll to position [293, 0]
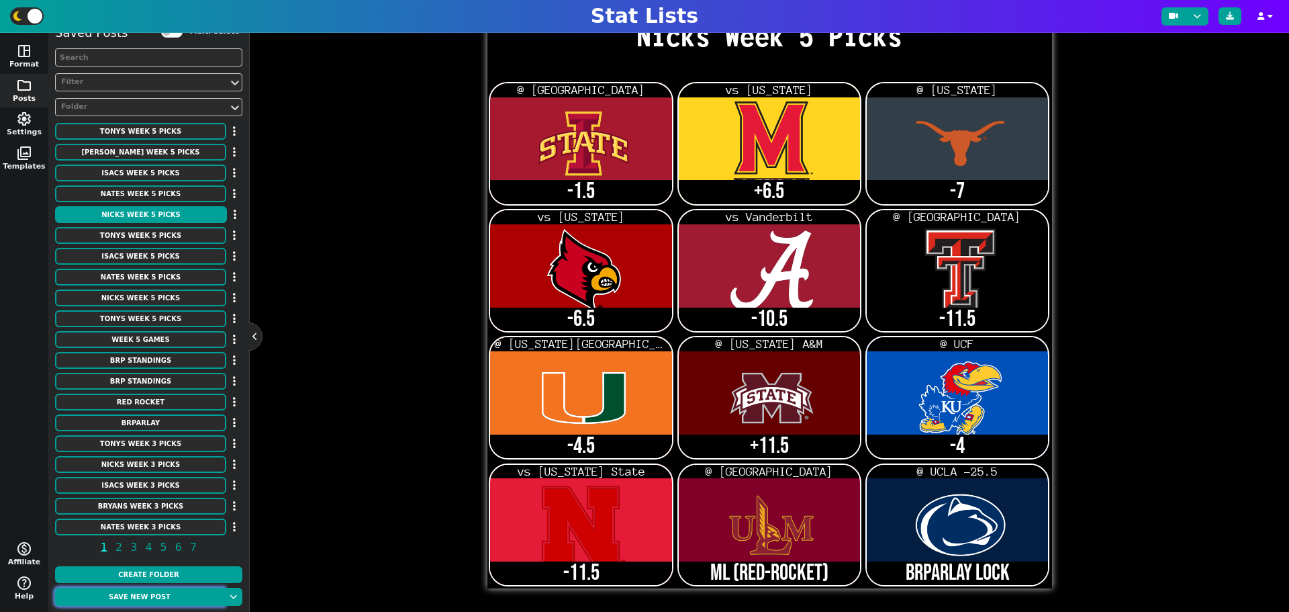
click at [160, 600] on button "Save new post" at bounding box center [139, 596] width 169 height 18
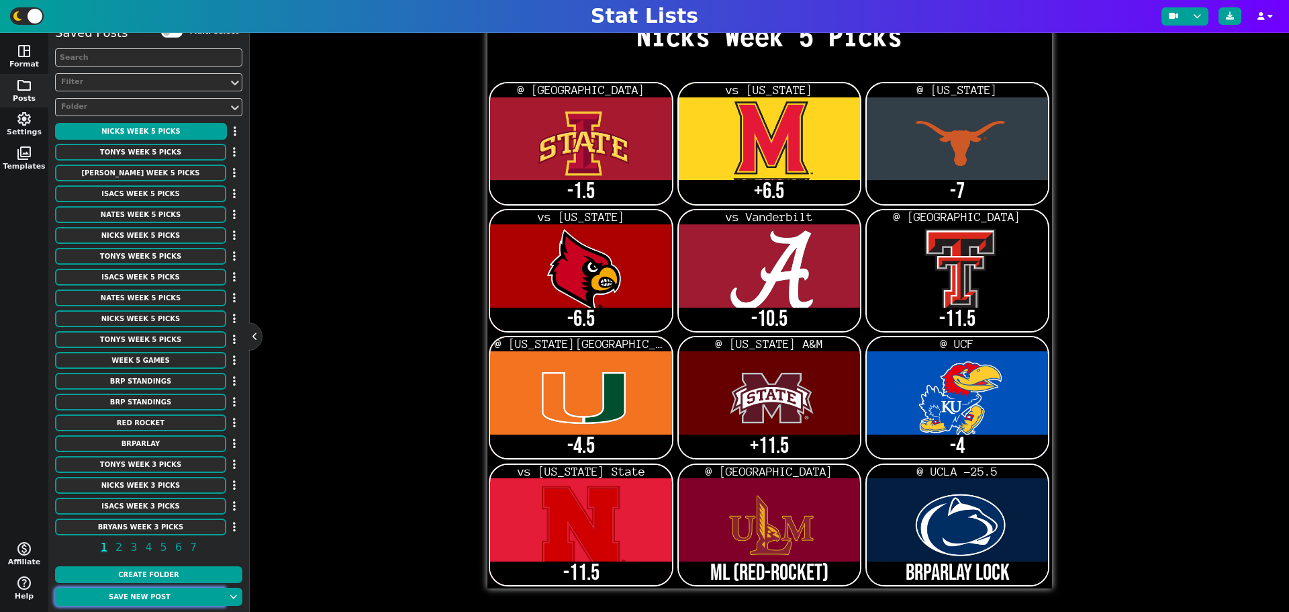
scroll to position [0, 0]
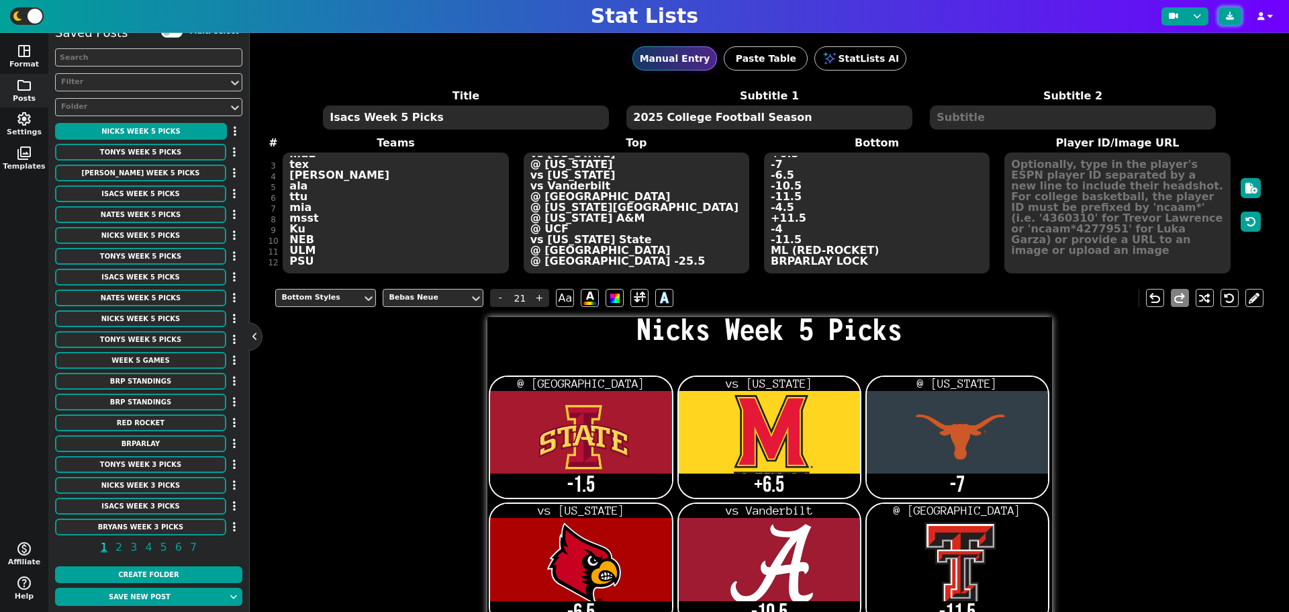
click at [1236, 22] on button at bounding box center [1229, 15] width 23 height 17
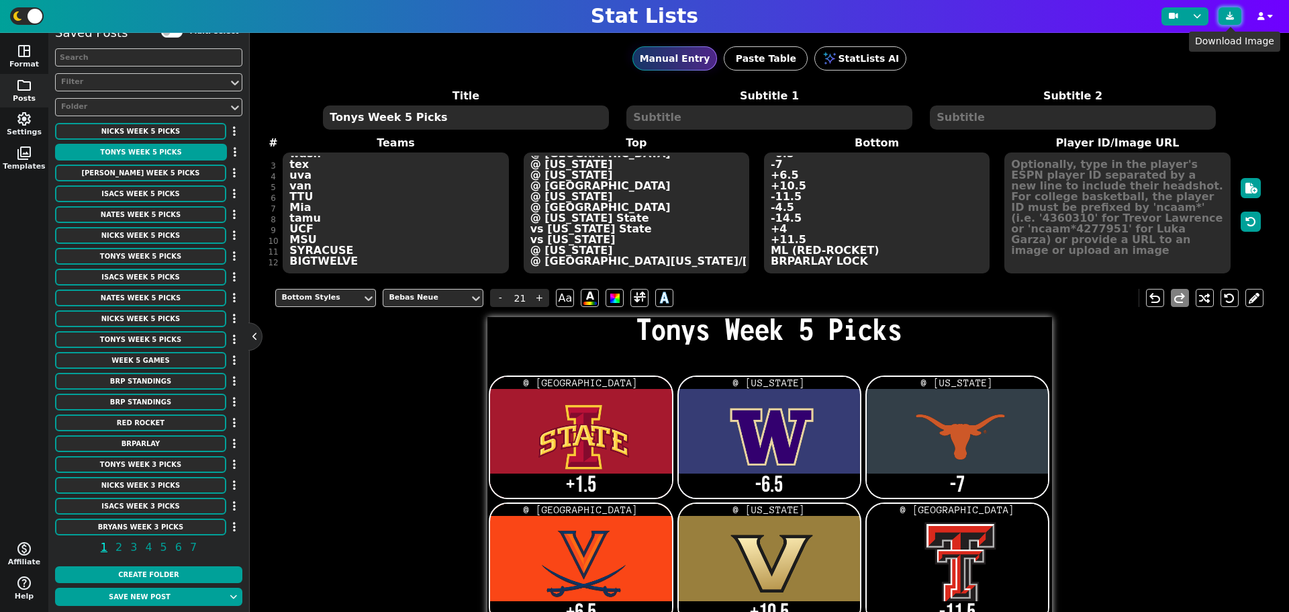
click at [1229, 20] on button at bounding box center [1229, 15] width 23 height 17
click at [162, 176] on button "[PERSON_NAME] Week 5 Picks" at bounding box center [140, 172] width 171 height 17
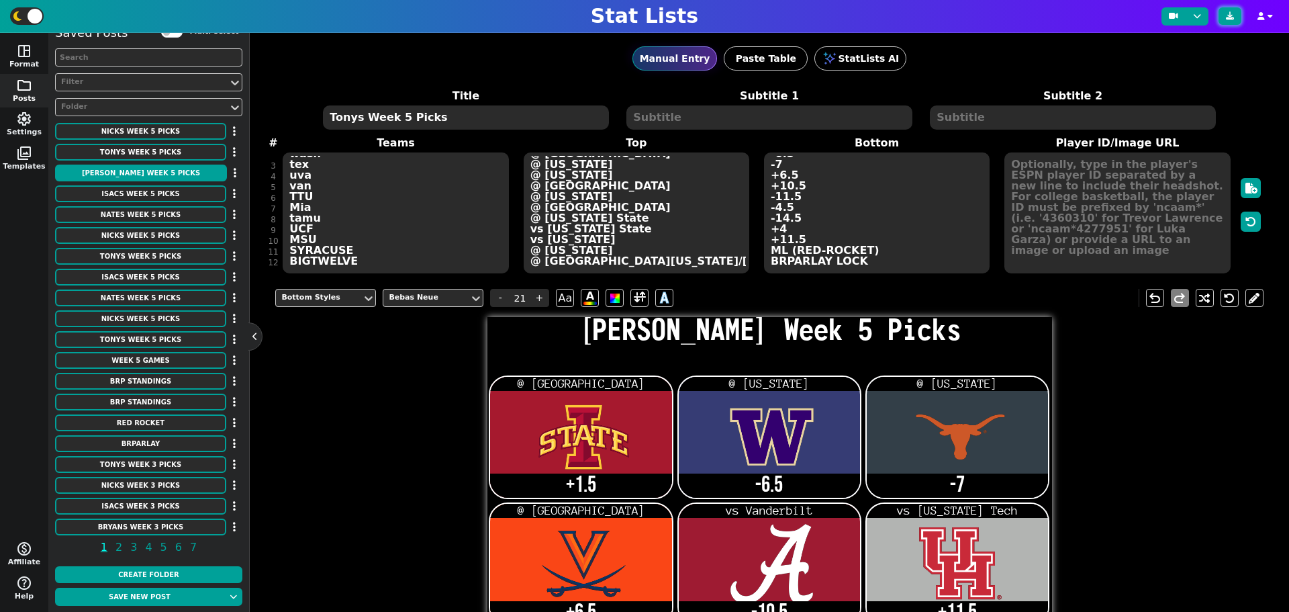
click at [1232, 11] on button at bounding box center [1229, 15] width 23 height 17
click at [150, 194] on button "Isacs Week 5 Picks" at bounding box center [140, 193] width 171 height 17
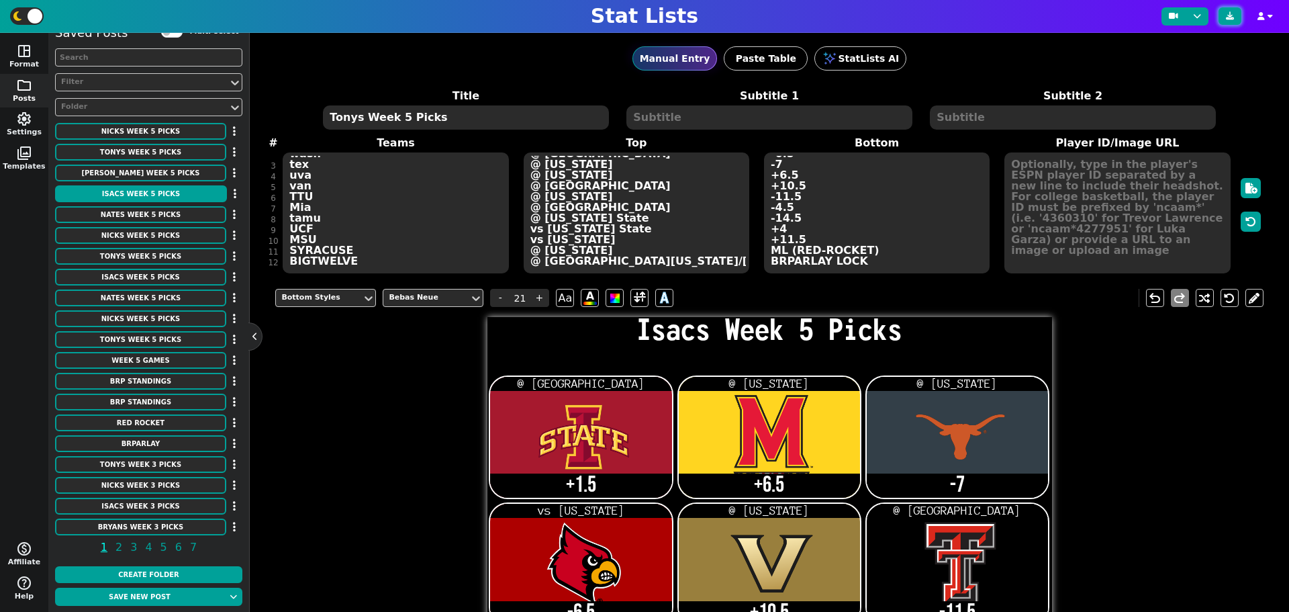
click at [1234, 17] on icon at bounding box center [1230, 16] width 8 height 8
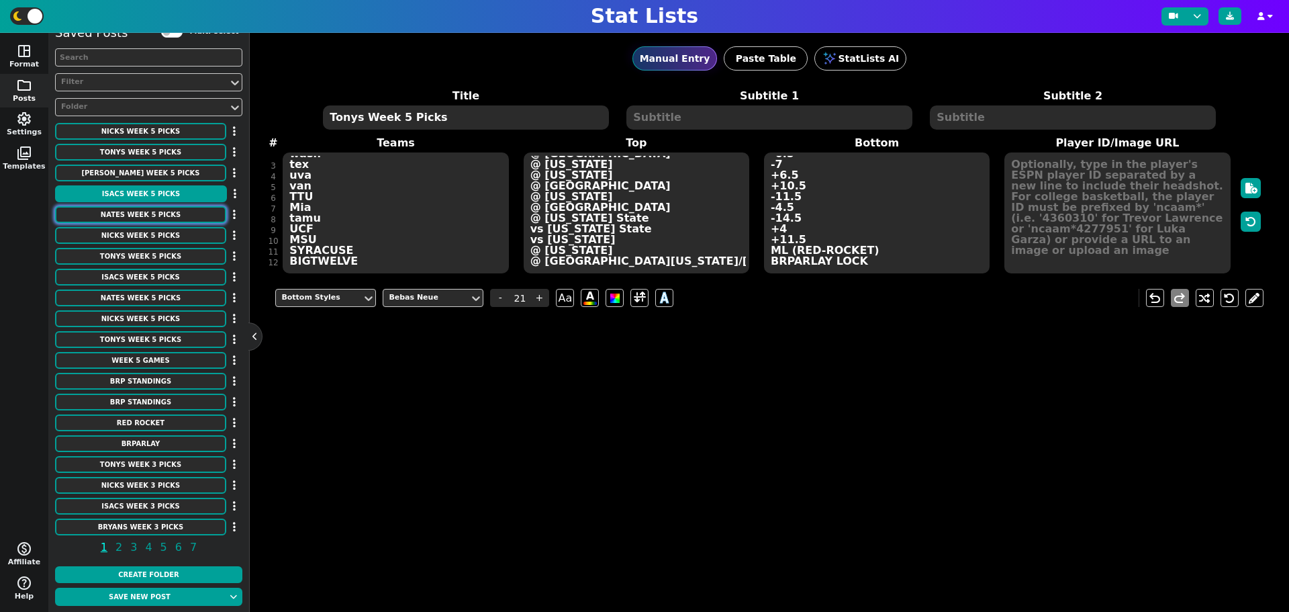
click at [167, 216] on button "Nates Week 5 Picks" at bounding box center [140, 214] width 171 height 17
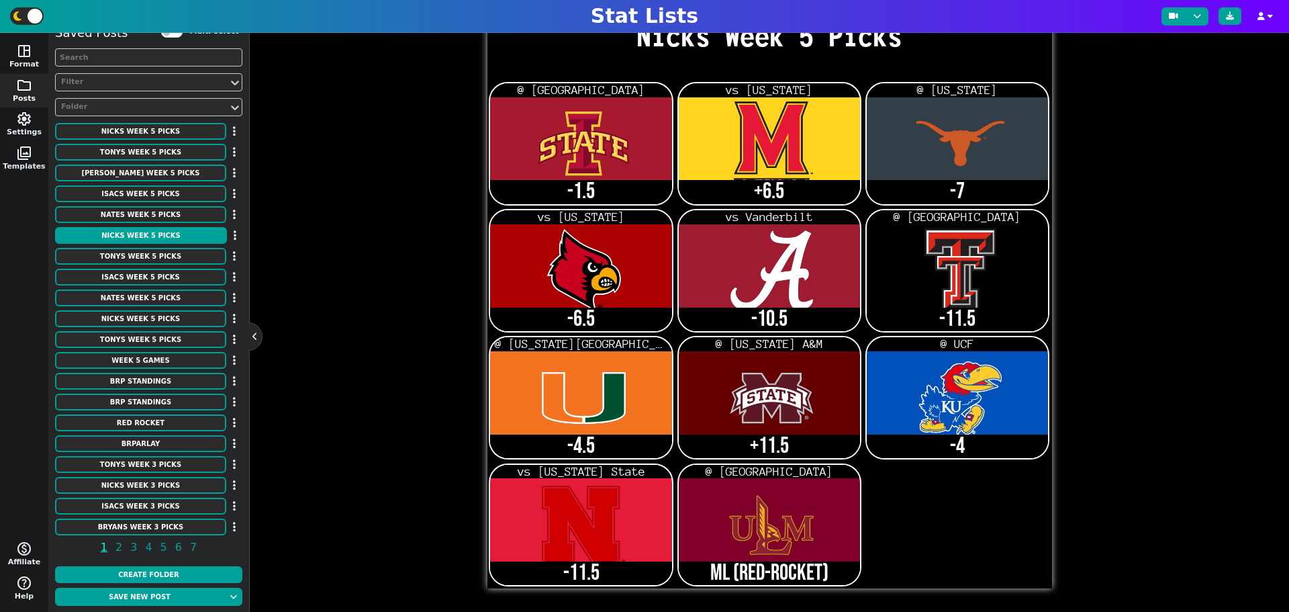
scroll to position [11, 0]
